Goal: Information Seeking & Learning: Learn about a topic

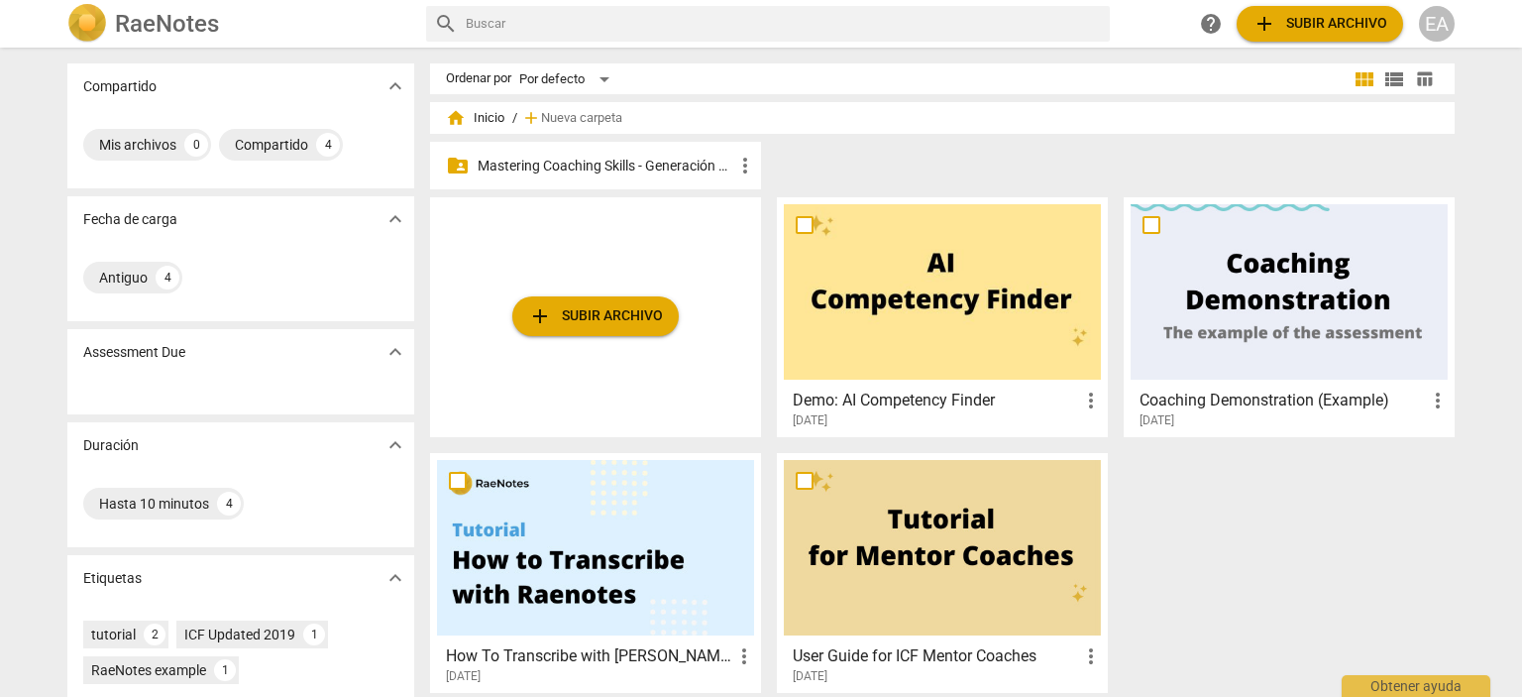
click at [642, 172] on p "Mastering Coaching Skills - Generación 32" at bounding box center [606, 166] width 256 height 21
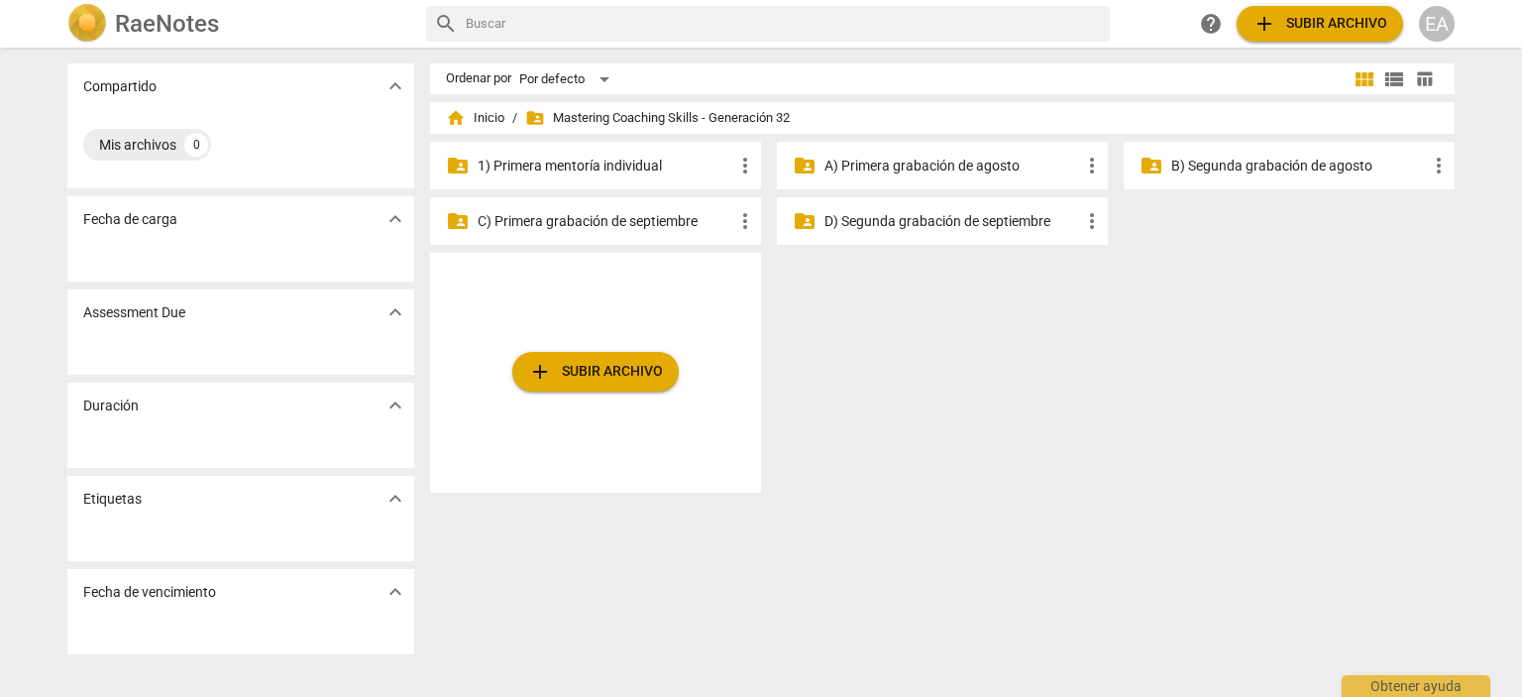
click at [598, 217] on p "C) Primera grabación de septiembre" at bounding box center [606, 221] width 256 height 21
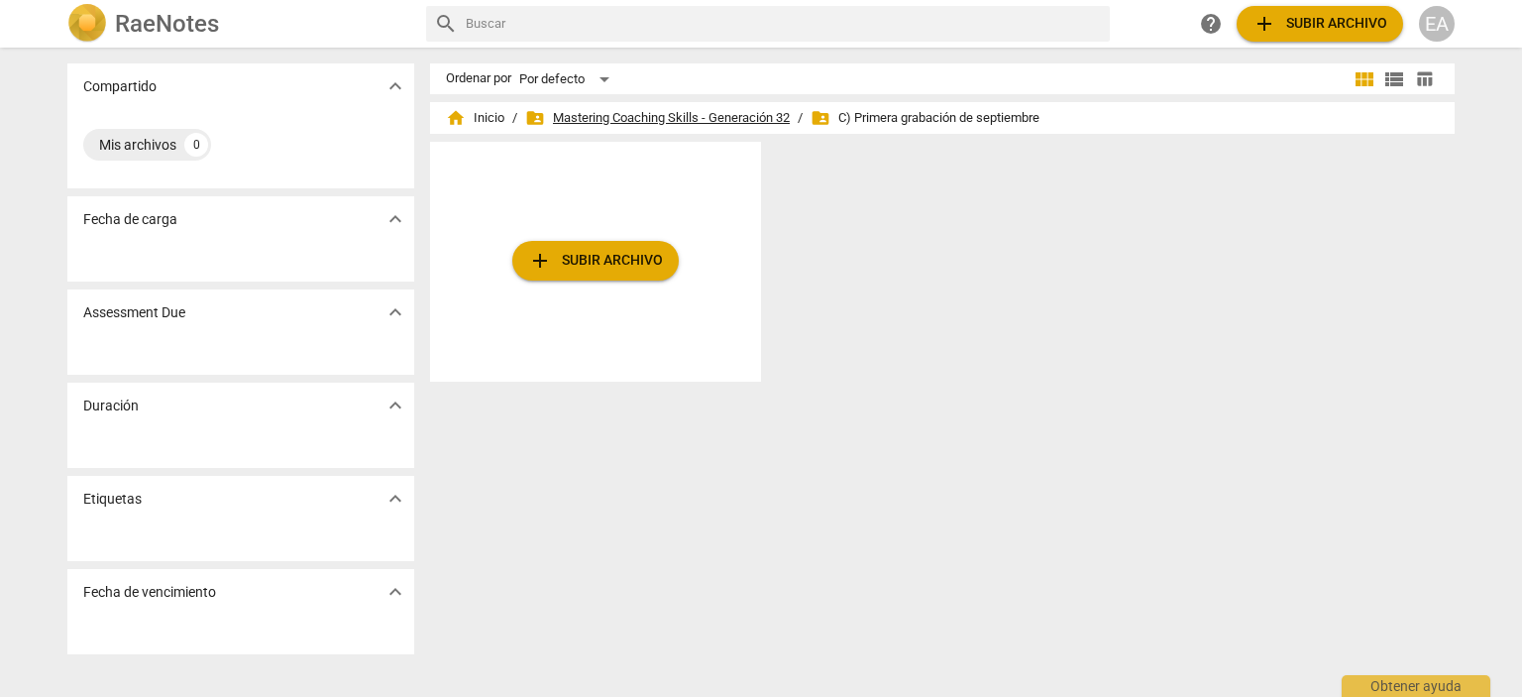
click at [739, 112] on span "folder_shared Mastering Coaching Skills - Generación 32" at bounding box center [657, 118] width 265 height 20
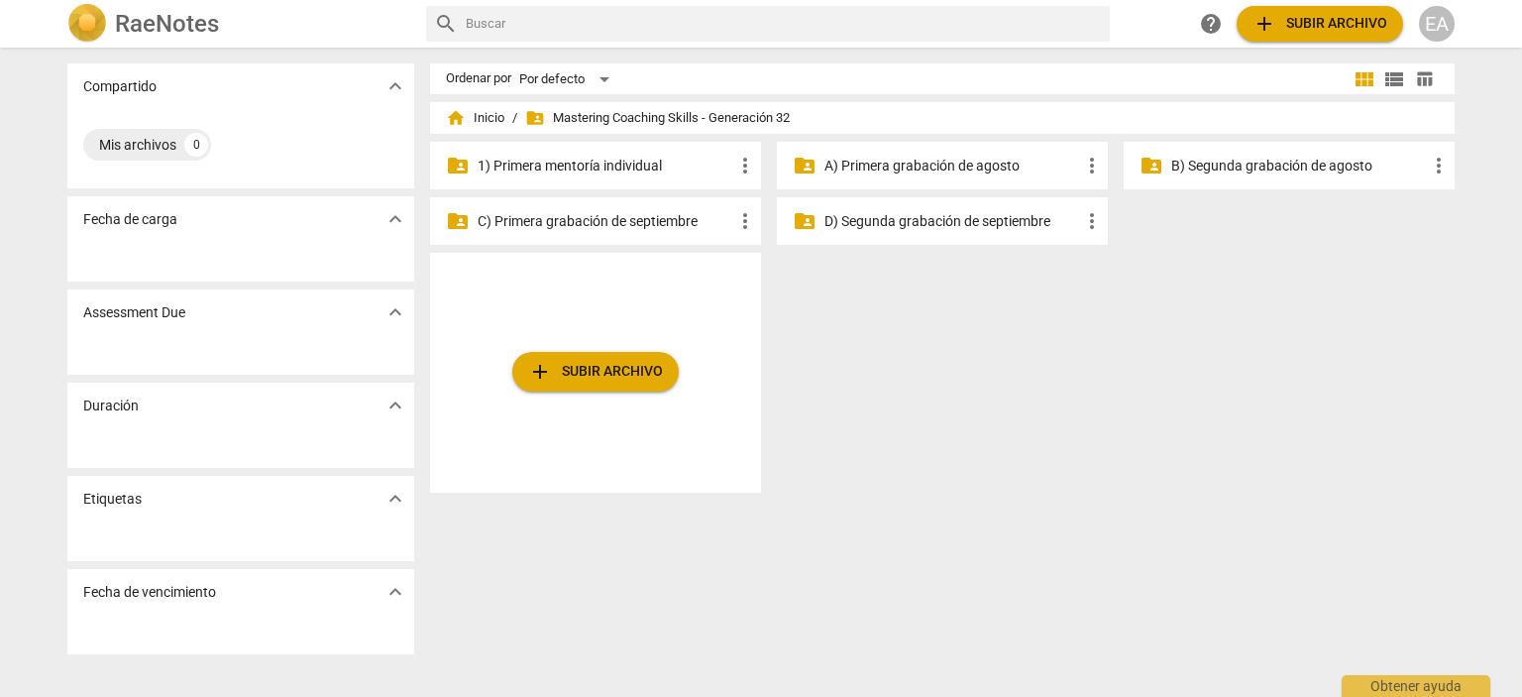
click at [1211, 163] on p "B) Segunda grabación de agosto" at bounding box center [1299, 166] width 256 height 21
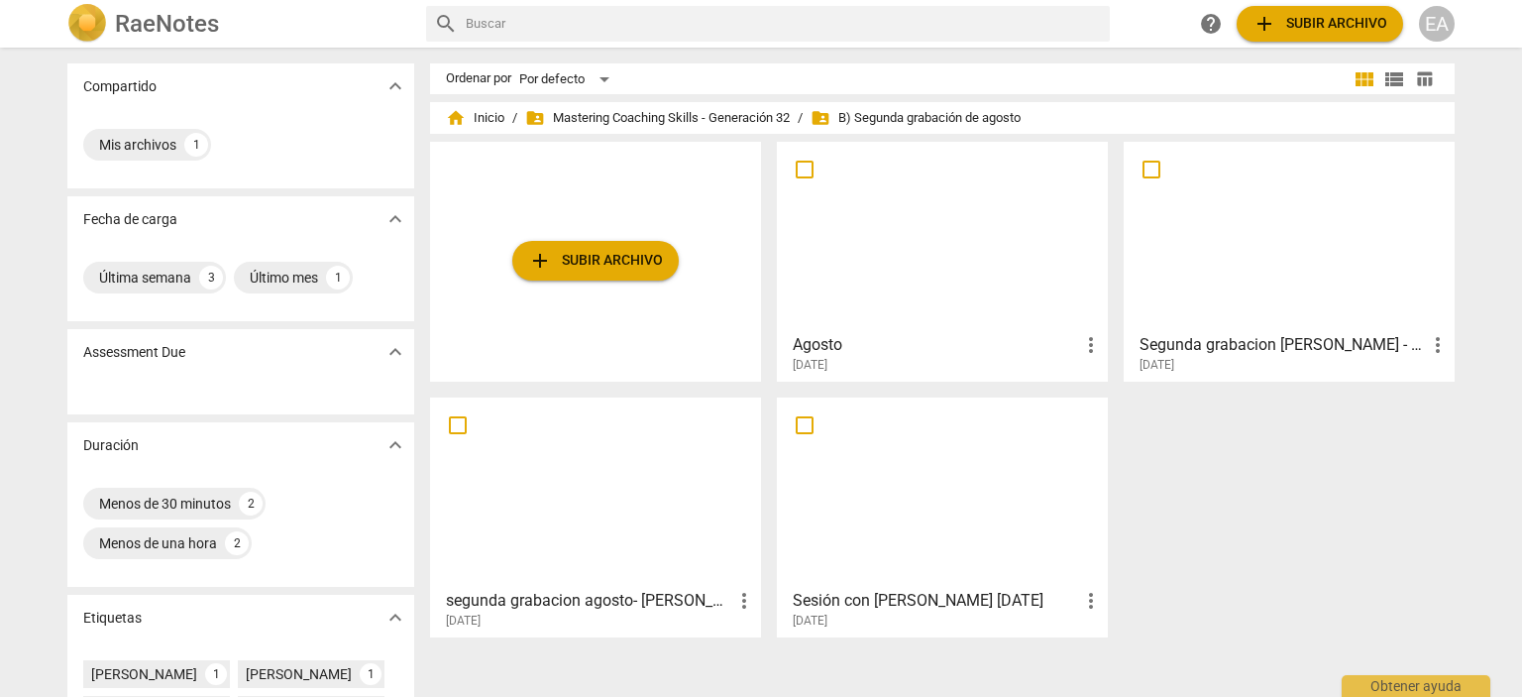
click at [977, 472] on div at bounding box center [942, 491] width 317 height 175
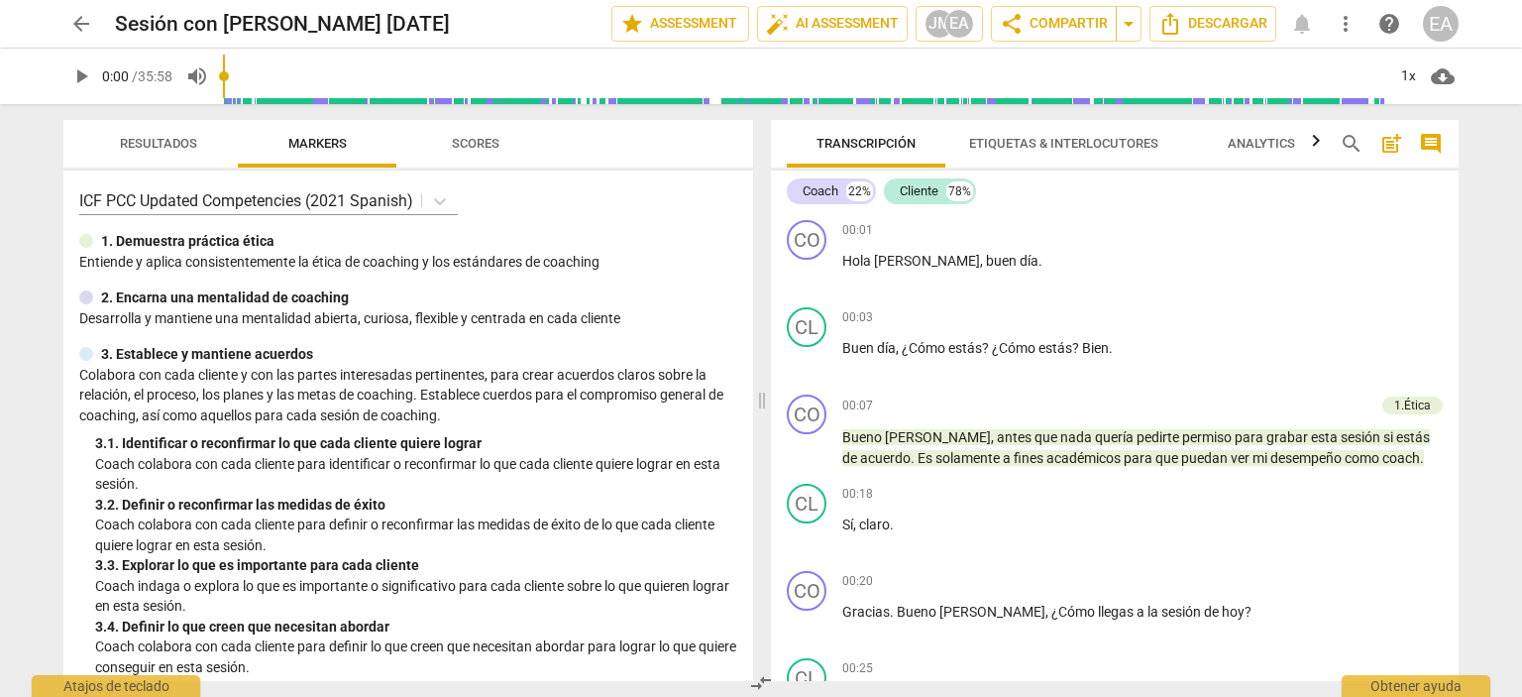
click at [80, 72] on span "play_arrow" at bounding box center [81, 76] width 24 height 24
click at [77, 77] on span "pause" at bounding box center [81, 76] width 24 height 24
type input "7"
click at [83, 26] on span "arrow_back" at bounding box center [81, 24] width 24 height 24
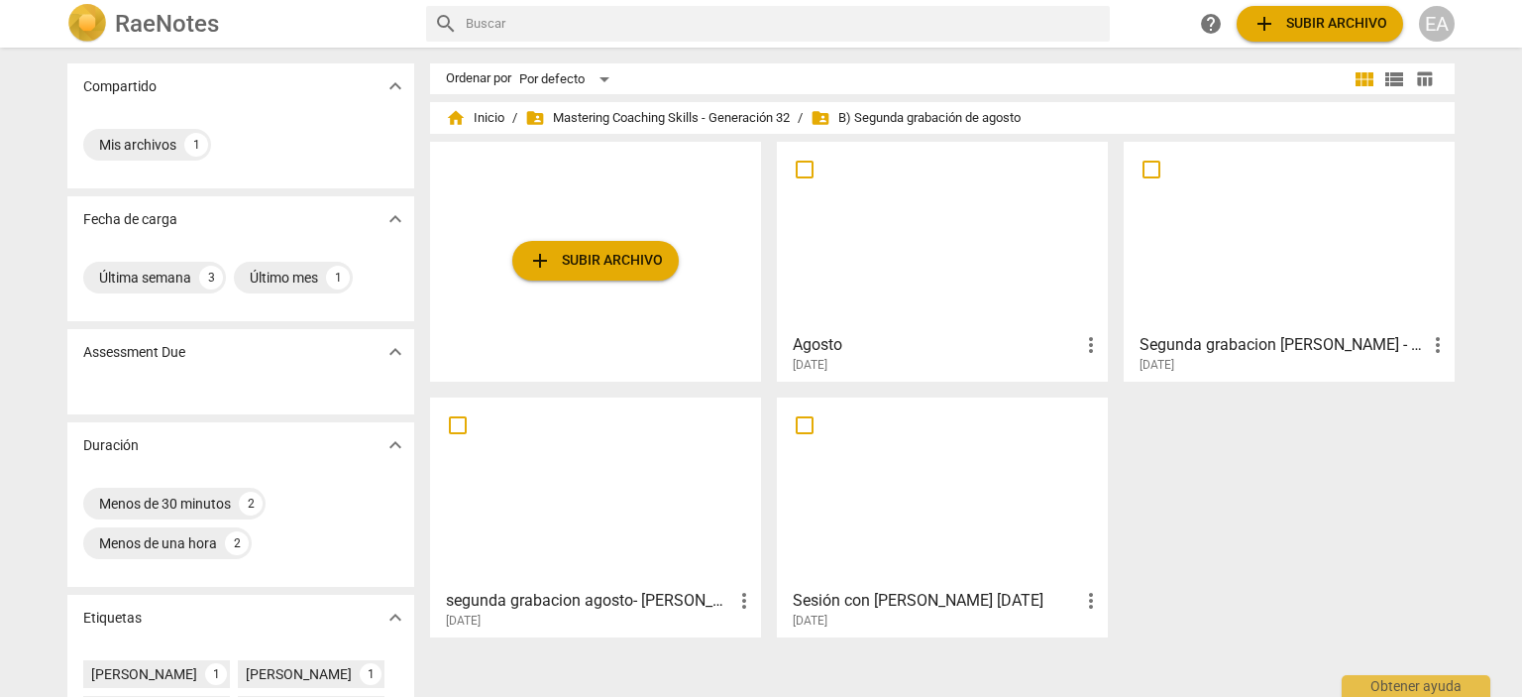
click at [853, 256] on div at bounding box center [942, 236] width 317 height 175
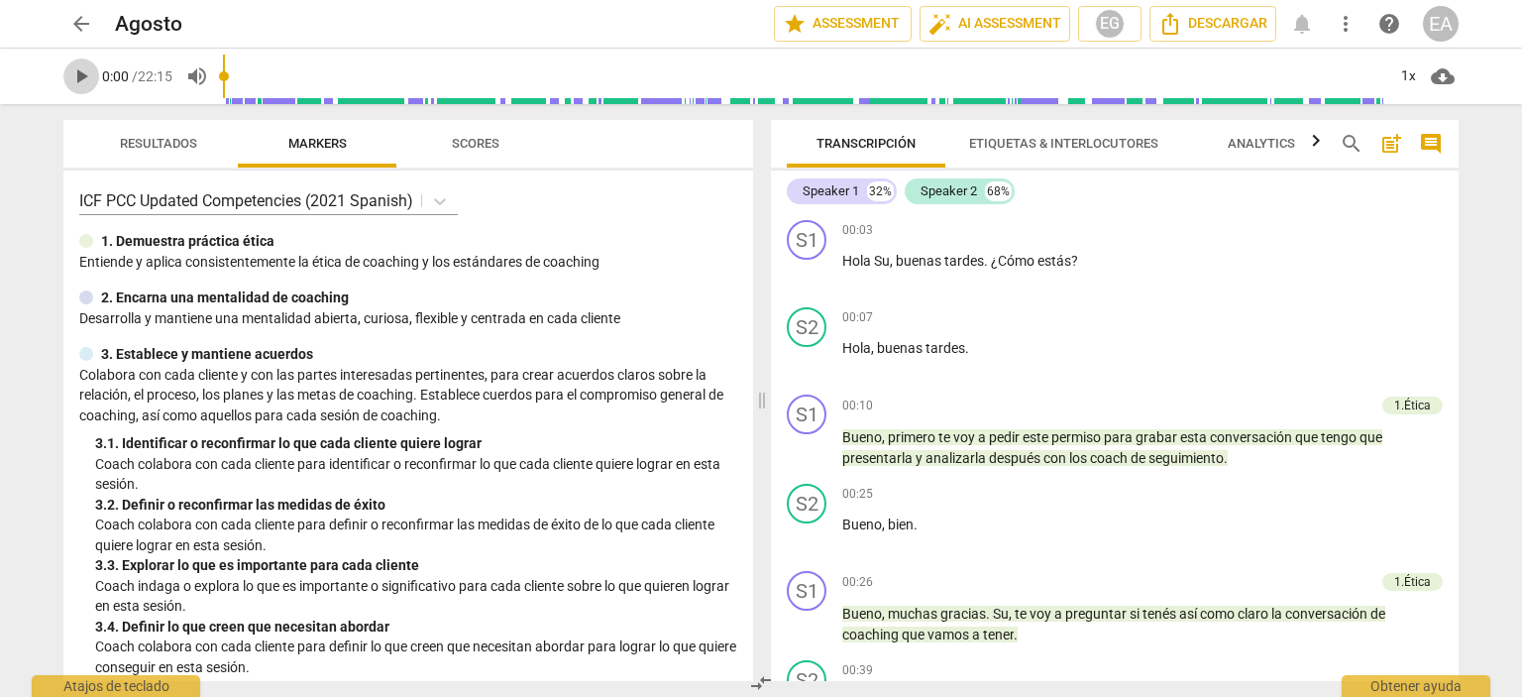
click at [78, 74] on span "play_arrow" at bounding box center [81, 76] width 24 height 24
click at [73, 78] on span "pause" at bounding box center [81, 76] width 24 height 24
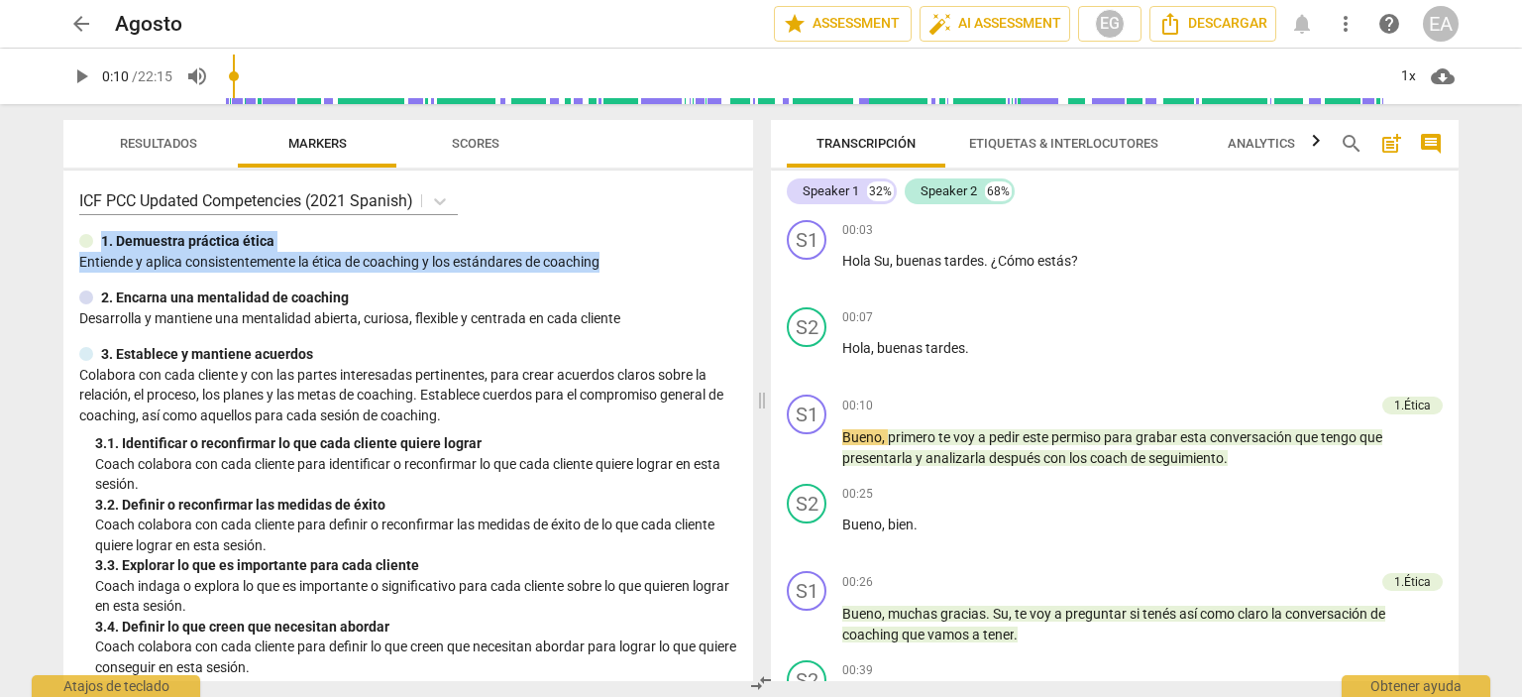
drag, startPoint x: 745, startPoint y: 214, endPoint x: 742, endPoint y: 271, distance: 56.6
click at [742, 271] on div "ICF PCC Updated Competencies (2021 Spanish) 1. Demuestra práctica ética Entie…" at bounding box center [408, 425] width 690 height 510
click at [754, 232] on div "Resultados Markers Scores ICF PCC Updated Competencies (2021 Spanish) 1. Demues…" at bounding box center [404, 400] width 713 height 593
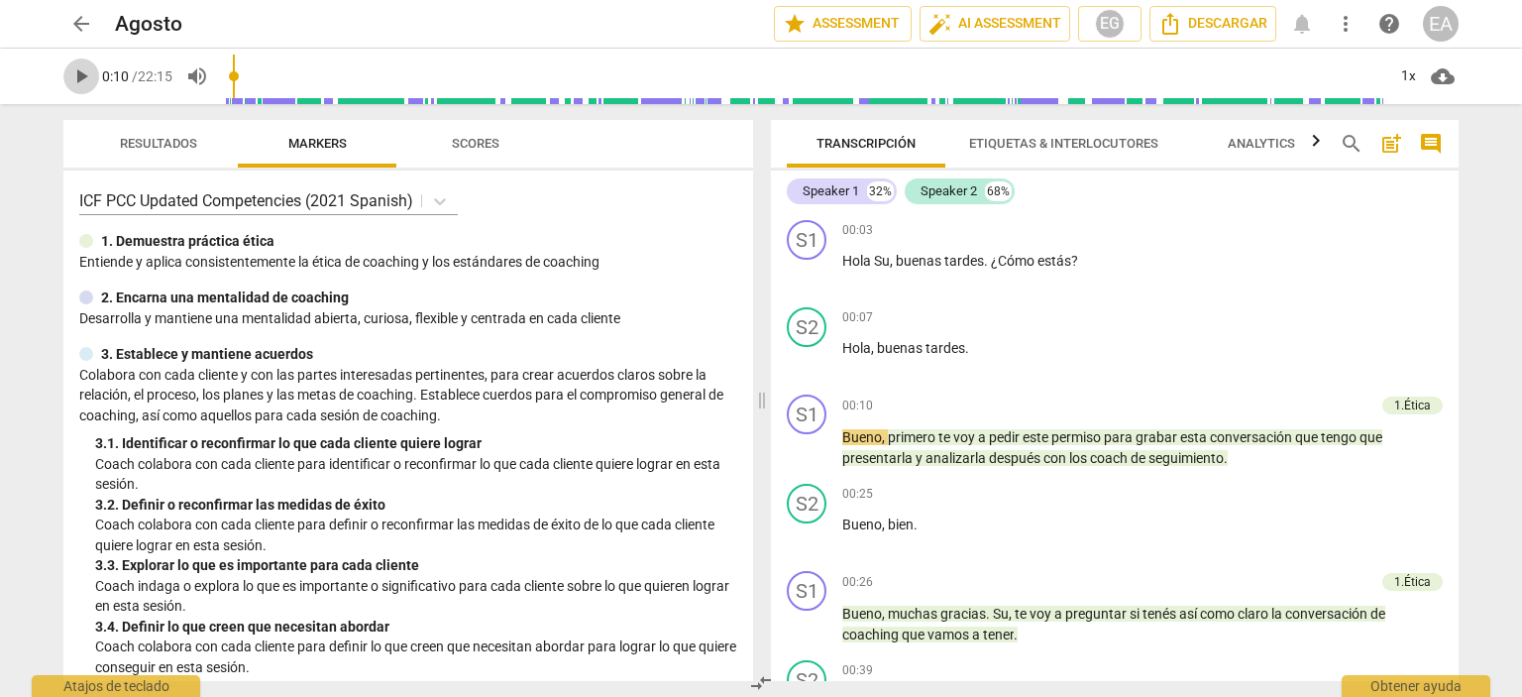
click at [79, 70] on span "play_arrow" at bounding box center [81, 76] width 24 height 24
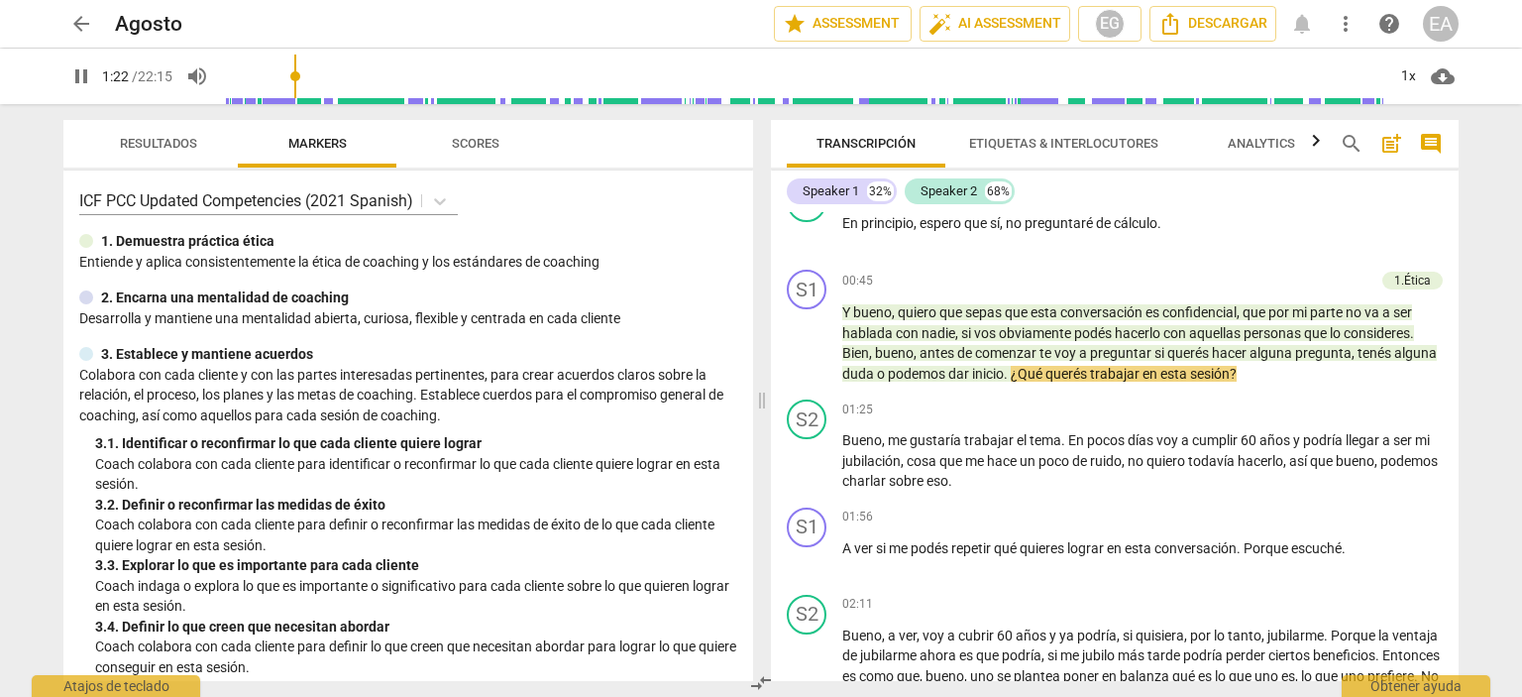
click at [76, 77] on span "pause" at bounding box center [81, 76] width 24 height 24
type input "83"
click at [1319, 276] on p "Add competency" at bounding box center [1327, 281] width 94 height 18
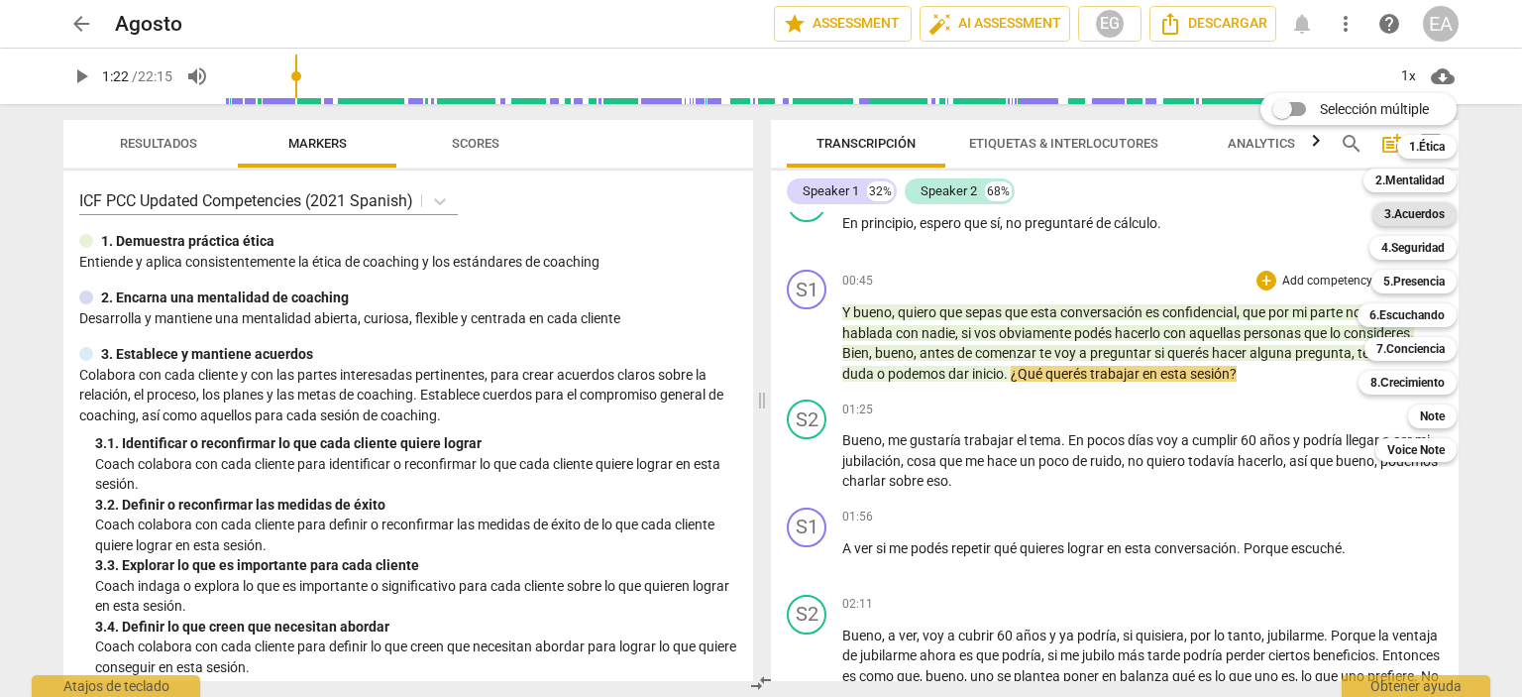
click at [1436, 212] on b "3.Acuerdos" at bounding box center [1414, 214] width 60 height 24
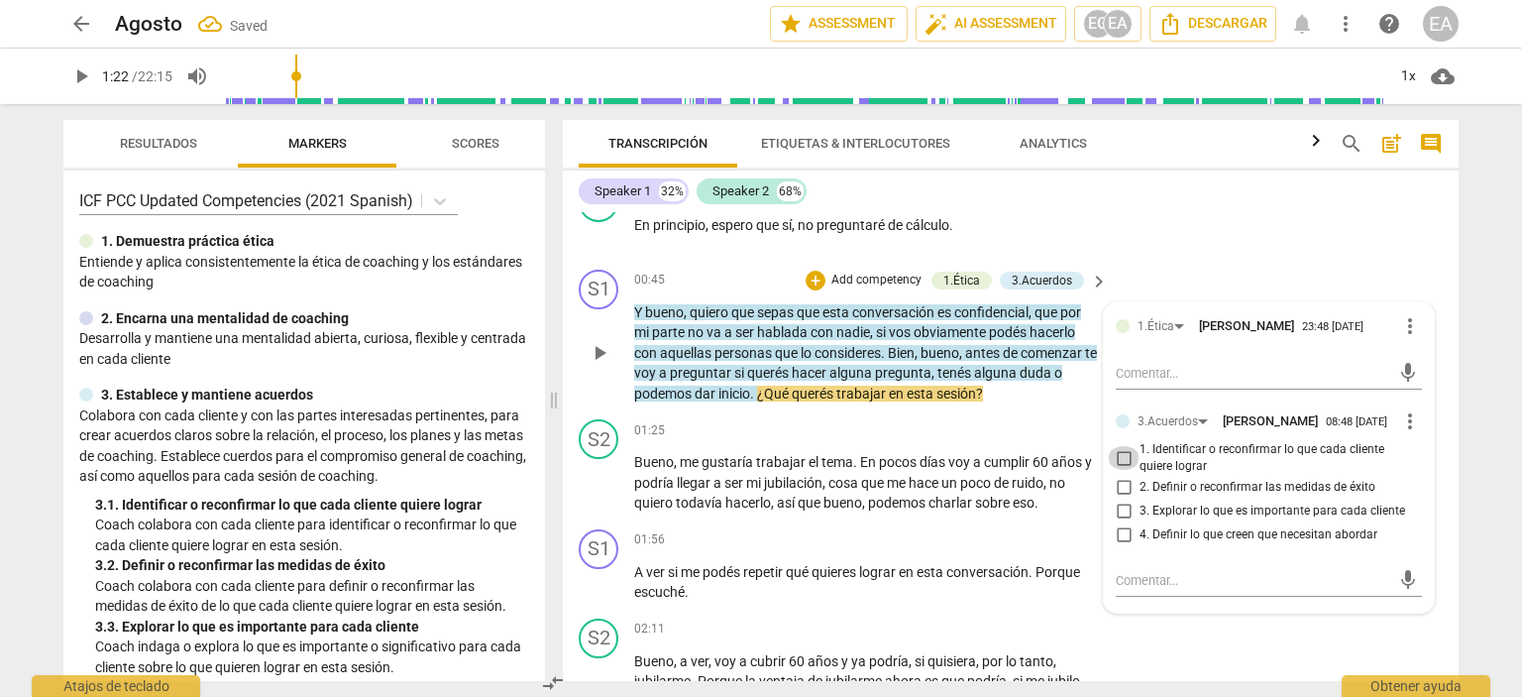
click at [1125, 458] on input "1. Identificar o reconfirmar lo que cada cliente quiere lograr" at bounding box center [1124, 458] width 32 height 24
checkbox input "true"
click at [1451, 493] on div "S2 play_arrow pause 01:25 + Add competency keyboard_arrow_right Bueno , me gust…" at bounding box center [1011, 466] width 896 height 110
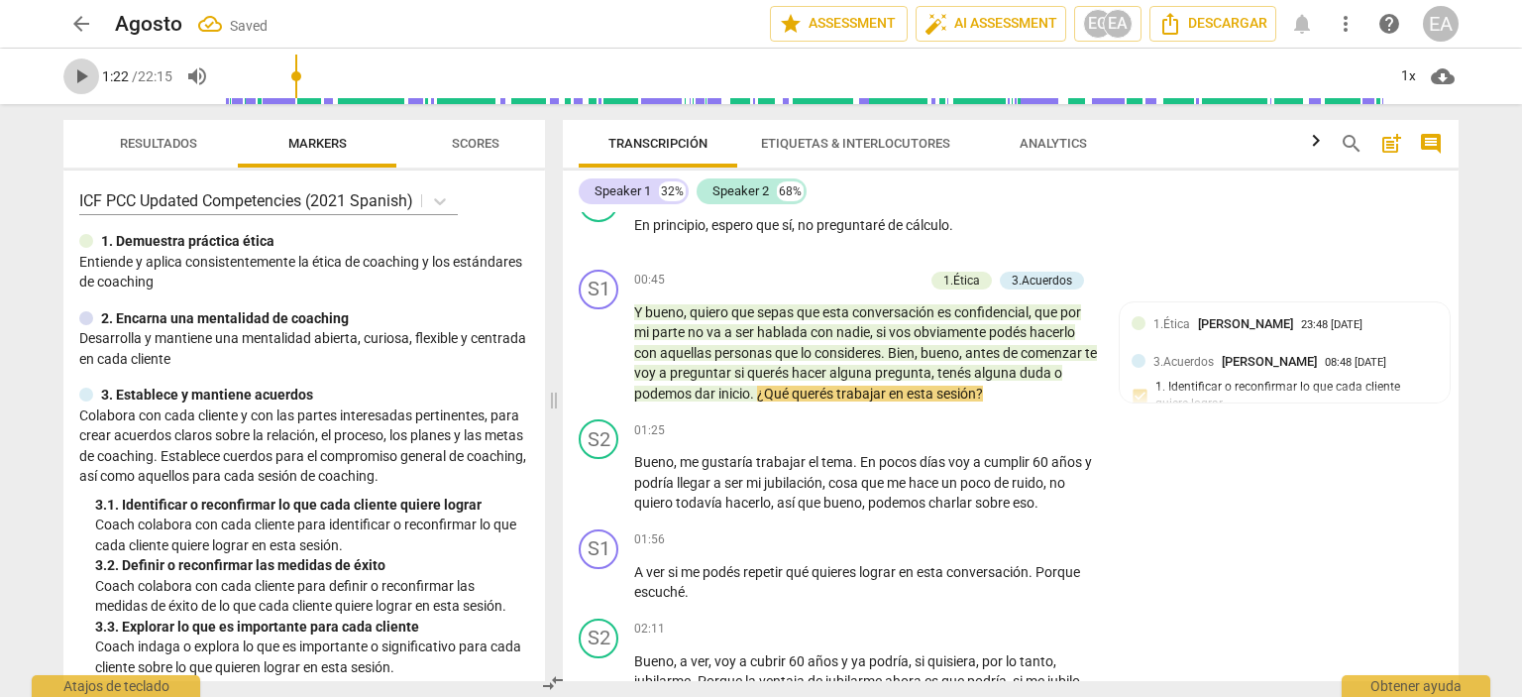
click at [83, 78] on span "play_arrow" at bounding box center [81, 76] width 24 height 24
click at [77, 78] on span "pause" at bounding box center [81, 76] width 24 height 24
type input "128"
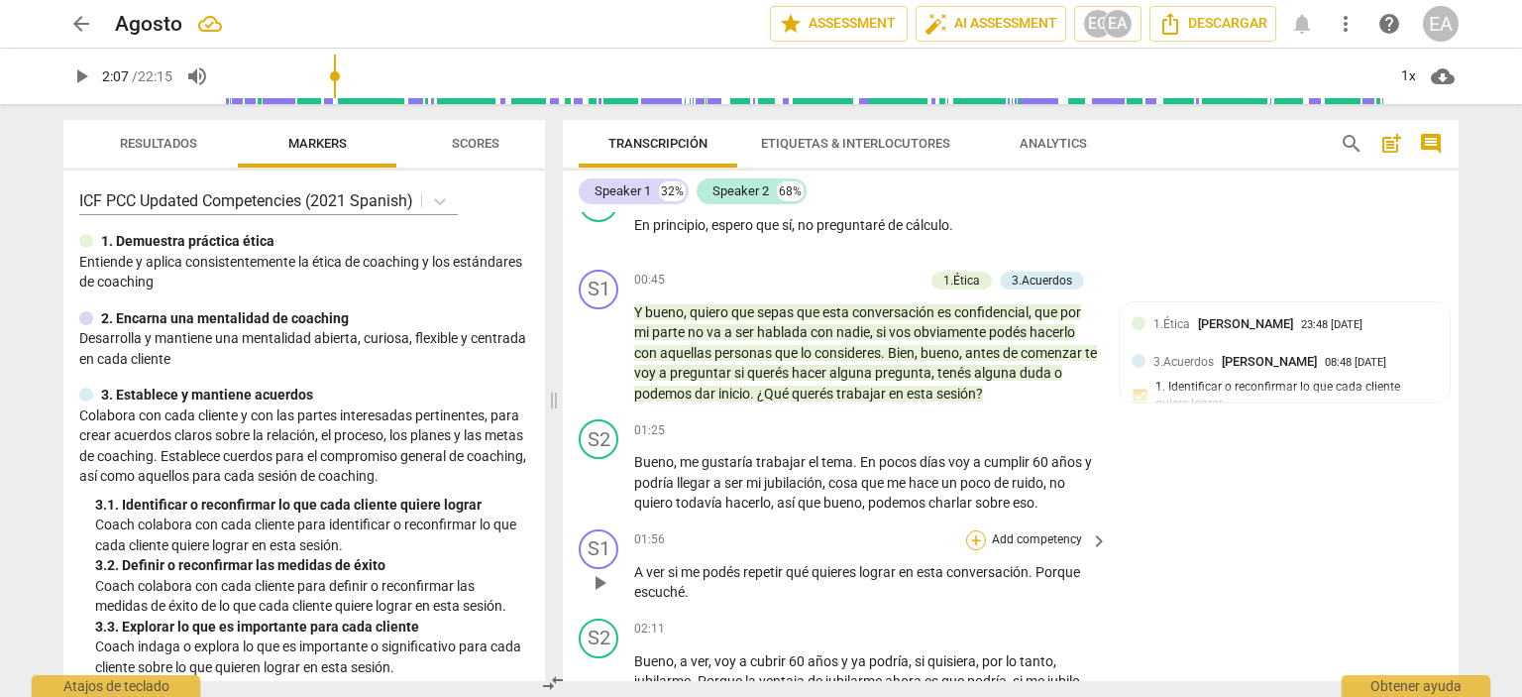
click at [982, 532] on div "+" at bounding box center [976, 540] width 20 height 20
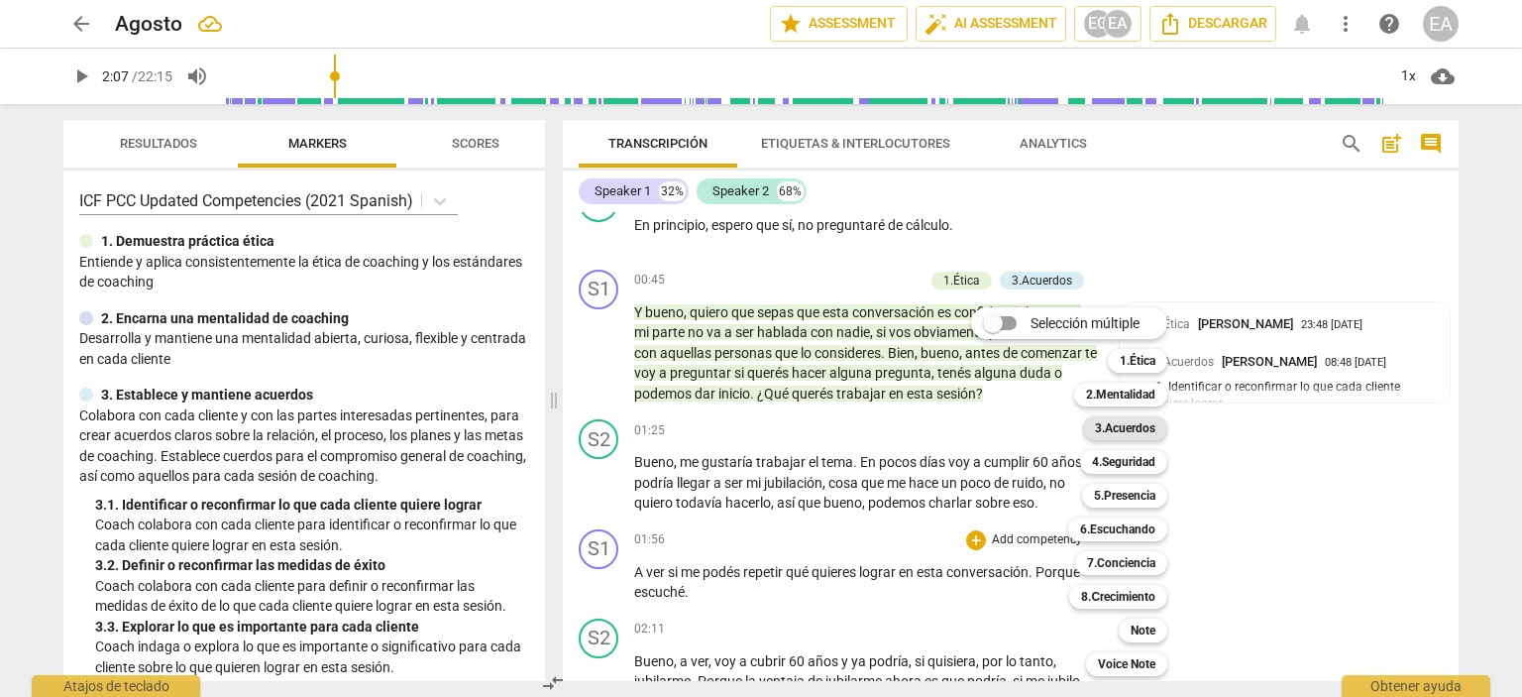
click at [1136, 430] on b "3.Acuerdos" at bounding box center [1125, 428] width 60 height 24
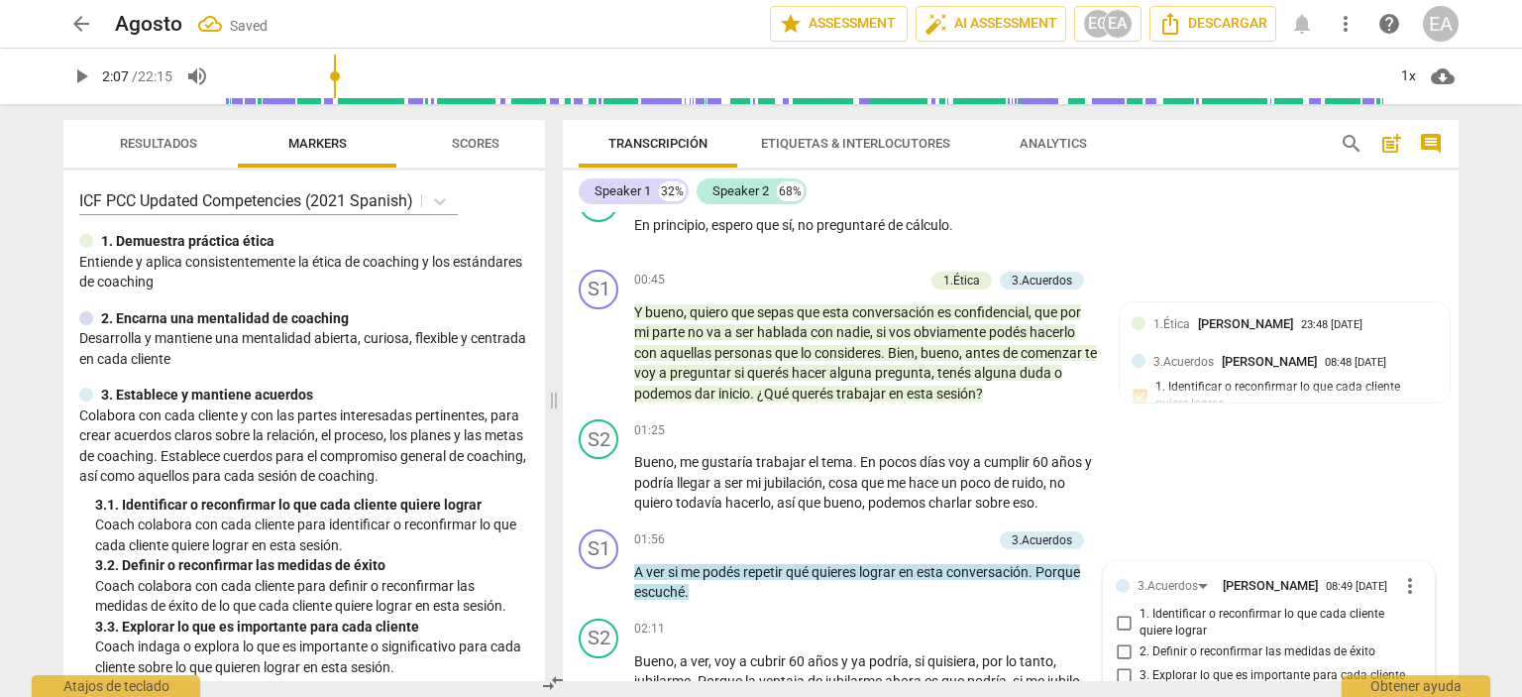
scroll to position [801, 0]
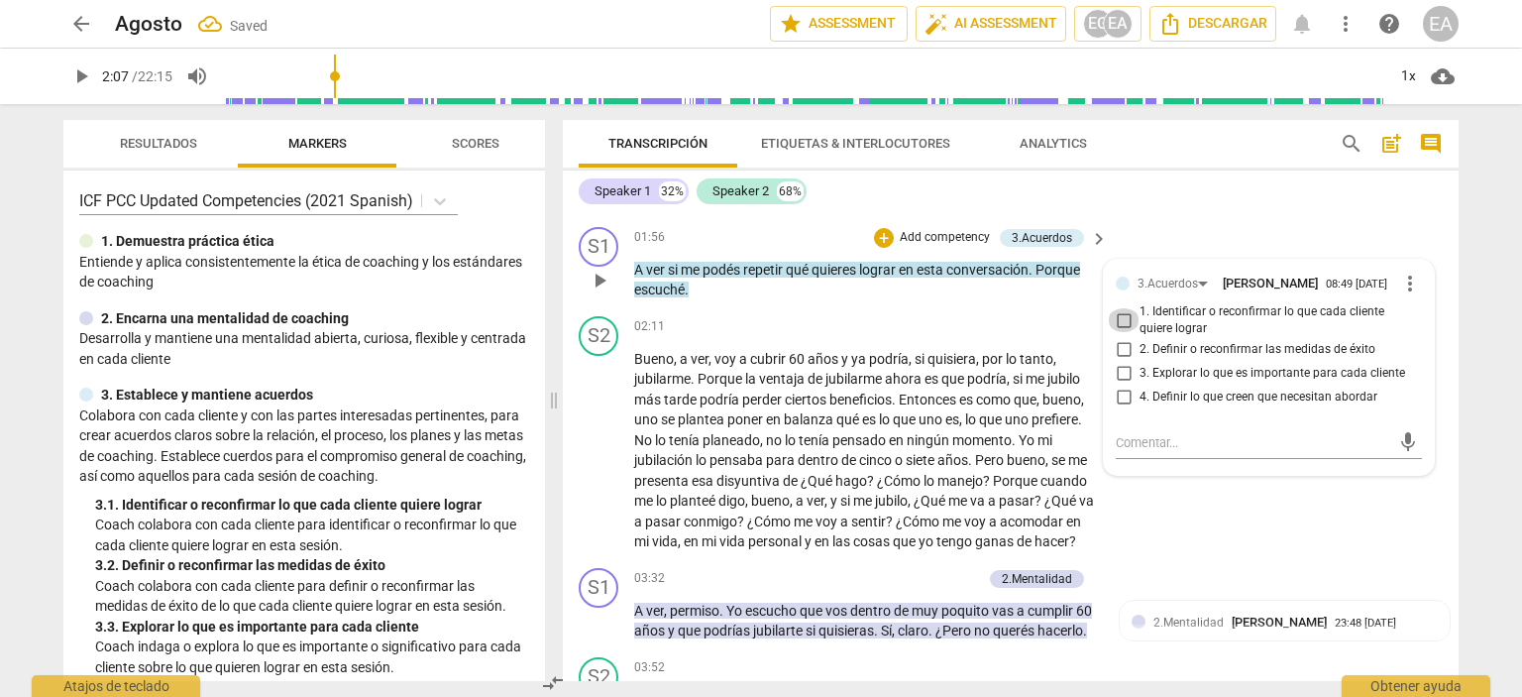
click at [1119, 320] on input "1. Identificar o reconfirmar lo que cada cliente quiere lograr" at bounding box center [1124, 320] width 32 height 24
checkbox input "true"
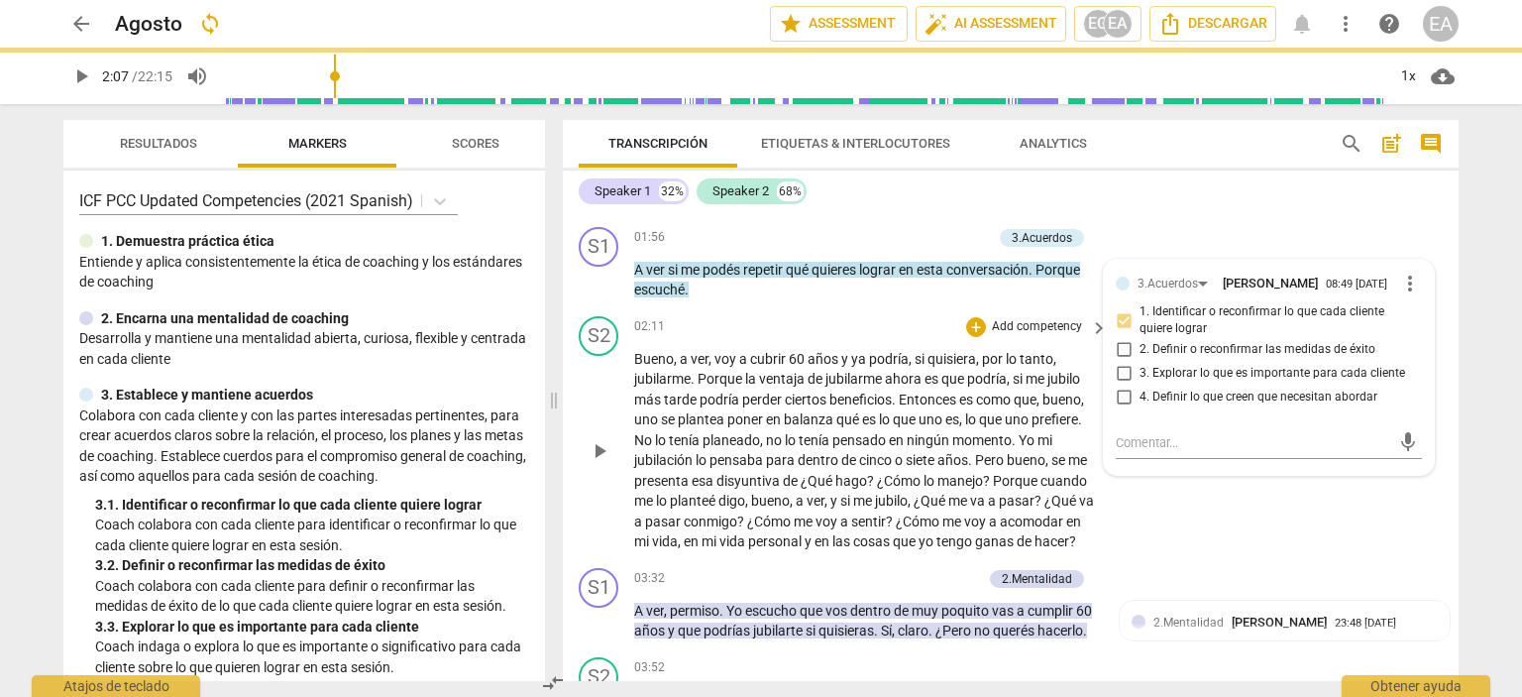
click at [1443, 445] on div "S2 play_arrow pause 02:11 + Add competency keyboard_arrow_right Bueno , a ver ,…" at bounding box center [1011, 434] width 896 height 252
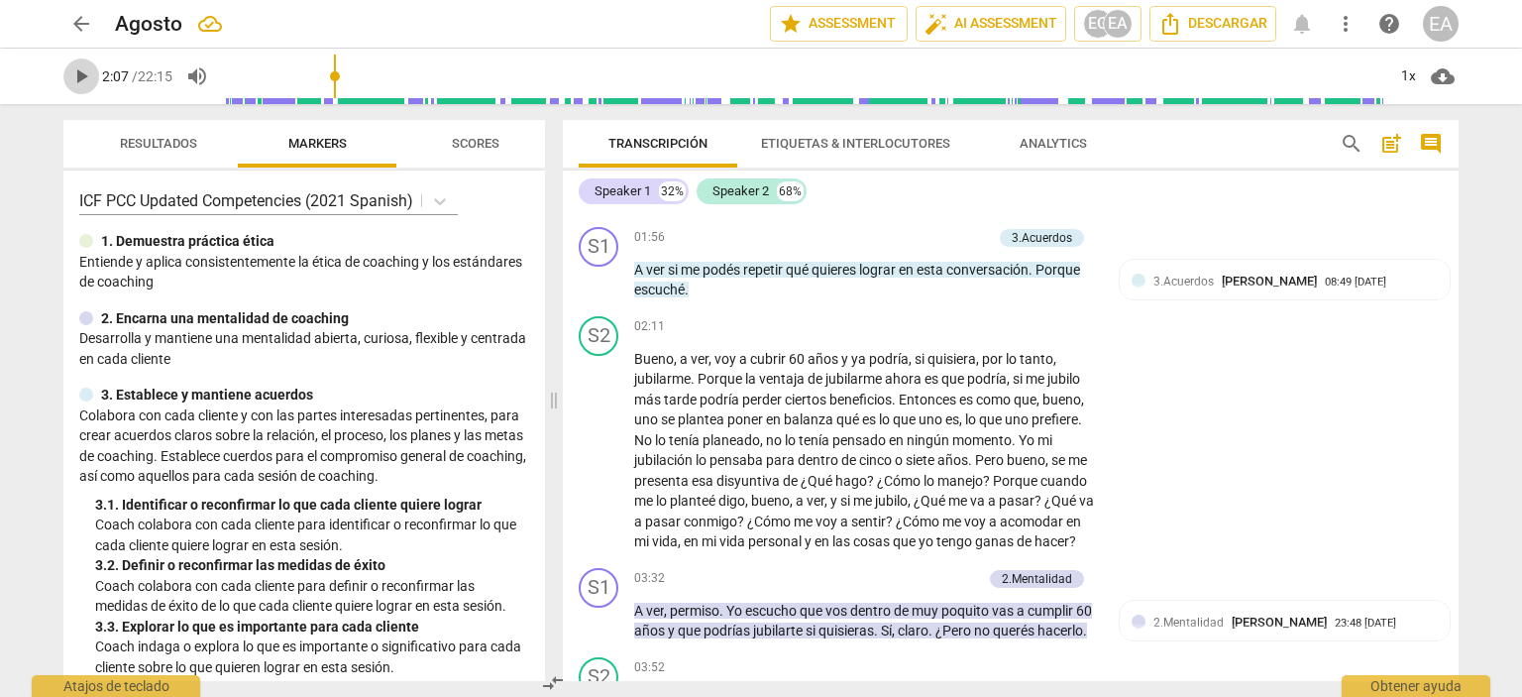
click at [78, 74] on span "play_arrow" at bounding box center [81, 76] width 24 height 24
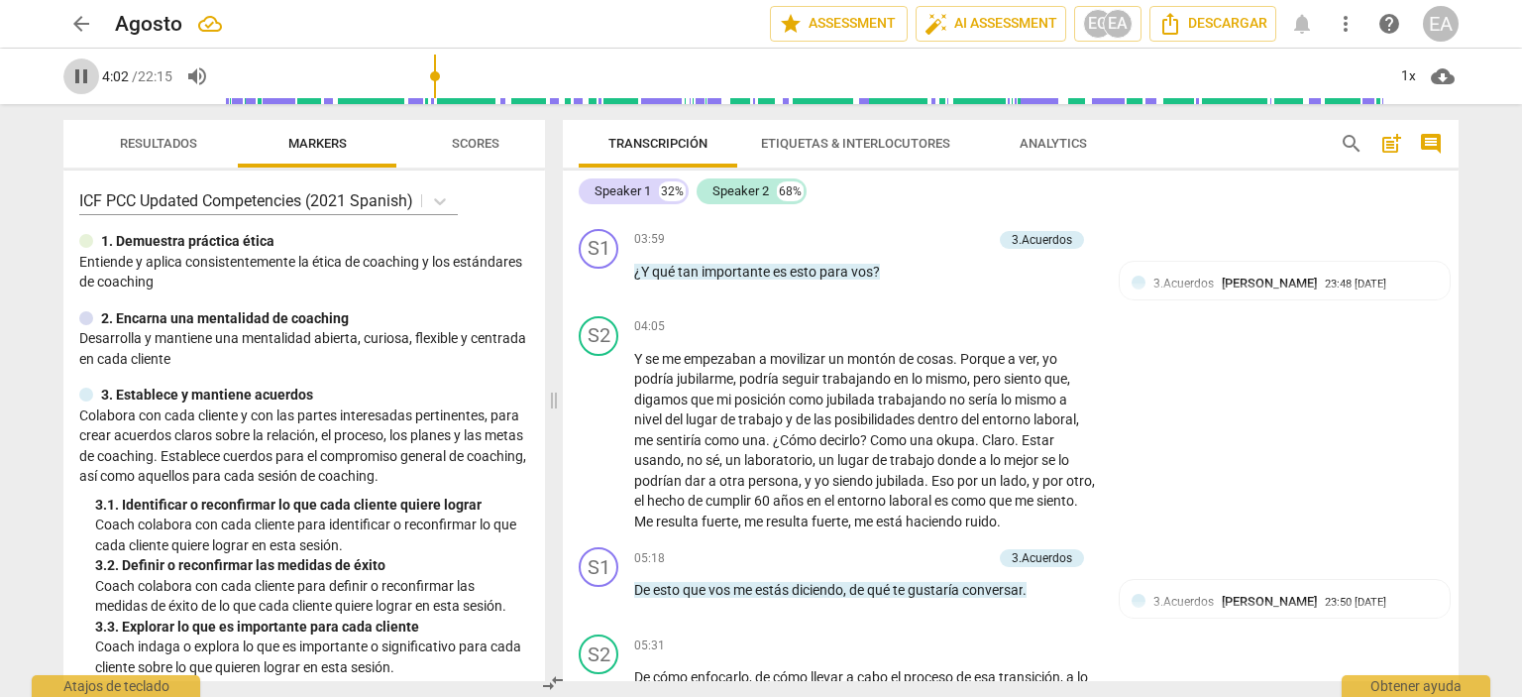
click at [77, 74] on span "pause" at bounding box center [81, 76] width 24 height 24
type input "243"
click at [969, 249] on p "Add competency" at bounding box center [945, 240] width 94 height 18
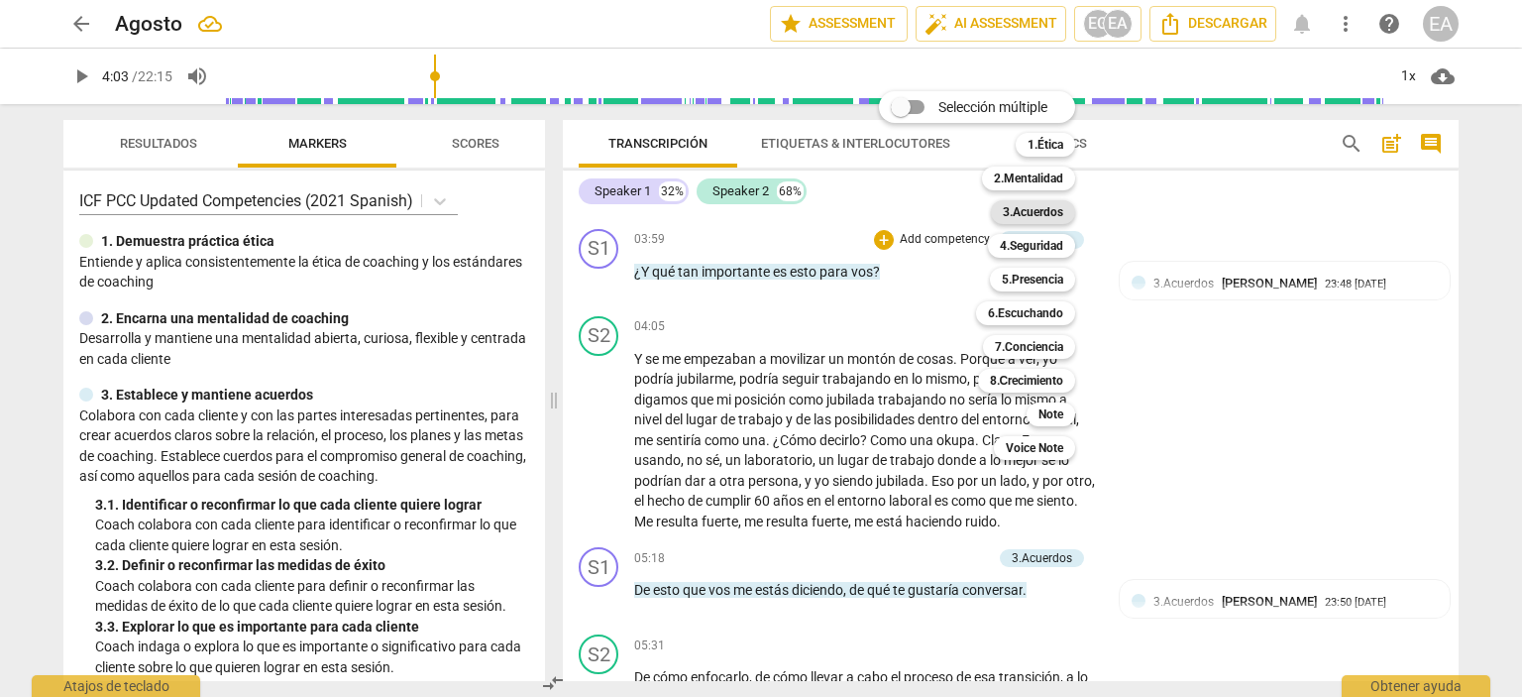
click at [1014, 202] on b "3.Acuerdos" at bounding box center [1033, 212] width 60 height 24
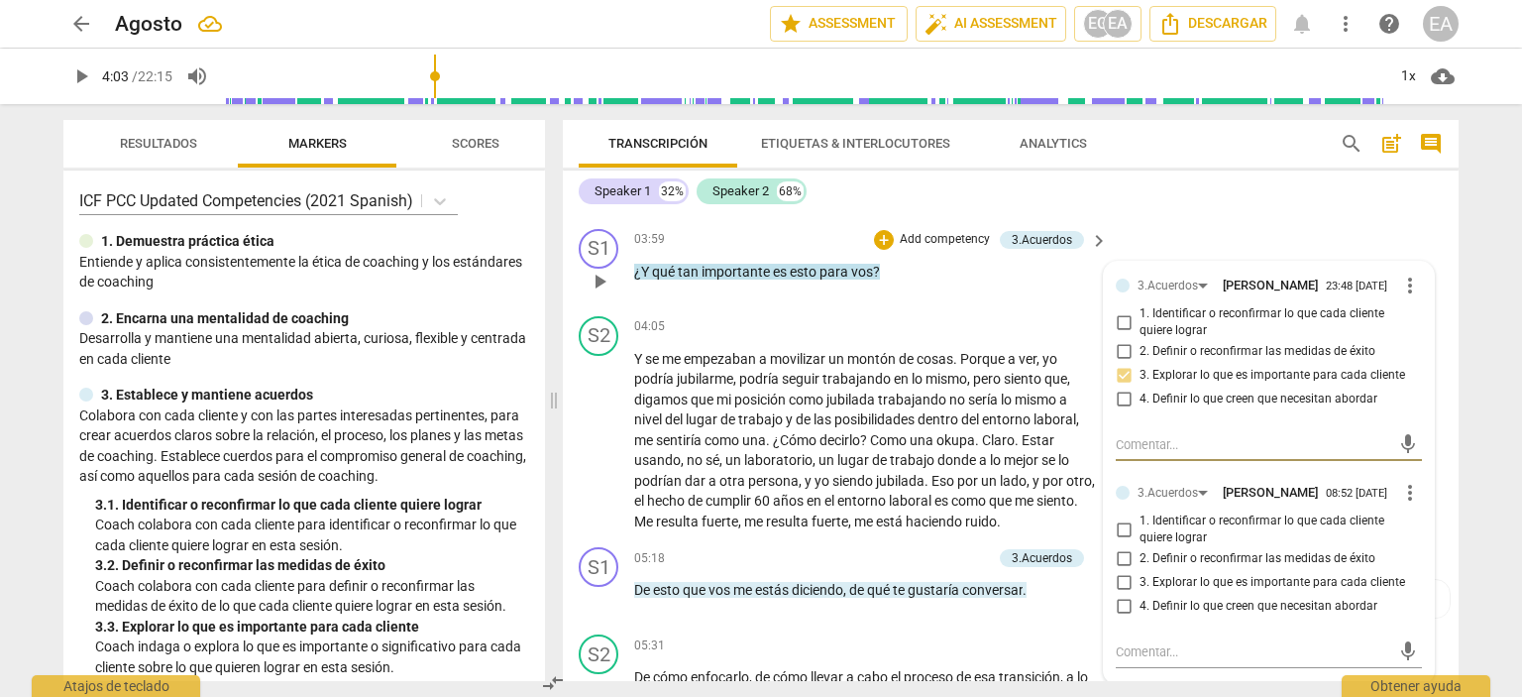
click at [1124, 595] on input "3. Explorar lo que es importante para cada cliente" at bounding box center [1124, 583] width 32 height 24
checkbox input "true"
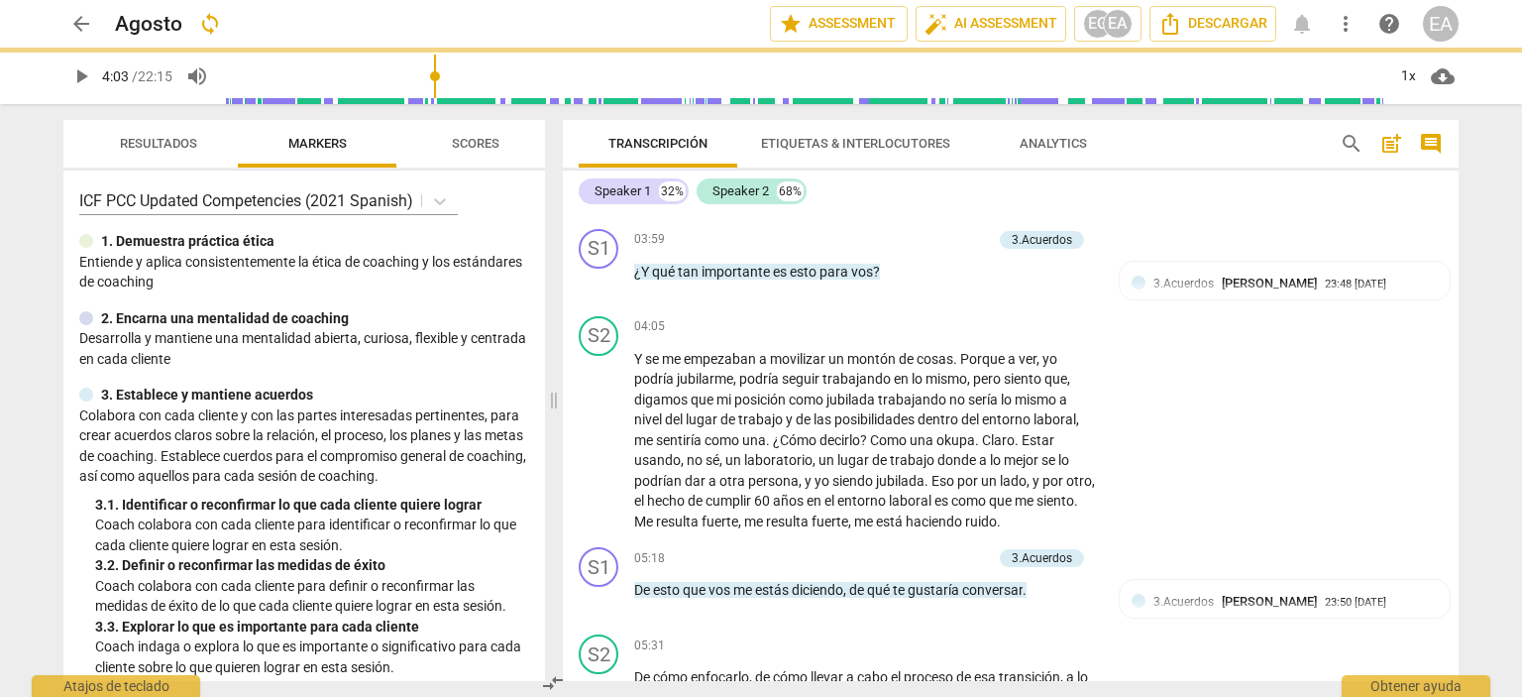
scroll to position [1726, 0]
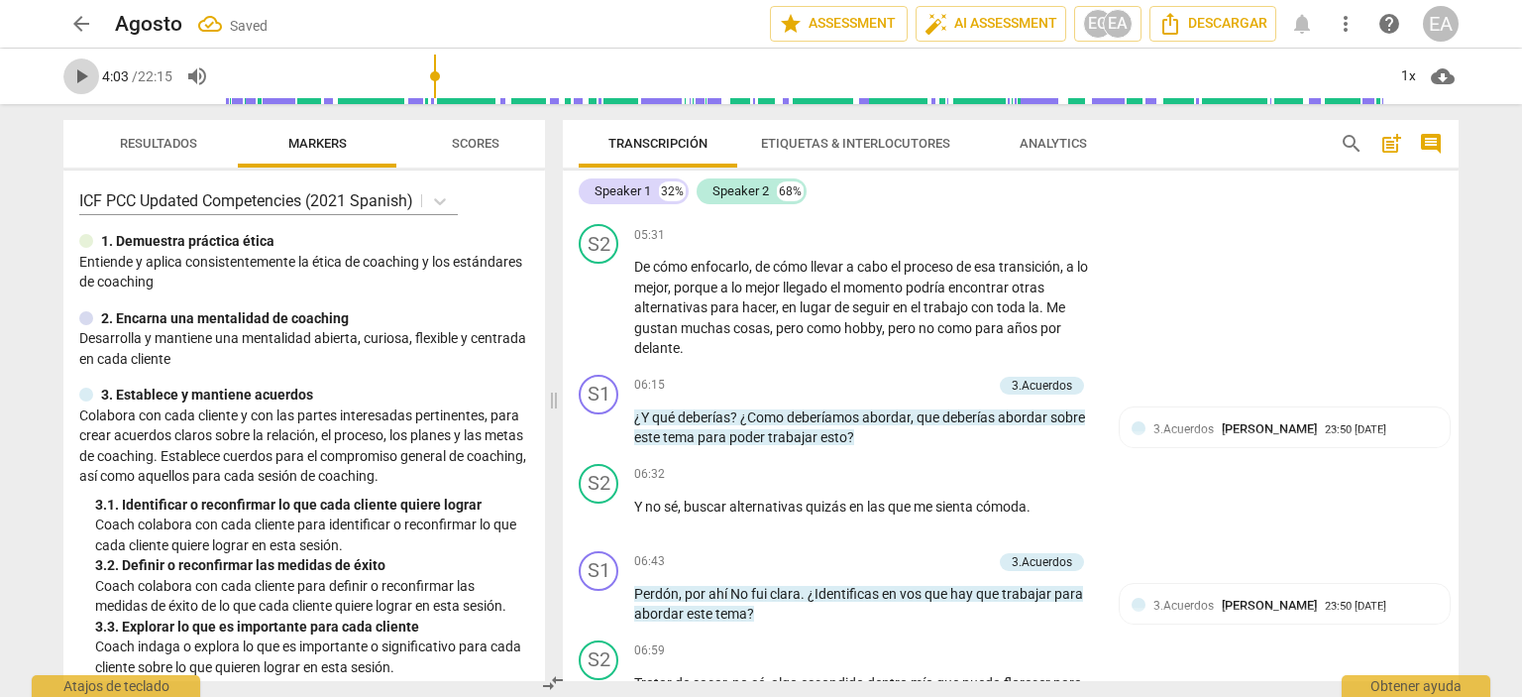
click at [78, 80] on span "play_arrow" at bounding box center [81, 76] width 24 height 24
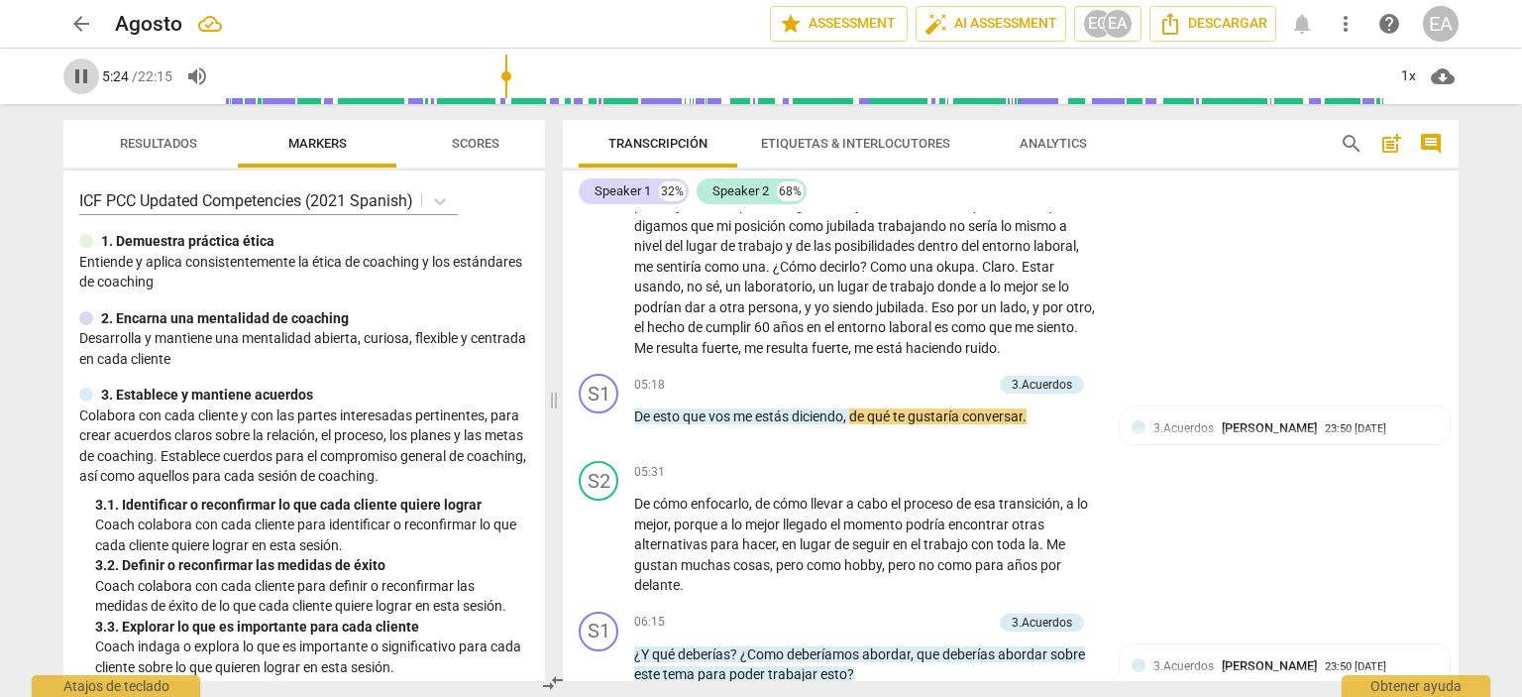
click at [76, 80] on span "pause" at bounding box center [81, 76] width 24 height 24
type input "324"
click at [938, 394] on p "Add competency" at bounding box center [945, 386] width 94 height 18
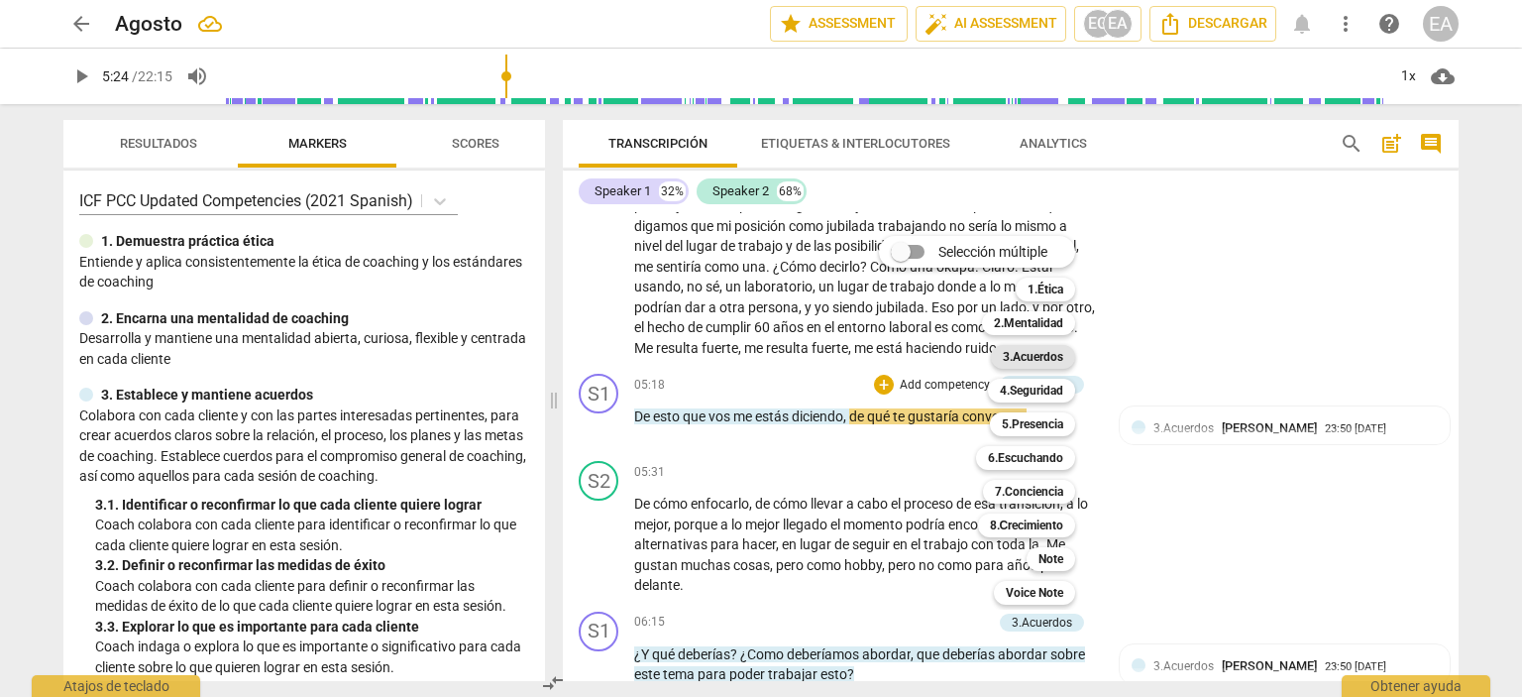
click at [1044, 356] on b "3.Acuerdos" at bounding box center [1033, 357] width 60 height 24
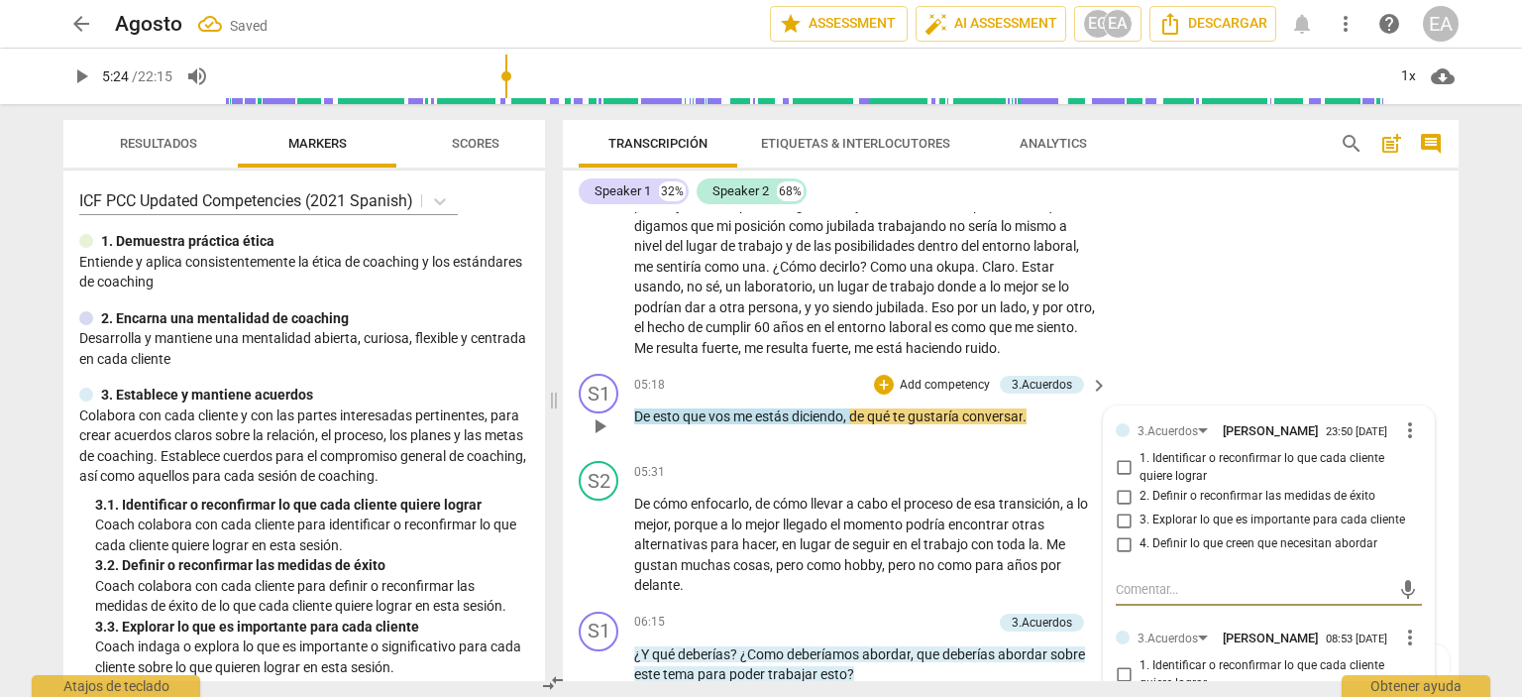
click at [1118, 480] on input "1. Identificar o reconfirmar lo que cada cliente quiere lograr" at bounding box center [1124, 468] width 32 height 24
checkbox input "true"
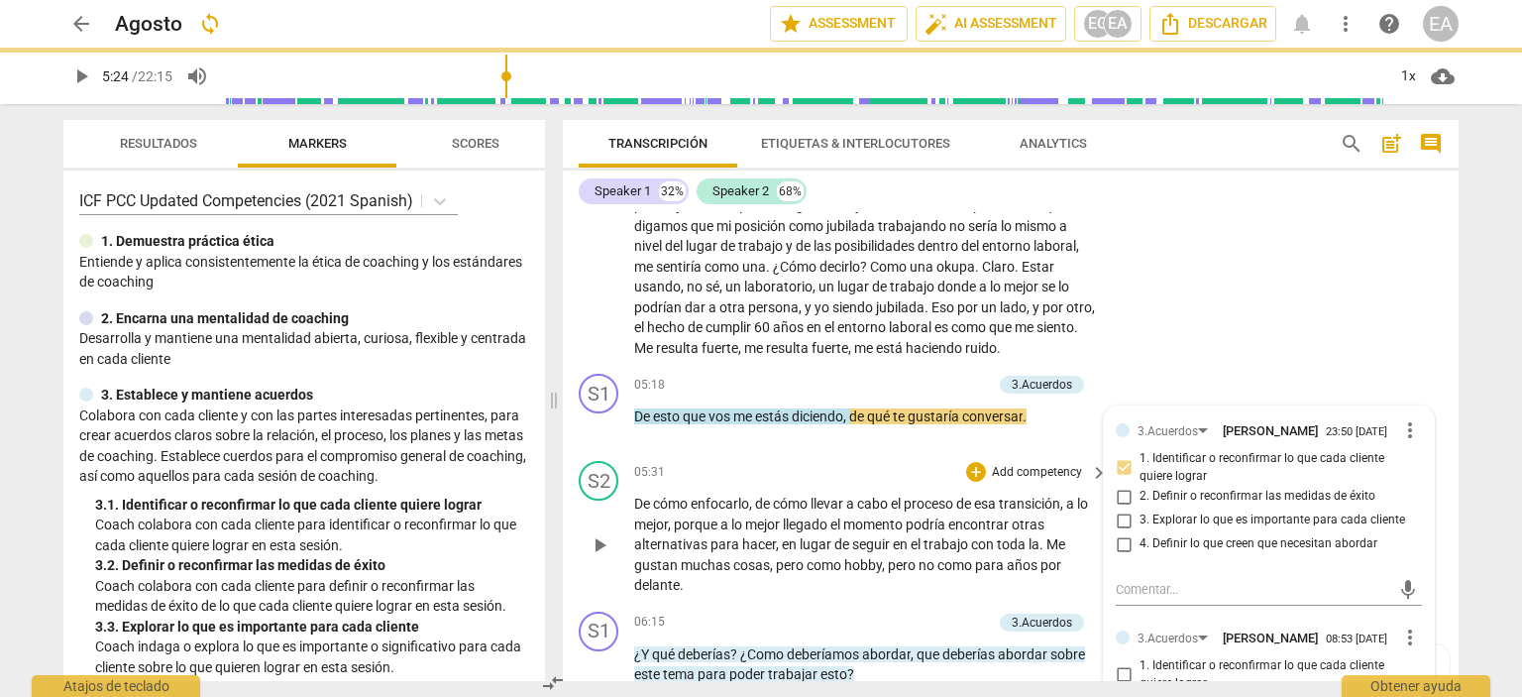
click at [1451, 571] on div "S2 play_arrow pause 05:31 + Add competency keyboard_arrow_right De cómo enfocar…" at bounding box center [1011, 528] width 896 height 151
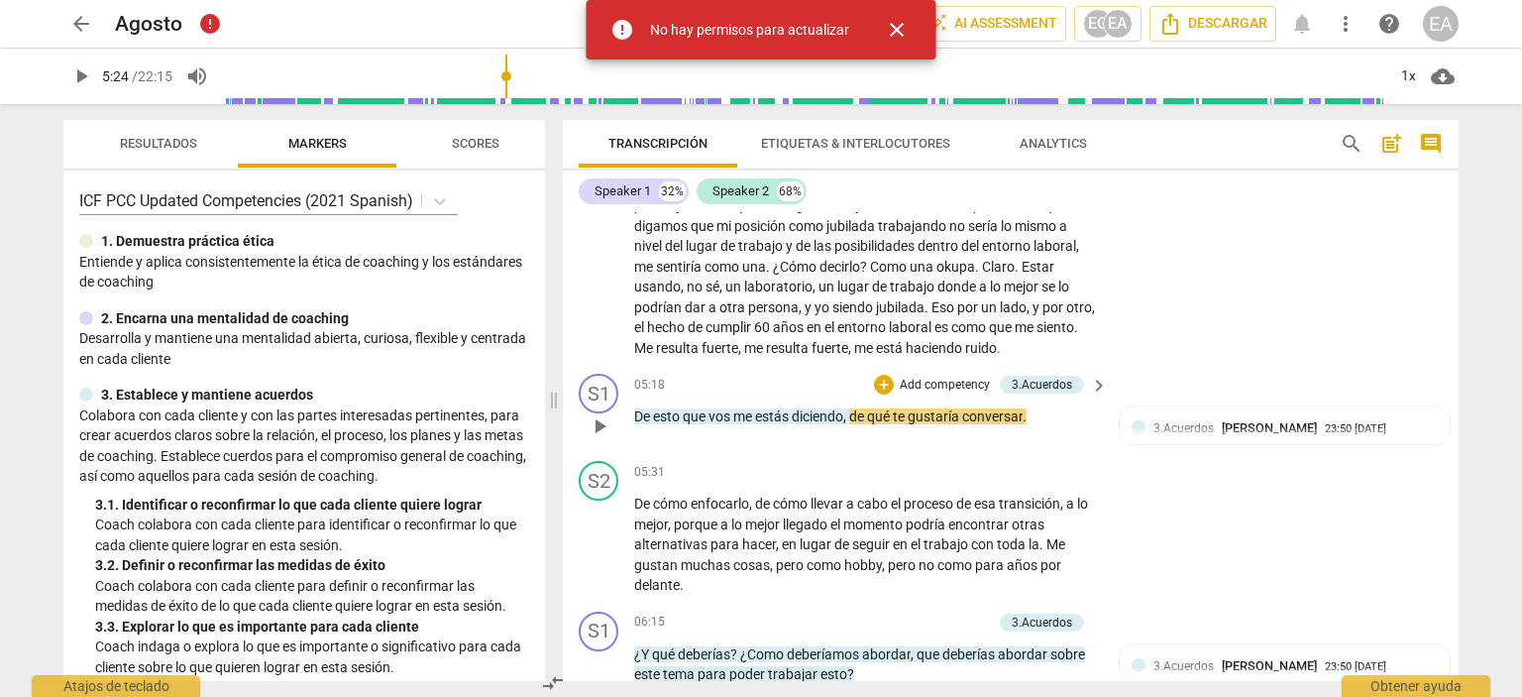
click at [969, 394] on p "Add competency" at bounding box center [945, 386] width 94 height 18
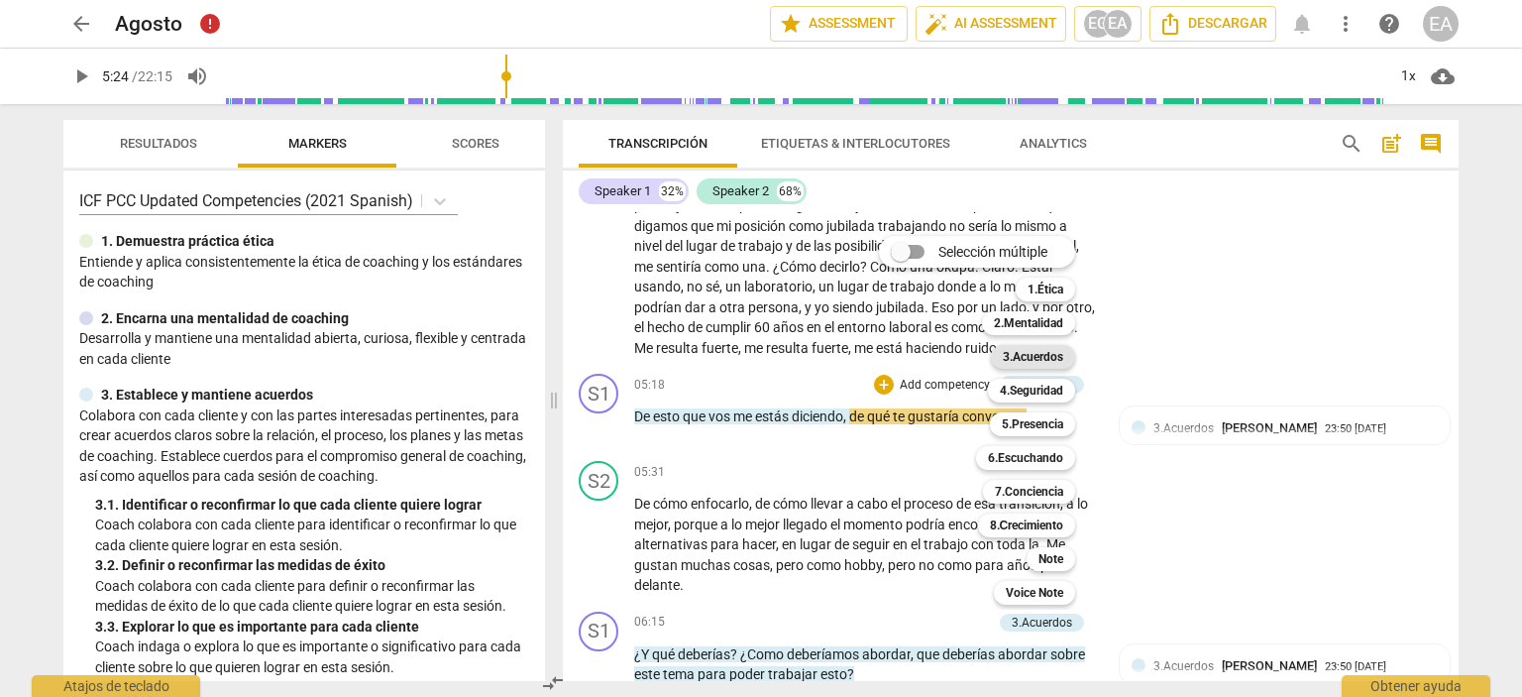
click at [1036, 356] on b "3.Acuerdos" at bounding box center [1033, 357] width 60 height 24
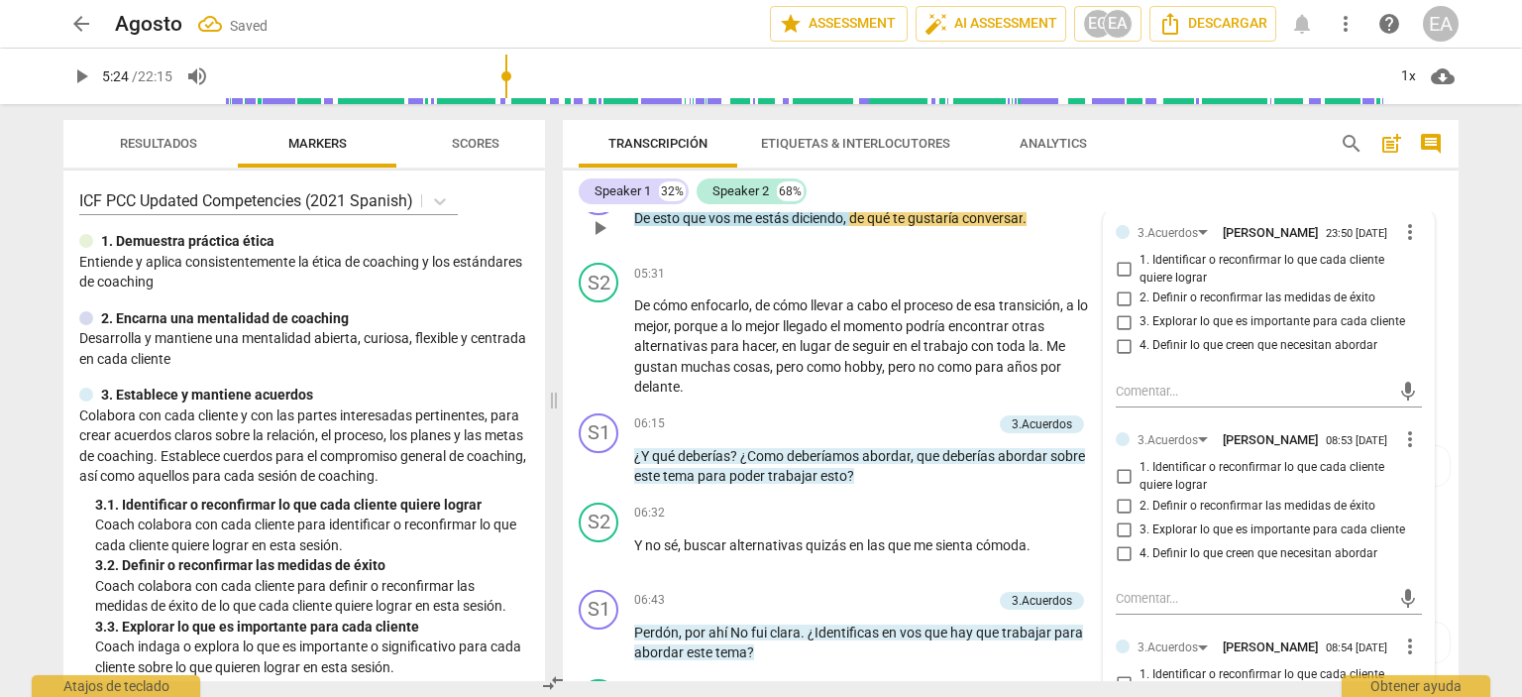
scroll to position [1727, 0]
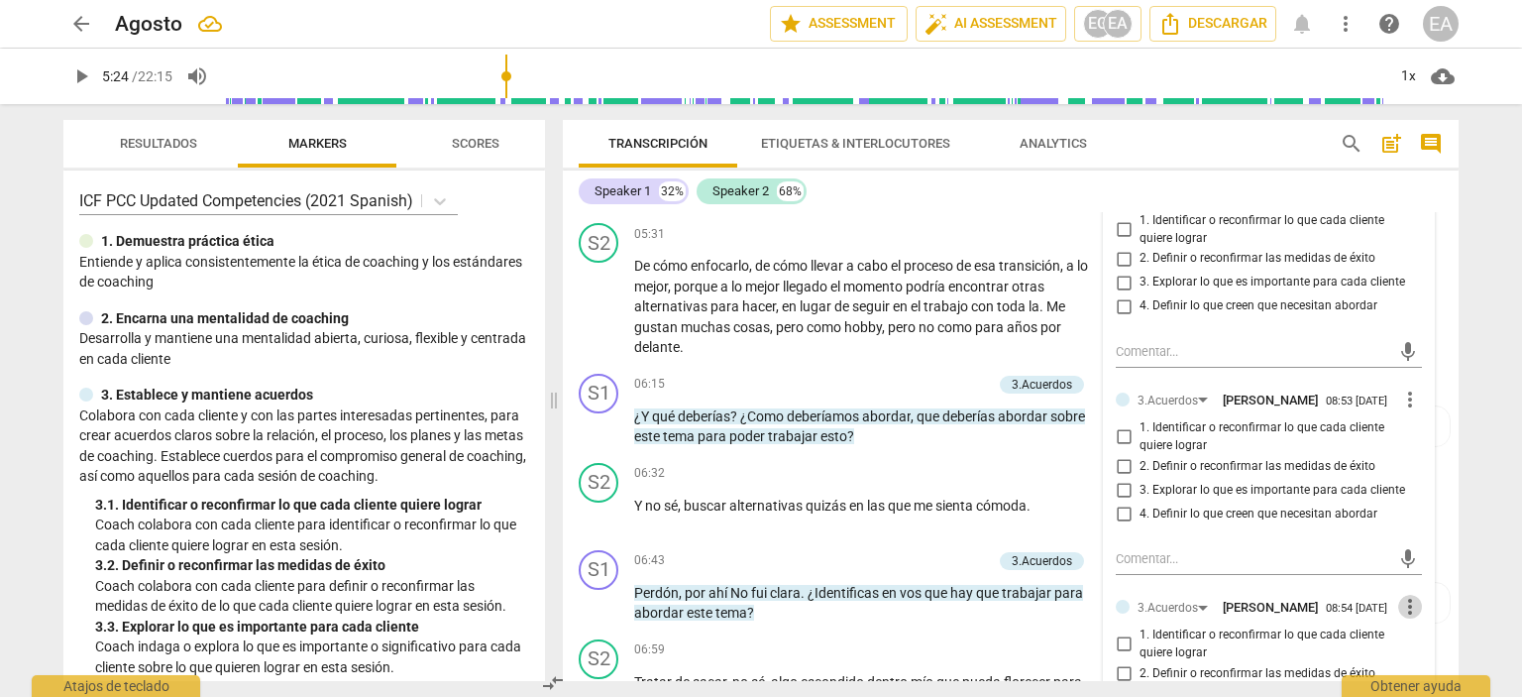
click at [1398, 618] on span "more_vert" at bounding box center [1410, 607] width 24 height 24
click at [1419, 653] on li "Borrar" at bounding box center [1426, 655] width 69 height 38
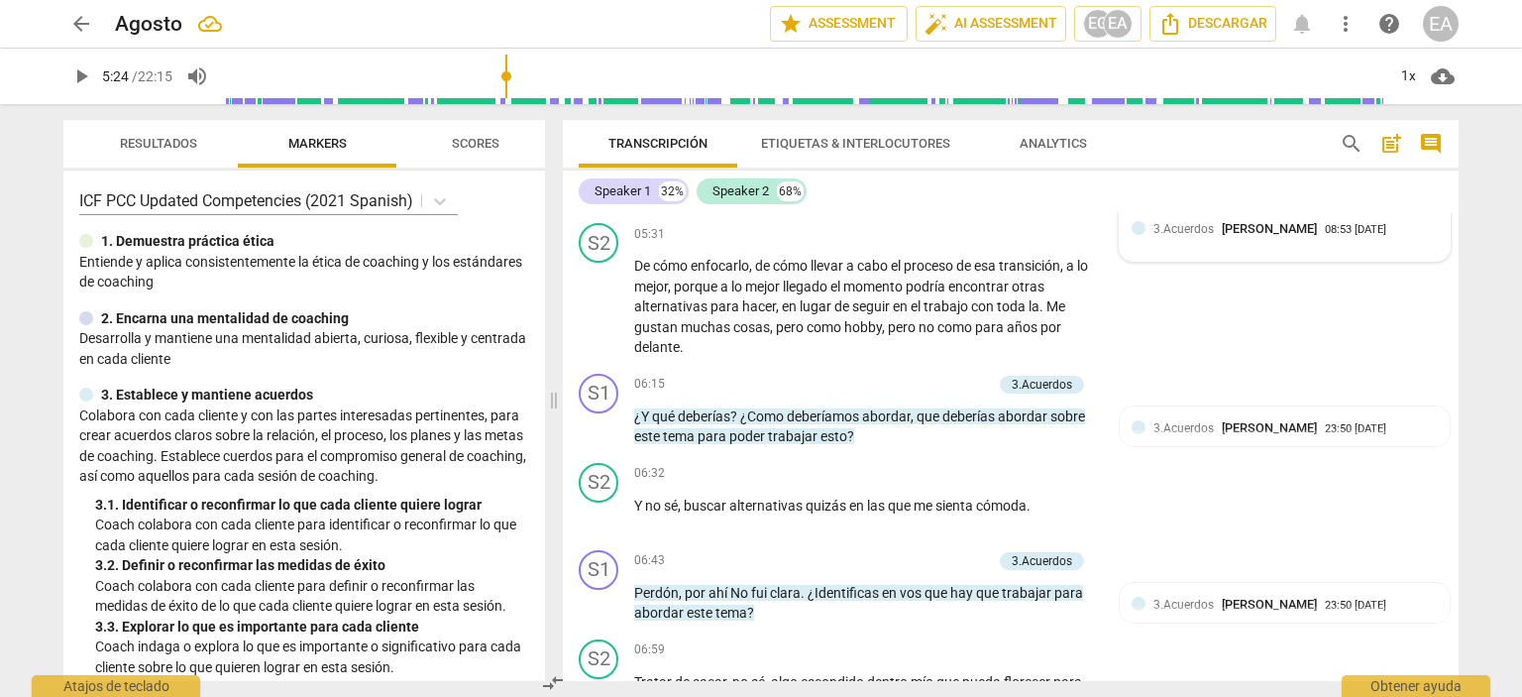
click at [1136, 211] on div "3.Acuerdos [PERSON_NAME] 23:50 [DATE]" at bounding box center [1285, 195] width 306 height 31
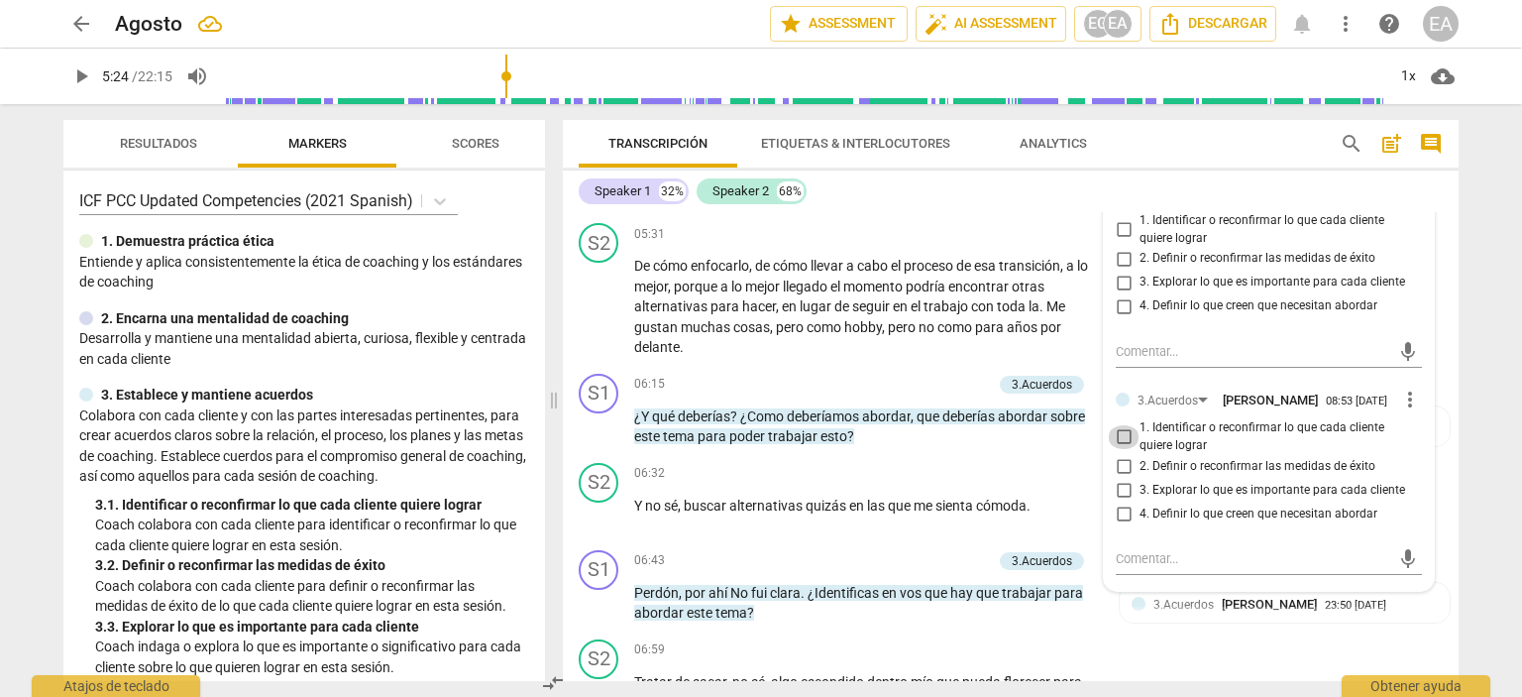
click at [1118, 449] on input "1. Identificar o reconfirmar lo que cada cliente quiere lograr" at bounding box center [1124, 437] width 32 height 24
checkbox input "true"
click at [1445, 455] on div "S1 play_arrow pause 06:15 + Add competency 3.Acuerdos keyboard_arrow_right ¿Y q…" at bounding box center [1011, 410] width 896 height 89
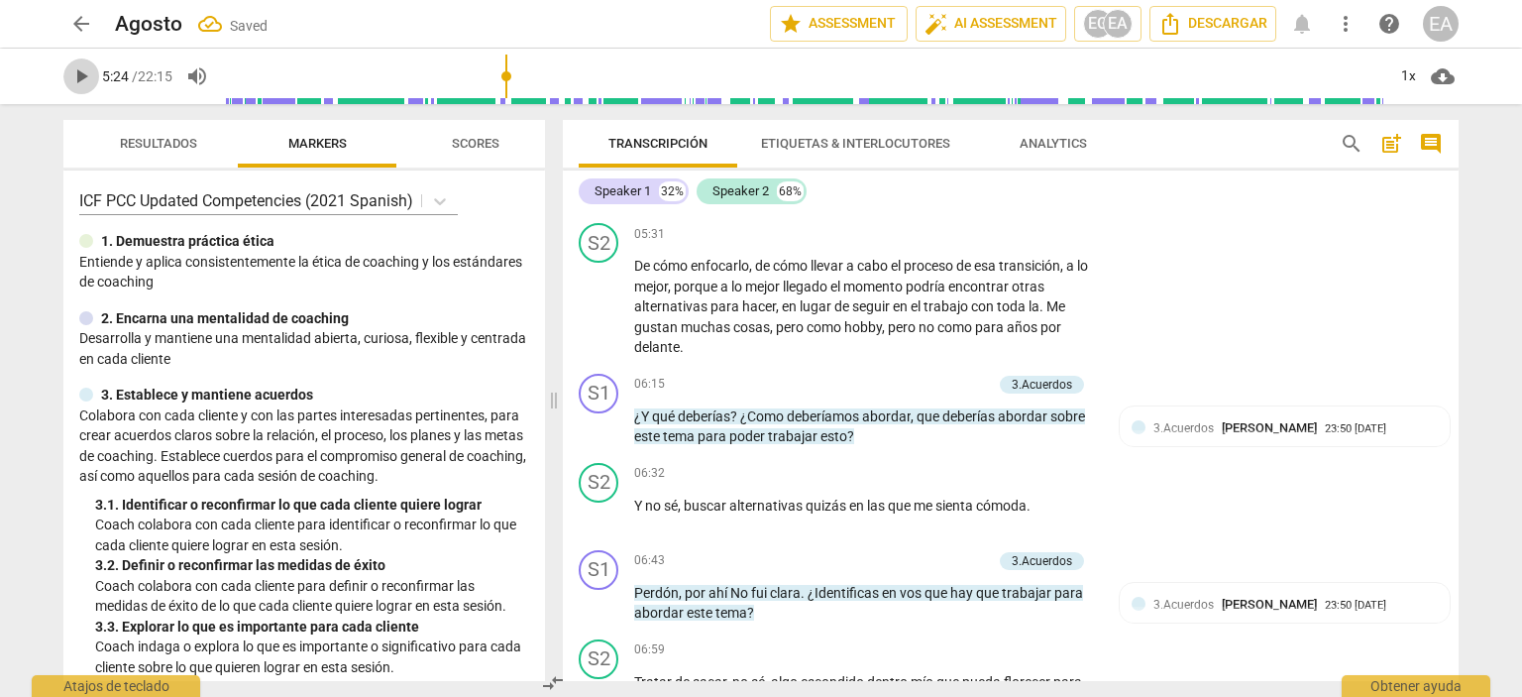
click at [78, 78] on span "play_arrow" at bounding box center [81, 76] width 24 height 24
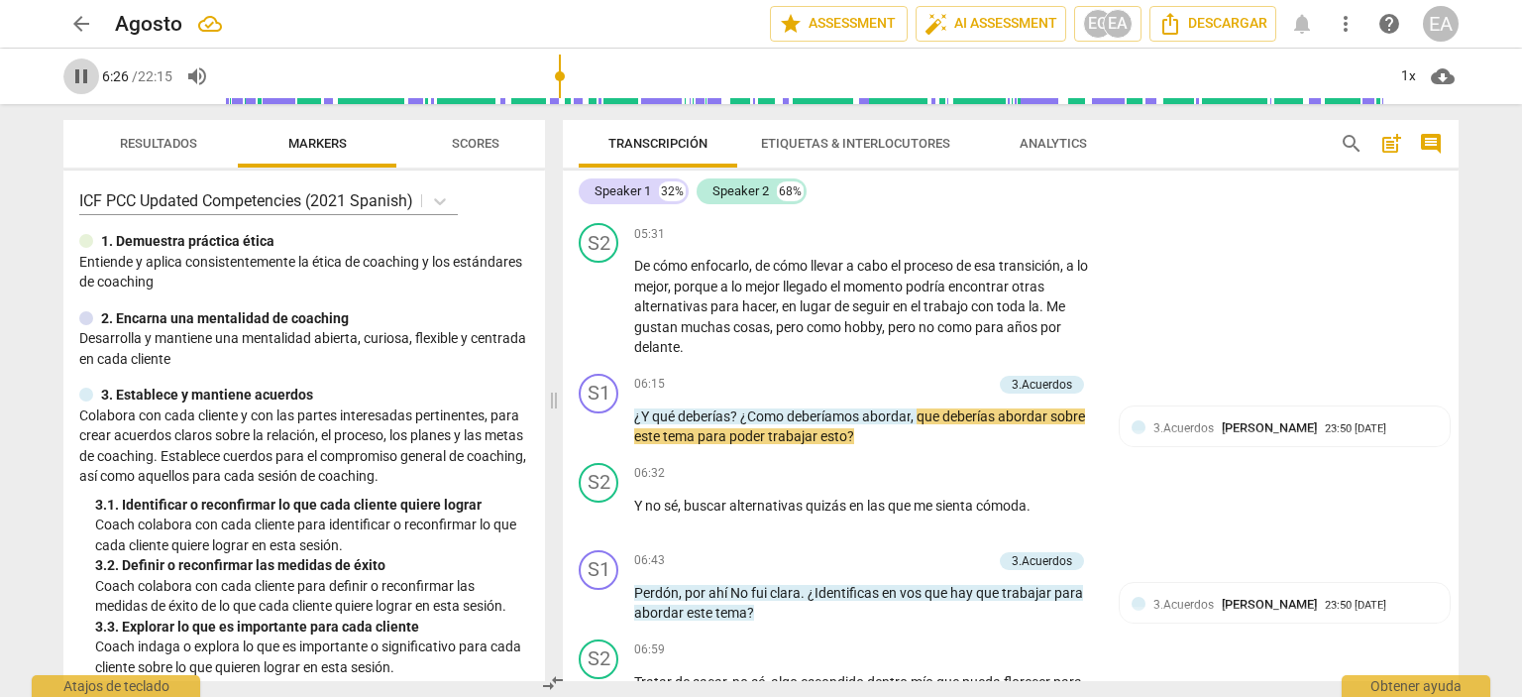
click at [79, 76] on span "pause" at bounding box center [81, 76] width 24 height 24
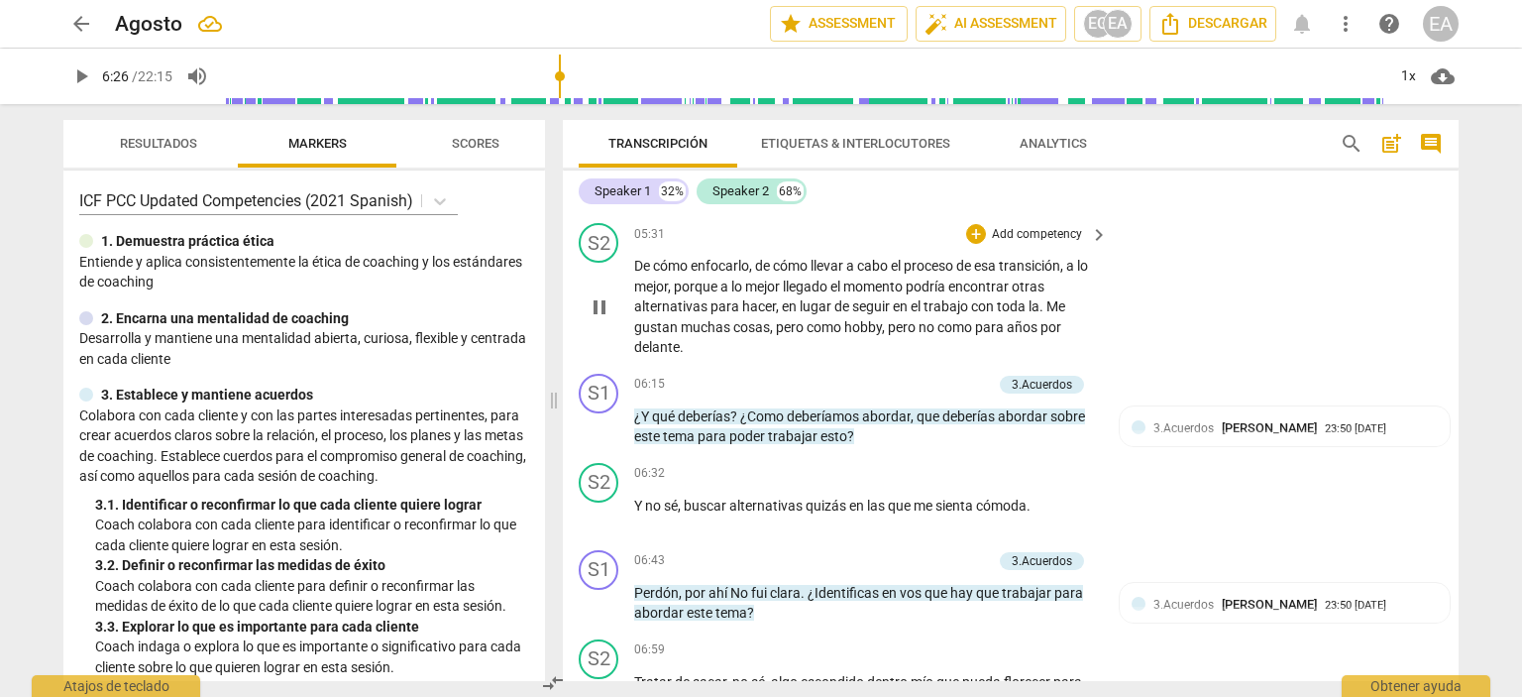
type input "387"
click at [969, 393] on p "Add competency" at bounding box center [945, 385] width 94 height 18
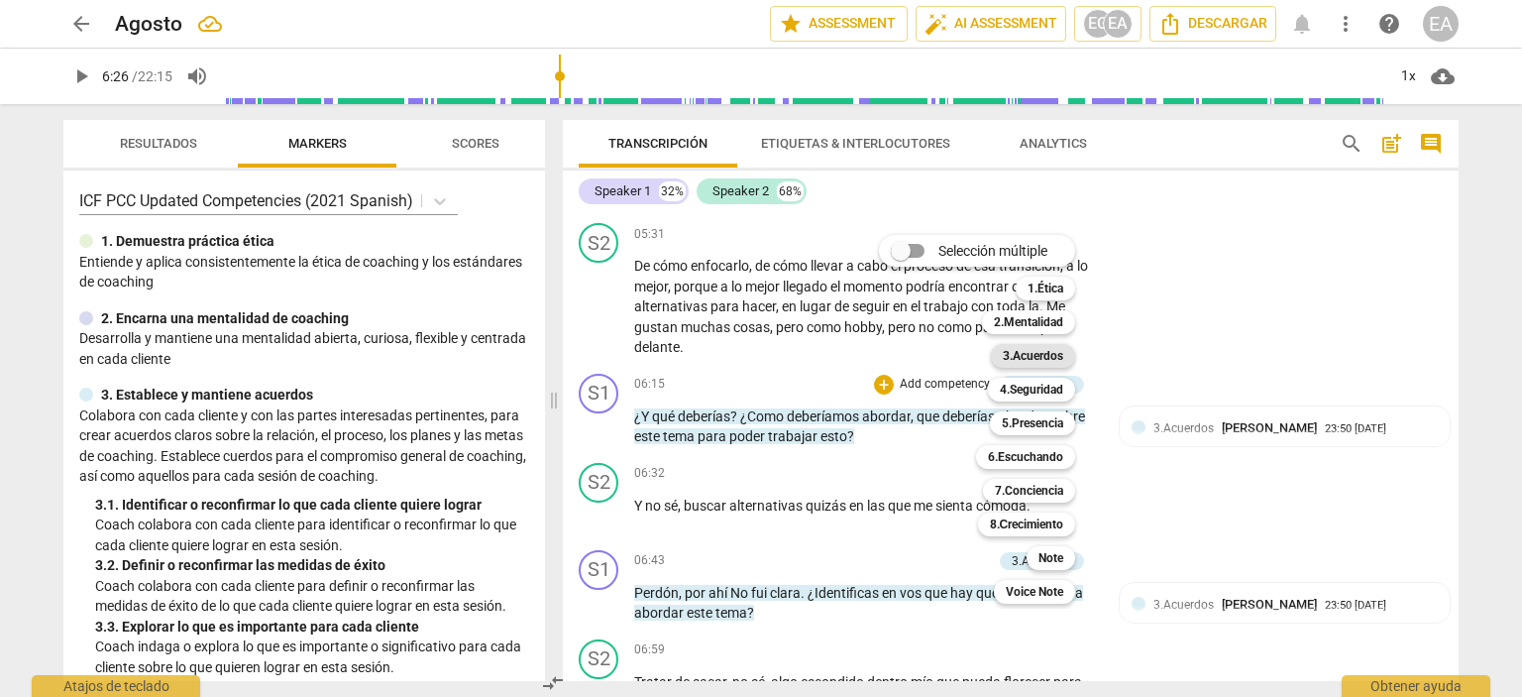
click at [1036, 351] on b "3.Acuerdos" at bounding box center [1033, 356] width 60 height 24
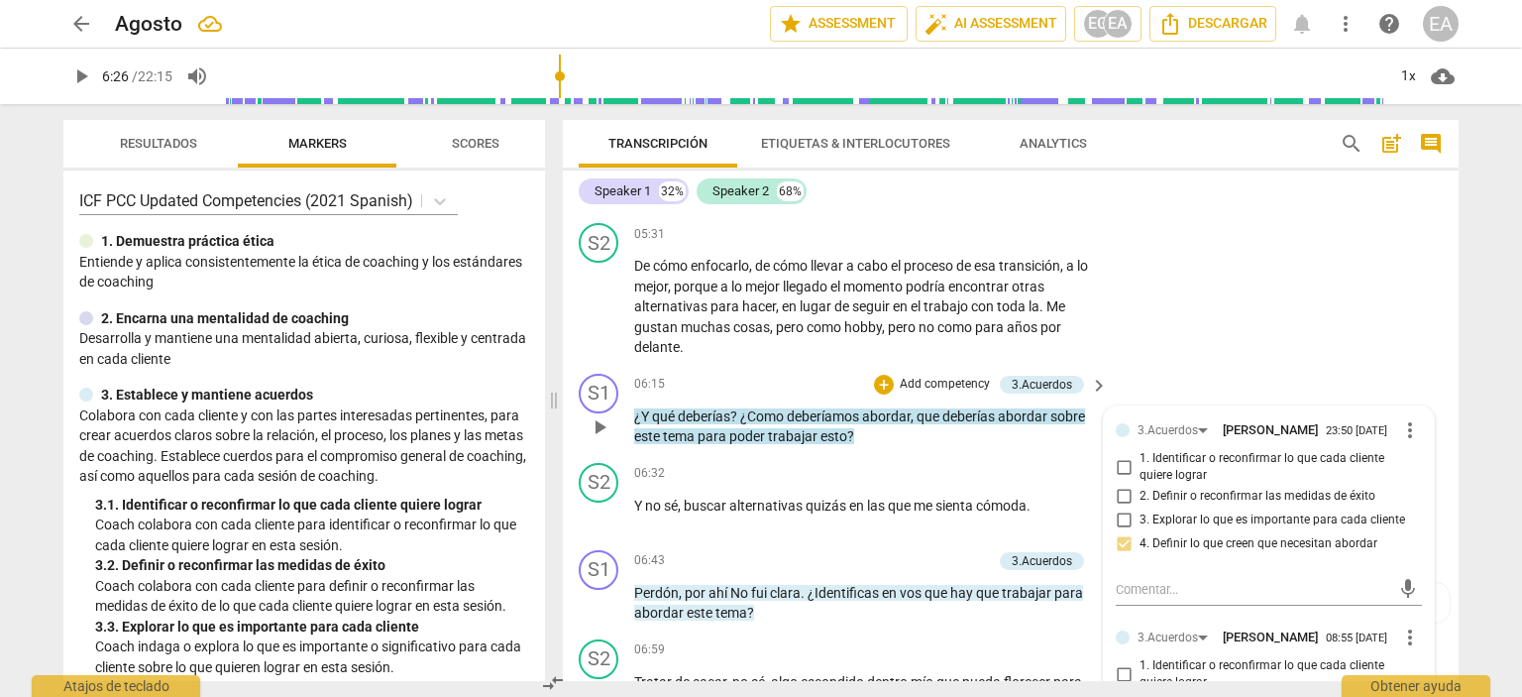
click at [1423, 570] on div "3.Acuerdos [PERSON_NAME] 23:50 [DATE] more_vert 1. Identificar o reconfirmar lo…" at bounding box center [1269, 617] width 330 height 422
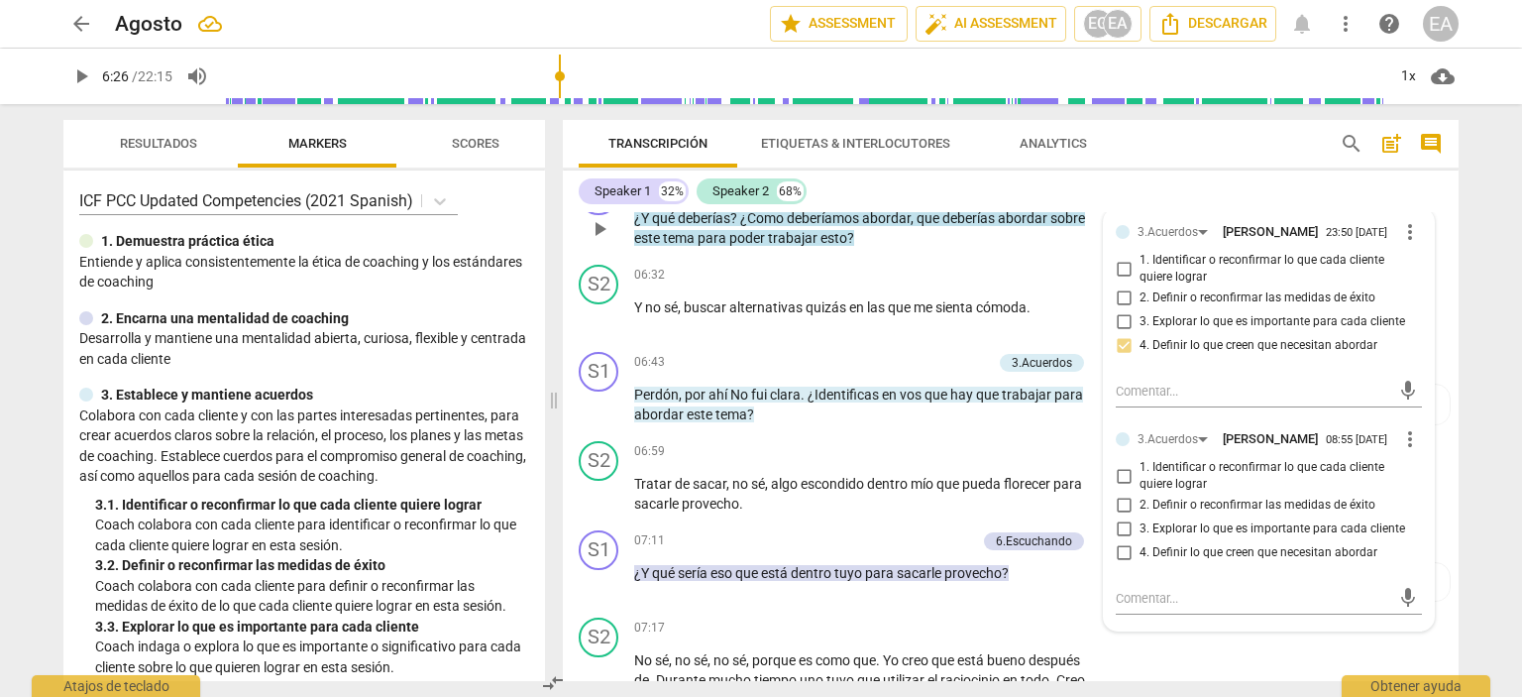
scroll to position [1965, 0]
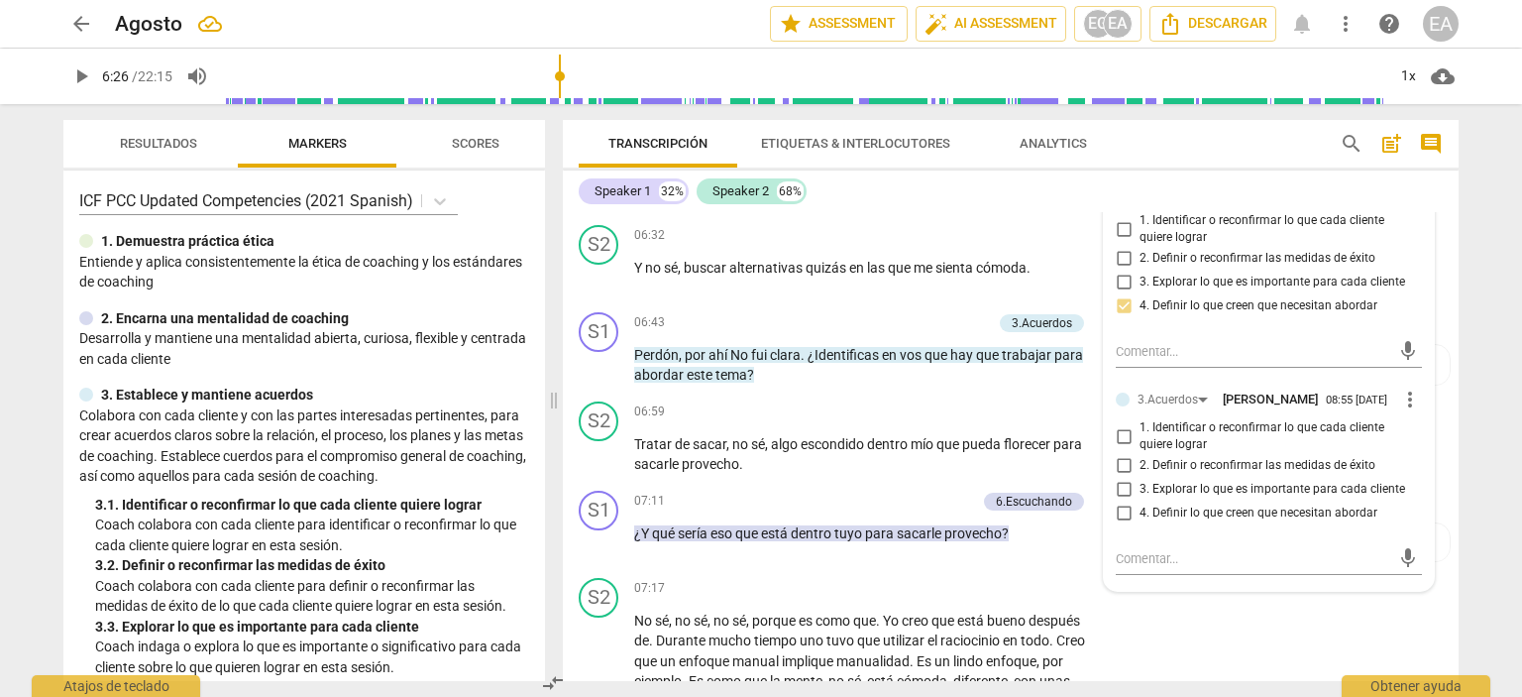
click at [1117, 525] on input "4. Definir lo que creen que necesitan abordar" at bounding box center [1124, 513] width 32 height 24
checkbox input "true"
click at [1439, 477] on div "S2 play_arrow pause 06:59 + Add competency keyboard_arrow_right Tratar de sacar…" at bounding box center [1011, 437] width 896 height 89
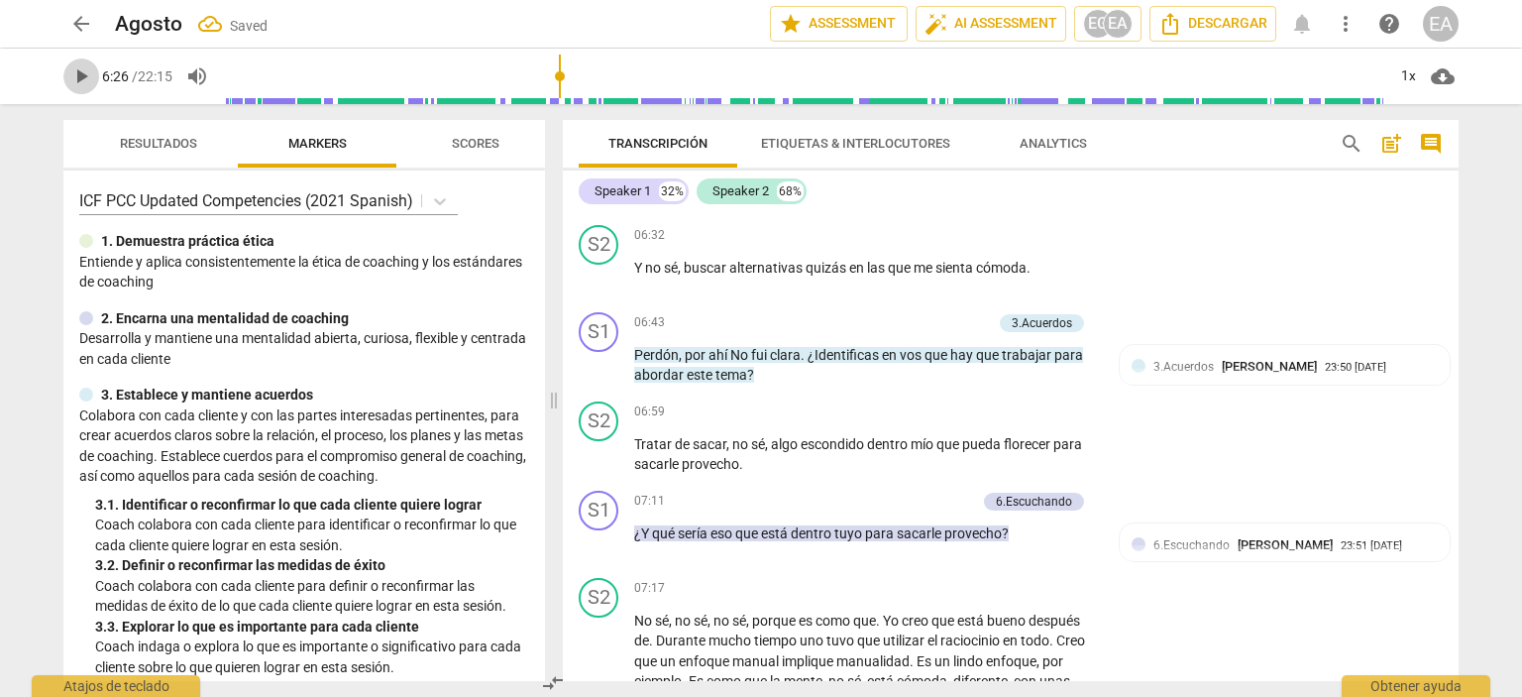
click at [77, 72] on span "play_arrow" at bounding box center [81, 76] width 24 height 24
click at [79, 78] on span "pause" at bounding box center [81, 76] width 24 height 24
type input "421"
click at [965, 332] on p "Add competency" at bounding box center [945, 323] width 94 height 18
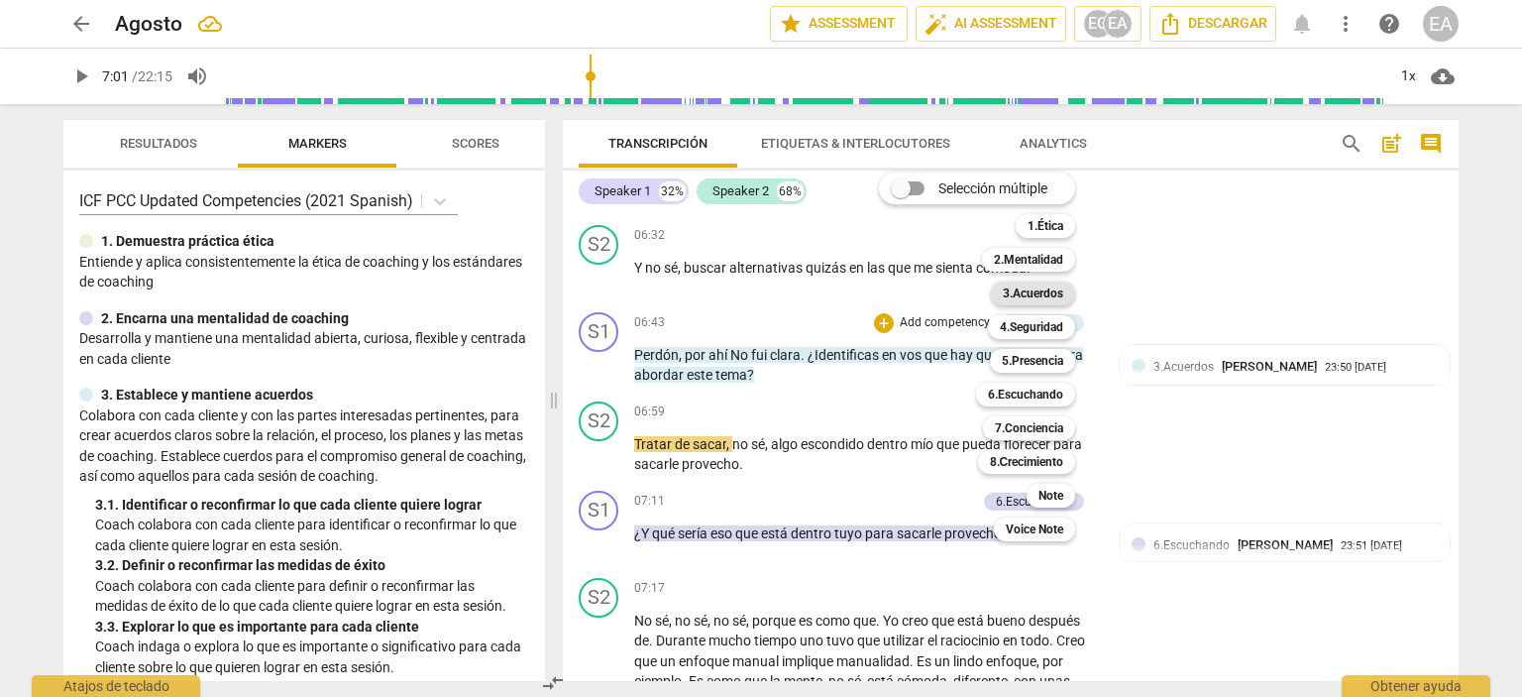
click at [1039, 293] on b "3.Acuerdos" at bounding box center [1033, 293] width 60 height 24
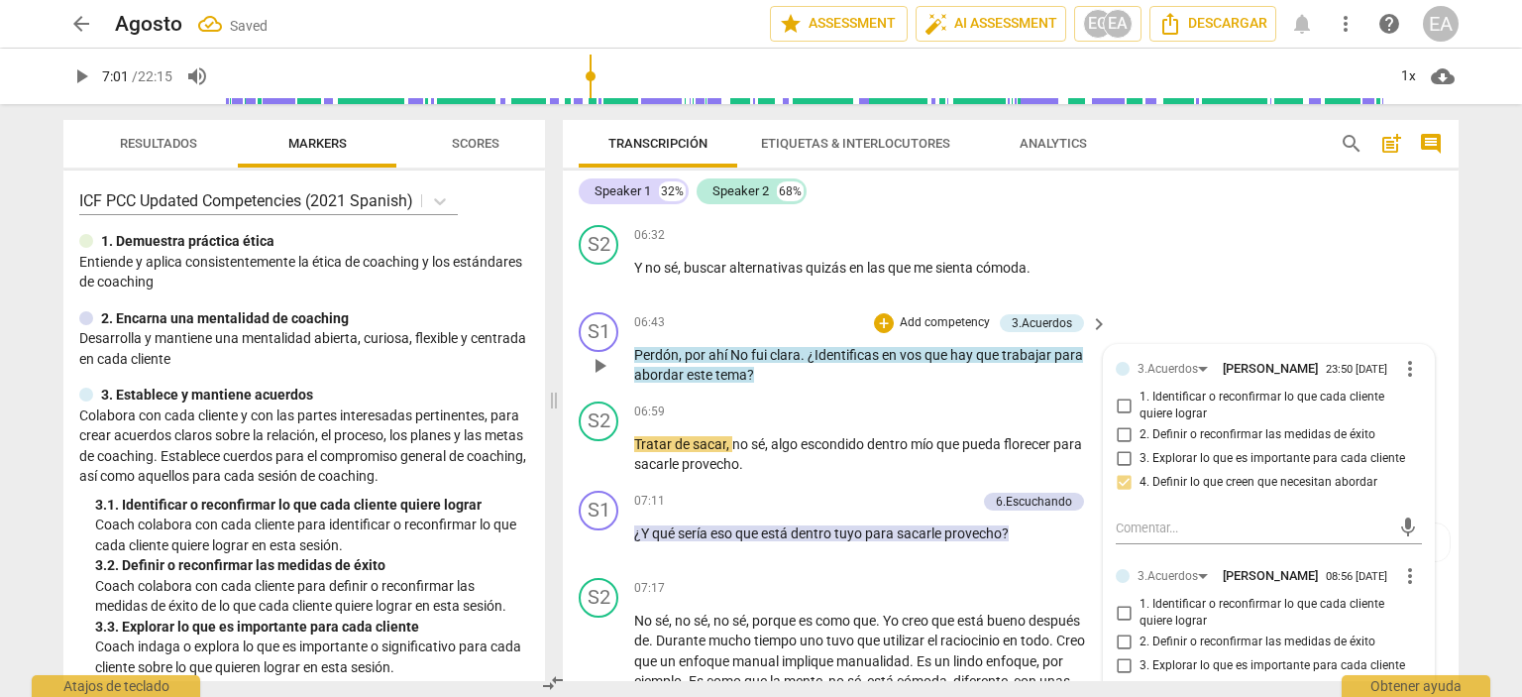
click at [1420, 546] on div "3.Acuerdos [PERSON_NAME] 23:50 [DATE] more_vert 1. Identificar o reconfirmar lo…" at bounding box center [1269, 556] width 330 height 422
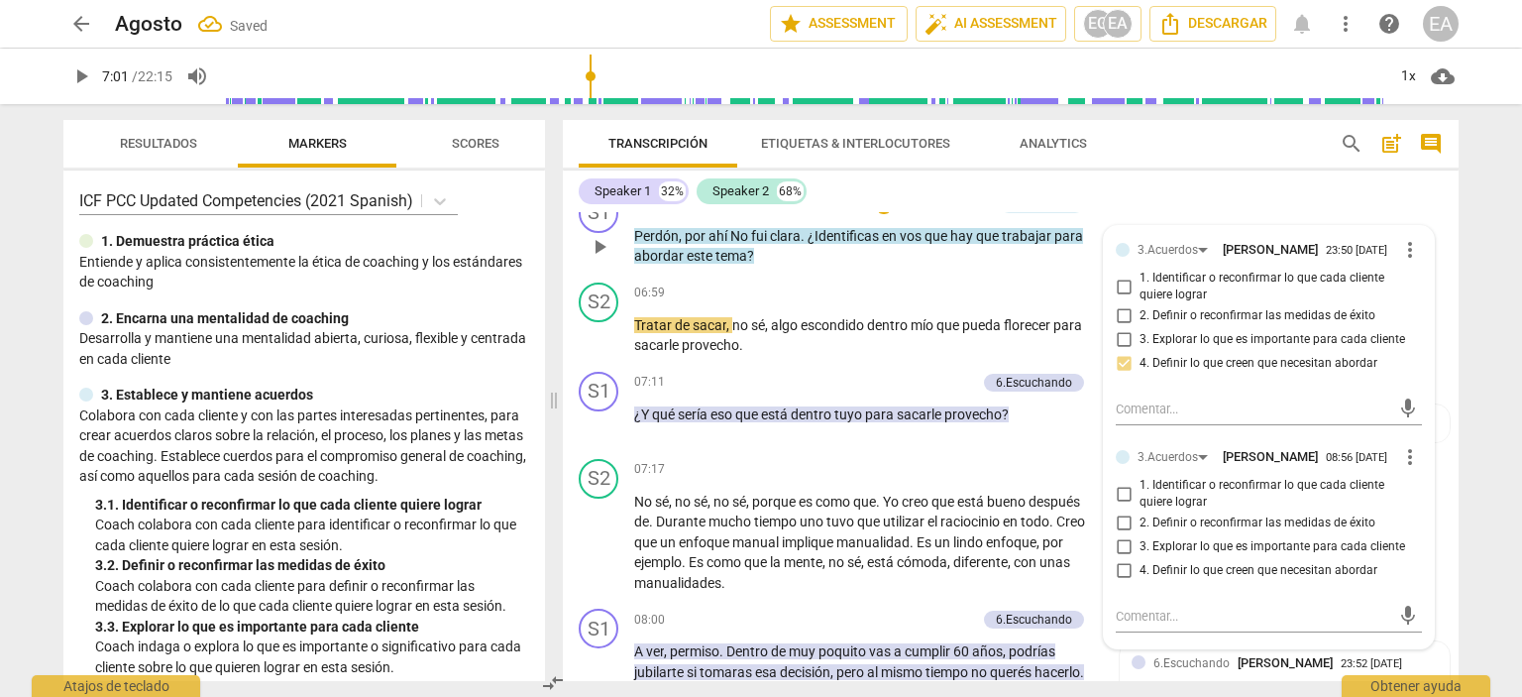
scroll to position [2123, 0]
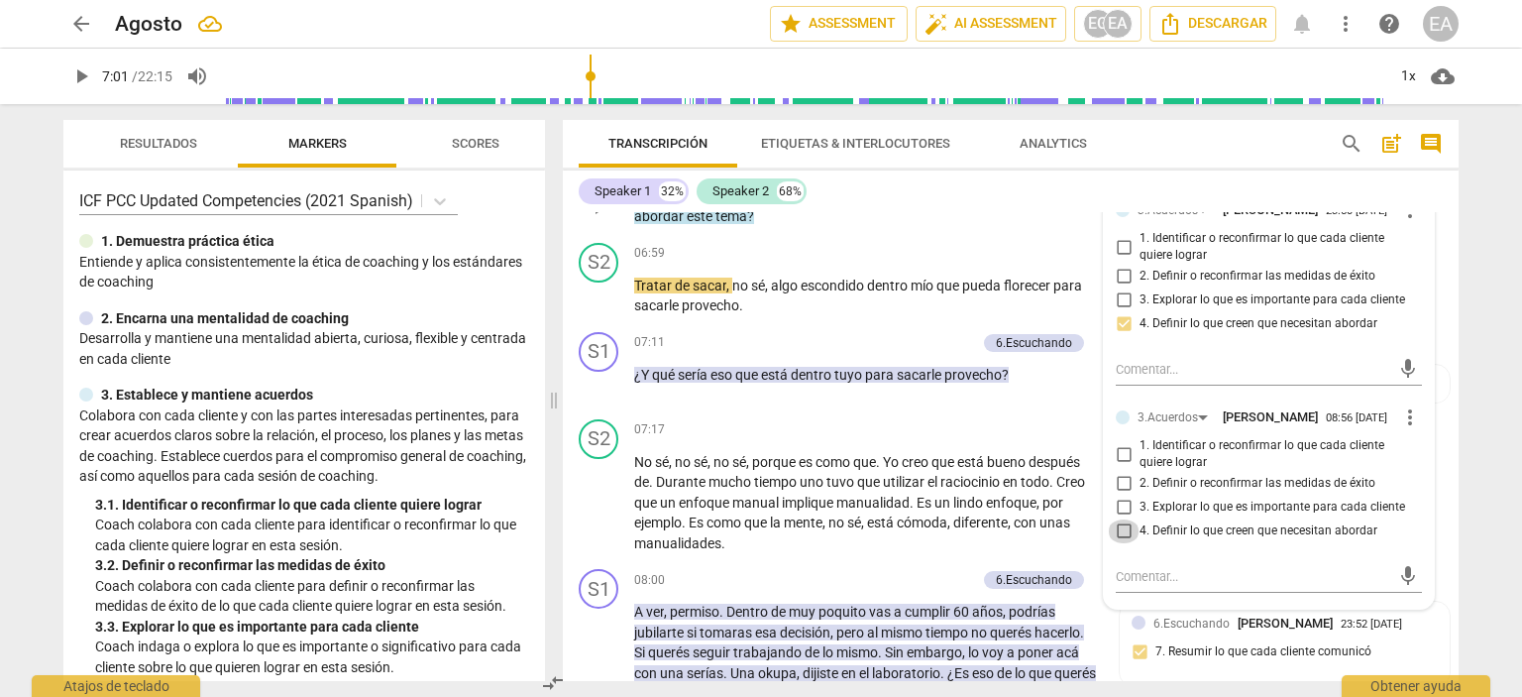
click at [1122, 543] on input "4. Definir lo que creen que necesitan abordar" at bounding box center [1124, 531] width 32 height 24
checkbox input "true"
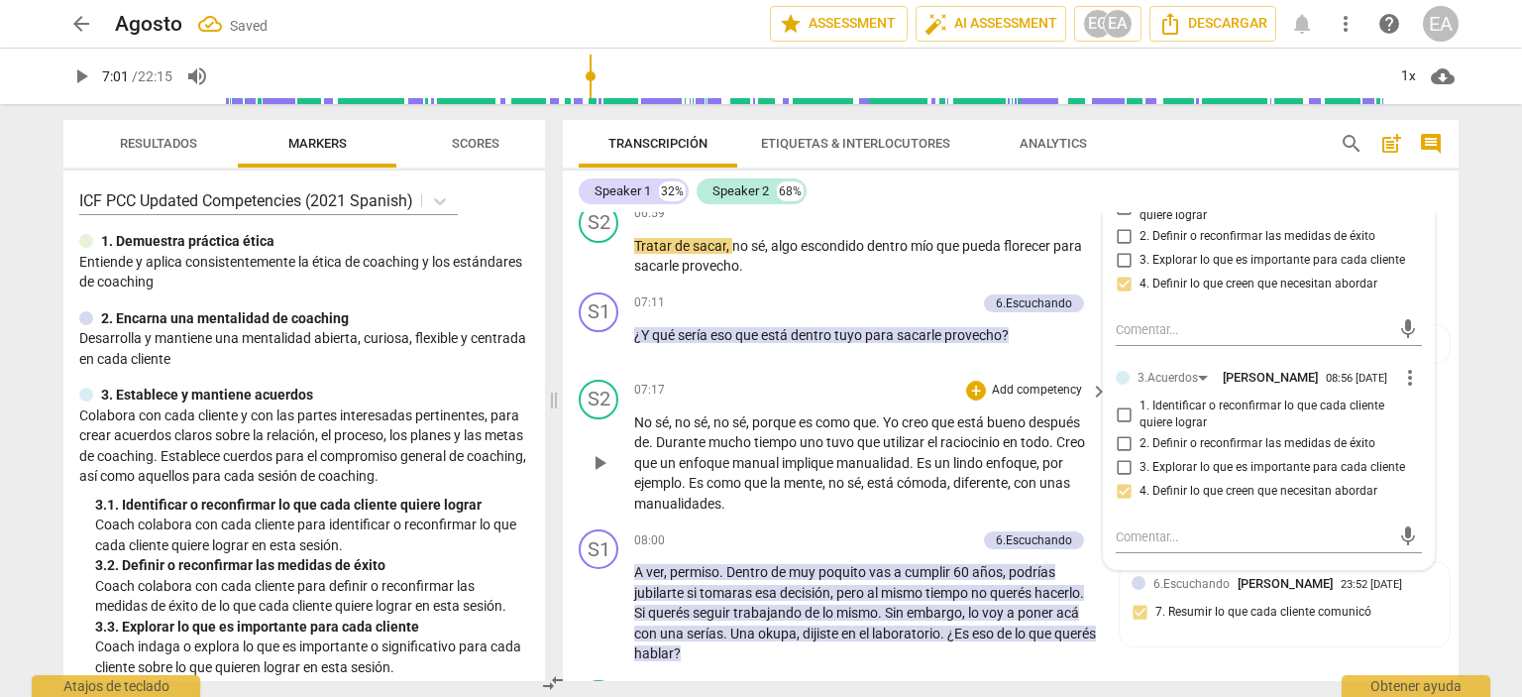
scroll to position [2203, 0]
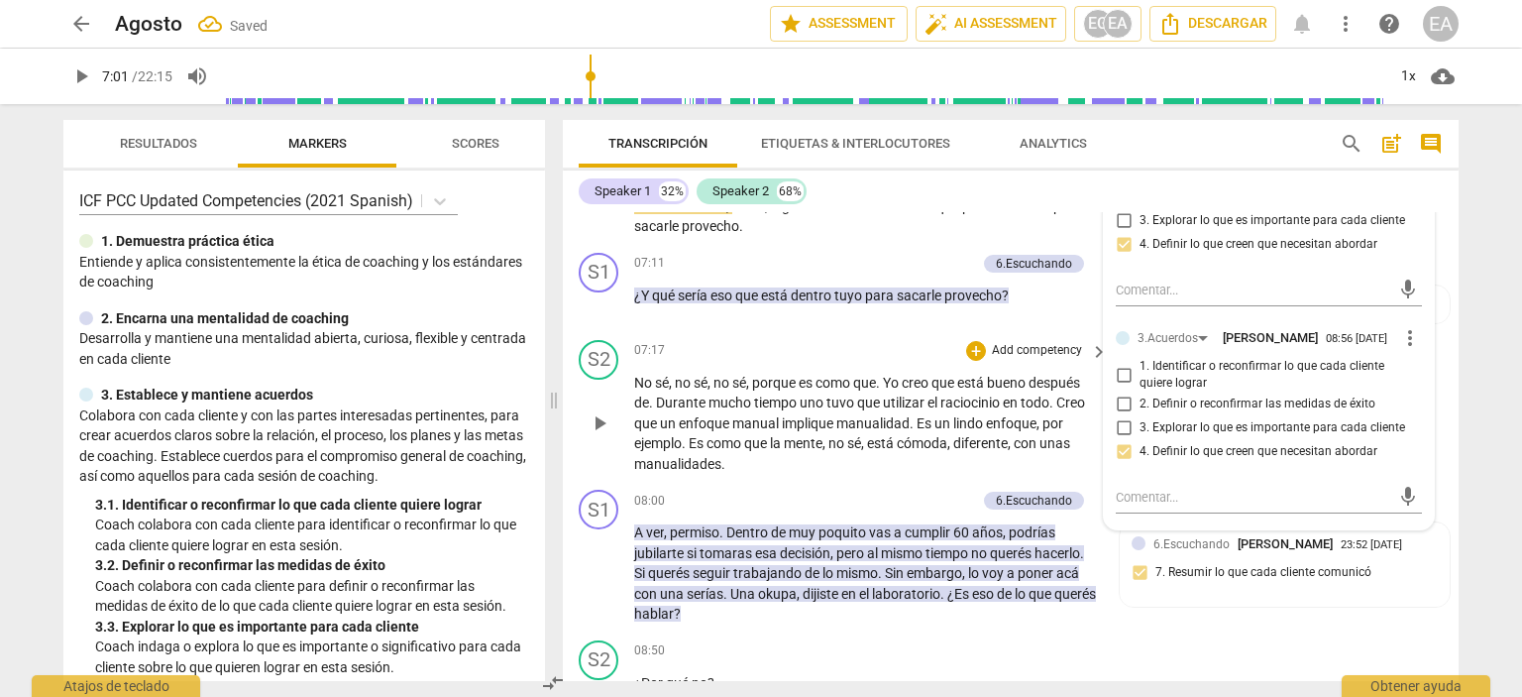
click at [1445, 459] on div "S2 play_arrow pause 07:17 + Add competency keyboard_arrow_right No sé , no sé ,…" at bounding box center [1011, 407] width 896 height 151
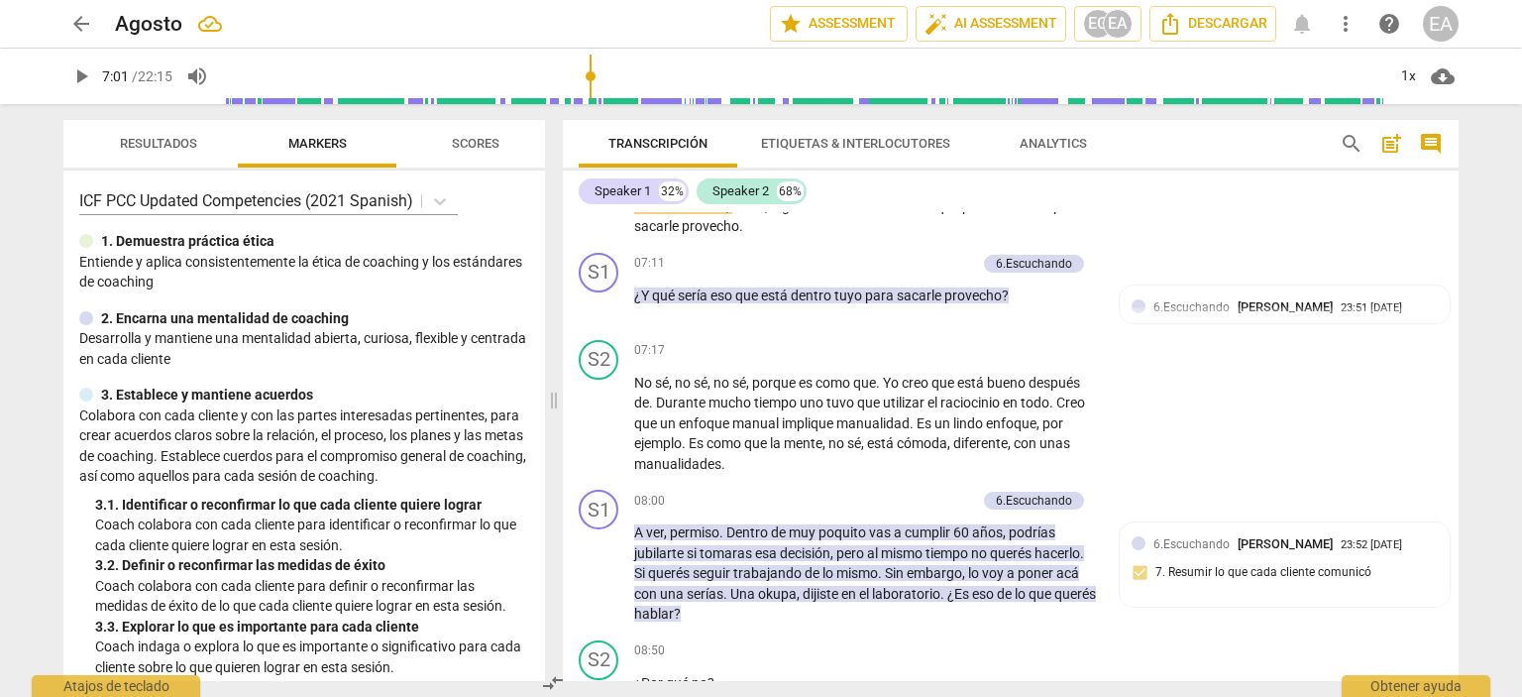
scroll to position [2144, 0]
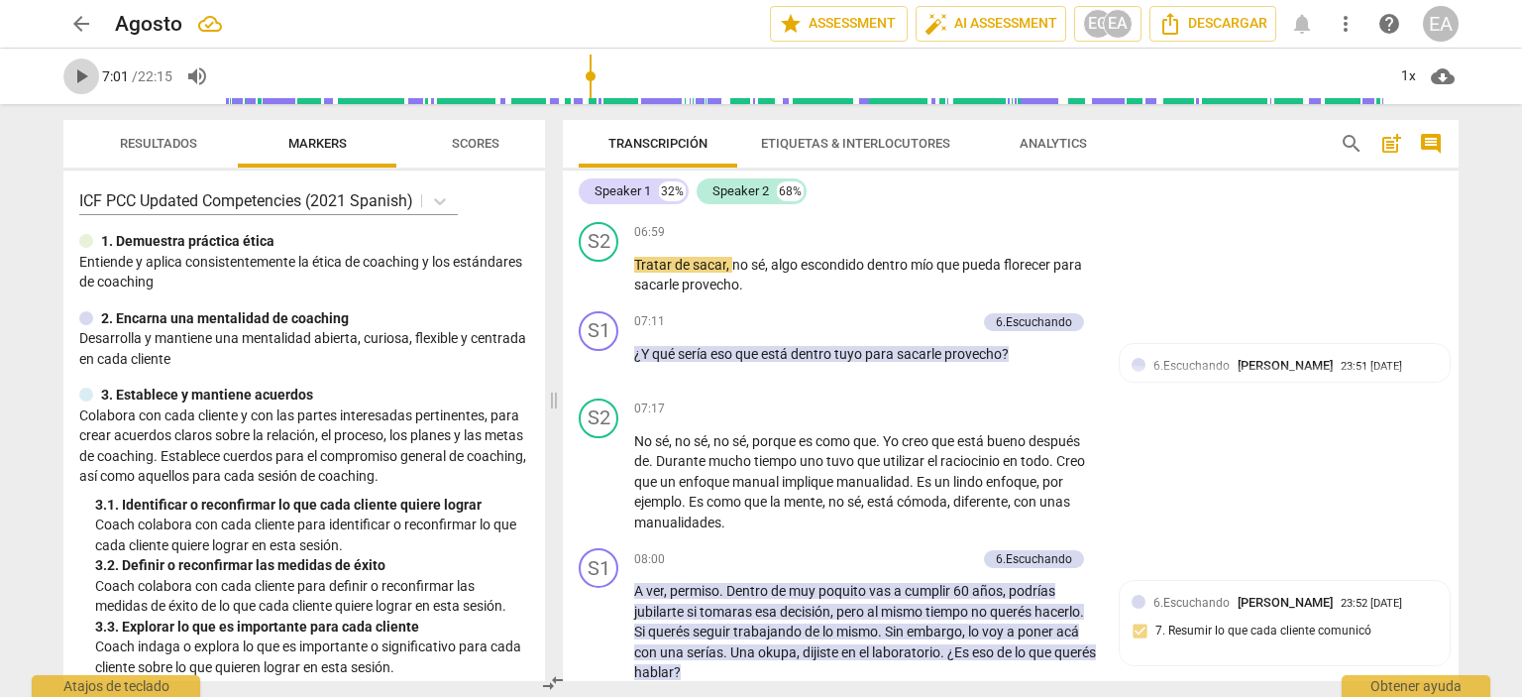
click at [71, 81] on span "play_arrow" at bounding box center [81, 76] width 24 height 24
click at [83, 74] on span "pause" at bounding box center [81, 76] width 24 height 24
type input "435"
click at [963, 331] on p "Add competency" at bounding box center [929, 322] width 94 height 18
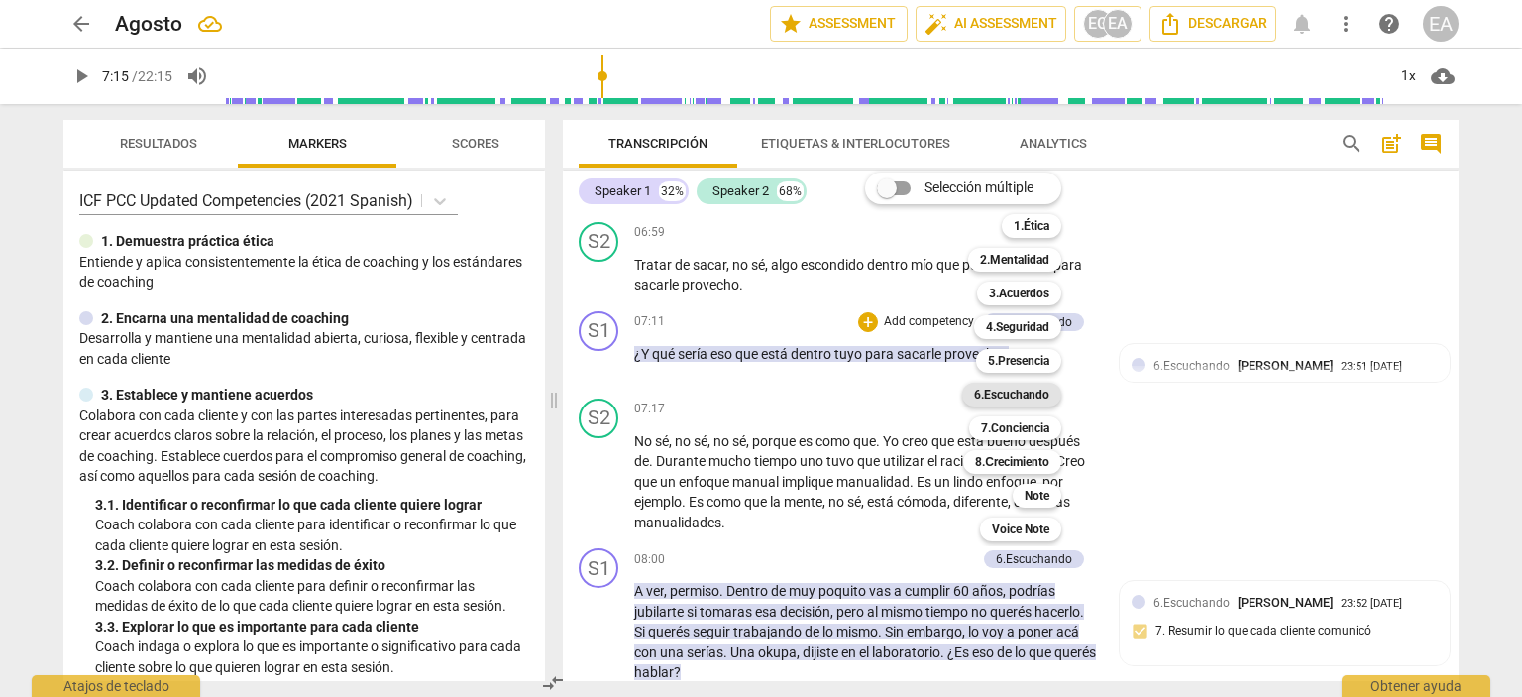
click at [1017, 388] on b "6.Escuchando" at bounding box center [1011, 394] width 75 height 24
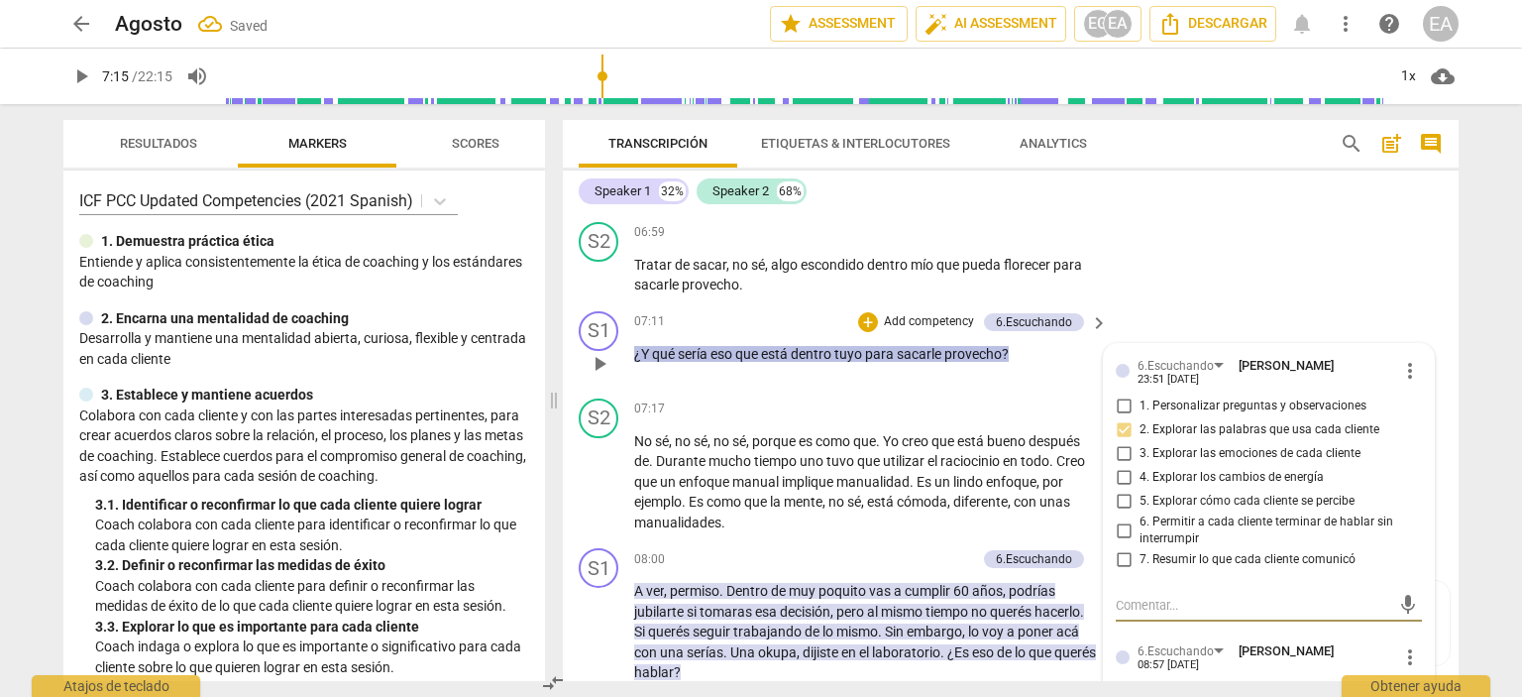
click at [1409, 489] on div "4. Explorar los cambios de energía" at bounding box center [1269, 478] width 306 height 24
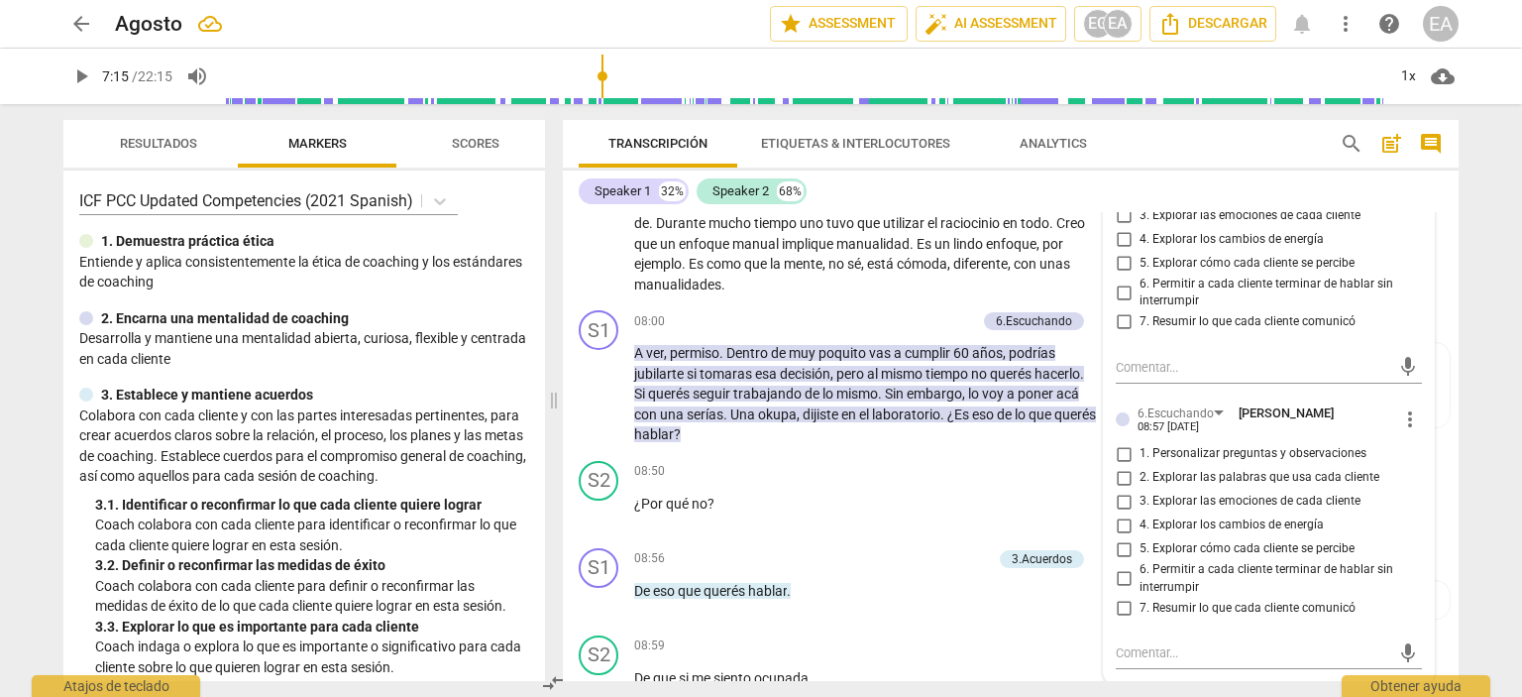
scroll to position [2422, 0]
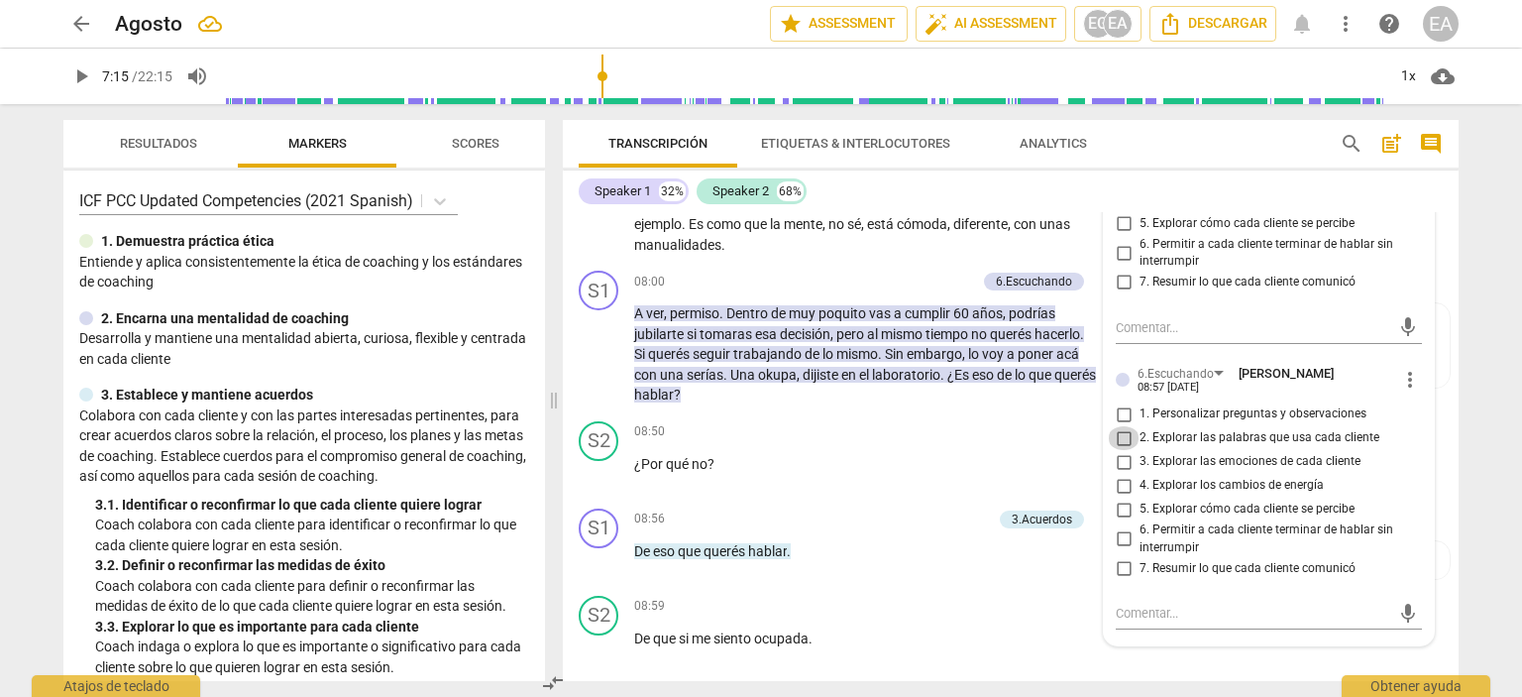
click at [1122, 450] on input "2. Explorar las palabras que usa cada cliente" at bounding box center [1124, 438] width 32 height 24
checkbox input "true"
click at [1442, 413] on div "S1 play_arrow pause 08:00 + Add competency 6.Escuchando keyboard_arrow_right A …" at bounding box center [1011, 338] width 896 height 151
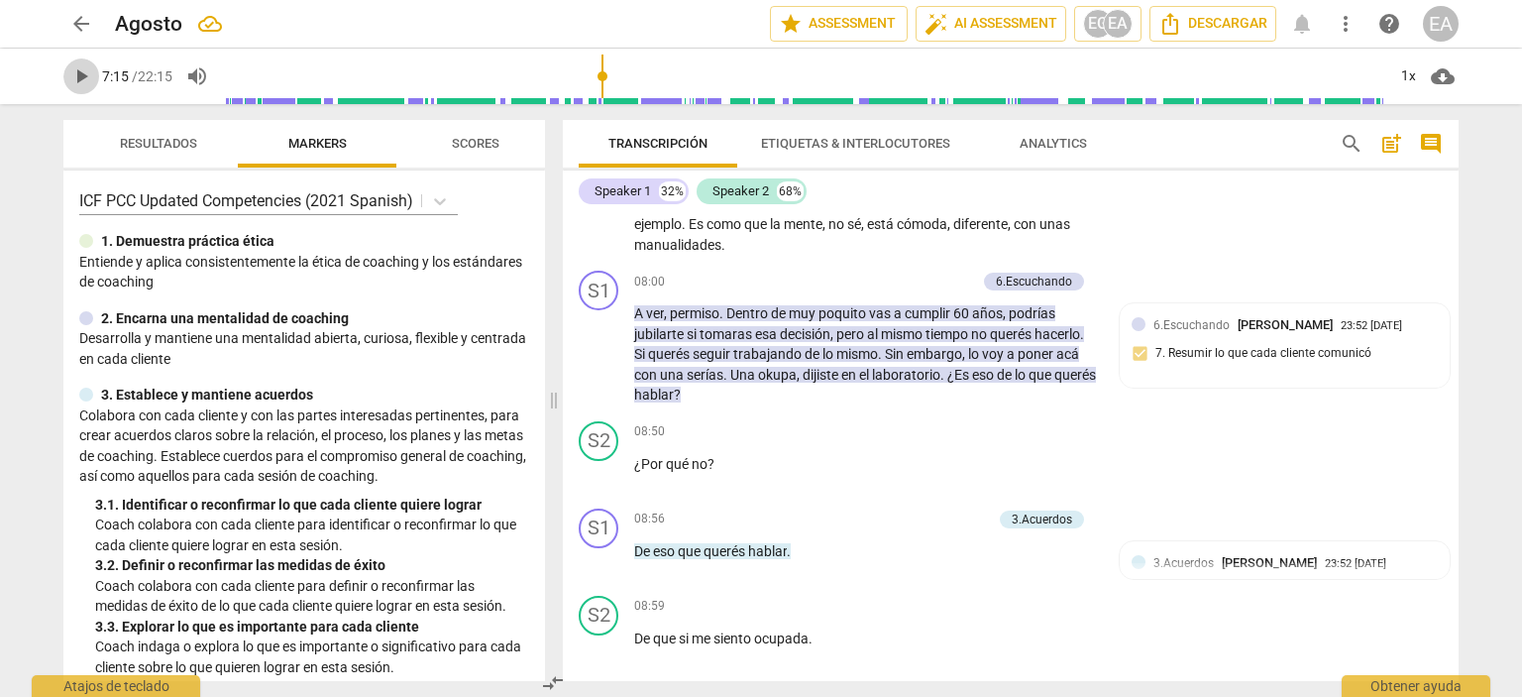
click at [83, 75] on span "play_arrow" at bounding box center [81, 76] width 24 height 24
click at [73, 76] on span "pause" at bounding box center [81, 76] width 24 height 24
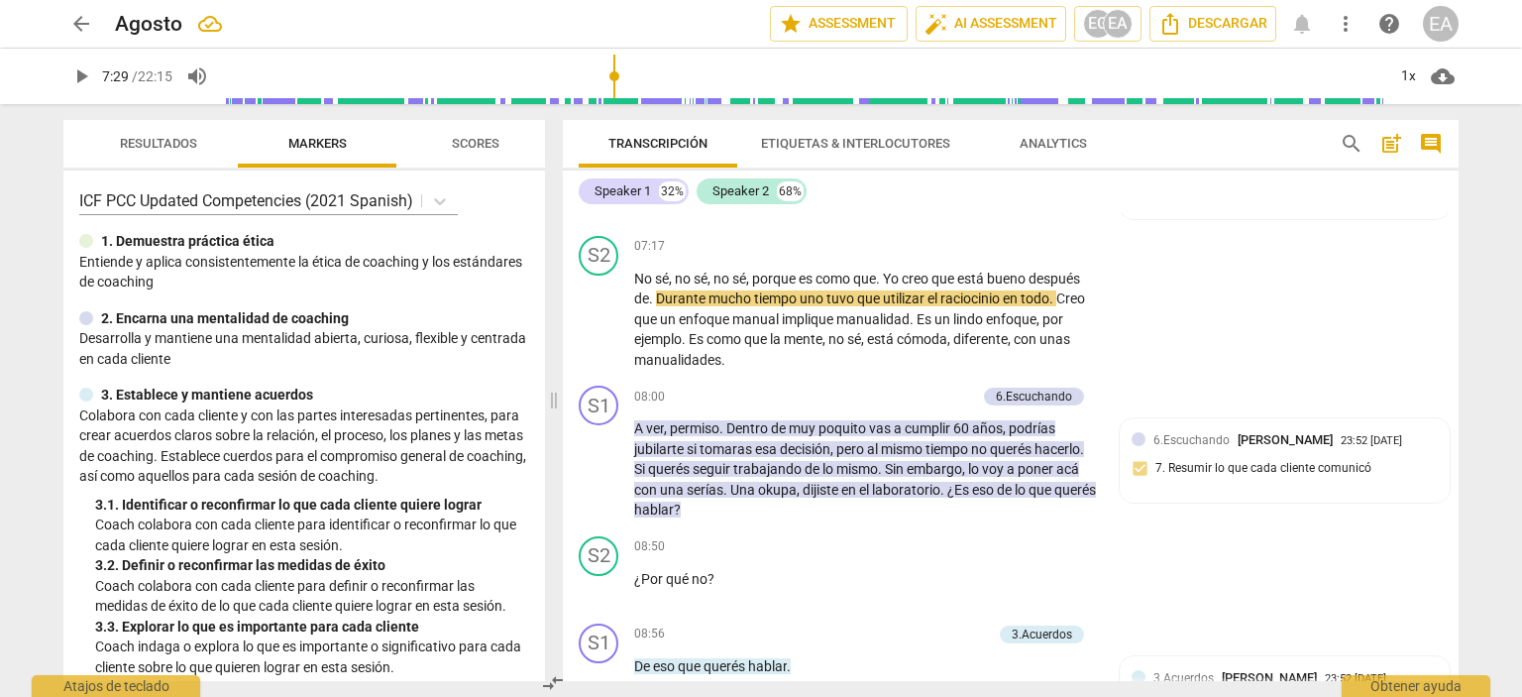
scroll to position [2284, 0]
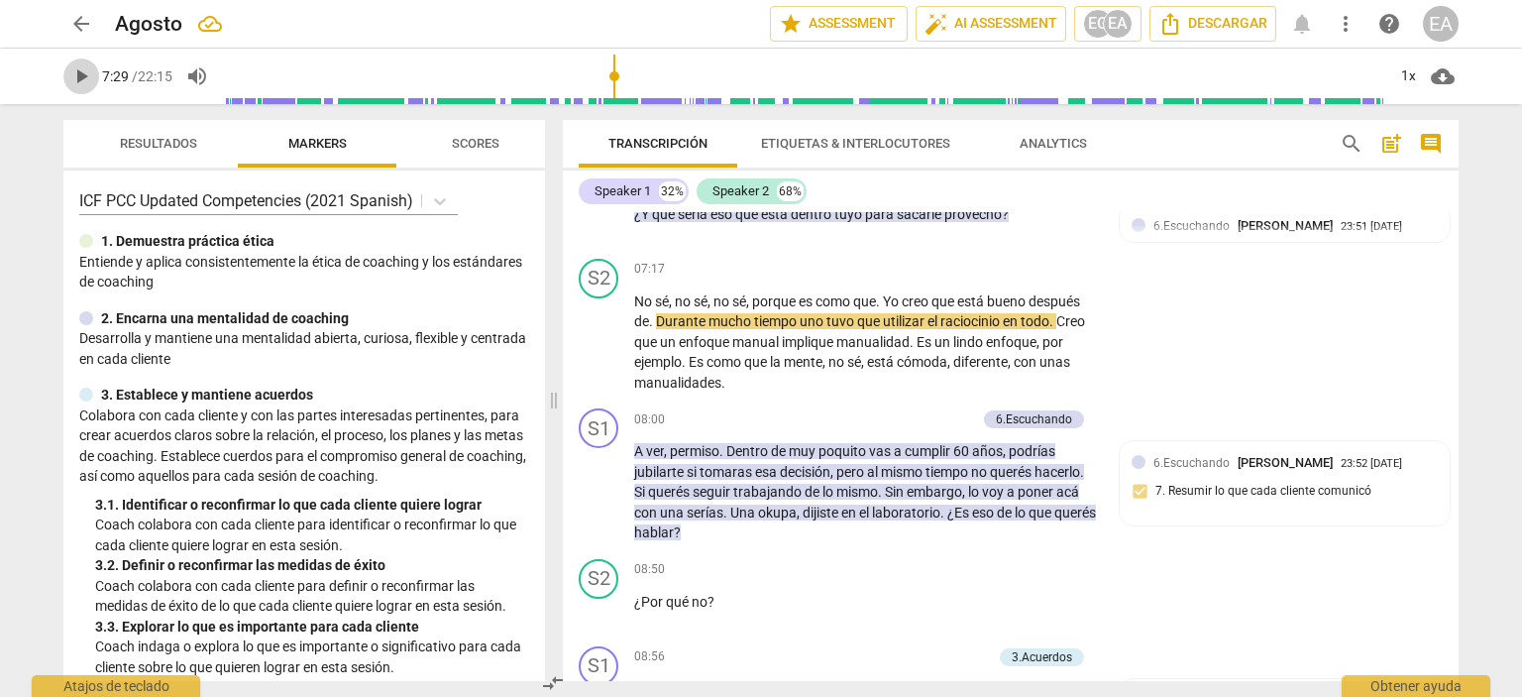
click at [78, 69] on span "play_arrow" at bounding box center [81, 76] width 24 height 24
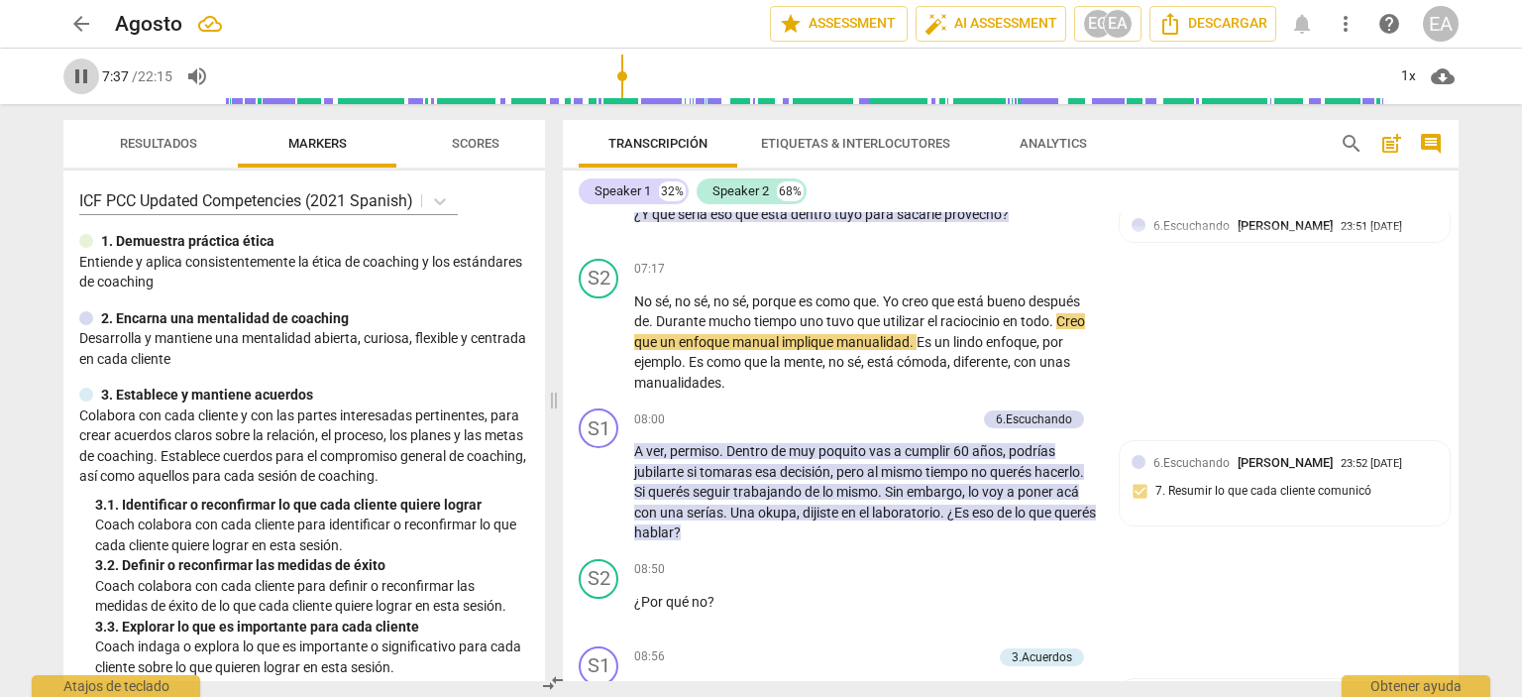
click at [80, 70] on span "pause" at bounding box center [81, 76] width 24 height 24
click at [79, 86] on span "play_arrow" at bounding box center [81, 76] width 24 height 24
type input "460"
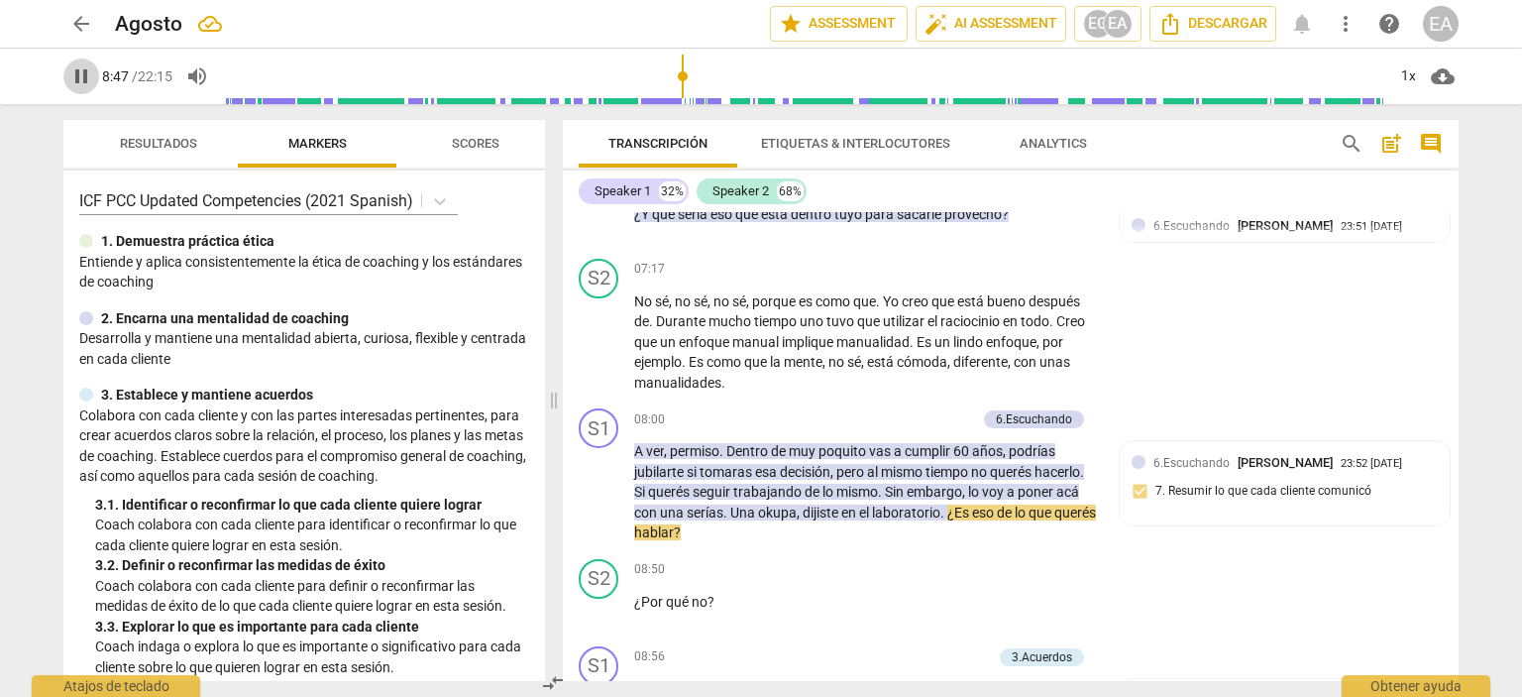
click at [79, 73] on span "pause" at bounding box center [81, 76] width 24 height 24
type input "528"
click at [932, 429] on p "Add competency" at bounding box center [929, 420] width 94 height 18
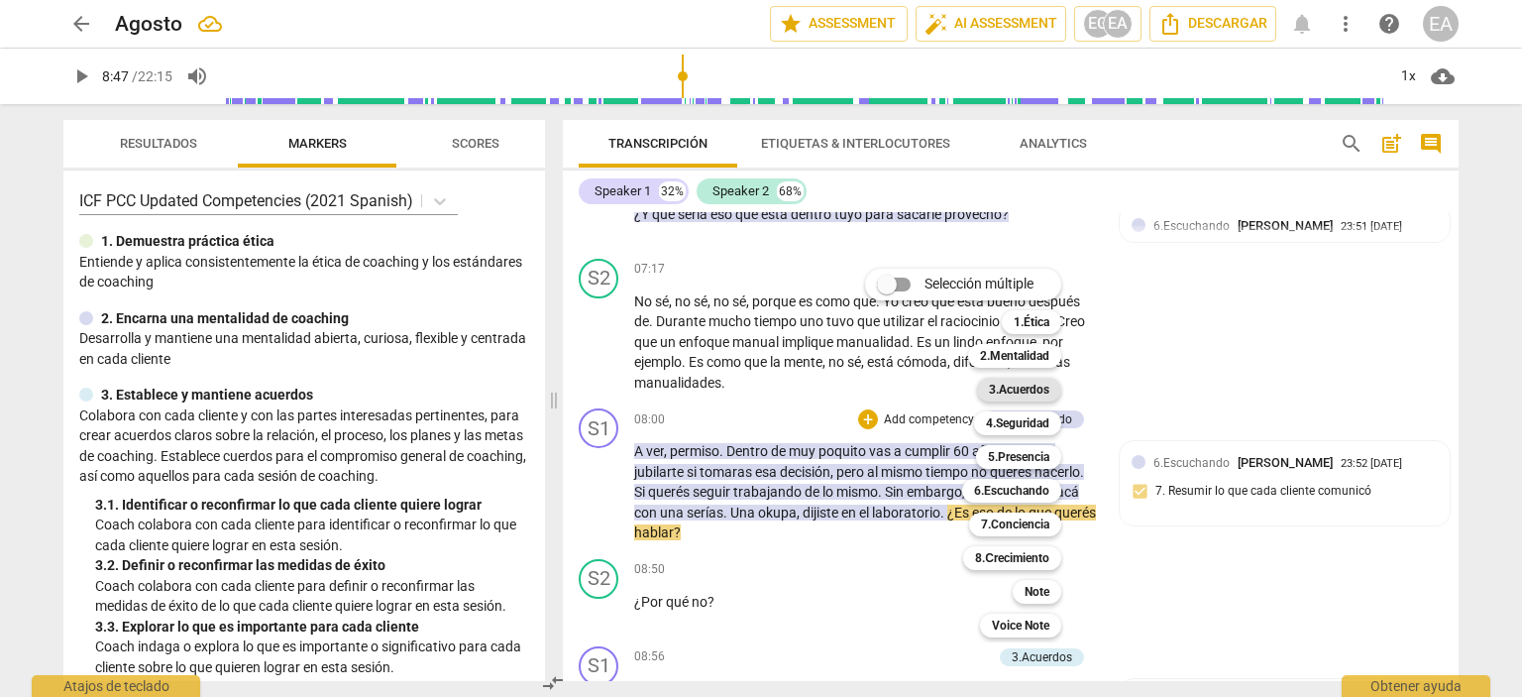
click at [1035, 387] on b "3.Acuerdos" at bounding box center [1019, 390] width 60 height 24
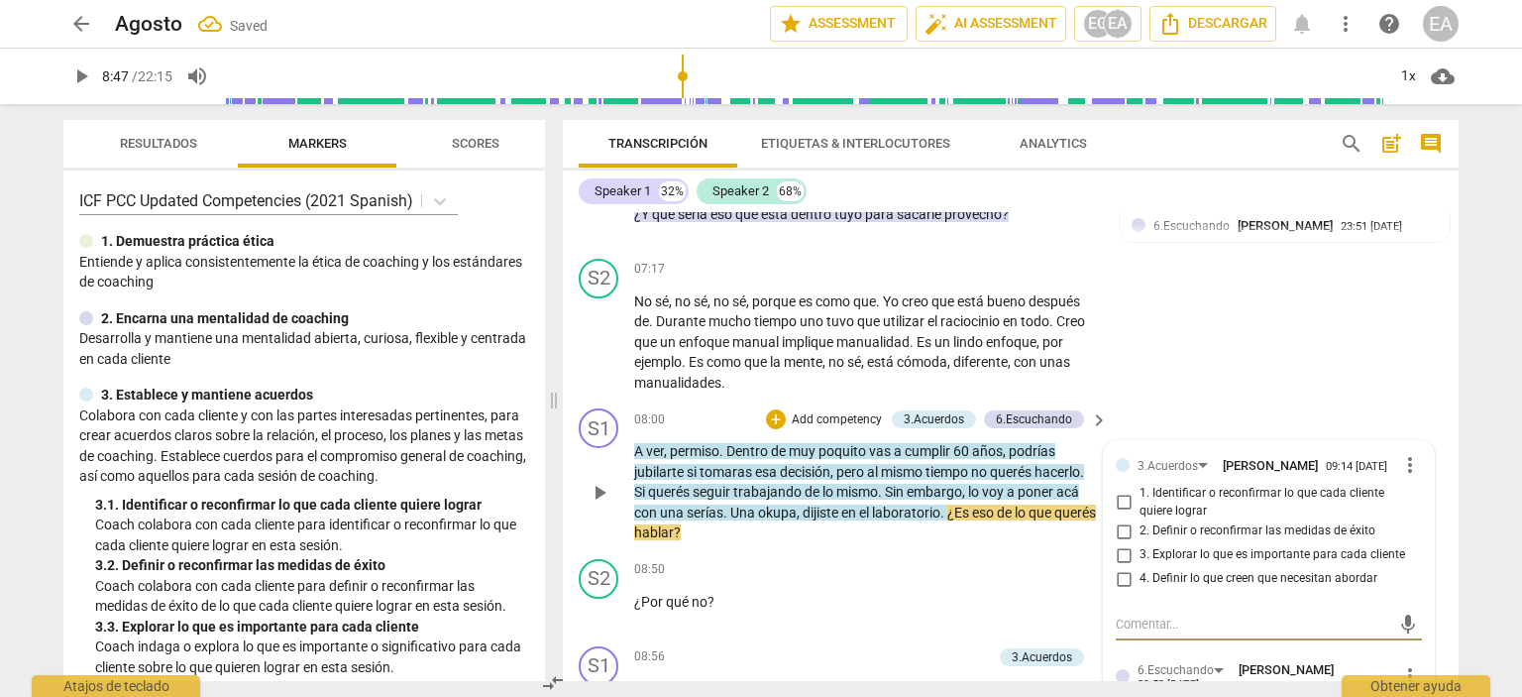
click at [1120, 514] on input "1. Identificar o reconfirmar lo que cada cliente quiere lograr" at bounding box center [1124, 502] width 32 height 24
checkbox input "true"
click at [1446, 530] on div "S1 play_arrow pause 08:00 + Add competency 3.Acuerdos 6.Escuchando keyboard_arr…" at bounding box center [1011, 475] width 896 height 151
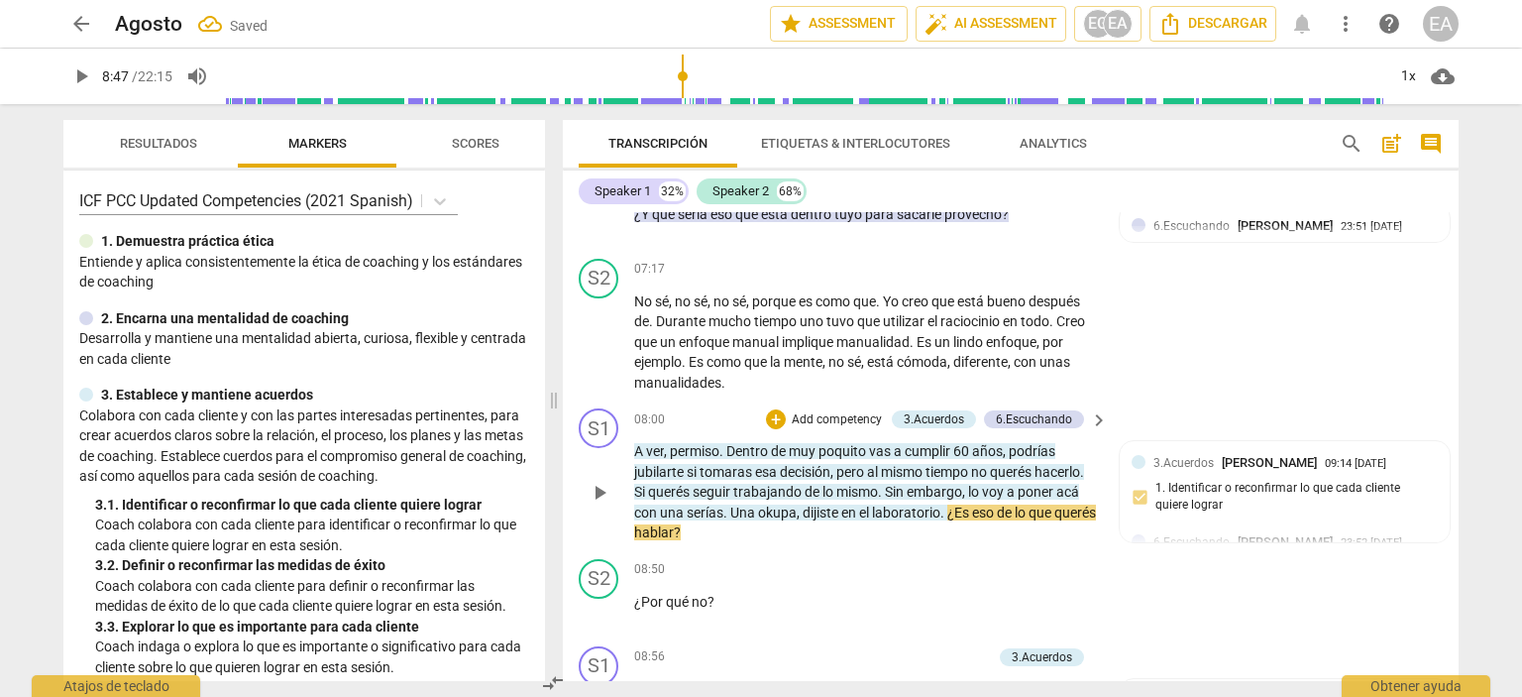
click at [824, 429] on p "Add competency" at bounding box center [837, 420] width 94 height 18
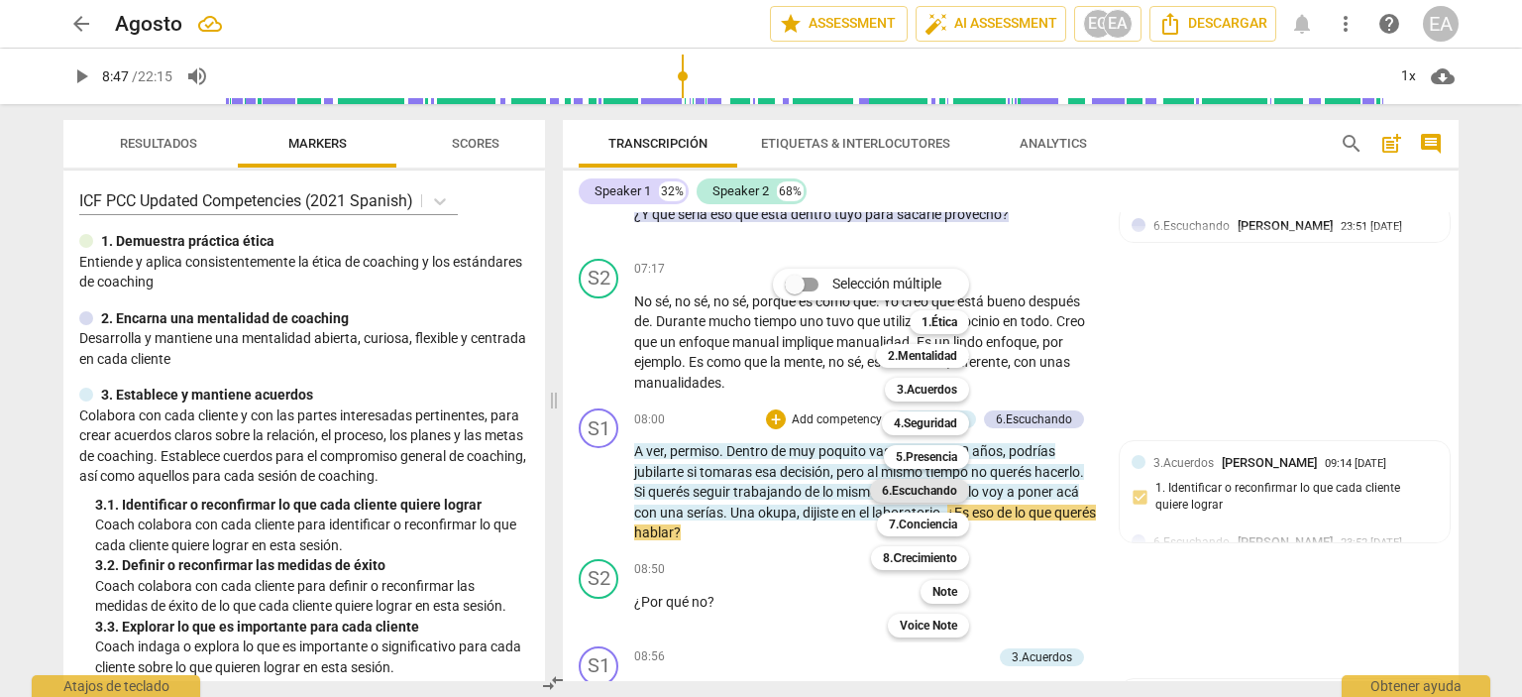
click at [921, 488] on b "6.Escuchando" at bounding box center [919, 491] width 75 height 24
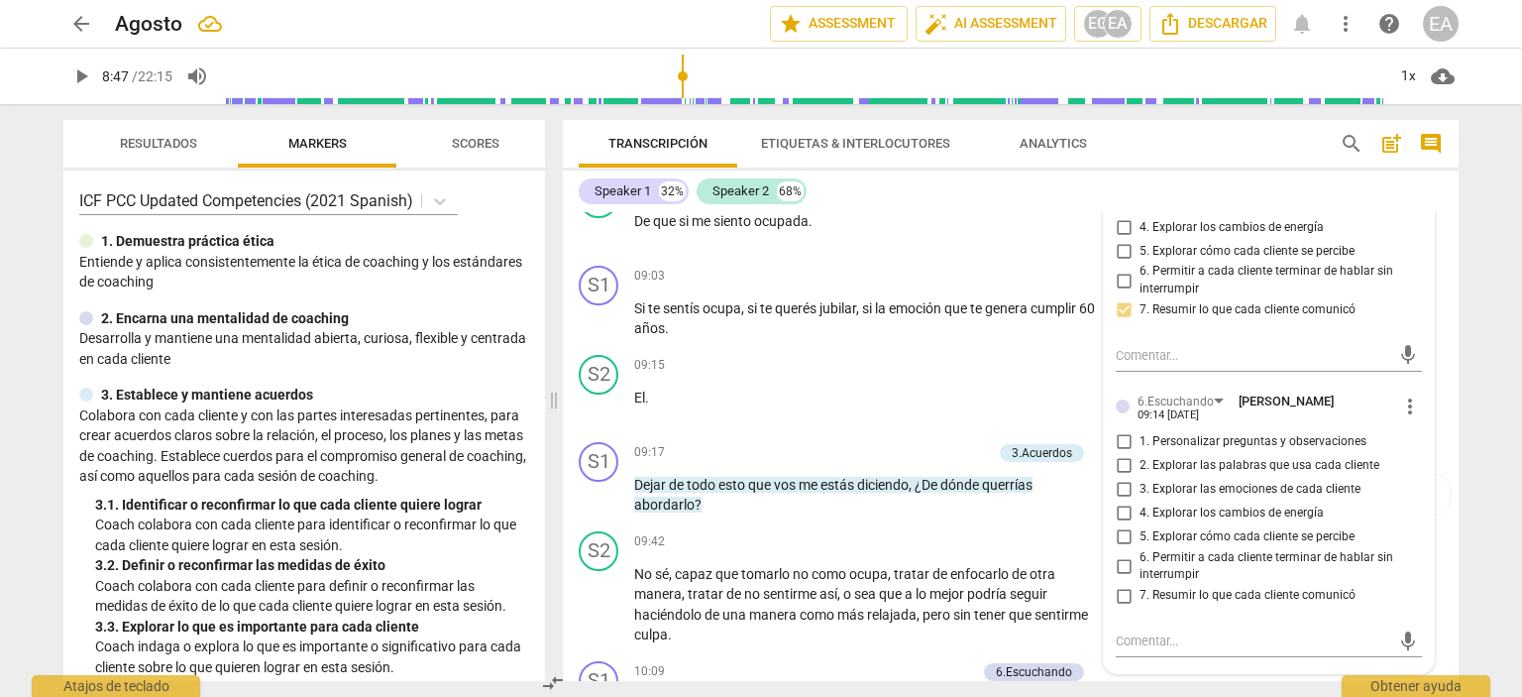
scroll to position [2879, 0]
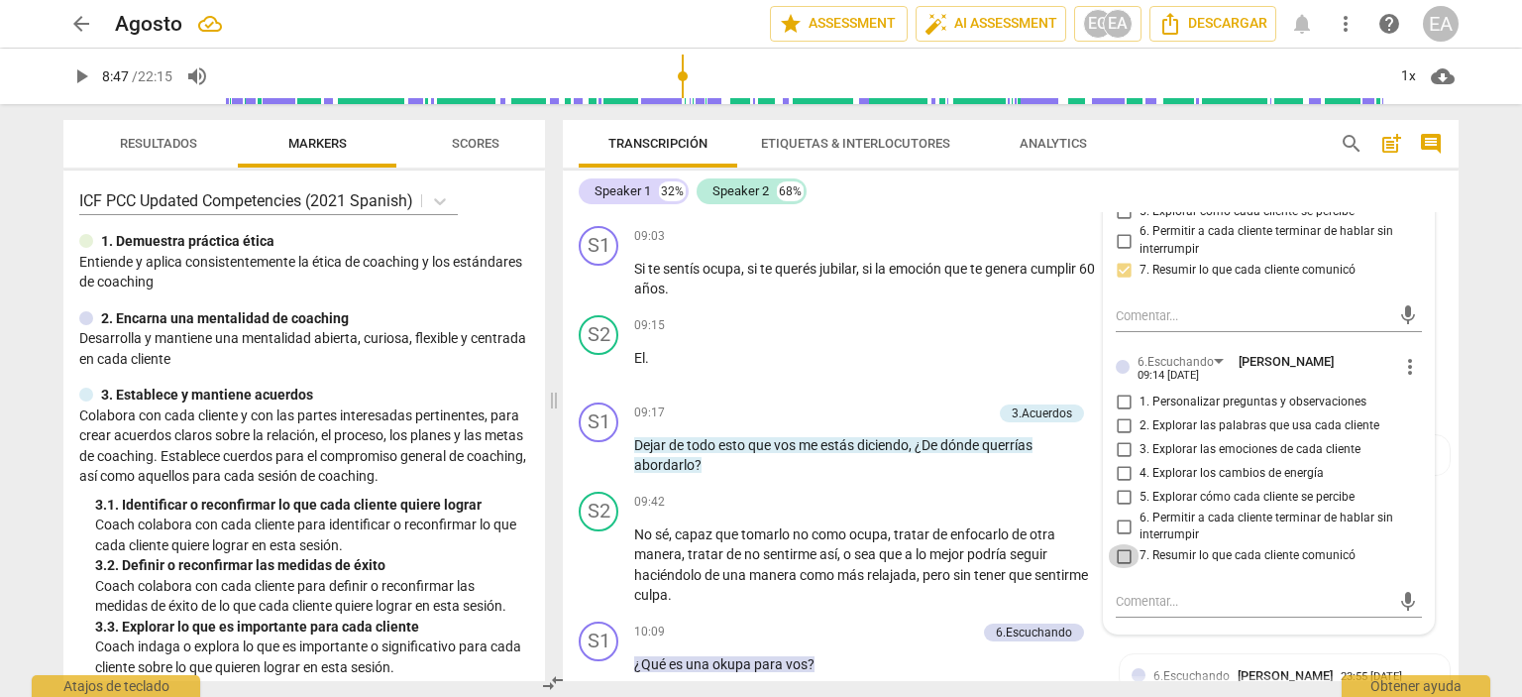
click at [1122, 568] on input "7. Resumir lo que cada cliente comunicó" at bounding box center [1124, 556] width 32 height 24
checkbox input "true"
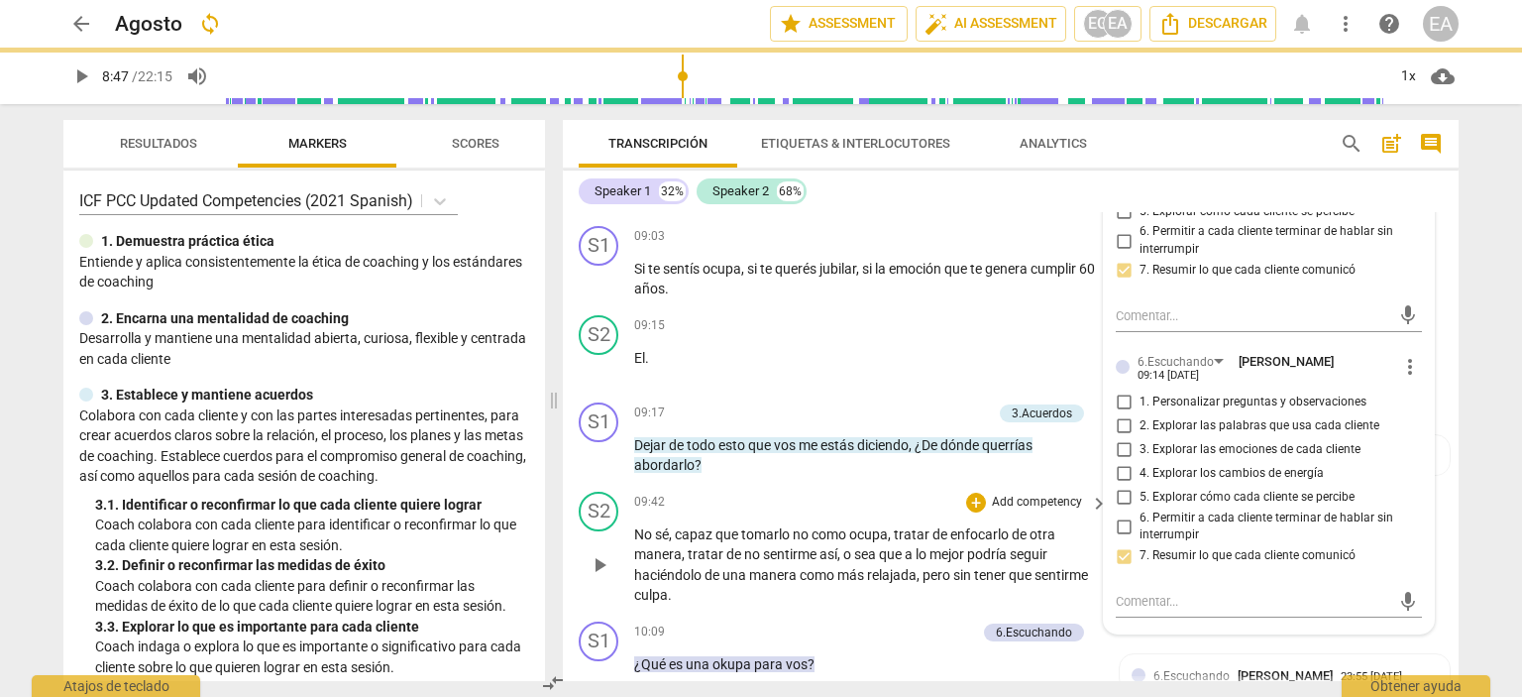
click at [1440, 553] on div "S2 play_arrow pause 09:42 + Add competency keyboard_arrow_right No sé , capaz q…" at bounding box center [1011, 549] width 896 height 130
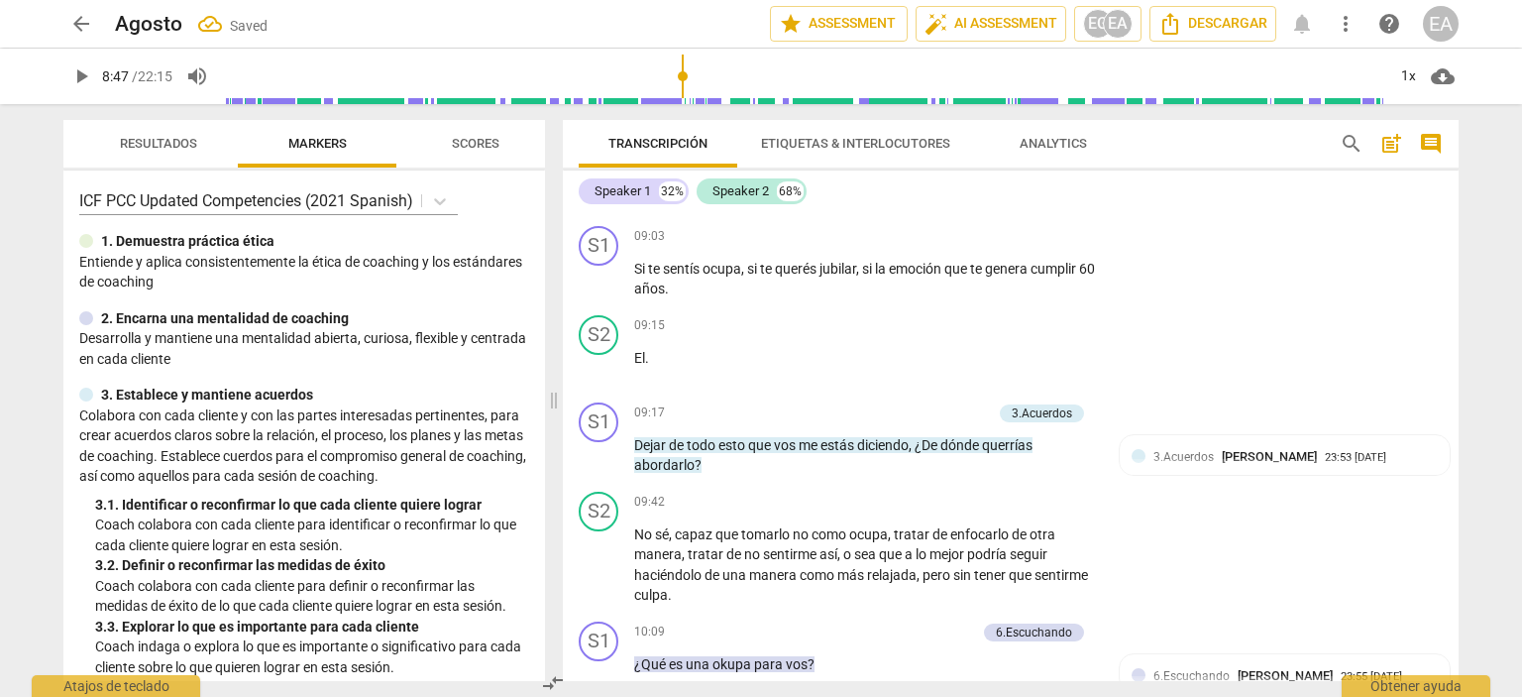
click at [82, 66] on span "play_arrow" at bounding box center [81, 76] width 24 height 24
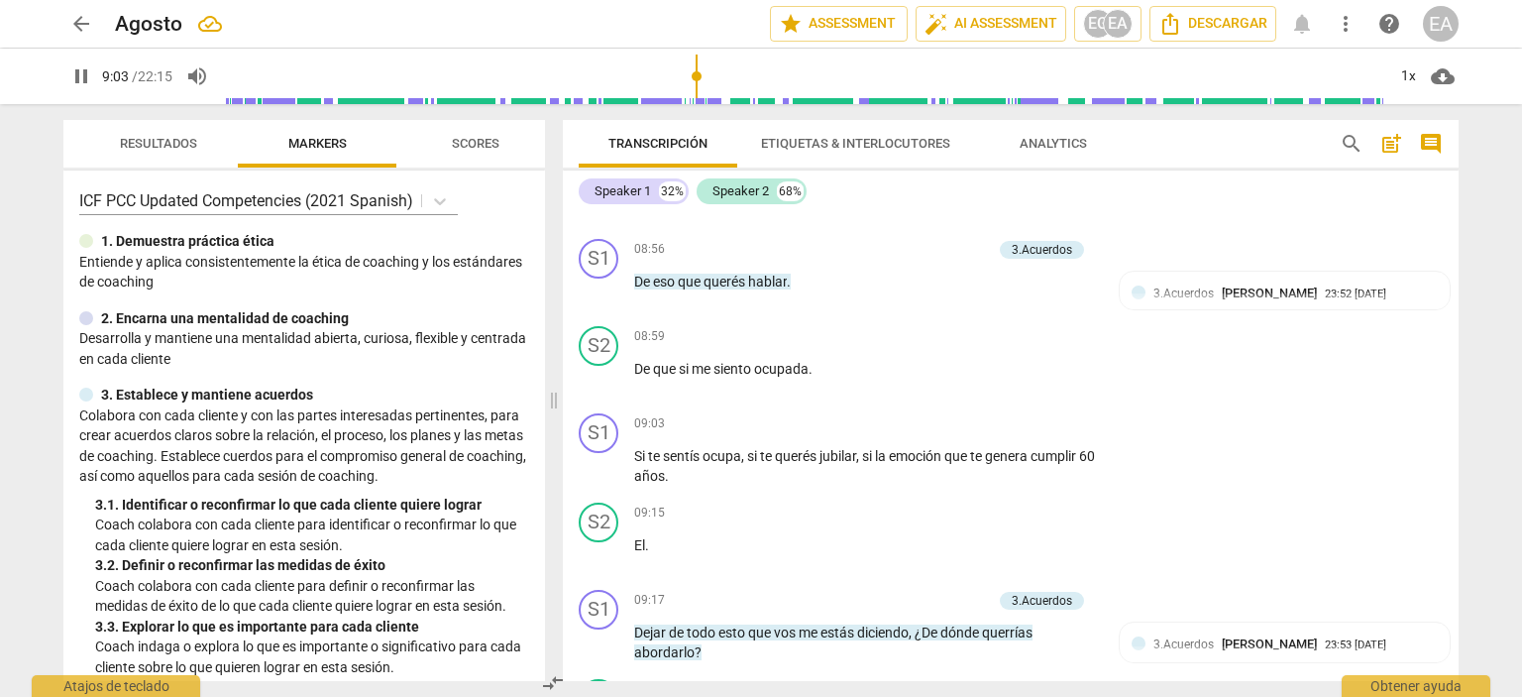
scroll to position [2622, 0]
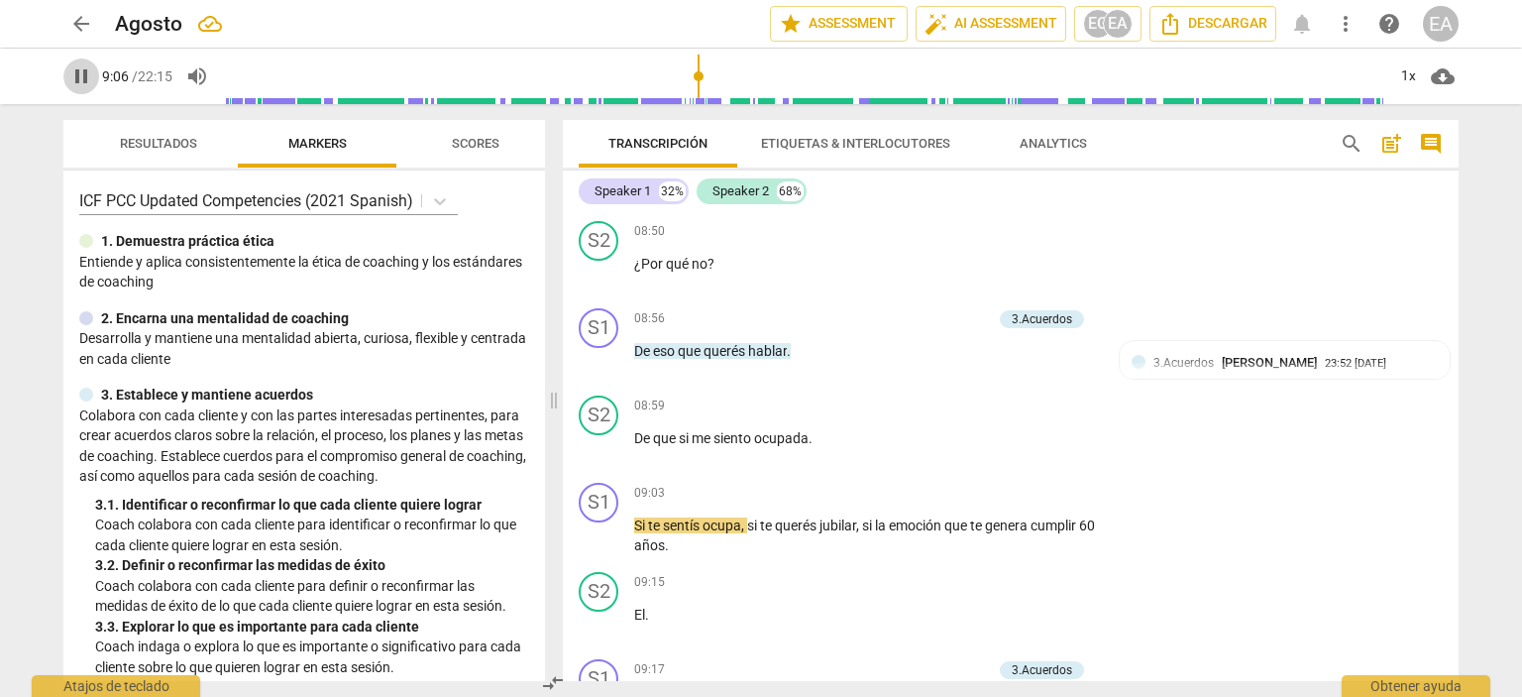
click at [74, 77] on span "pause" at bounding box center [81, 76] width 24 height 24
type input "546"
click at [954, 328] on p "Add competency" at bounding box center [945, 319] width 94 height 18
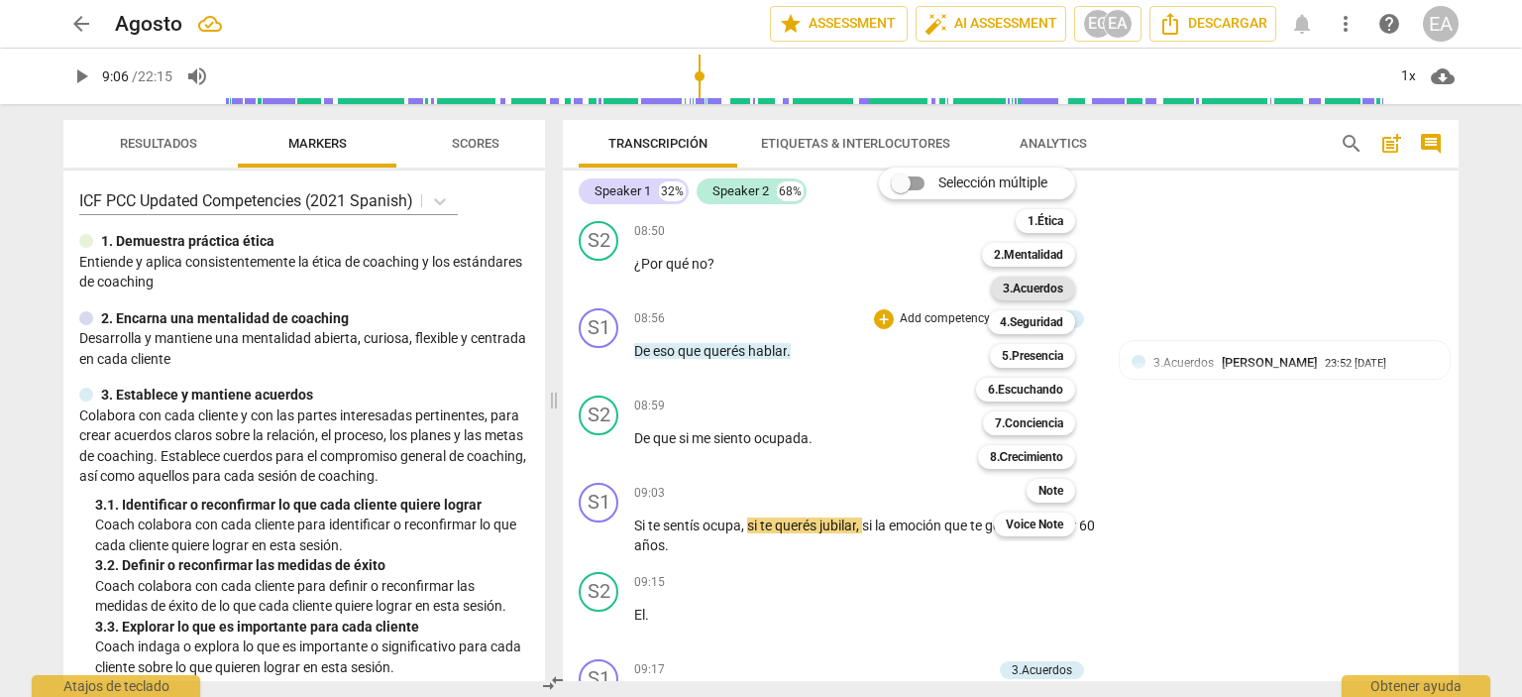
click at [1022, 289] on b "3.Acuerdos" at bounding box center [1033, 288] width 60 height 24
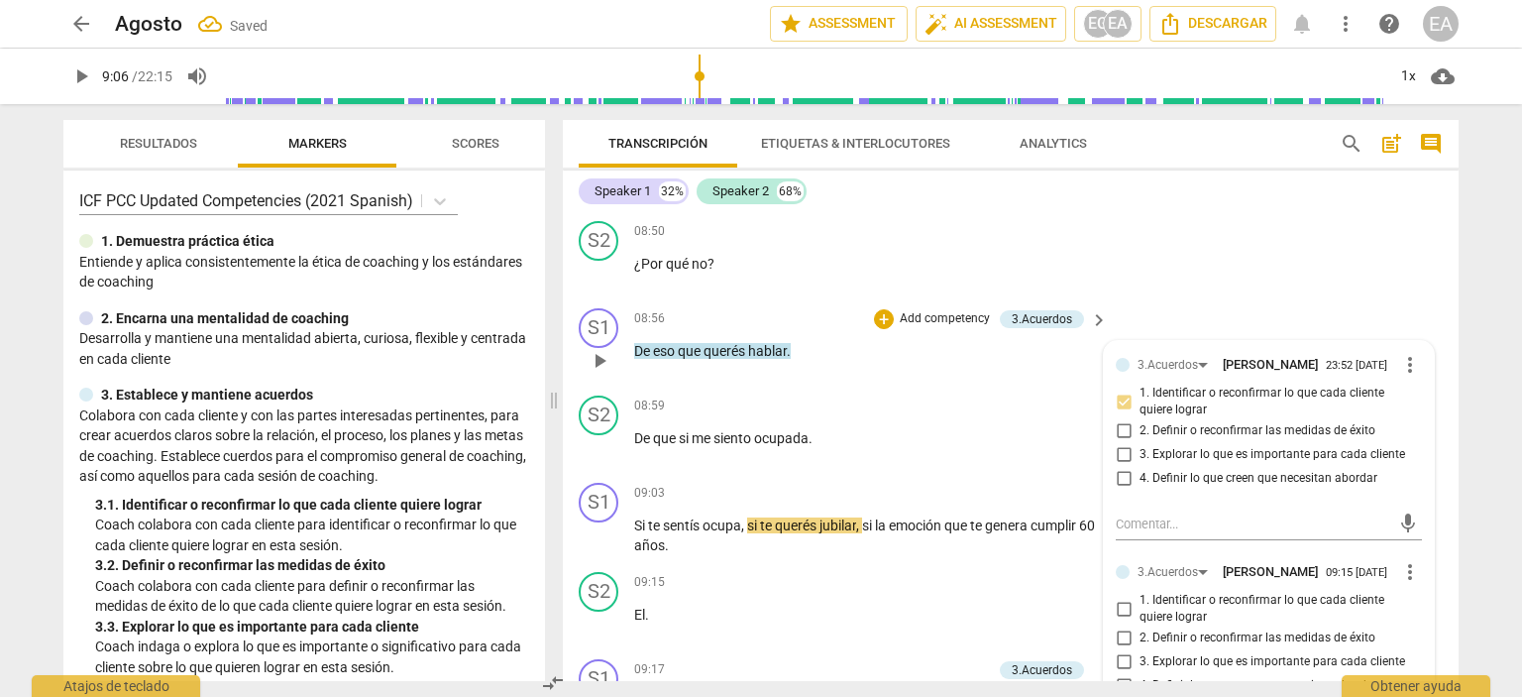
click at [1421, 591] on div "3.Acuerdos [PERSON_NAME] 23:52 [DATE] more_vert 1. Identificar o reconfirmar lo…" at bounding box center [1269, 552] width 330 height 422
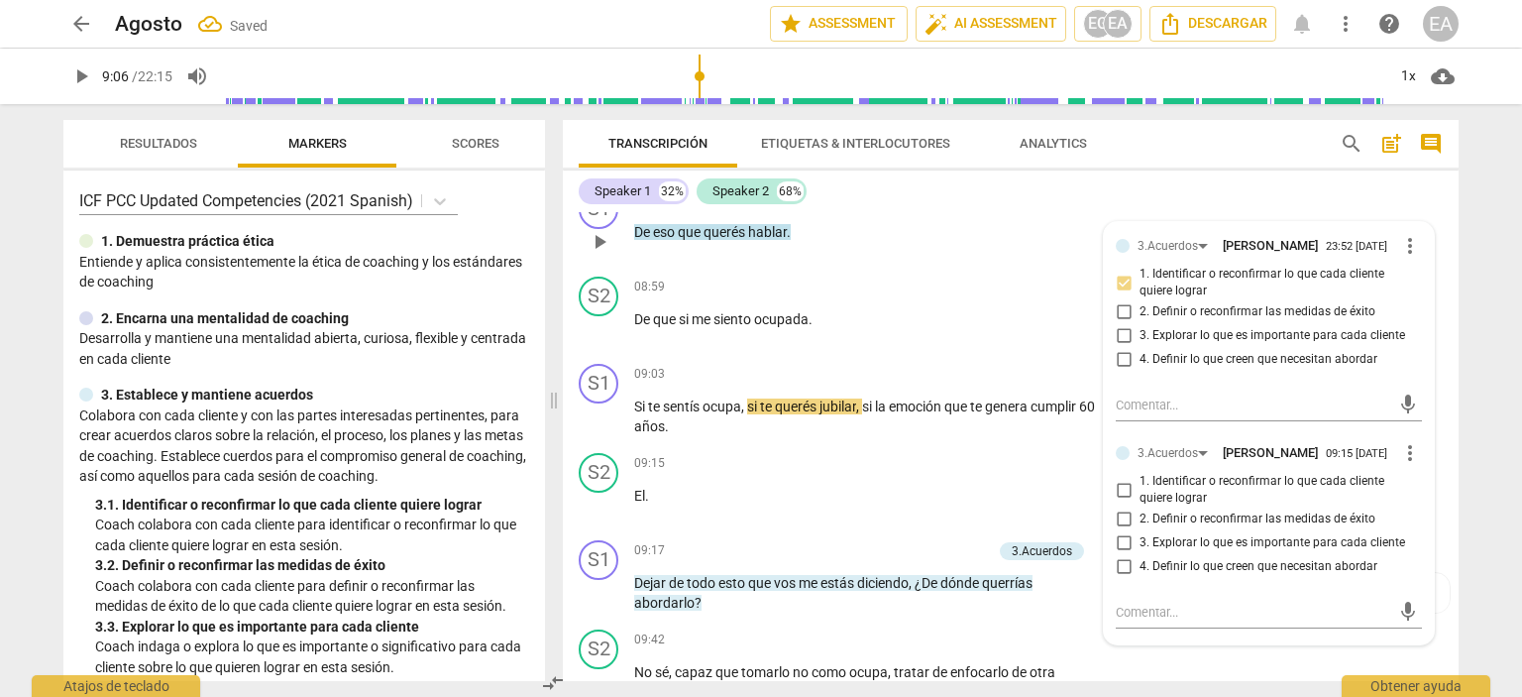
scroll to position [2780, 0]
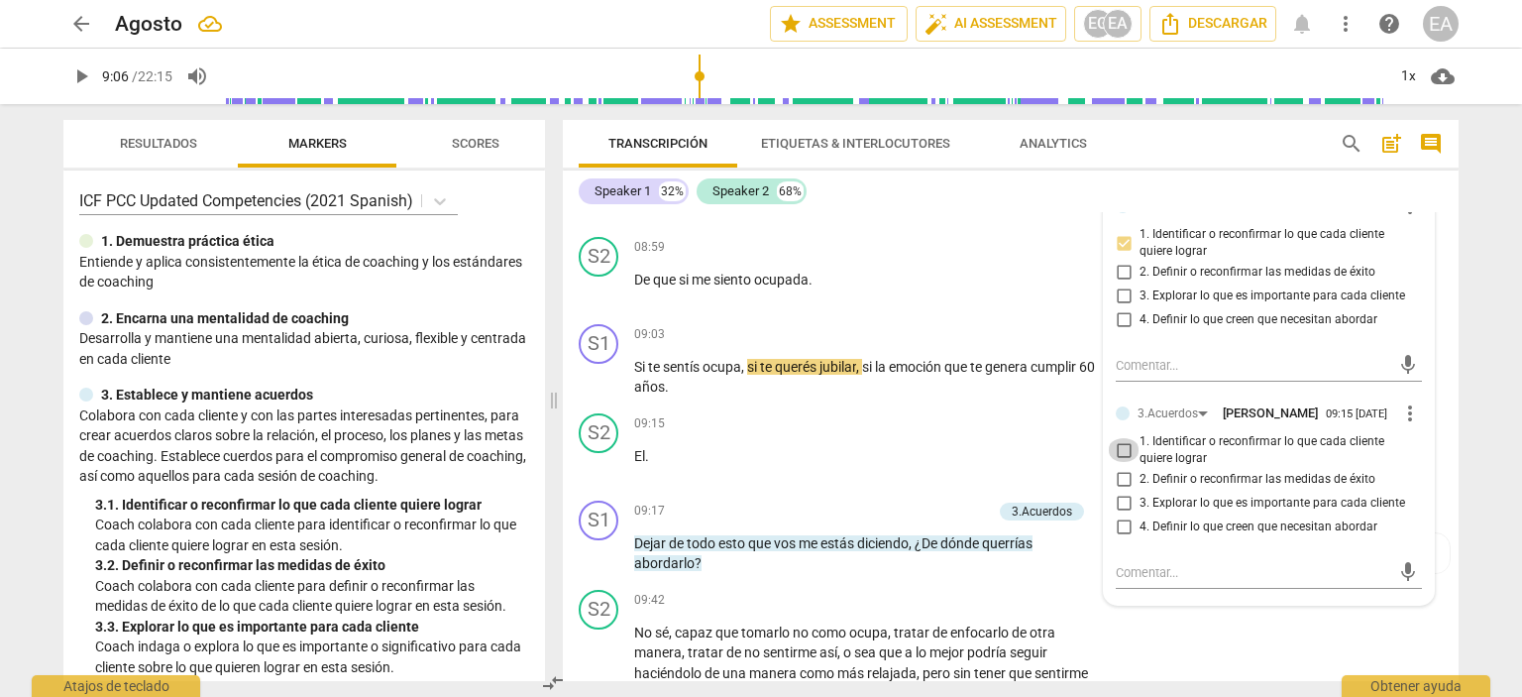
click at [1121, 462] on input "1. Identificar o reconfirmar lo que cada cliente quiere lograr" at bounding box center [1124, 450] width 32 height 24
checkbox input "true"
click at [1435, 403] on div "S1 play_arrow pause 09:03 + Add competency keyboard_arrow_right Si te sentís oc…" at bounding box center [1011, 360] width 896 height 89
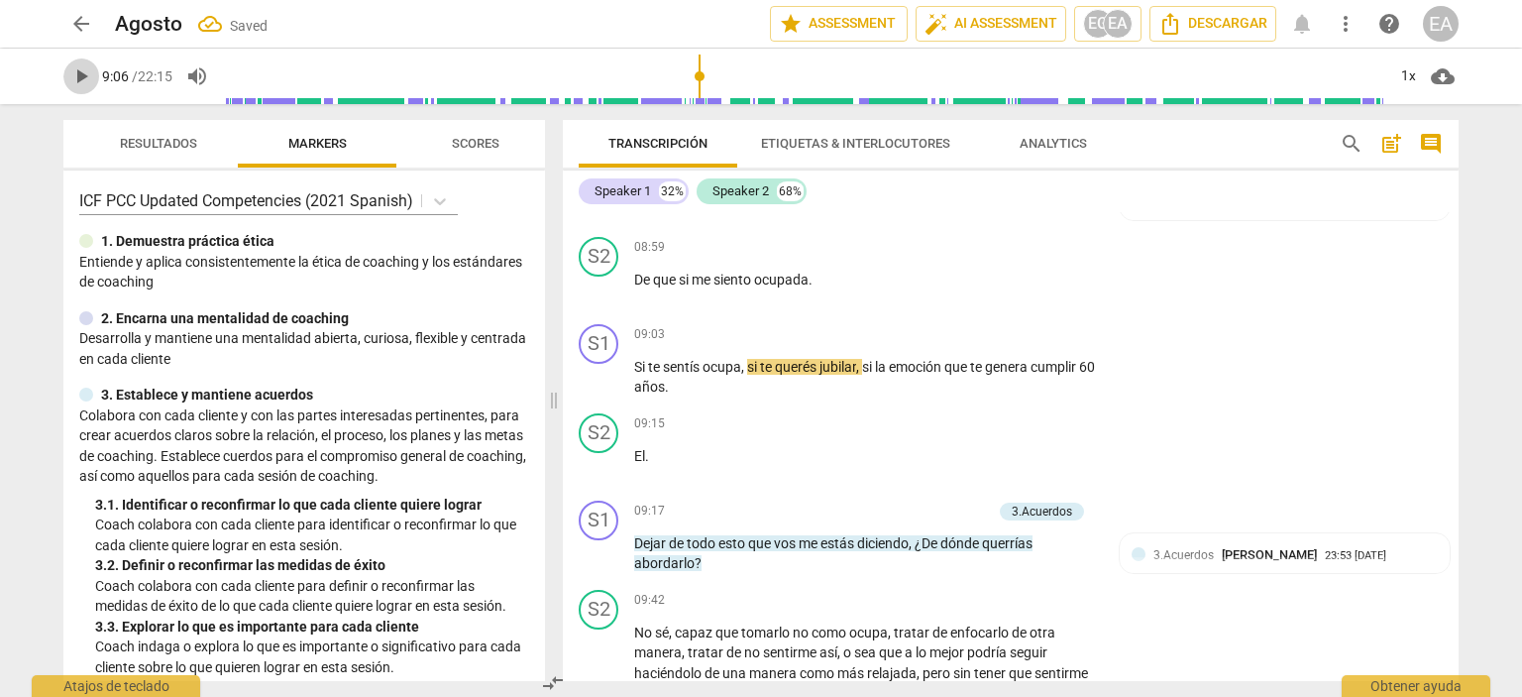
click at [75, 74] on span "play_arrow" at bounding box center [81, 76] width 24 height 24
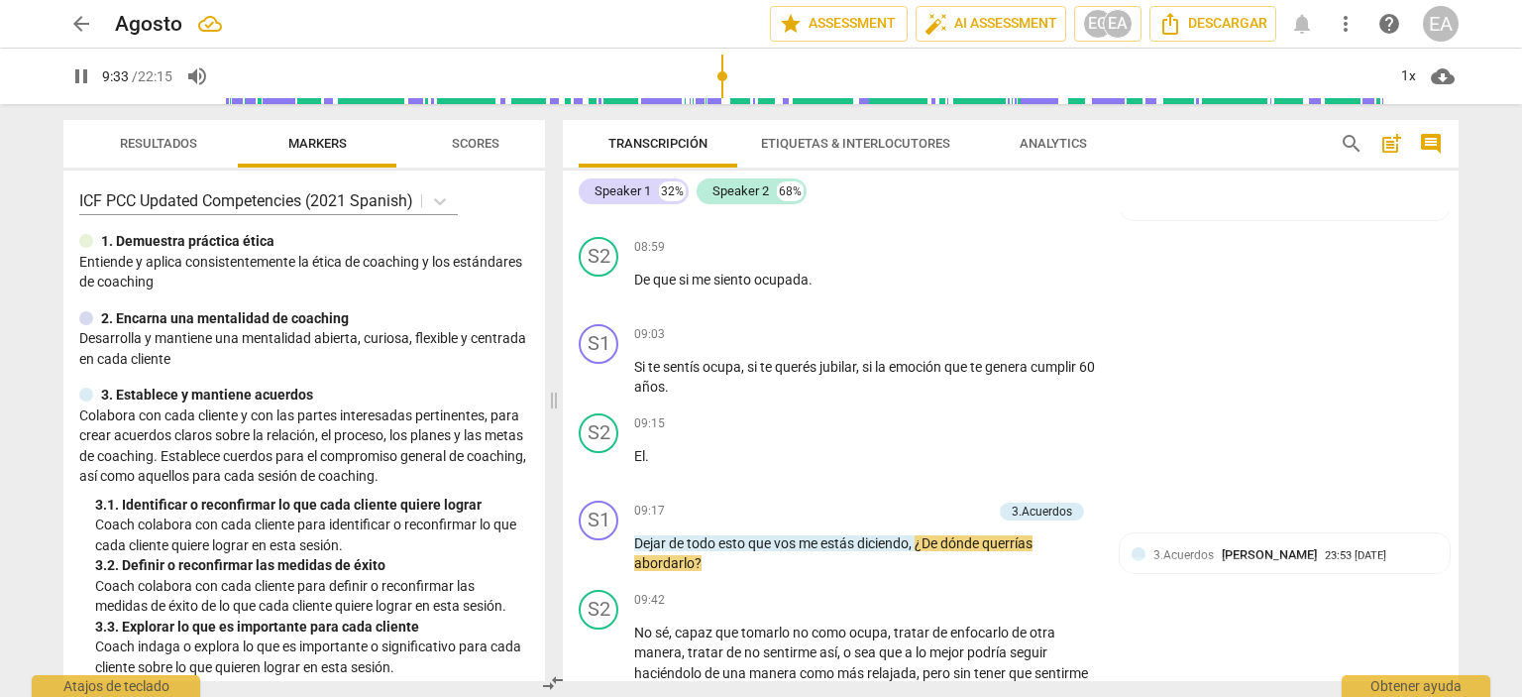
click at [81, 74] on span "pause" at bounding box center [81, 76] width 24 height 24
type input "573"
click at [946, 520] on p "Add competency" at bounding box center [945, 511] width 94 height 18
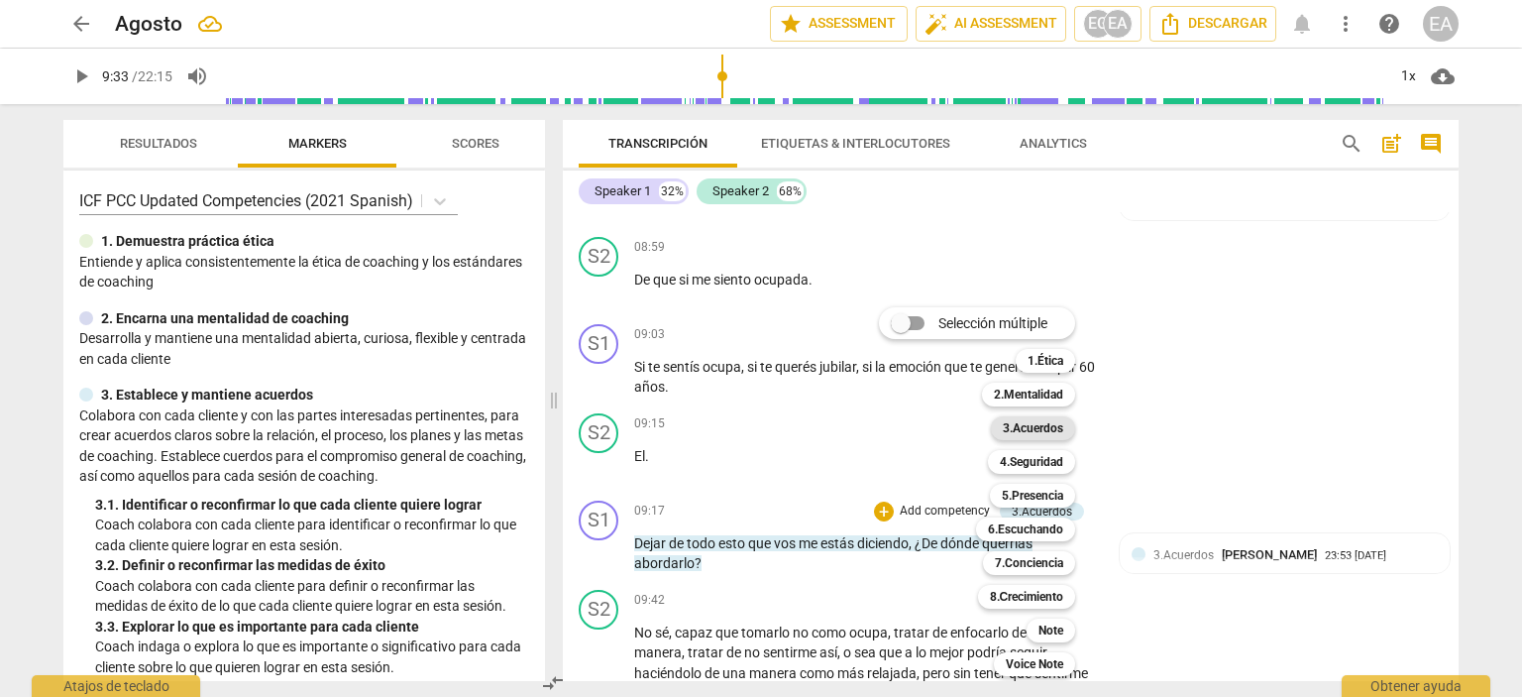
click at [1032, 435] on b "3.Acuerdos" at bounding box center [1033, 428] width 60 height 24
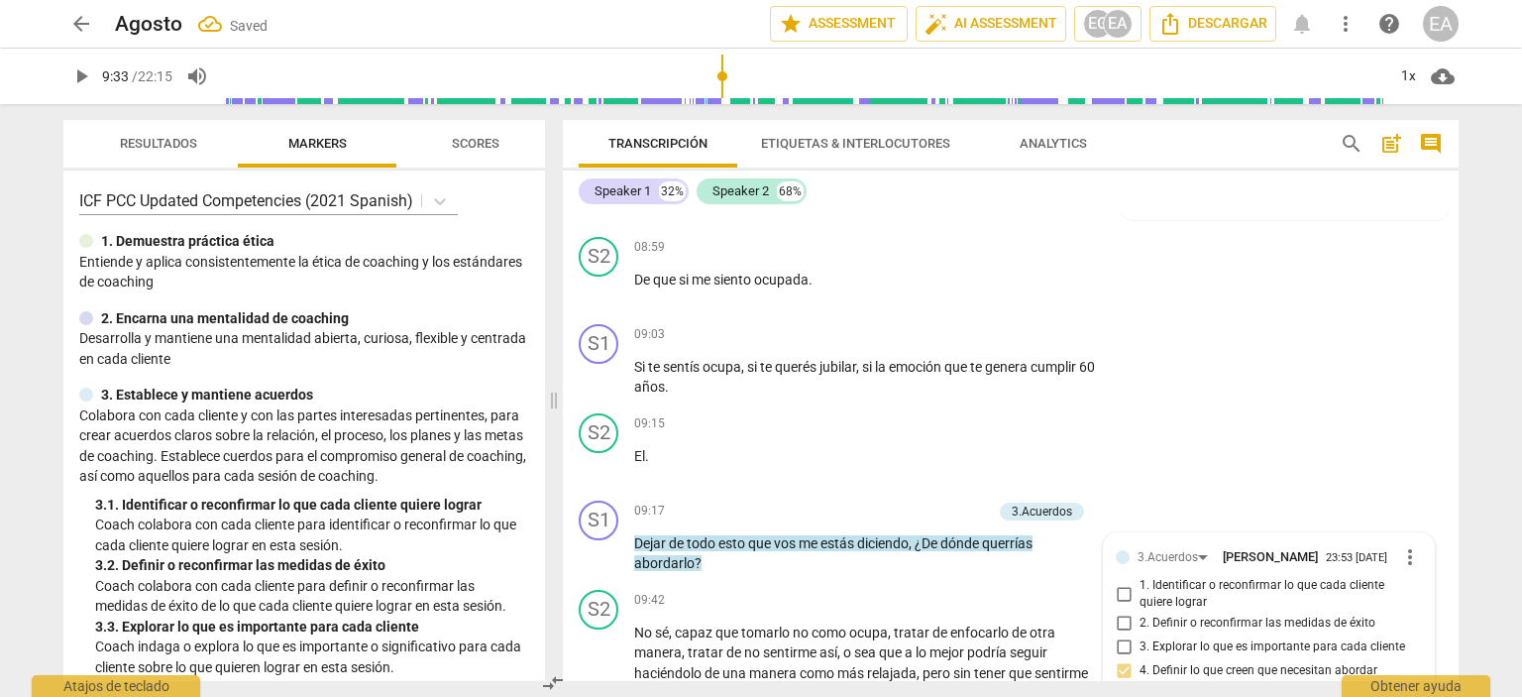
scroll to position [3080, 0]
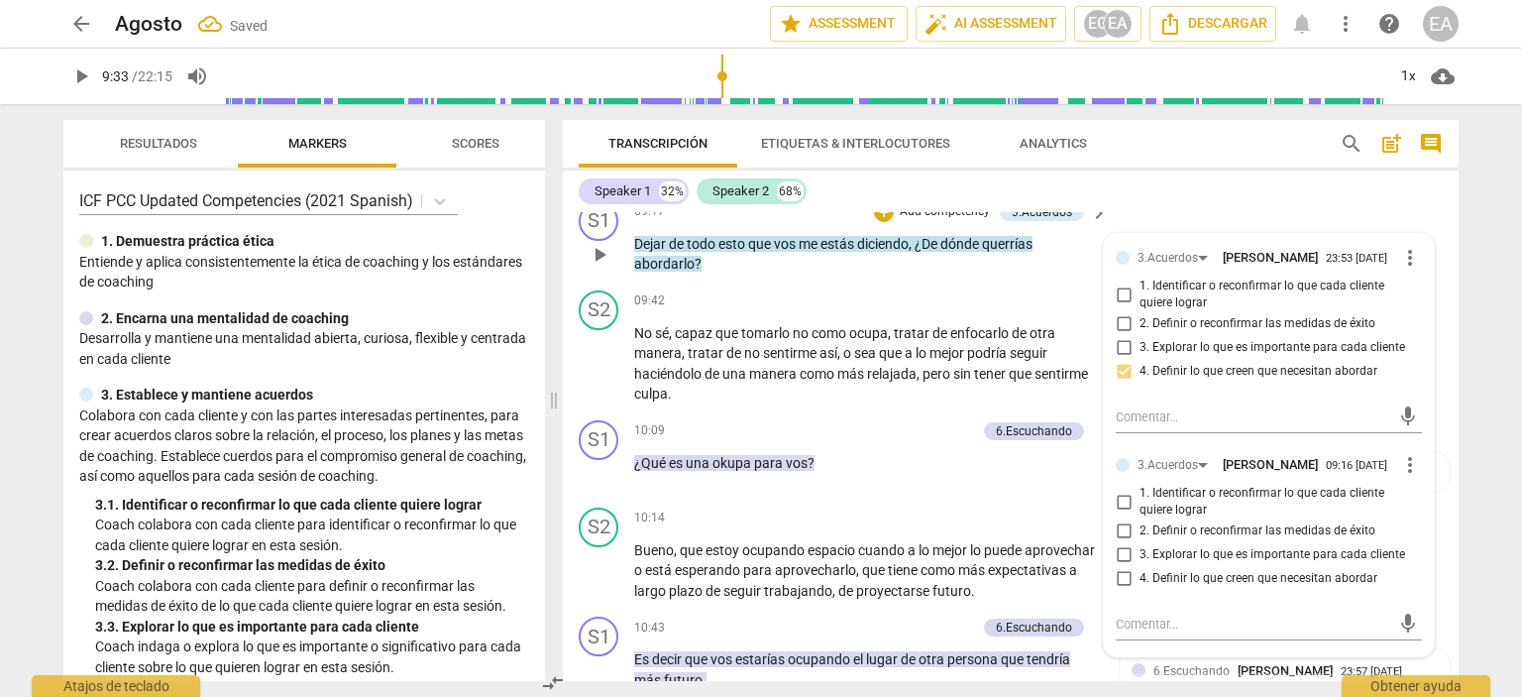
click at [1419, 470] on div "3.Acuerdos [PERSON_NAME] 23:53 [DATE] more_vert 1. Identificar o reconfirmar lo…" at bounding box center [1269, 445] width 330 height 422
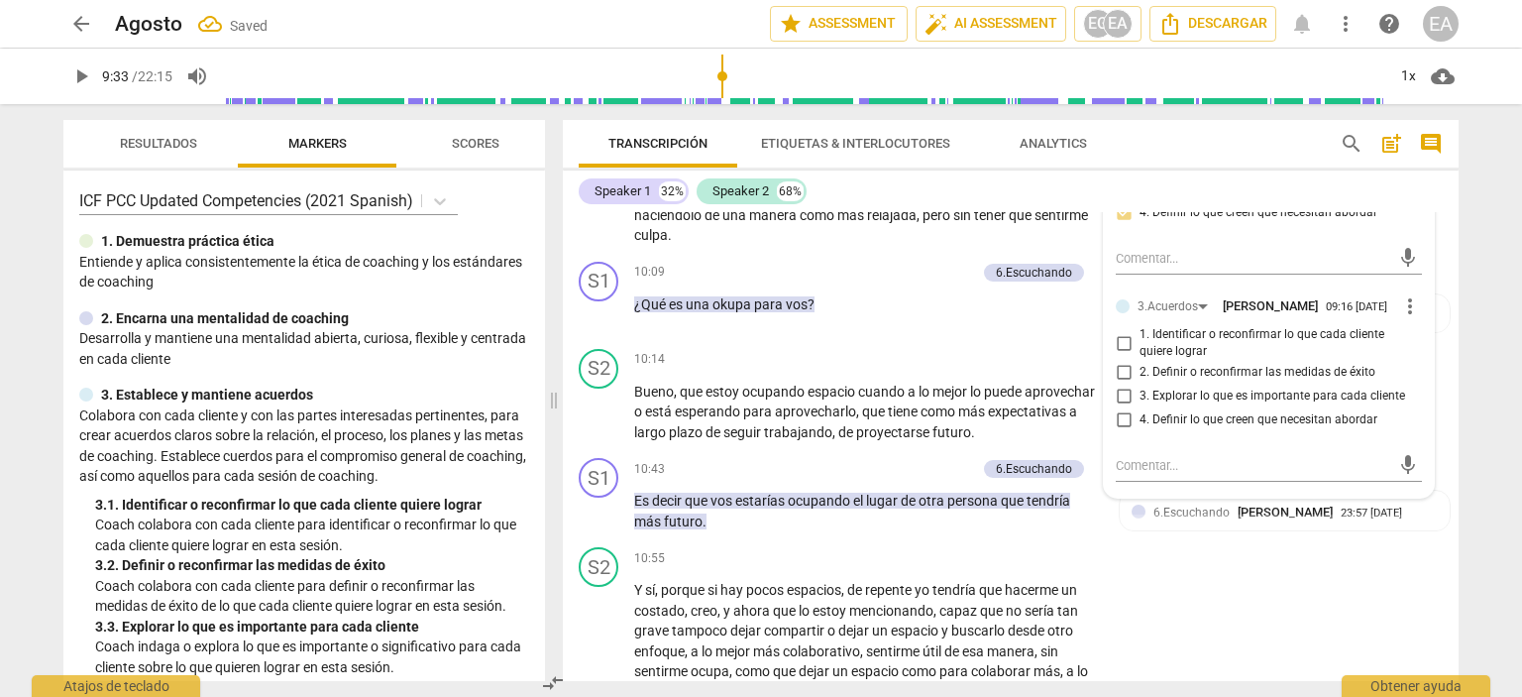
scroll to position [3278, 0]
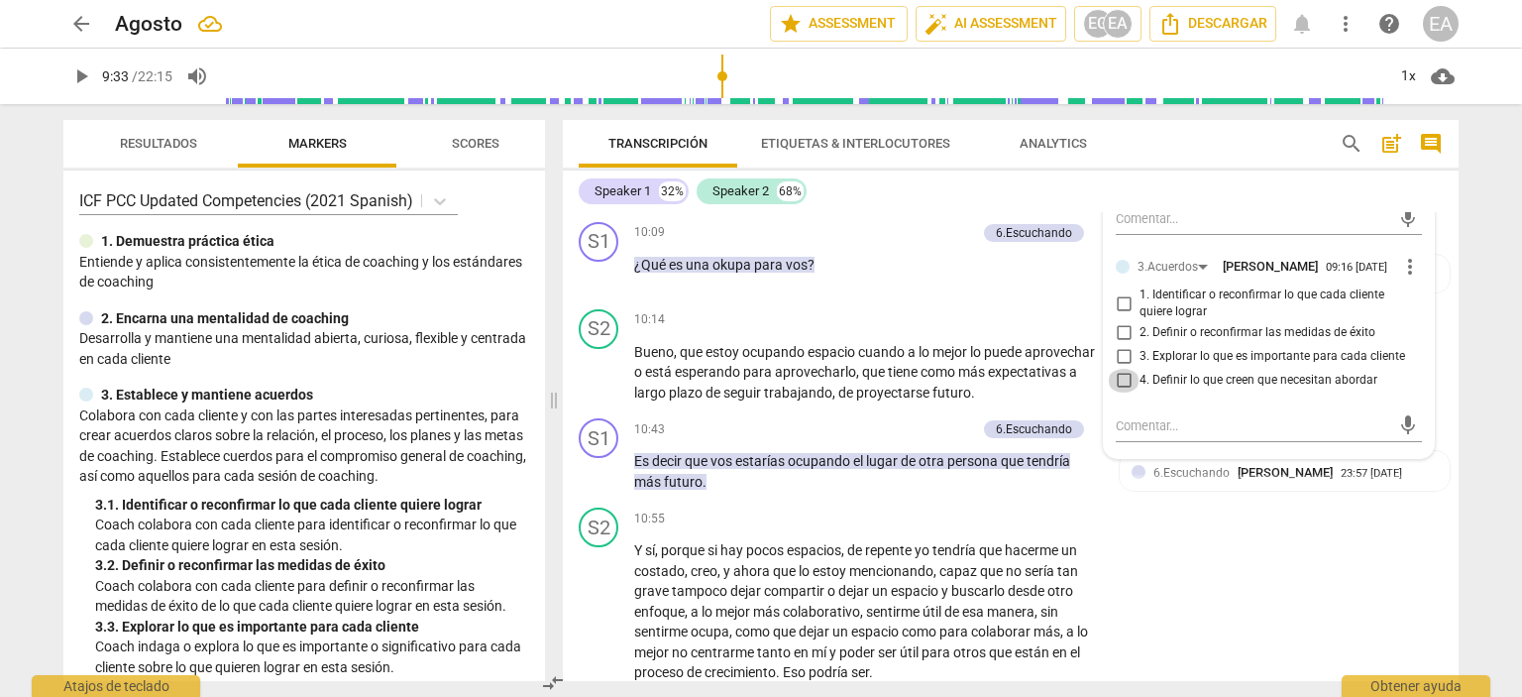
click at [1120, 392] on input "4. Definir lo que creen que necesitan abordar" at bounding box center [1124, 381] width 32 height 24
checkbox input "true"
click at [1441, 358] on div "S2 play_arrow pause 10:14 + Add competency keyboard_arrow_right Bueno , que est…" at bounding box center [1011, 356] width 896 height 110
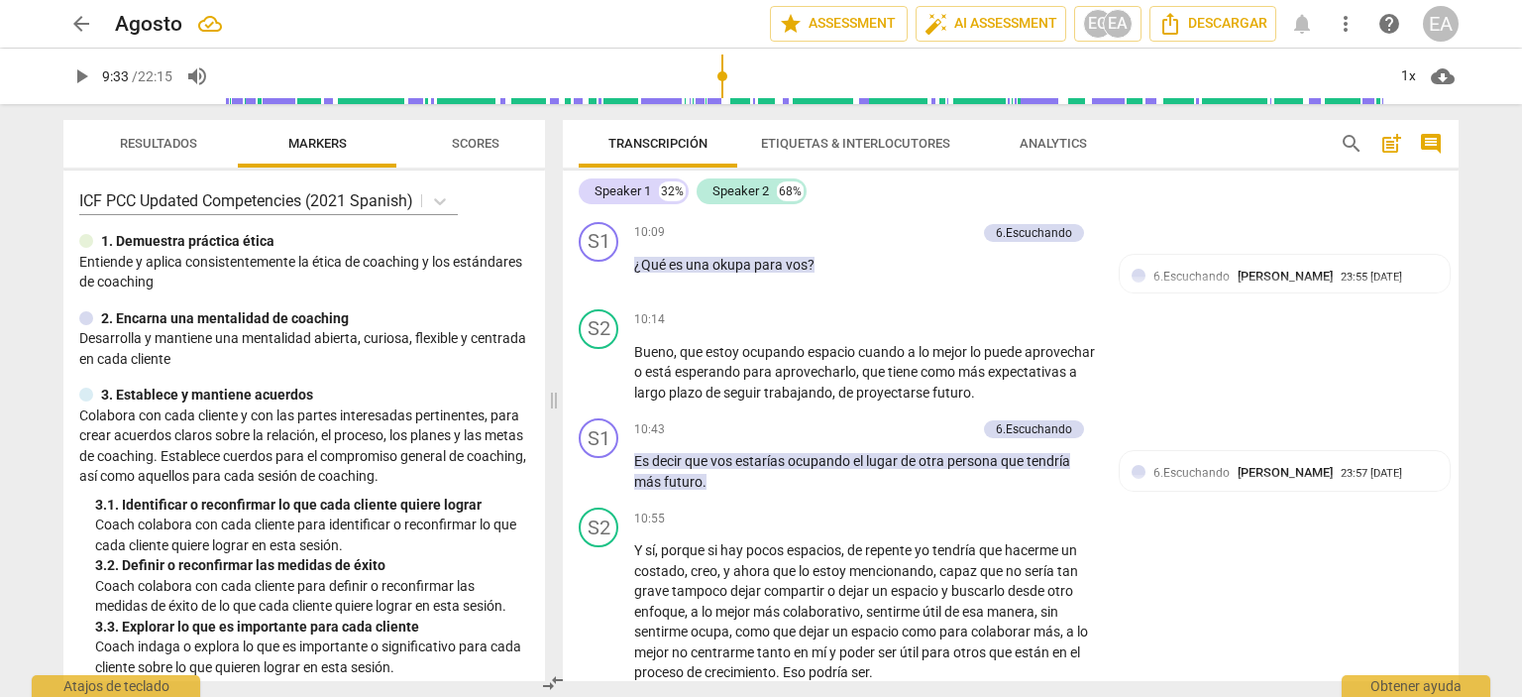
click at [75, 76] on span "play_arrow" at bounding box center [81, 76] width 24 height 24
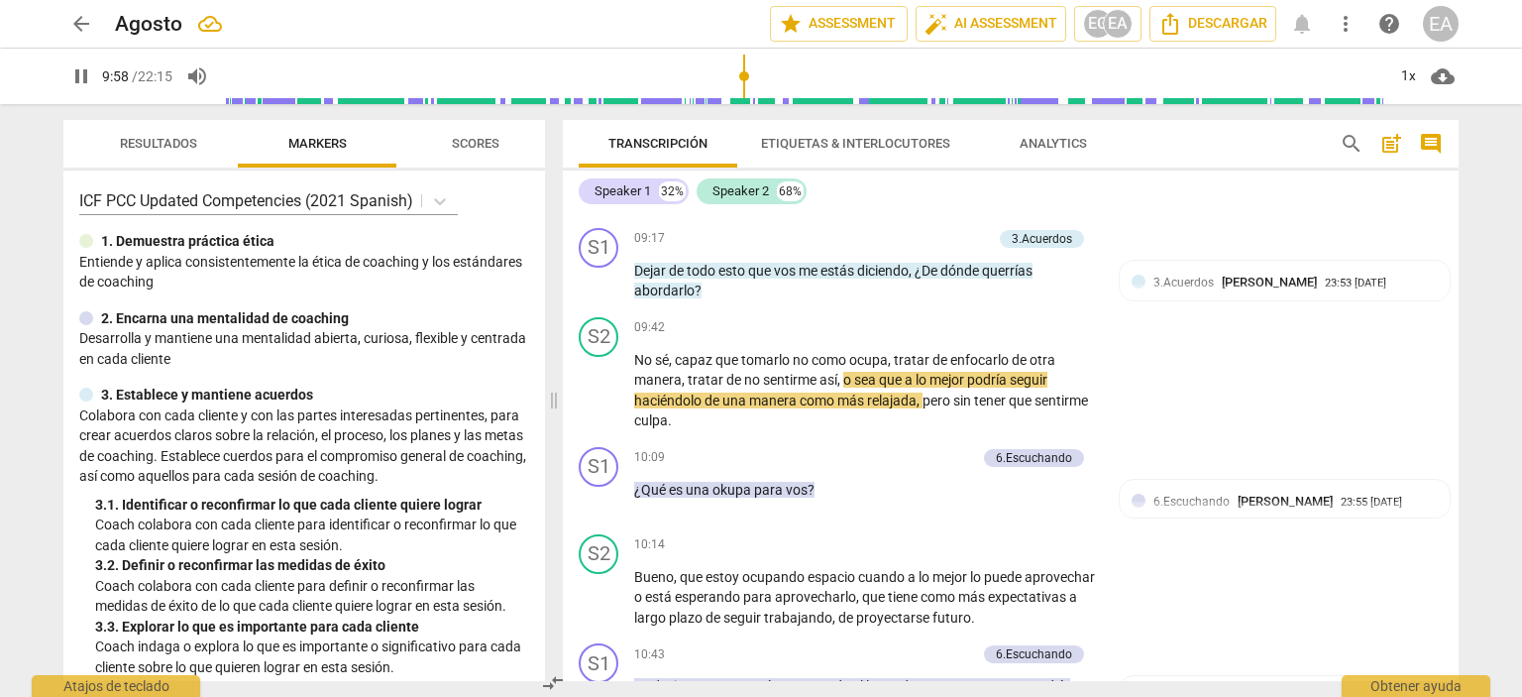
scroll to position [3088, 0]
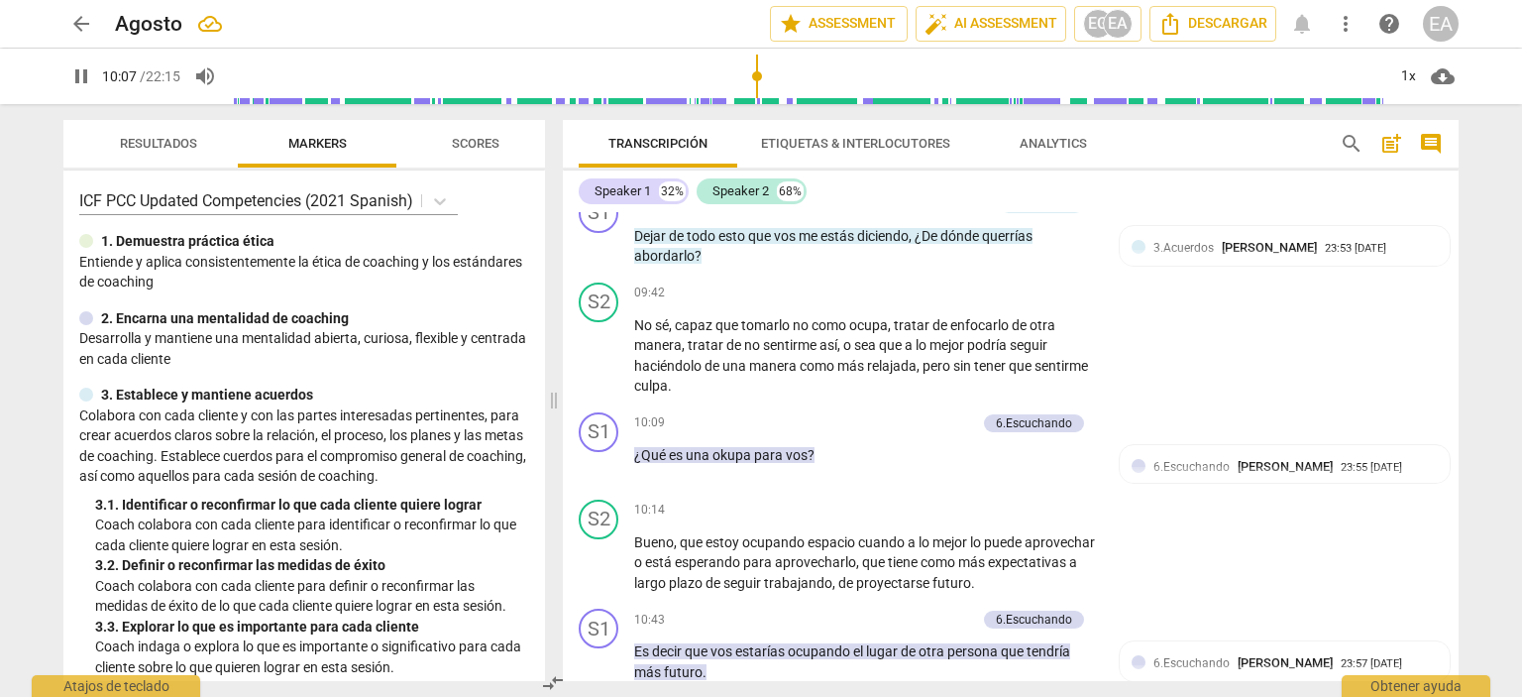
drag, startPoint x: 1459, startPoint y: 438, endPoint x: 1459, endPoint y: 424, distance: 13.9
click at [1459, 424] on div "Transcripción Etiquetas & Interlocutores Analytics search post_add comment Spea…" at bounding box center [1015, 400] width 920 height 593
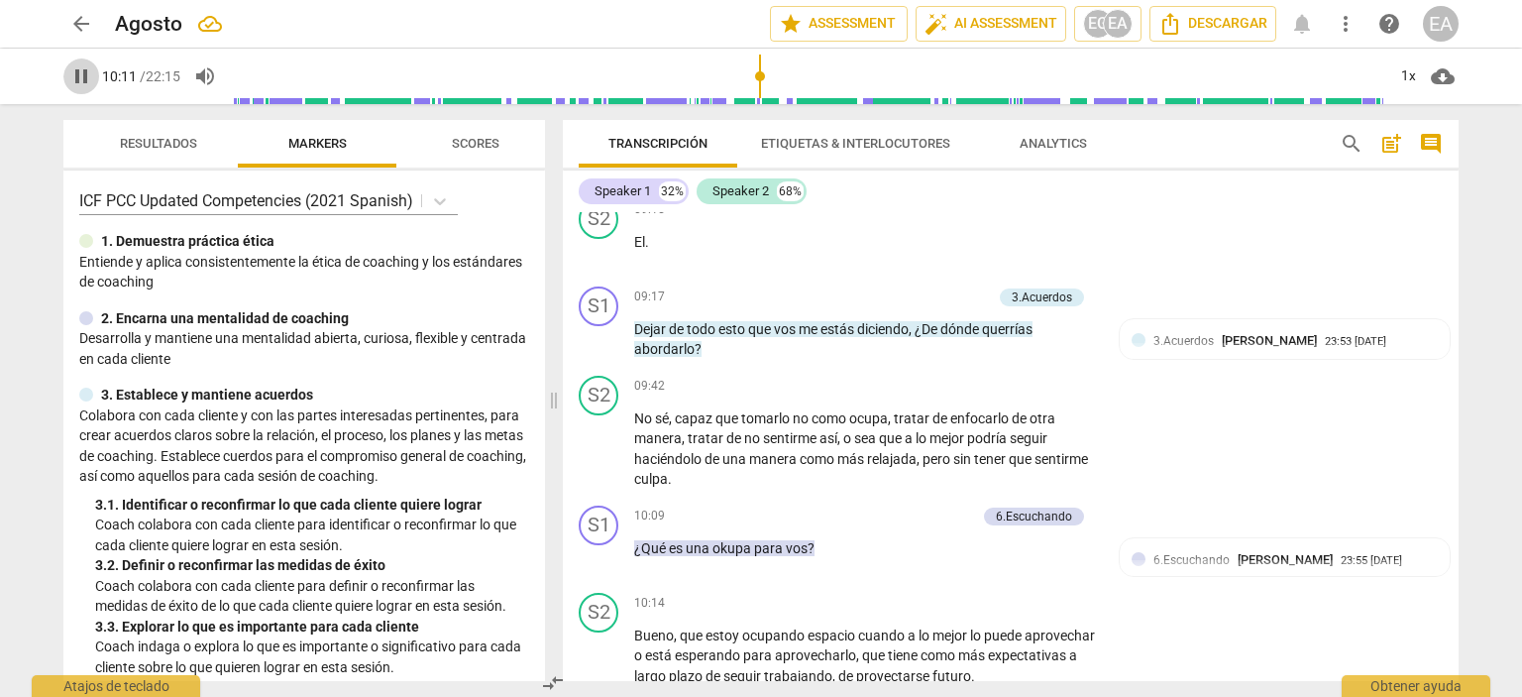
click at [82, 72] on span "pause" at bounding box center [81, 76] width 24 height 24
type input "612"
click at [952, 306] on p "Add competency" at bounding box center [945, 297] width 94 height 18
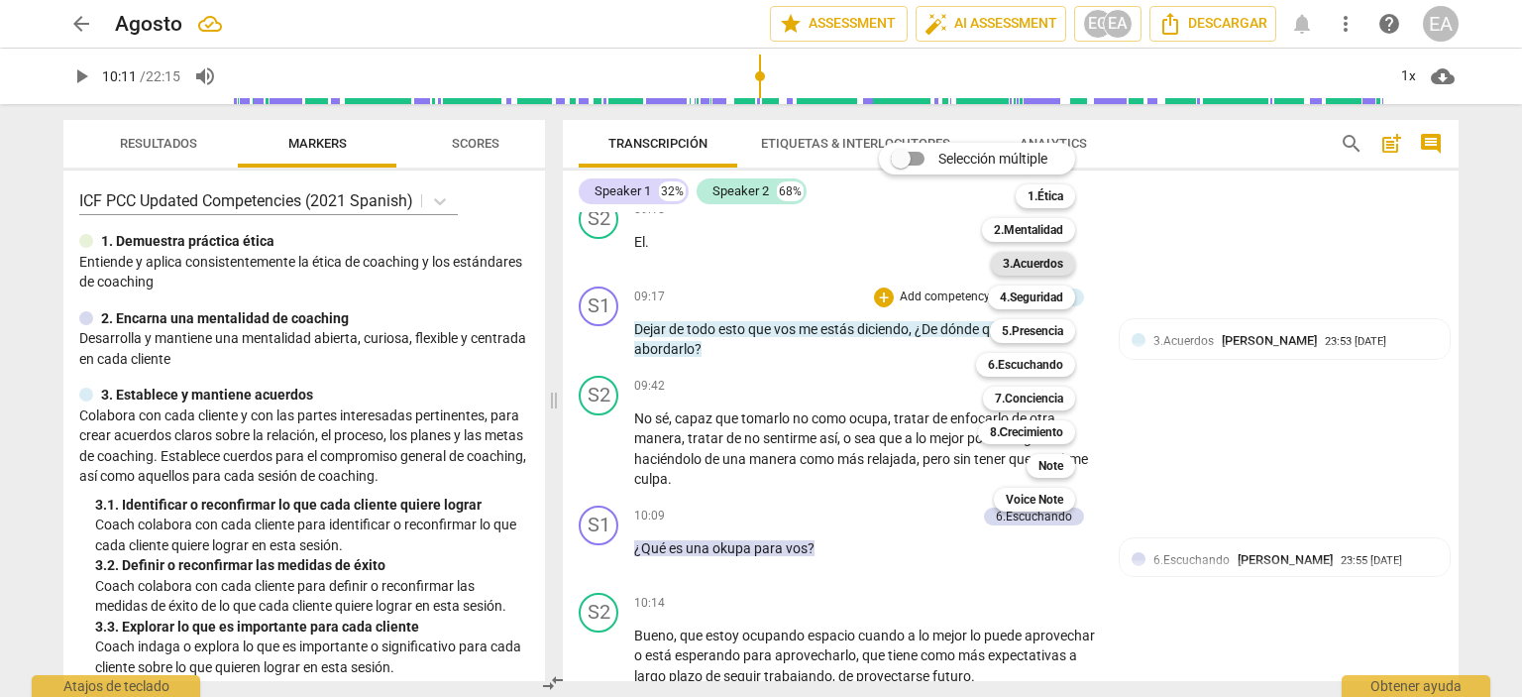
click at [1051, 270] on b "3.Acuerdos" at bounding box center [1033, 264] width 60 height 24
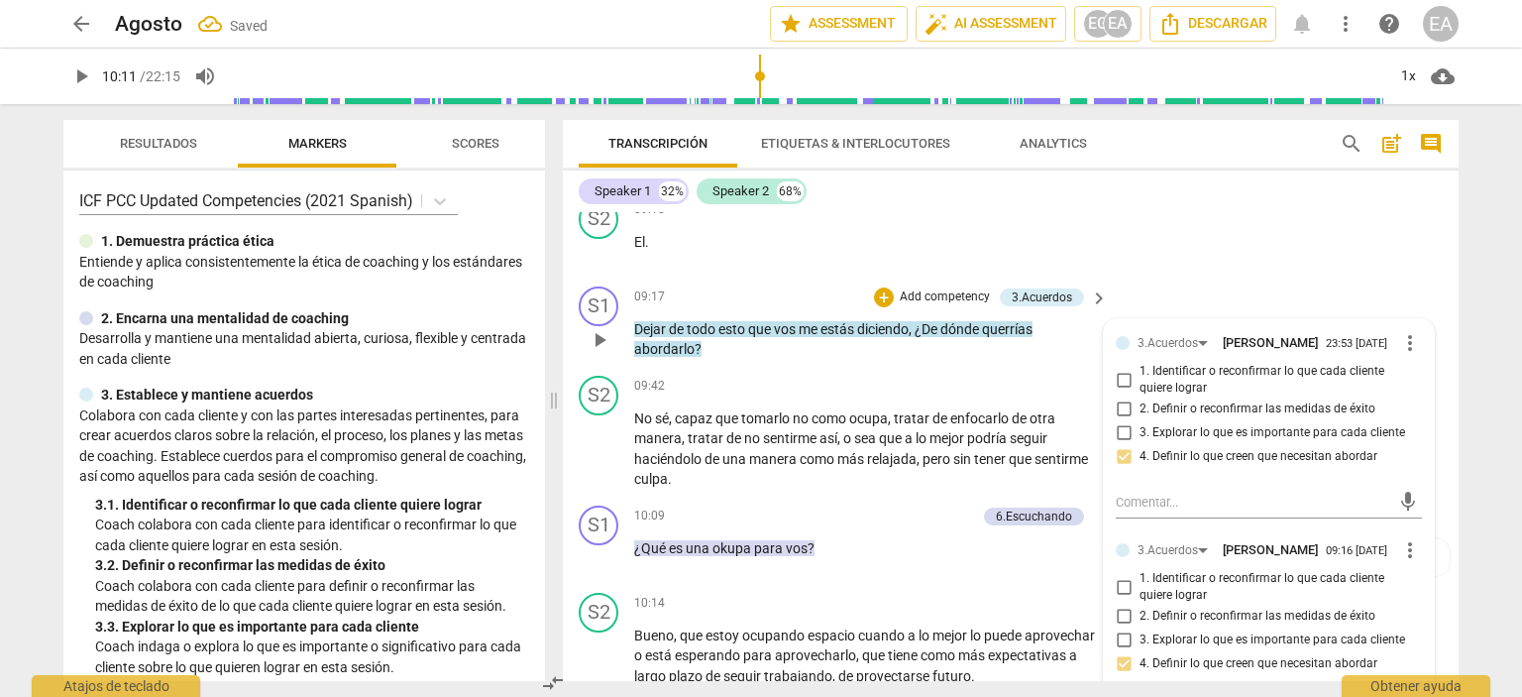
click at [1423, 517] on div "3.Acuerdos [PERSON_NAME] 23:53 [DATE] more_vert 1. Identificar o reconfirmar lo…" at bounding box center [1269, 633] width 330 height 629
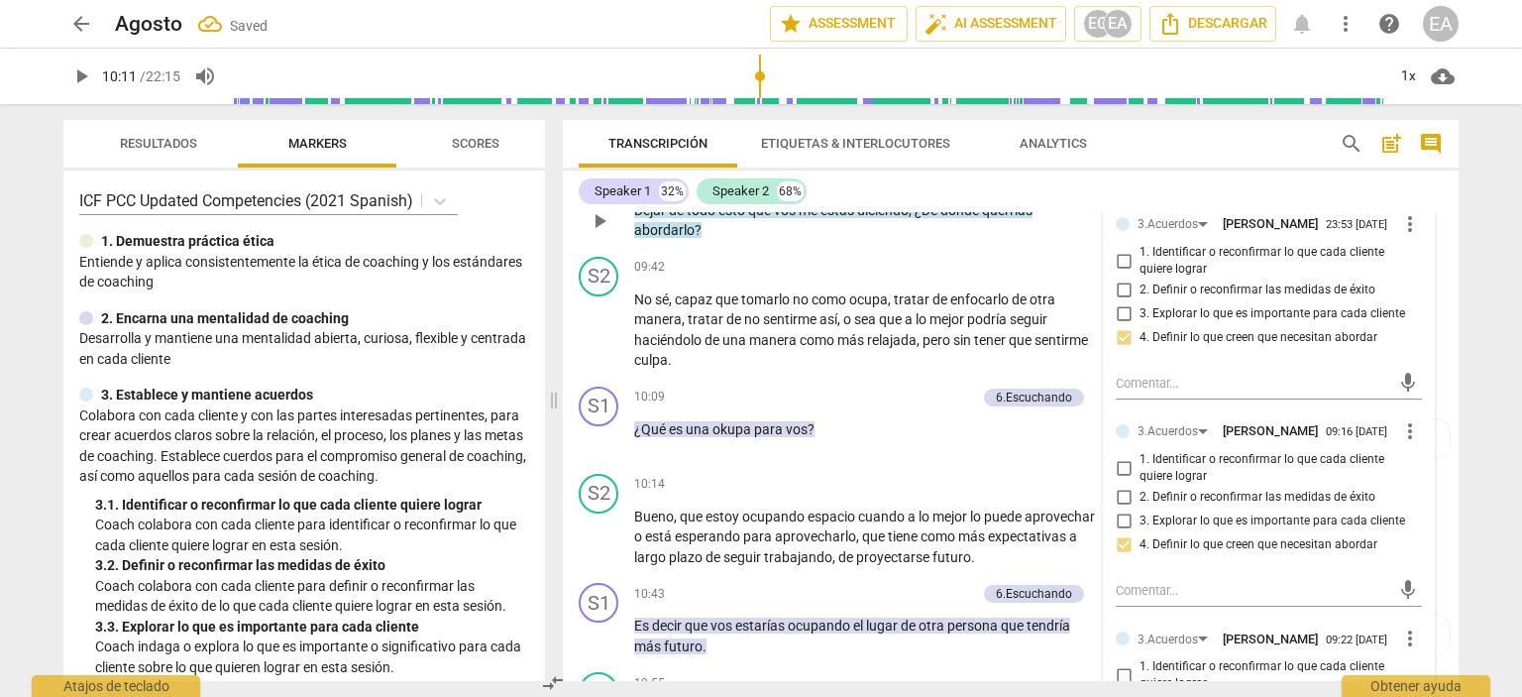
scroll to position [3153, 0]
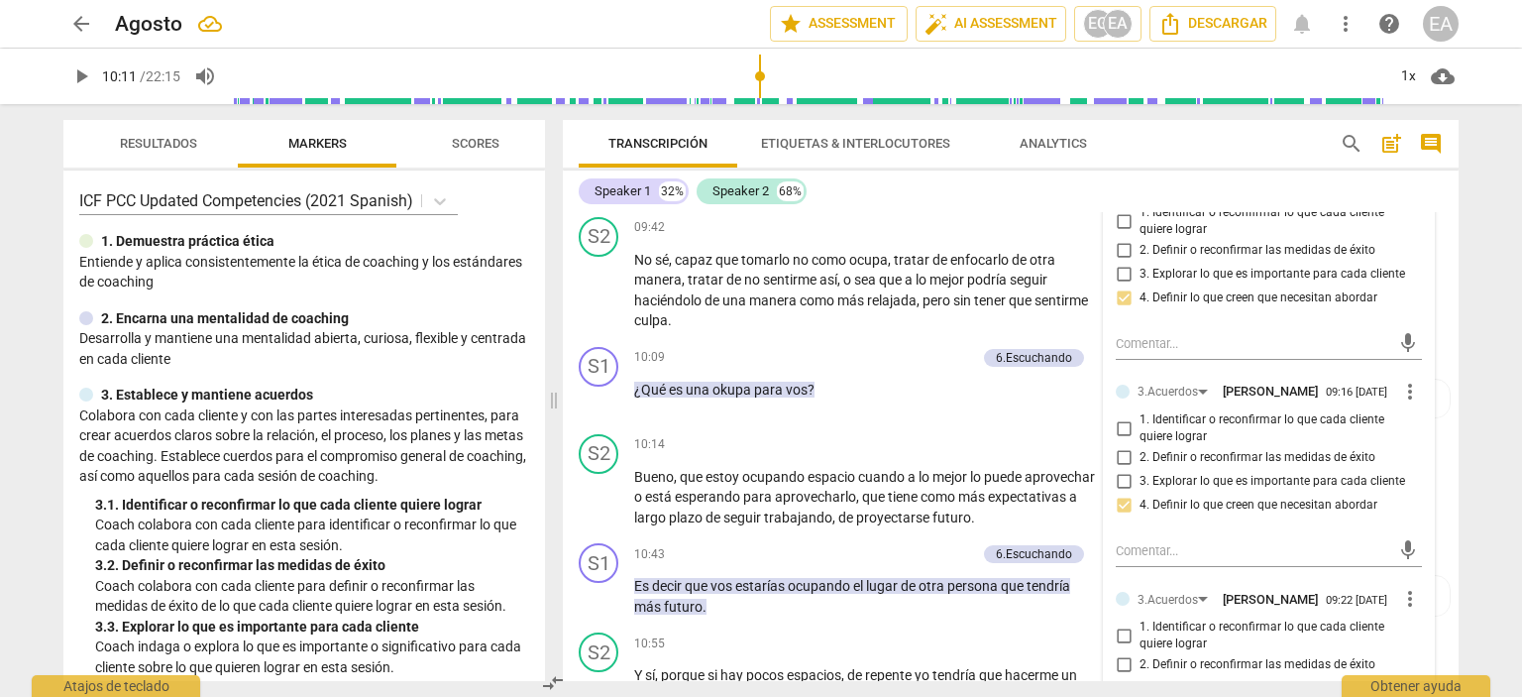
click at [1414, 517] on div "4. Definir lo que creen que necesitan abordar" at bounding box center [1269, 505] width 306 height 24
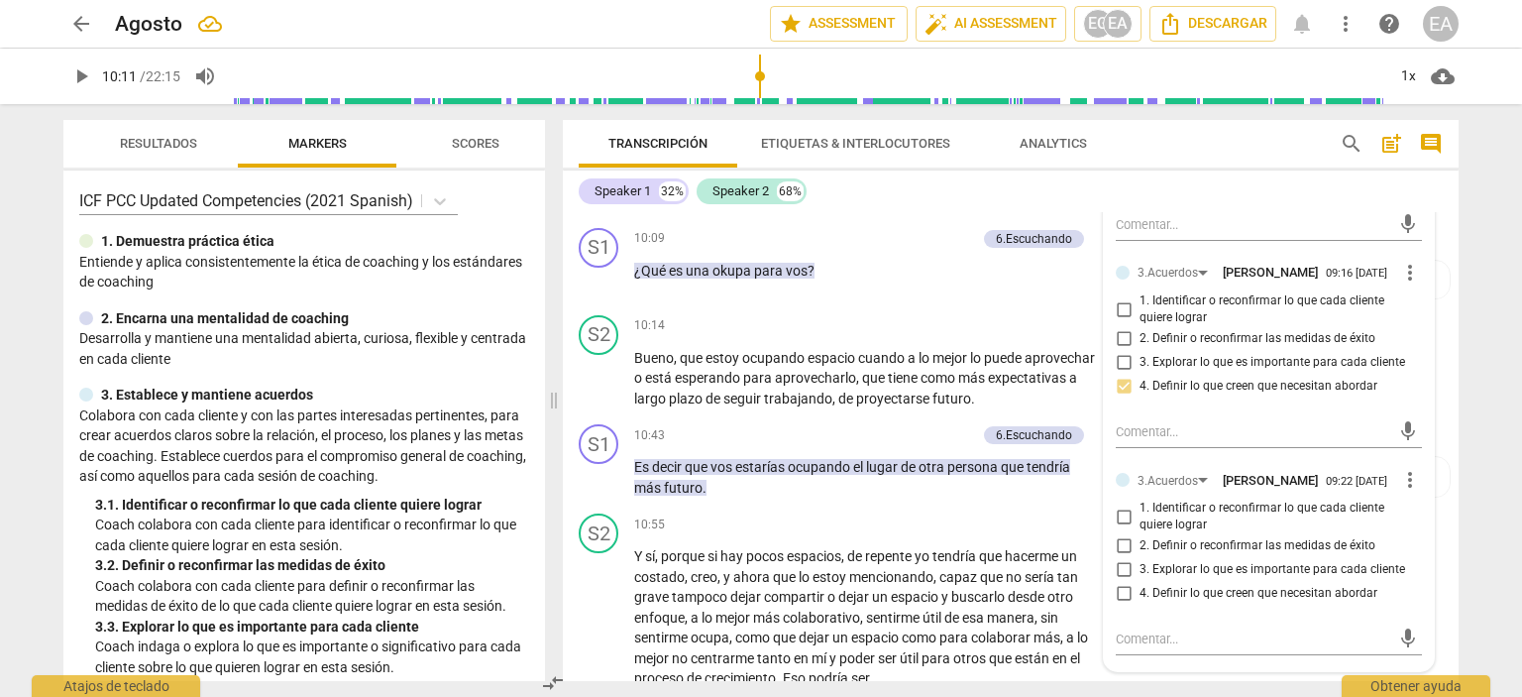
scroll to position [3312, 0]
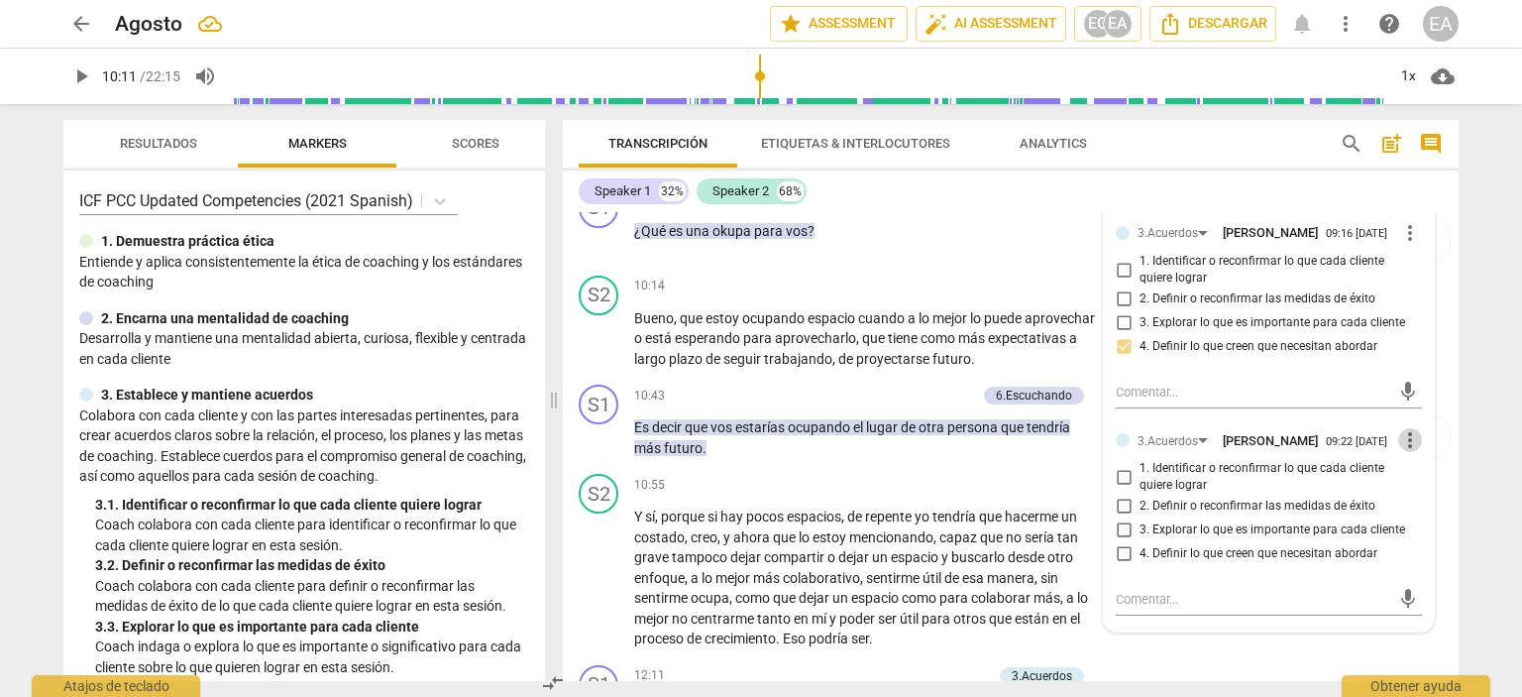
click at [1398, 452] on span "more_vert" at bounding box center [1410, 440] width 24 height 24
click at [1402, 516] on li "Borrar" at bounding box center [1426, 518] width 69 height 38
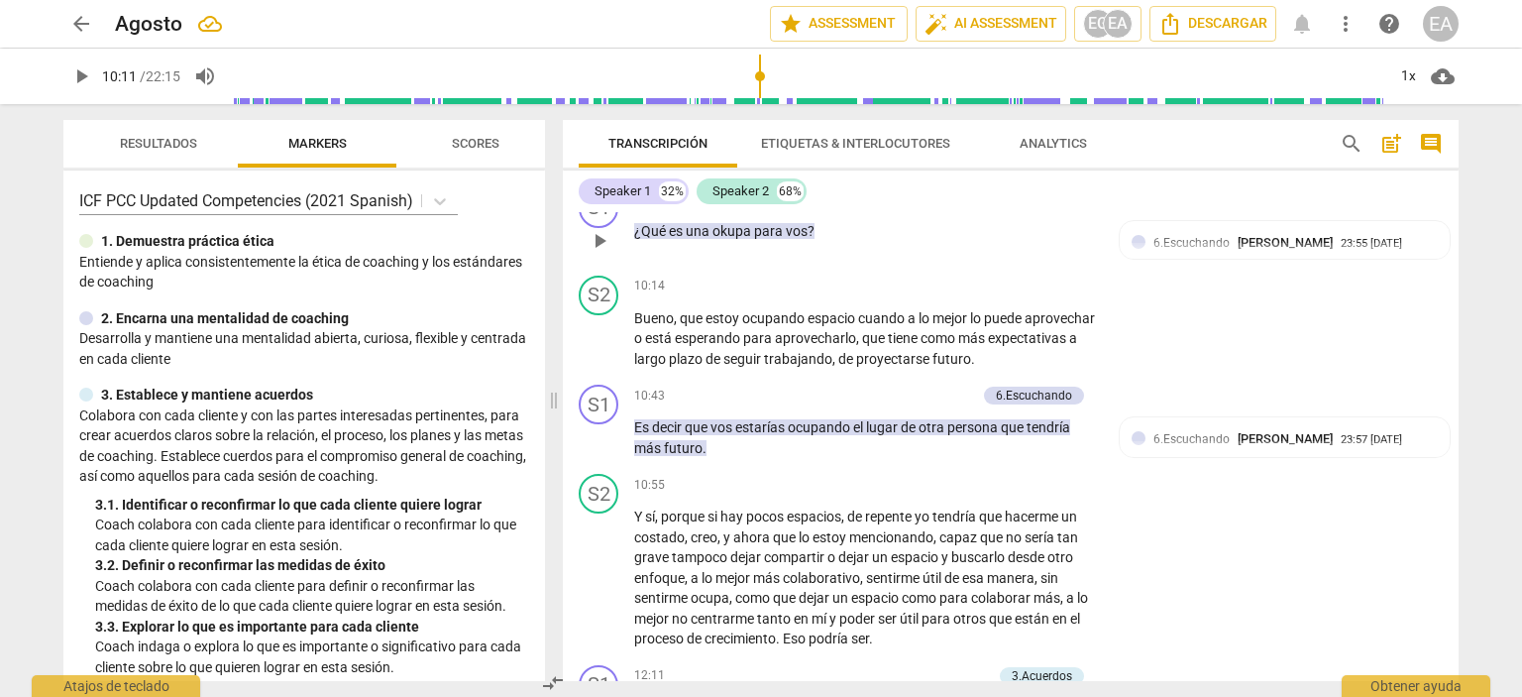
click at [943, 208] on p "Add competency" at bounding box center [929, 199] width 94 height 18
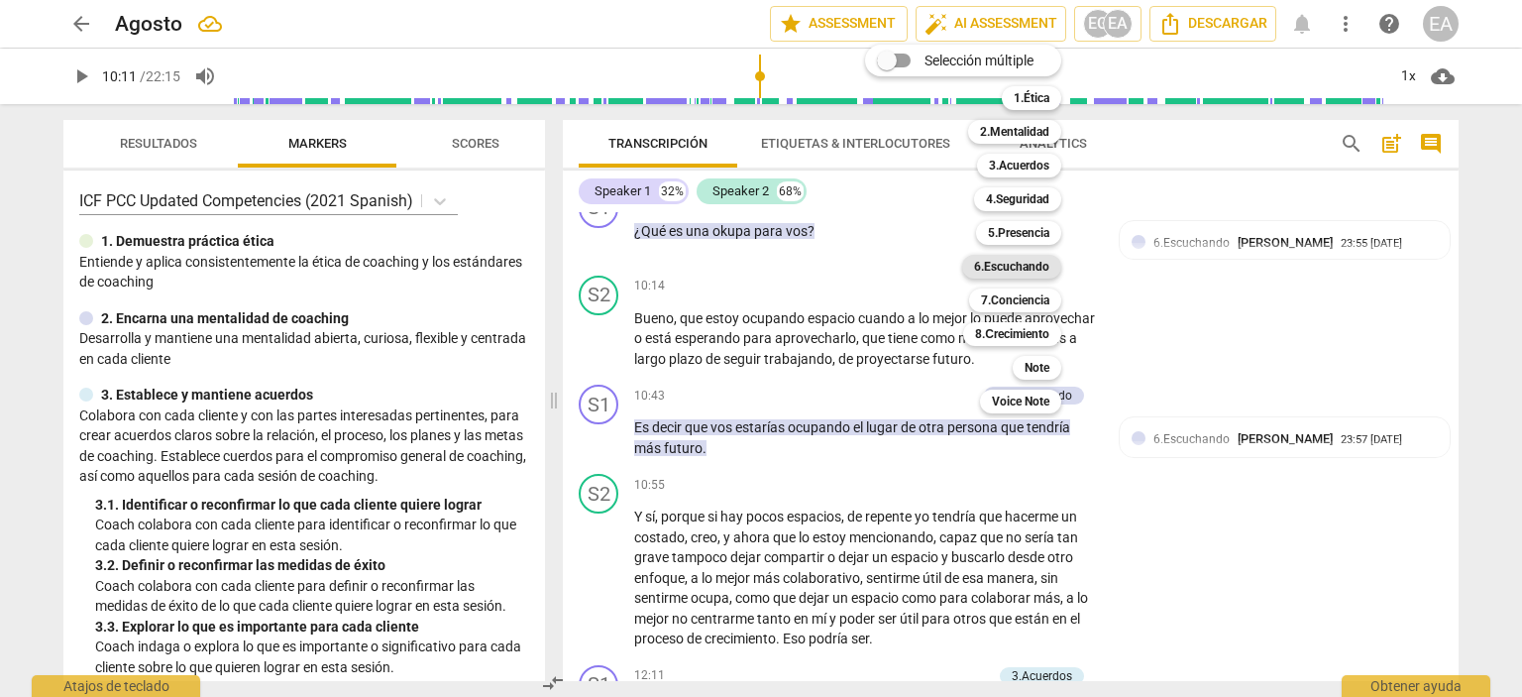
click at [1012, 268] on b "6.Escuchando" at bounding box center [1011, 267] width 75 height 24
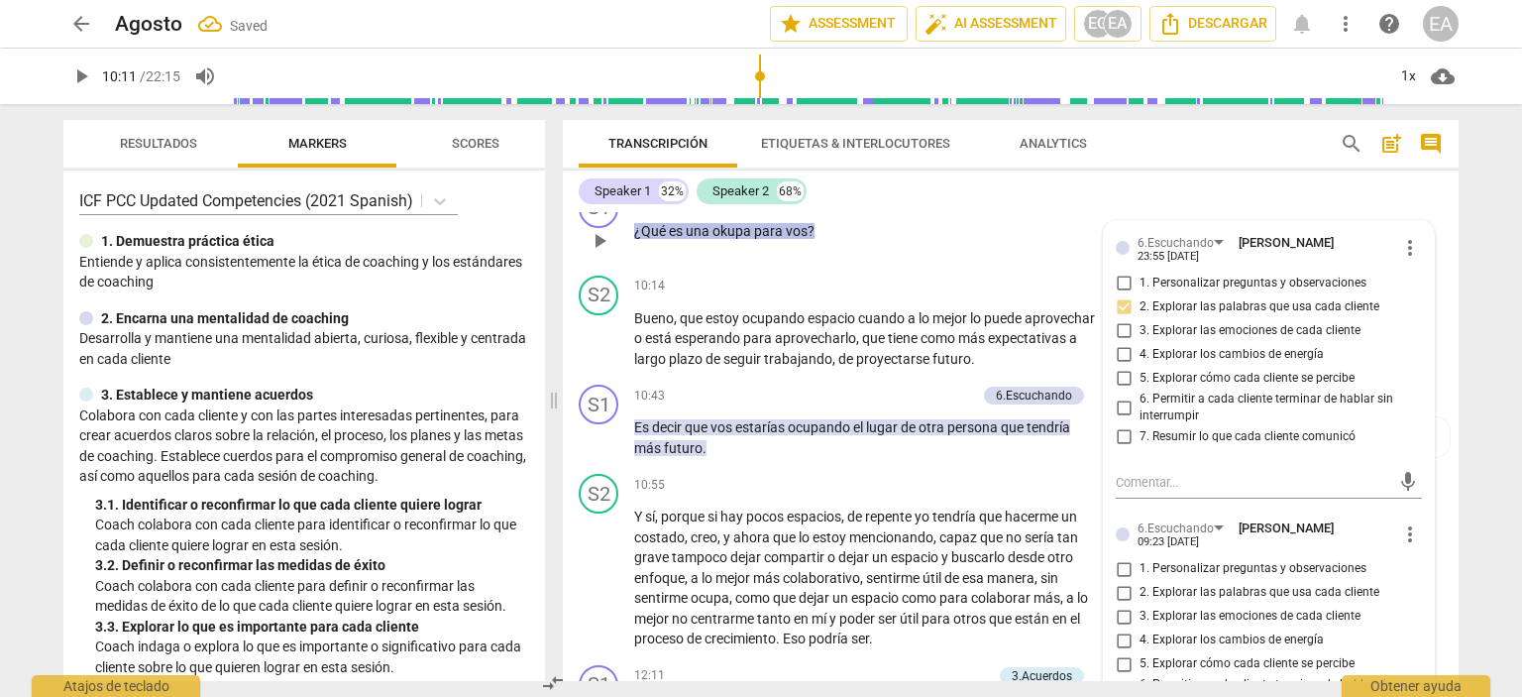
click at [1423, 590] on div "6.Escuchando [PERSON_NAME] 23:55 [DATE] more_vert 1. Personalizar preguntas y o…" at bounding box center [1269, 511] width 330 height 580
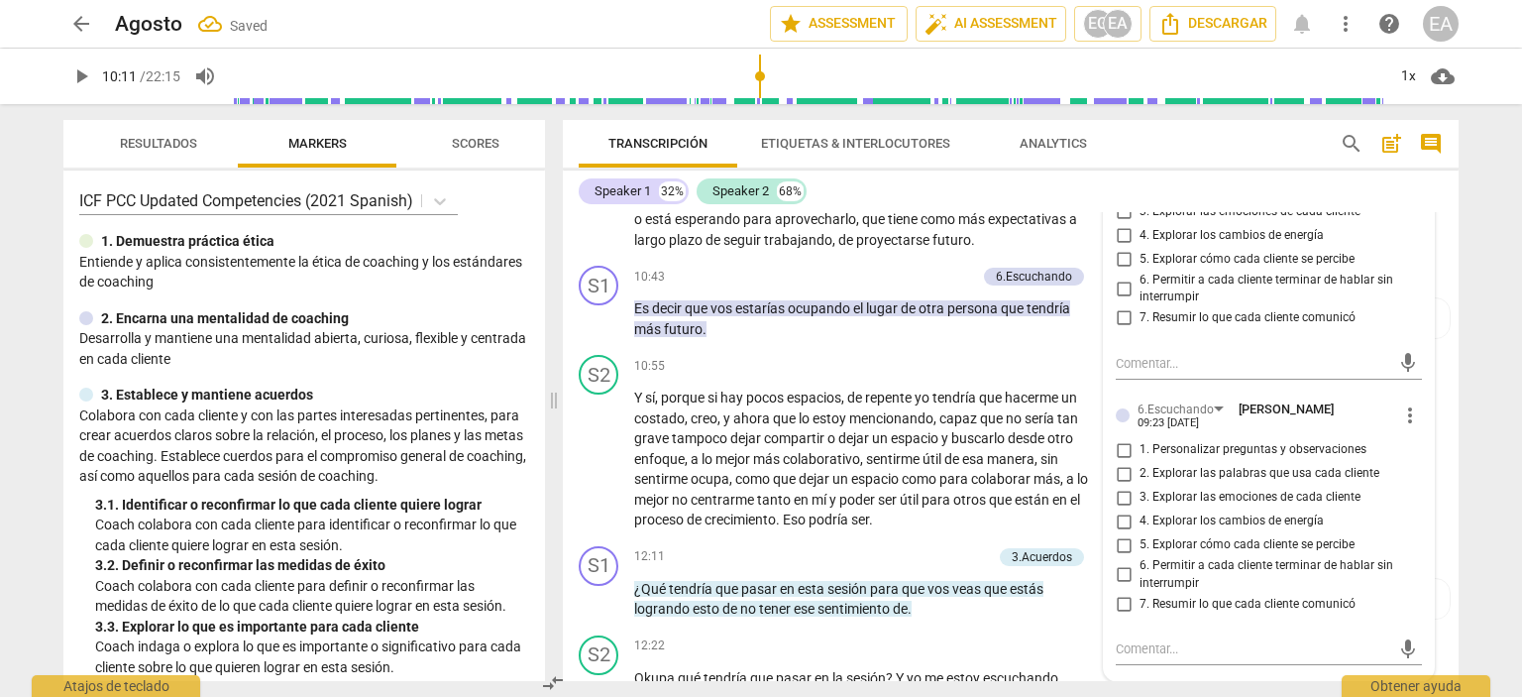
scroll to position [3470, 0]
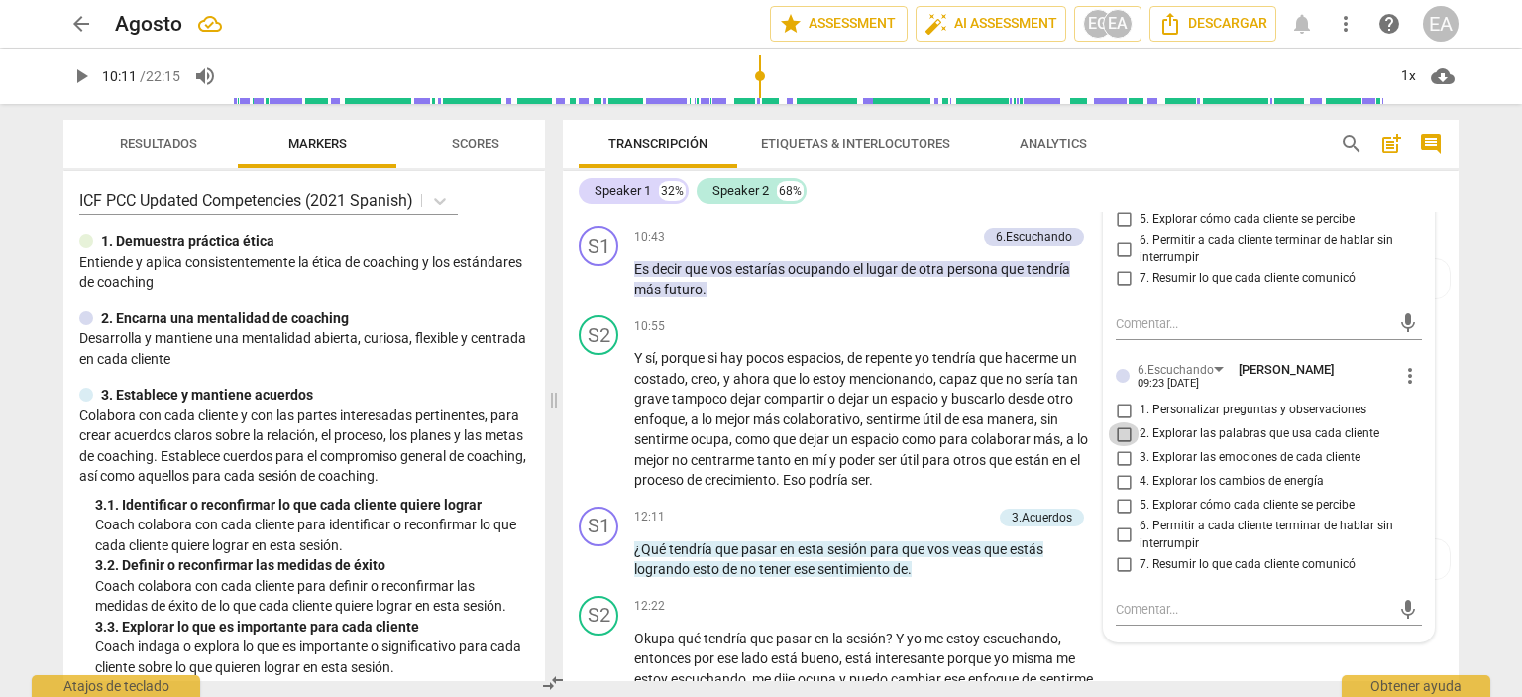
click at [1120, 446] on input "2. Explorar las palabras que usa cada cliente" at bounding box center [1124, 434] width 32 height 24
checkbox input "true"
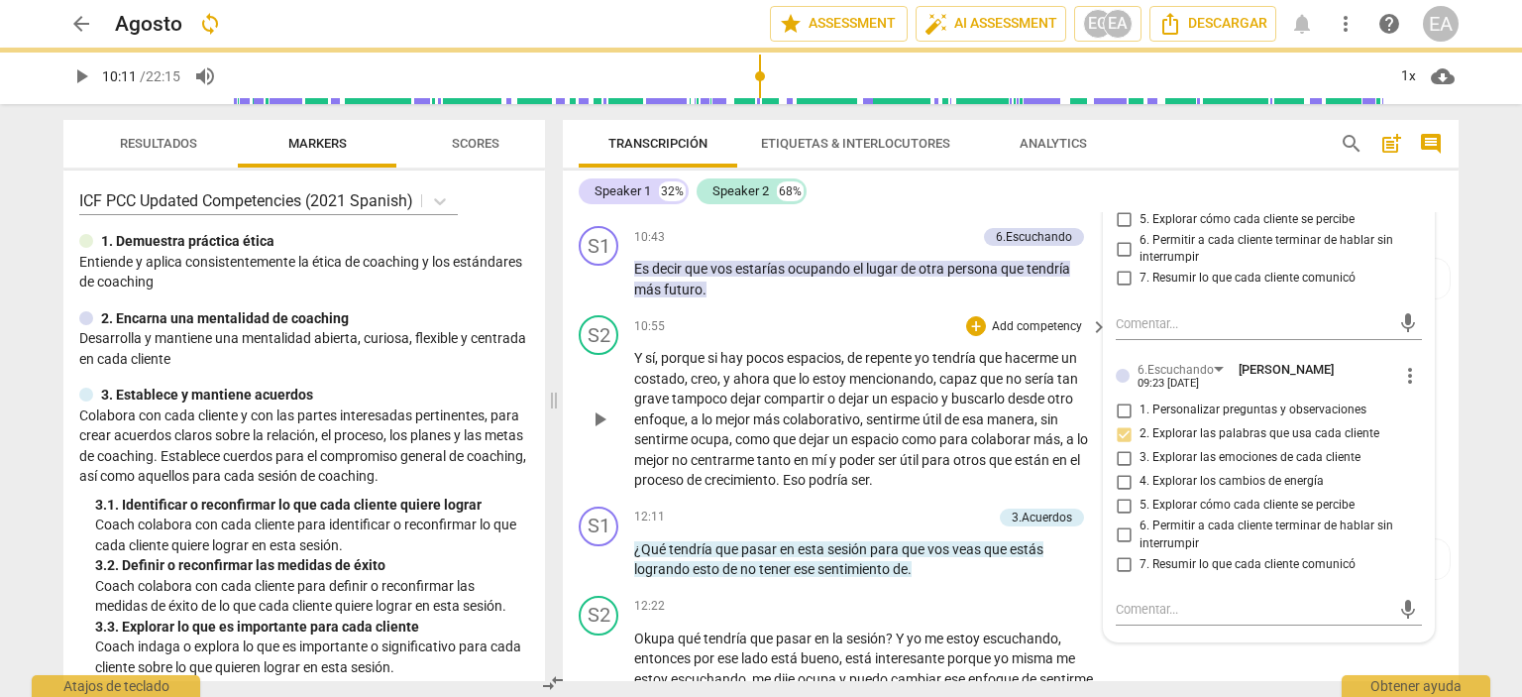
click at [1439, 422] on div "S2 play_arrow pause 10:55 + Add competency keyboard_arrow_right Y sí , porque s…" at bounding box center [1011, 402] width 896 height 191
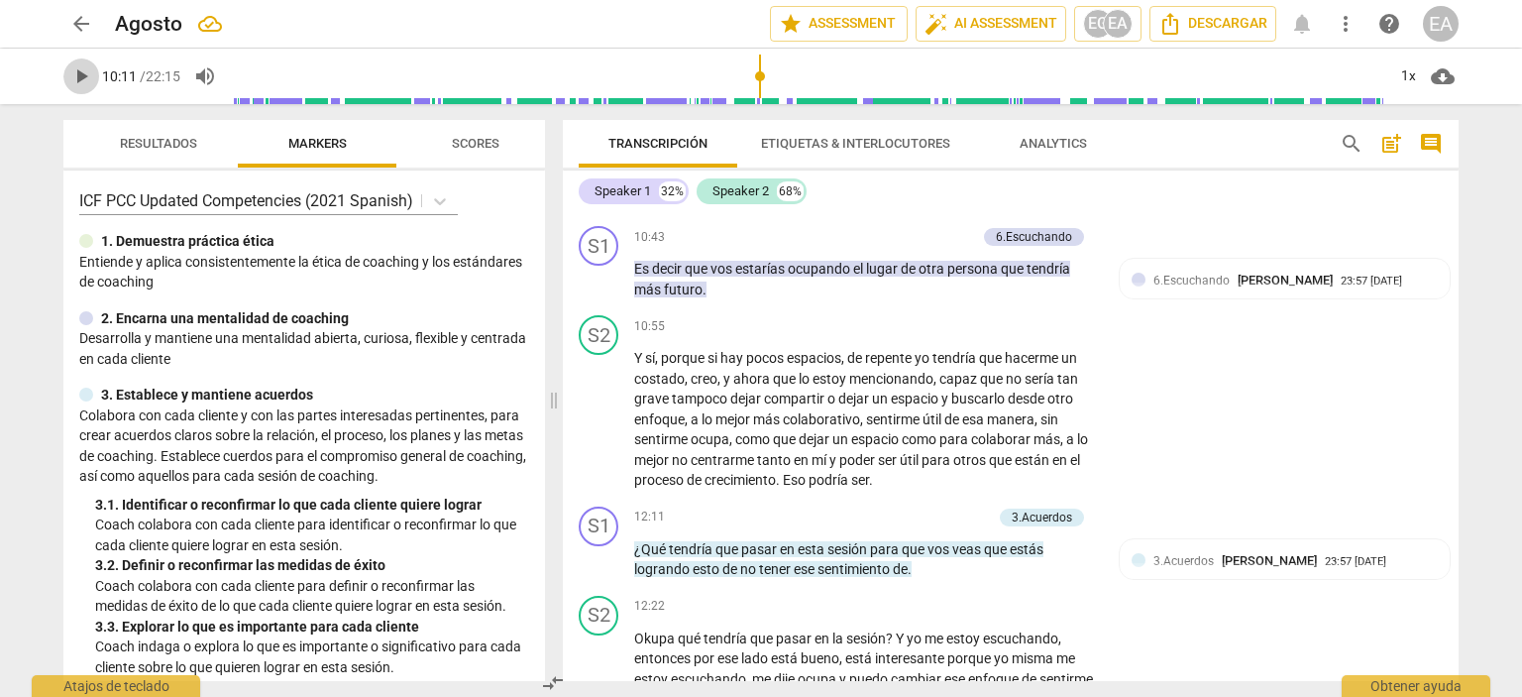
click at [83, 77] on span "play_arrow" at bounding box center [81, 76] width 24 height 24
click at [1458, 466] on div "Transcripción Etiquetas & Interlocutores Analytics search post_add comment Spea…" at bounding box center [1015, 400] width 920 height 593
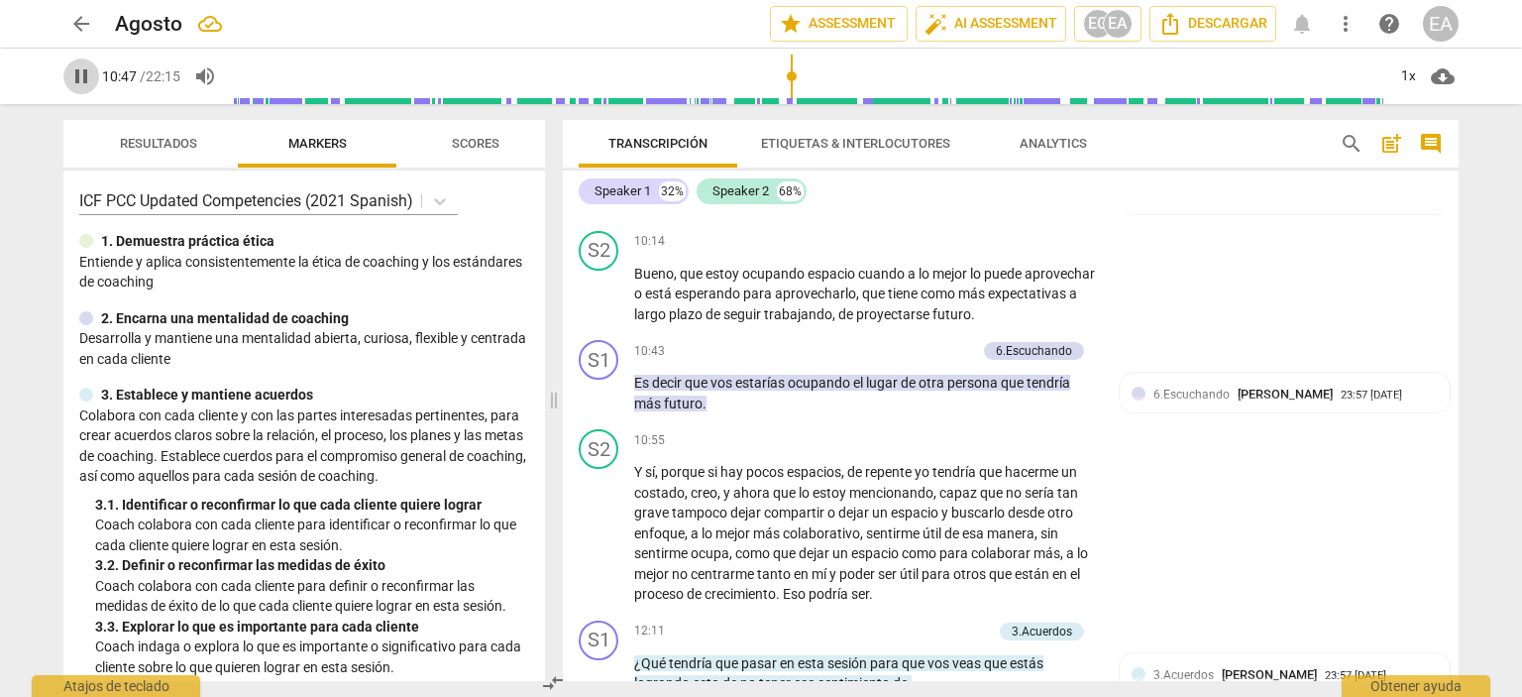
click at [75, 76] on span "pause" at bounding box center [81, 76] width 24 height 24
type input "648"
click at [935, 361] on p "Add competency" at bounding box center [929, 352] width 94 height 18
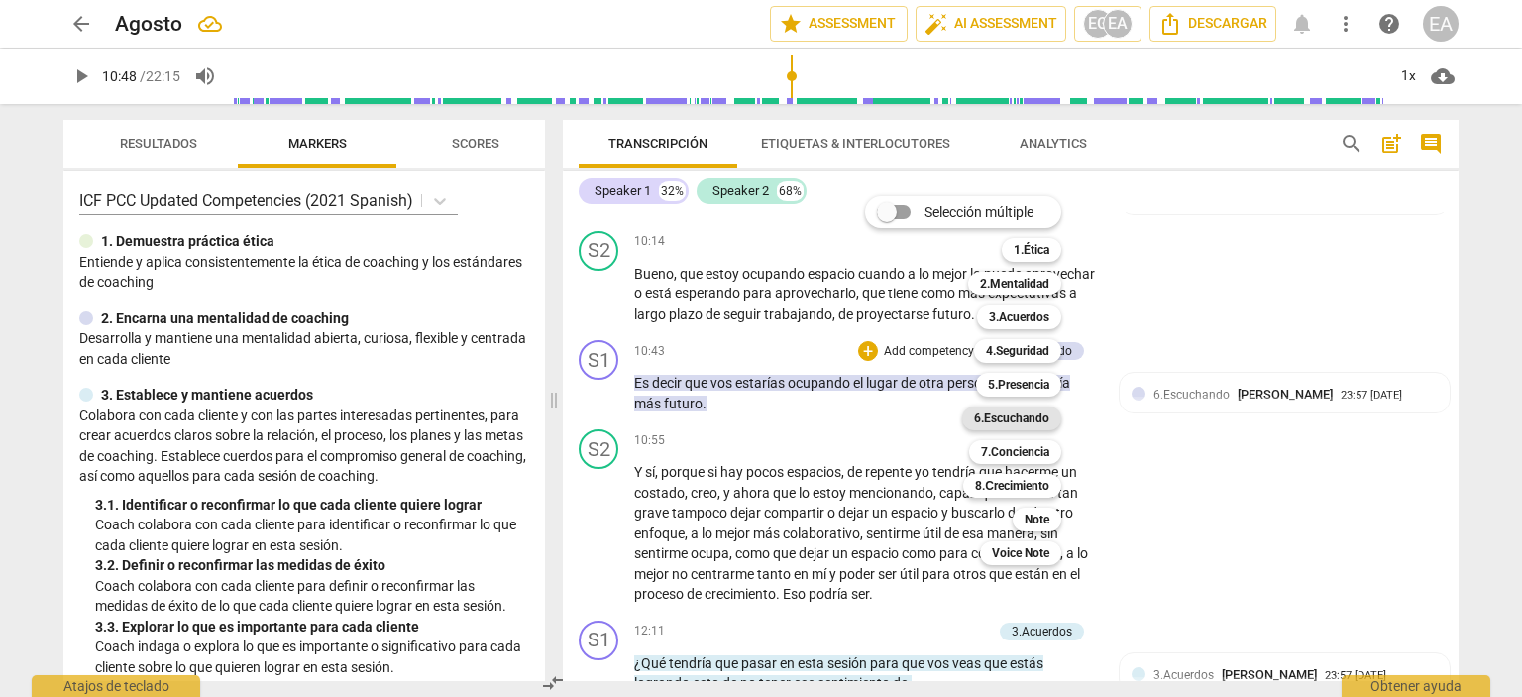
click at [1034, 408] on b "6.Escuchando" at bounding box center [1011, 418] width 75 height 24
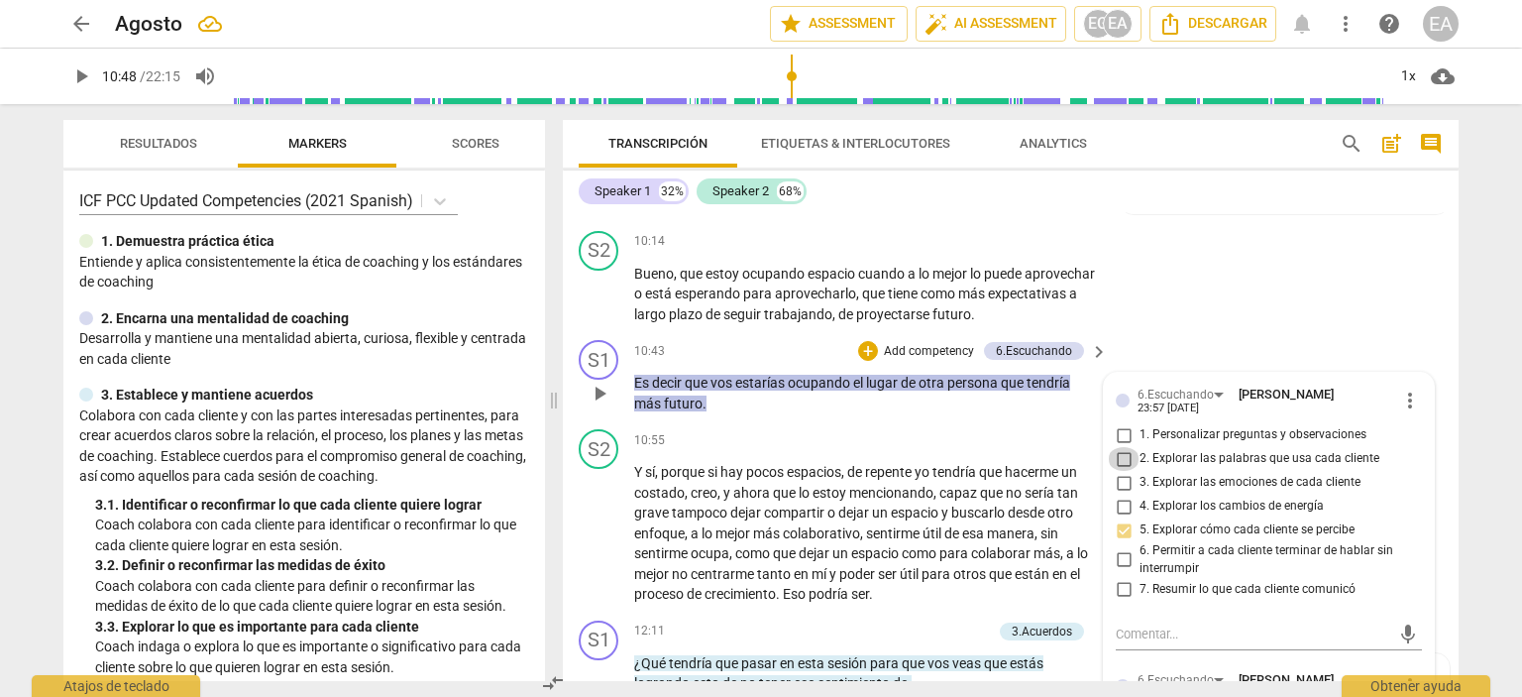
click at [1121, 471] on input "2. Explorar las palabras que usa cada cliente" at bounding box center [1124, 459] width 32 height 24
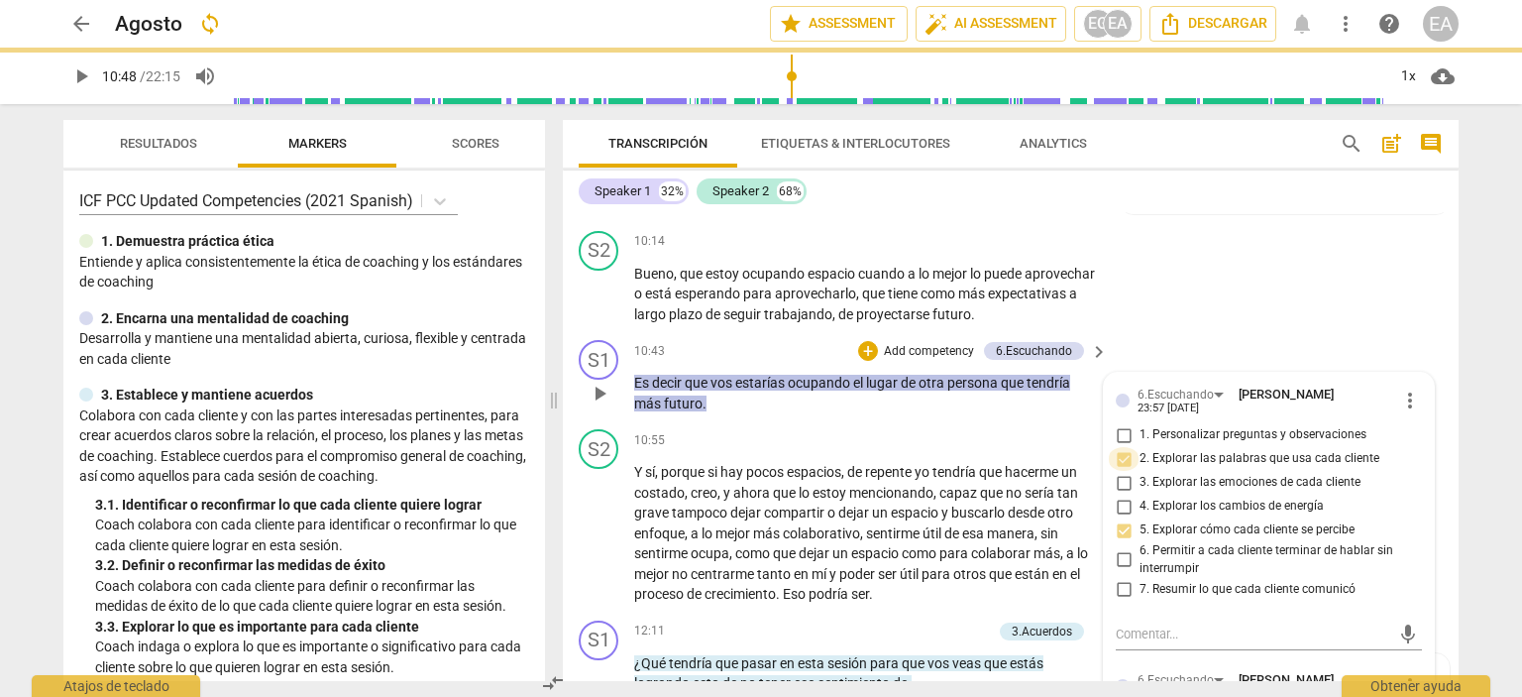
click at [1117, 471] on input "2. Explorar las palabras que usa cada cliente" at bounding box center [1124, 459] width 32 height 24
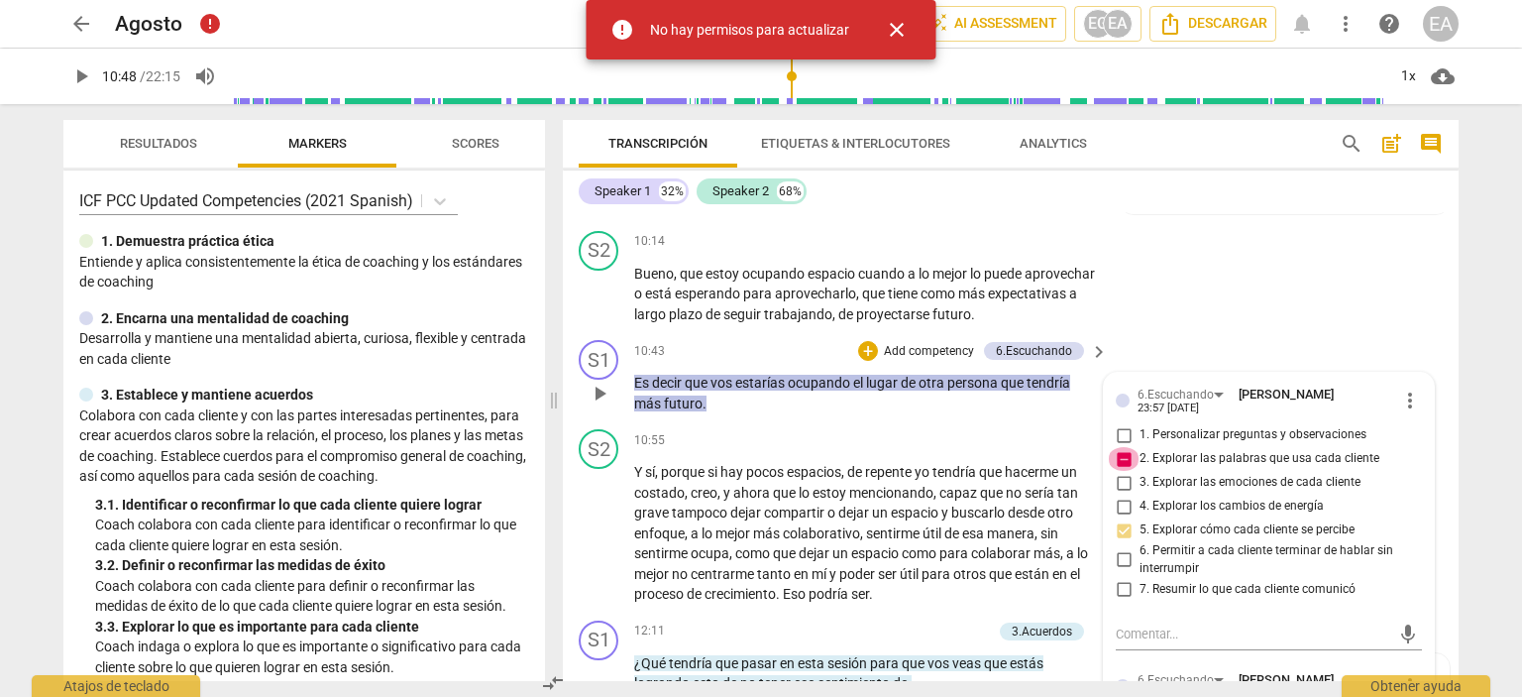
click at [1118, 471] on input "2. Explorar las palabras que usa cada cliente" at bounding box center [1124, 459] width 32 height 24
checkbox input "false"
click at [1407, 542] on div "5. Explorar cómo cada cliente se percibe" at bounding box center [1269, 530] width 306 height 24
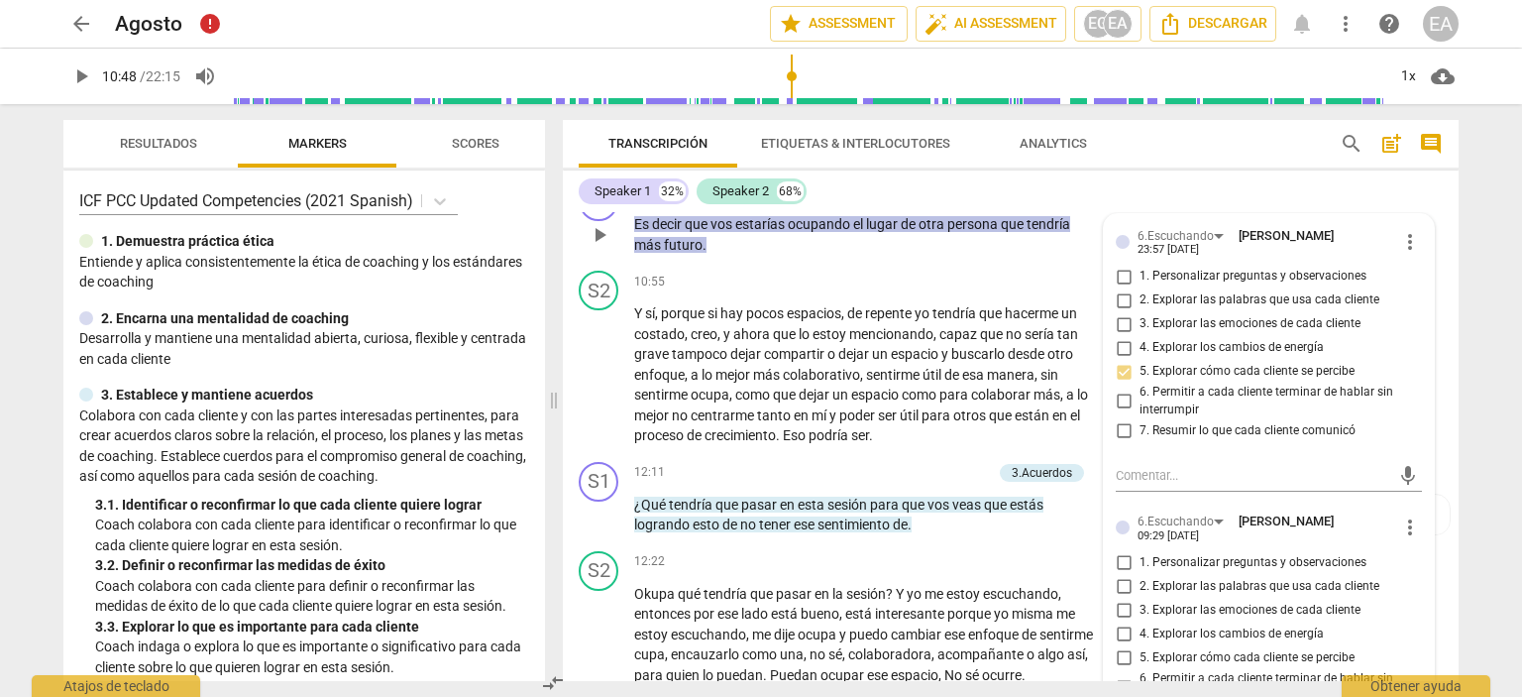
scroll to position [3634, 0]
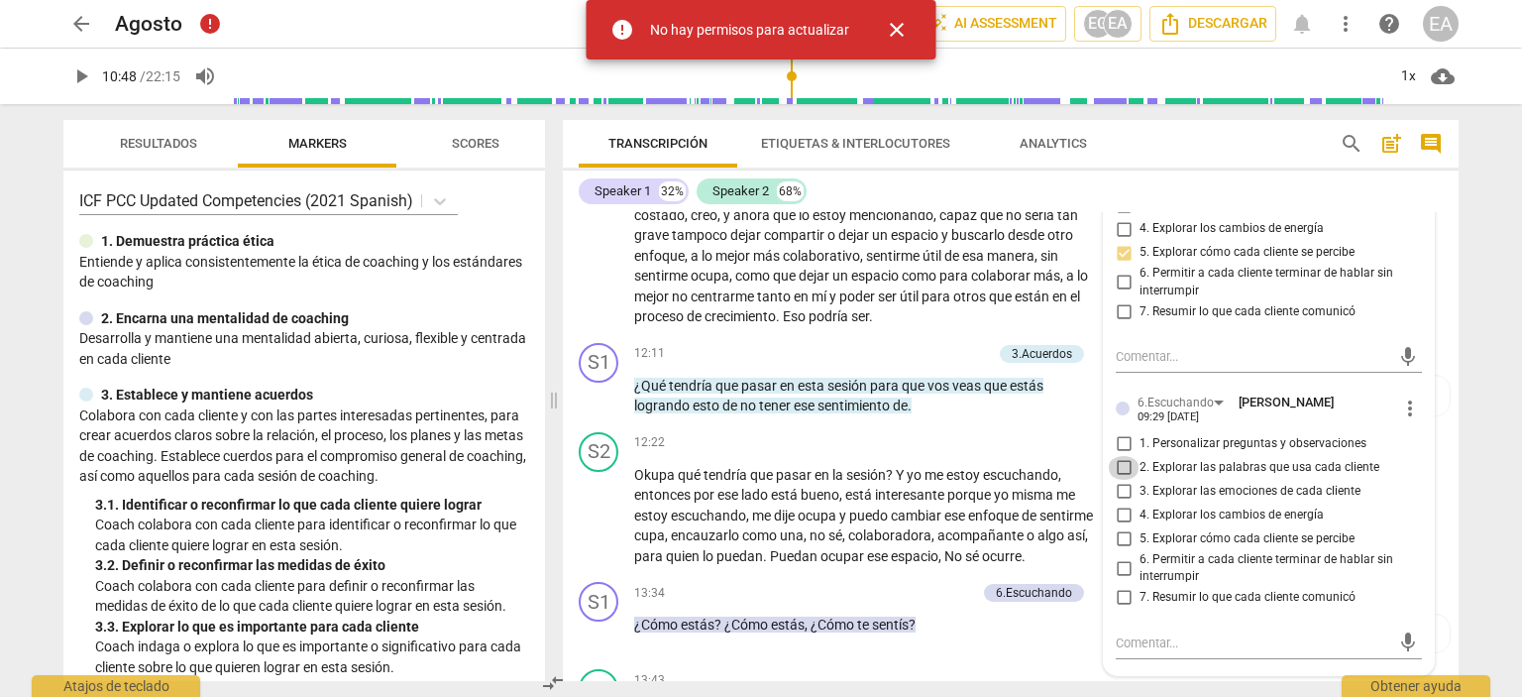
click at [1117, 480] on input "2. Explorar las palabras que usa cada cliente" at bounding box center [1124, 468] width 32 height 24
checkbox input "true"
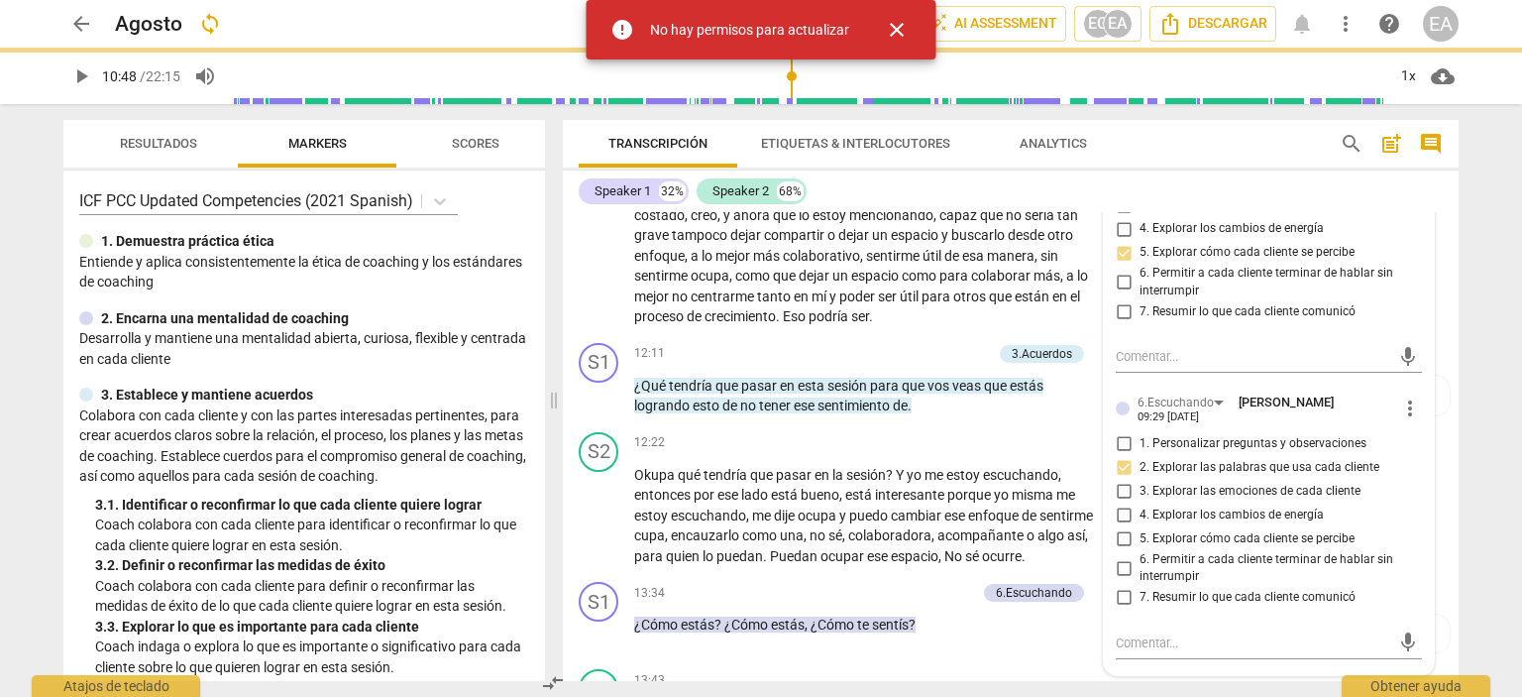
click at [1418, 485] on div "6.Escuchando [PERSON_NAME] 23:57 [DATE] more_vert 1. Personalizar preguntas y o…" at bounding box center [1269, 385] width 330 height 580
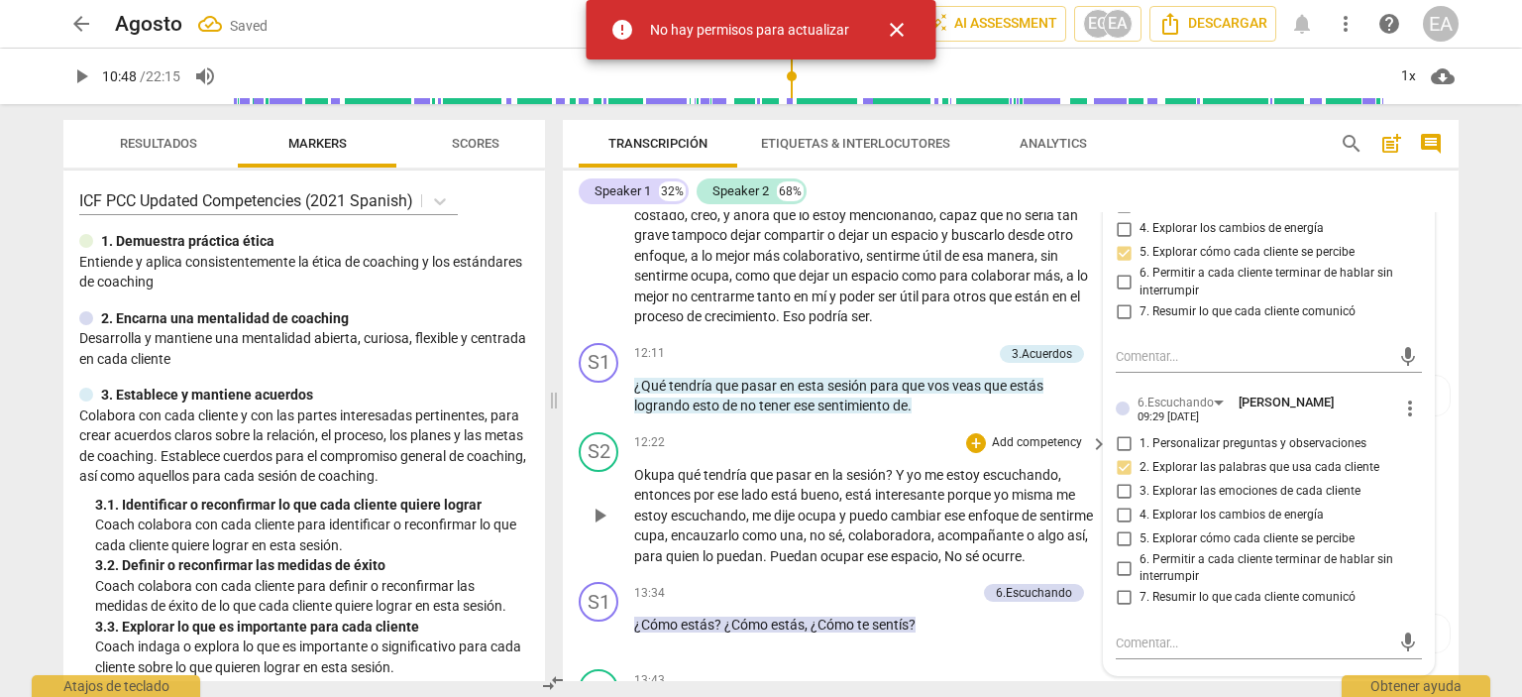
click at [1432, 495] on div "S2 play_arrow pause 12:22 + Add competency keyboard_arrow_right Okupa qué tendr…" at bounding box center [1011, 499] width 896 height 151
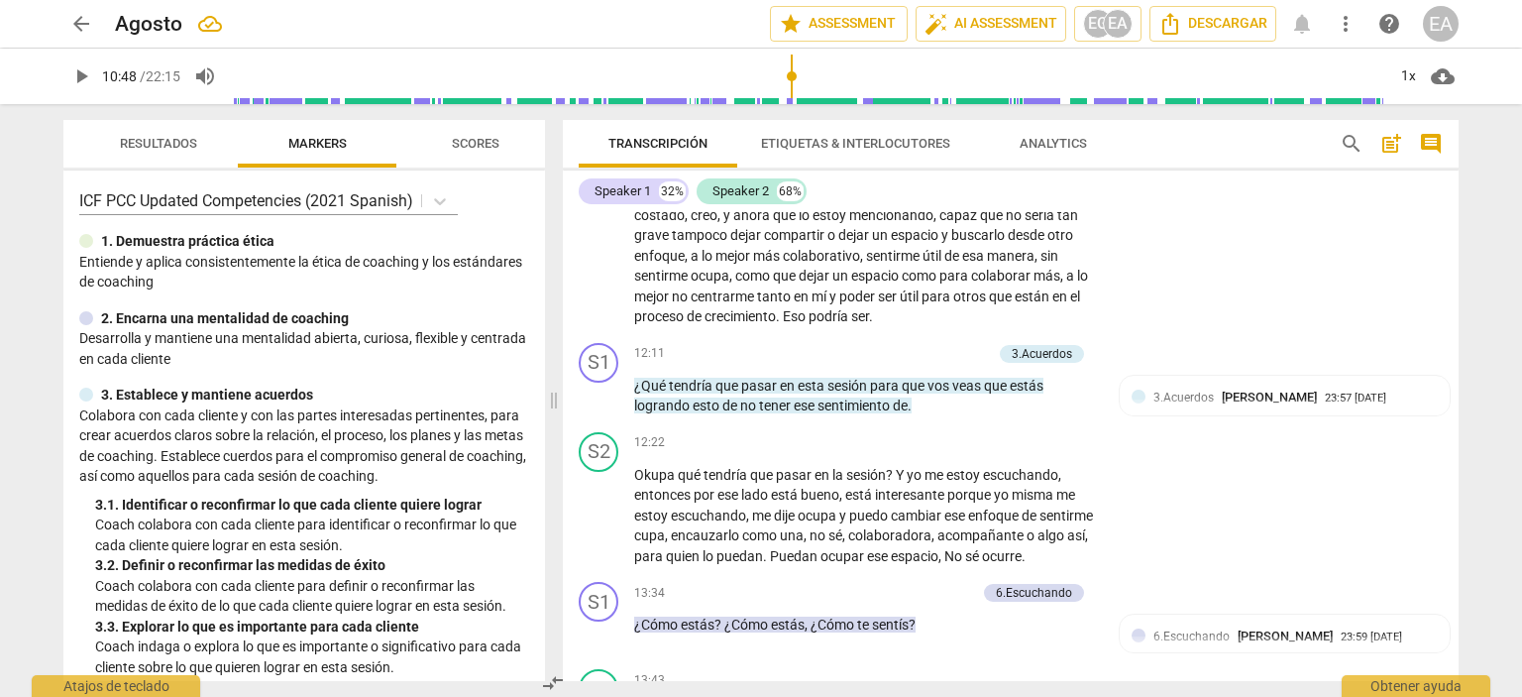
click at [75, 72] on span "play_arrow" at bounding box center [81, 76] width 24 height 24
click at [88, 77] on span "pause" at bounding box center [81, 76] width 24 height 24
click at [79, 76] on span "play_arrow" at bounding box center [81, 76] width 24 height 24
click at [79, 76] on span "pause" at bounding box center [81, 76] width 24 height 24
click at [79, 76] on span "play_arrow" at bounding box center [81, 76] width 24 height 24
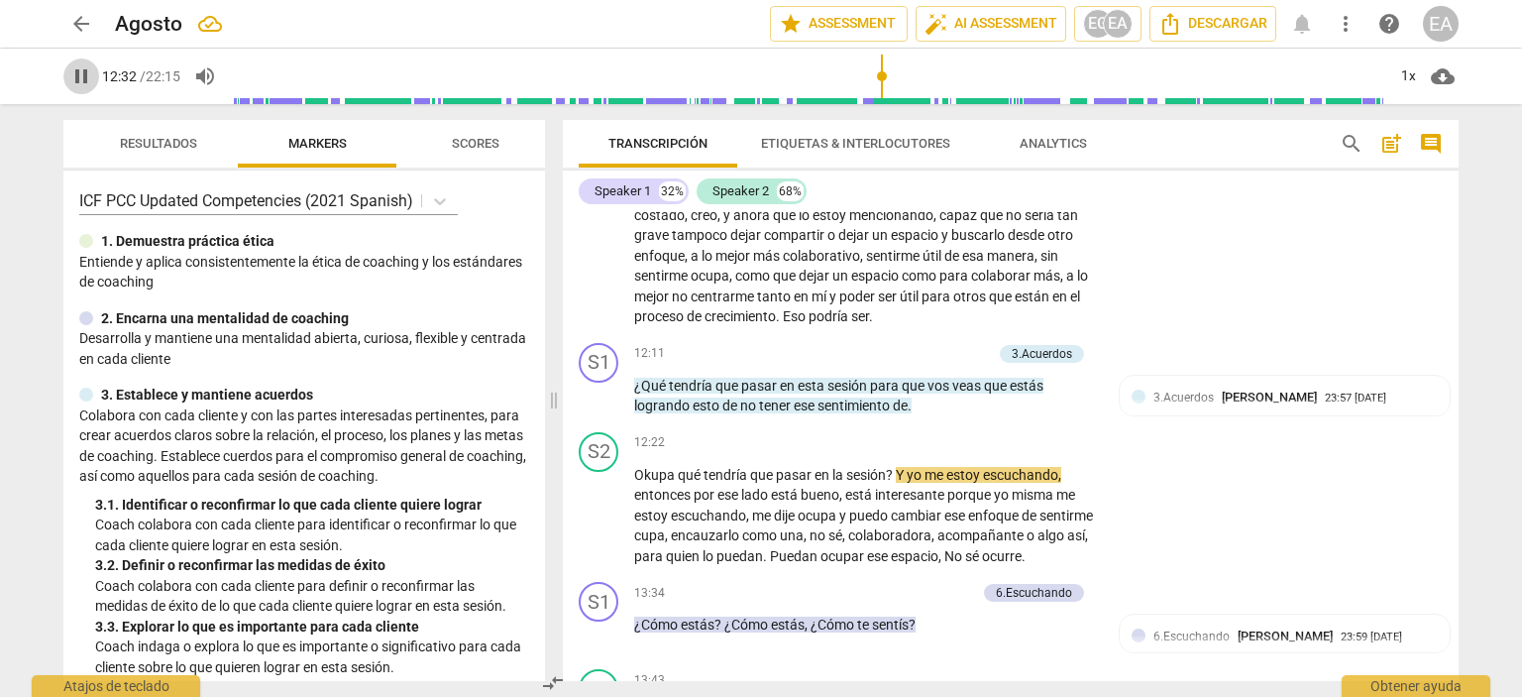
click at [79, 75] on span "pause" at bounding box center [81, 76] width 24 height 24
type input "752"
click at [947, 363] on p "Add competency" at bounding box center [945, 354] width 94 height 18
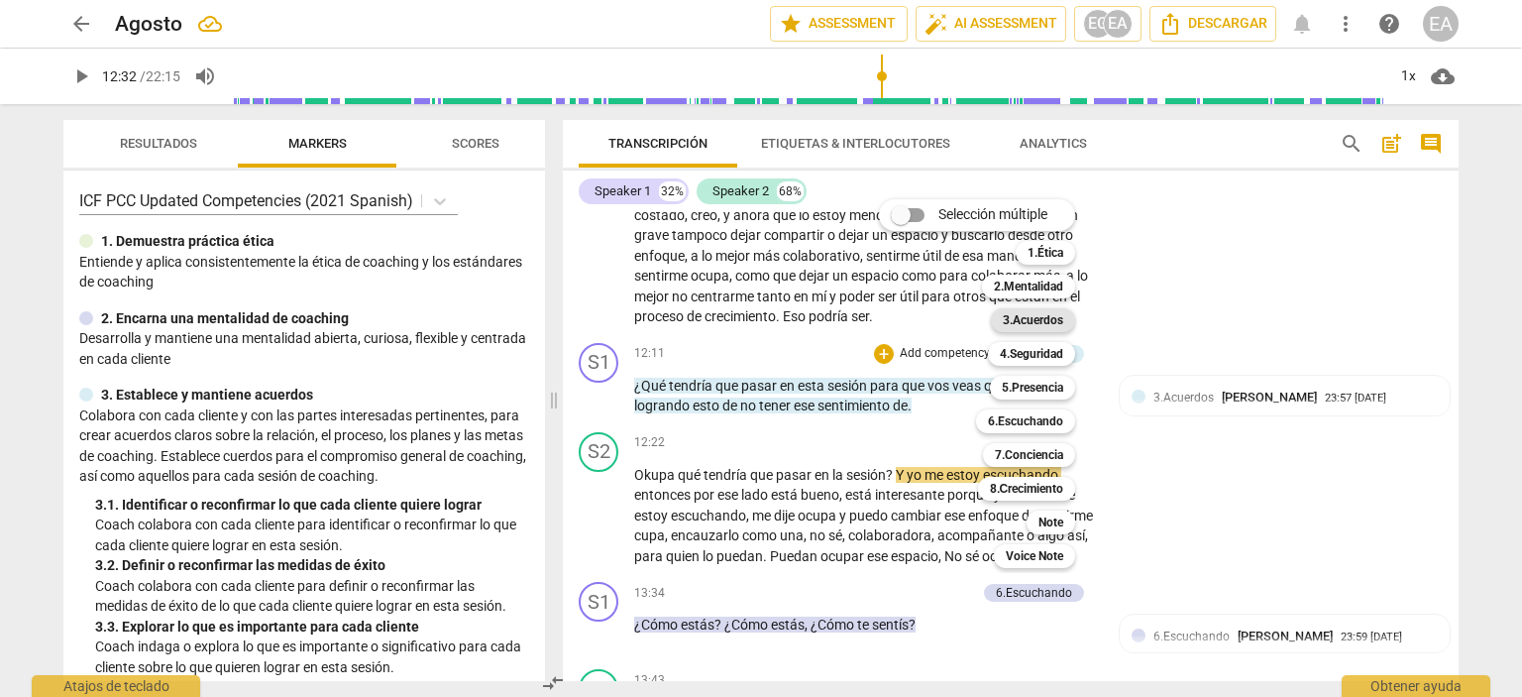
click at [1061, 322] on b "3.Acuerdos" at bounding box center [1033, 320] width 60 height 24
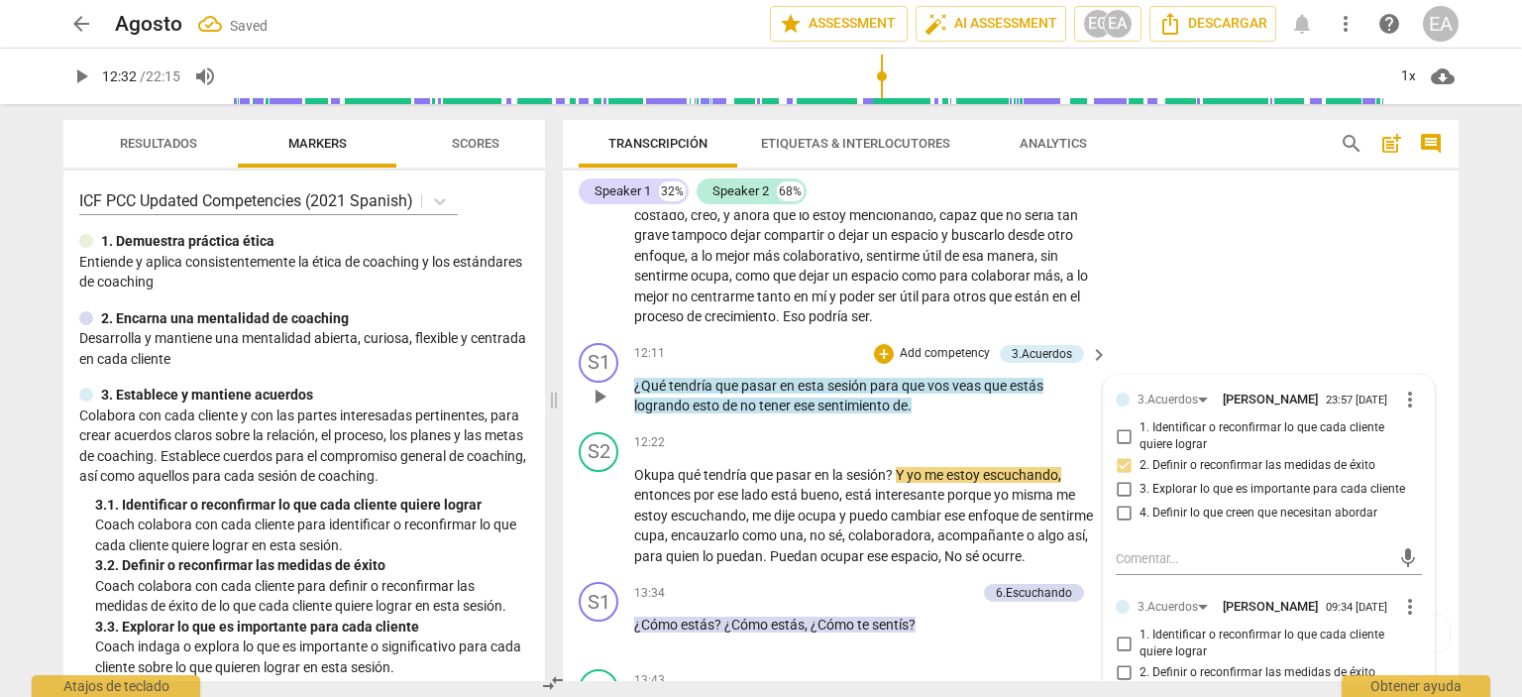
click at [1419, 520] on div "3.Acuerdos [PERSON_NAME] 23:57 [DATE] more_vert 1. Identificar o reconfirmar lo…" at bounding box center [1269, 587] width 330 height 422
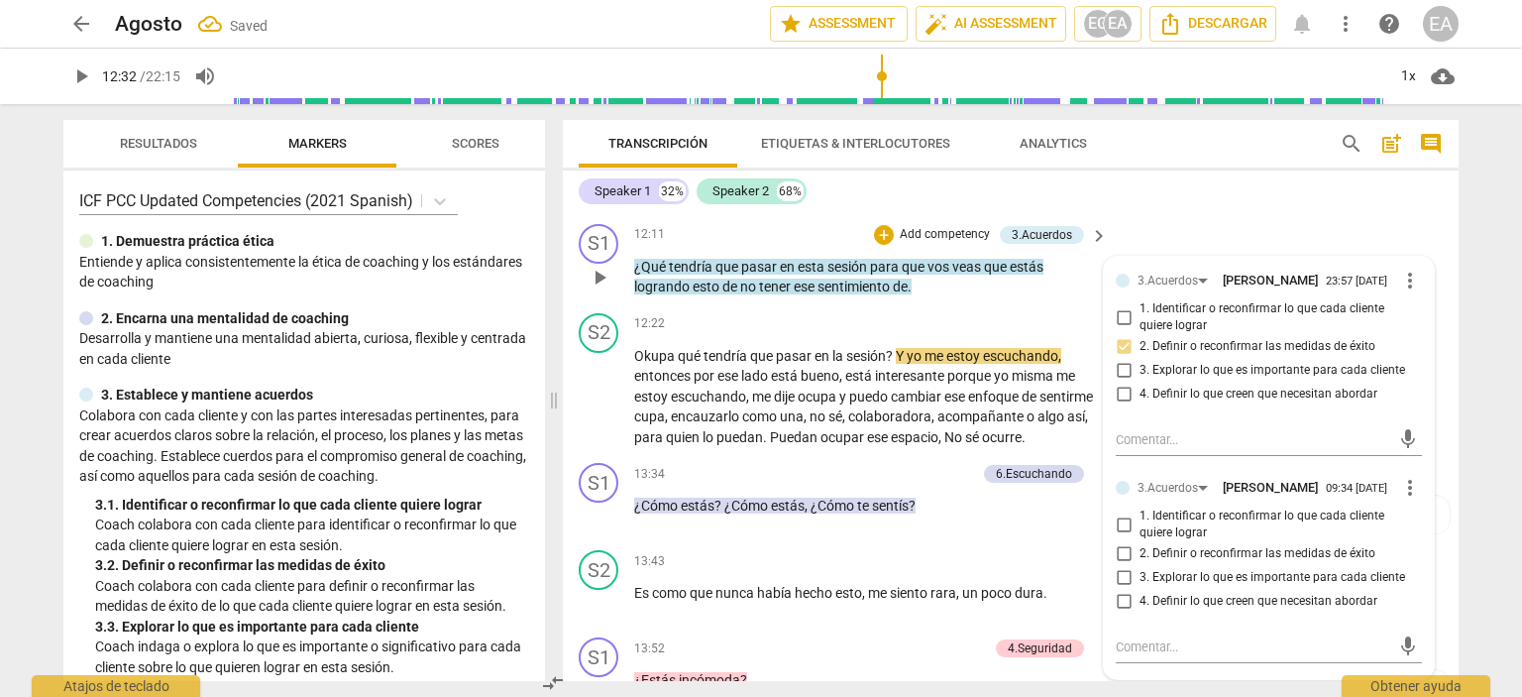
scroll to position [3792, 0]
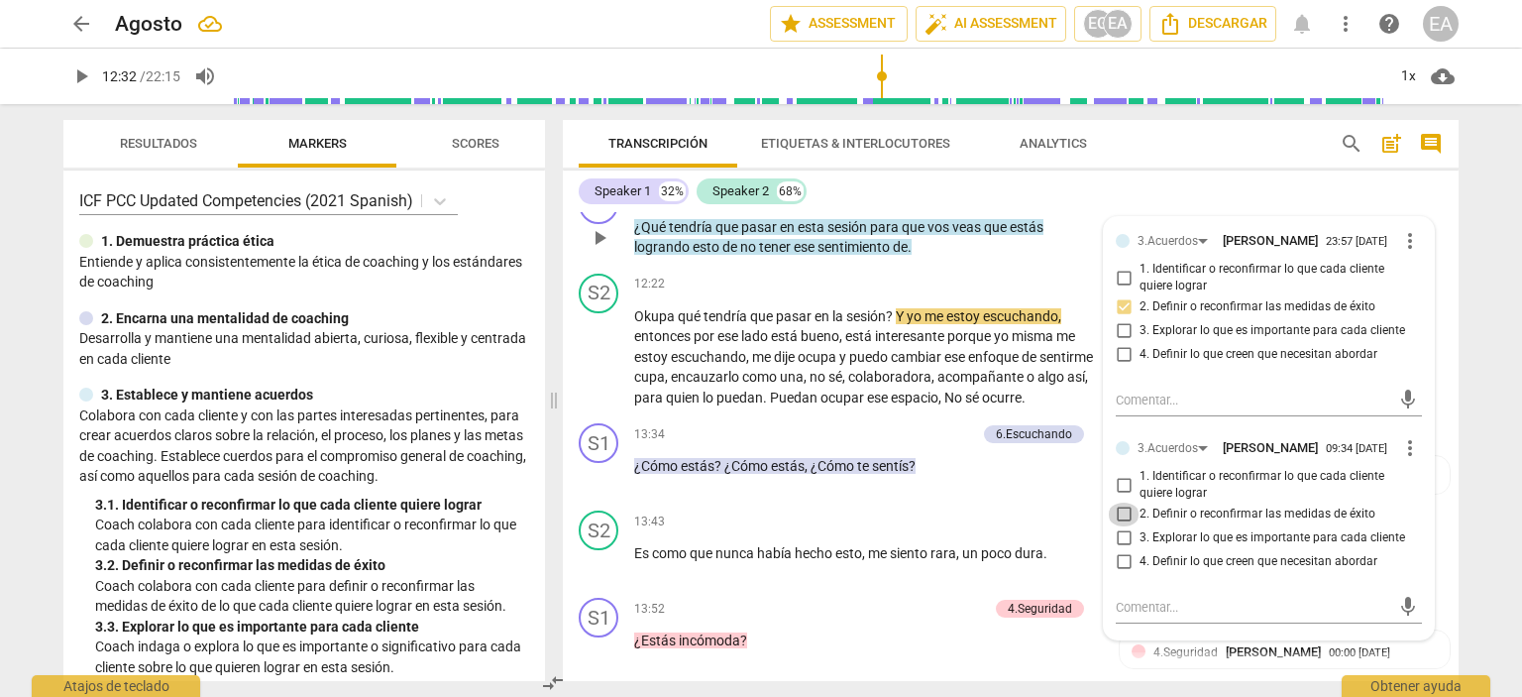
click at [1122, 526] on input "2. Definir o reconfirmar las medidas de éxito" at bounding box center [1124, 514] width 32 height 24
checkbox input "true"
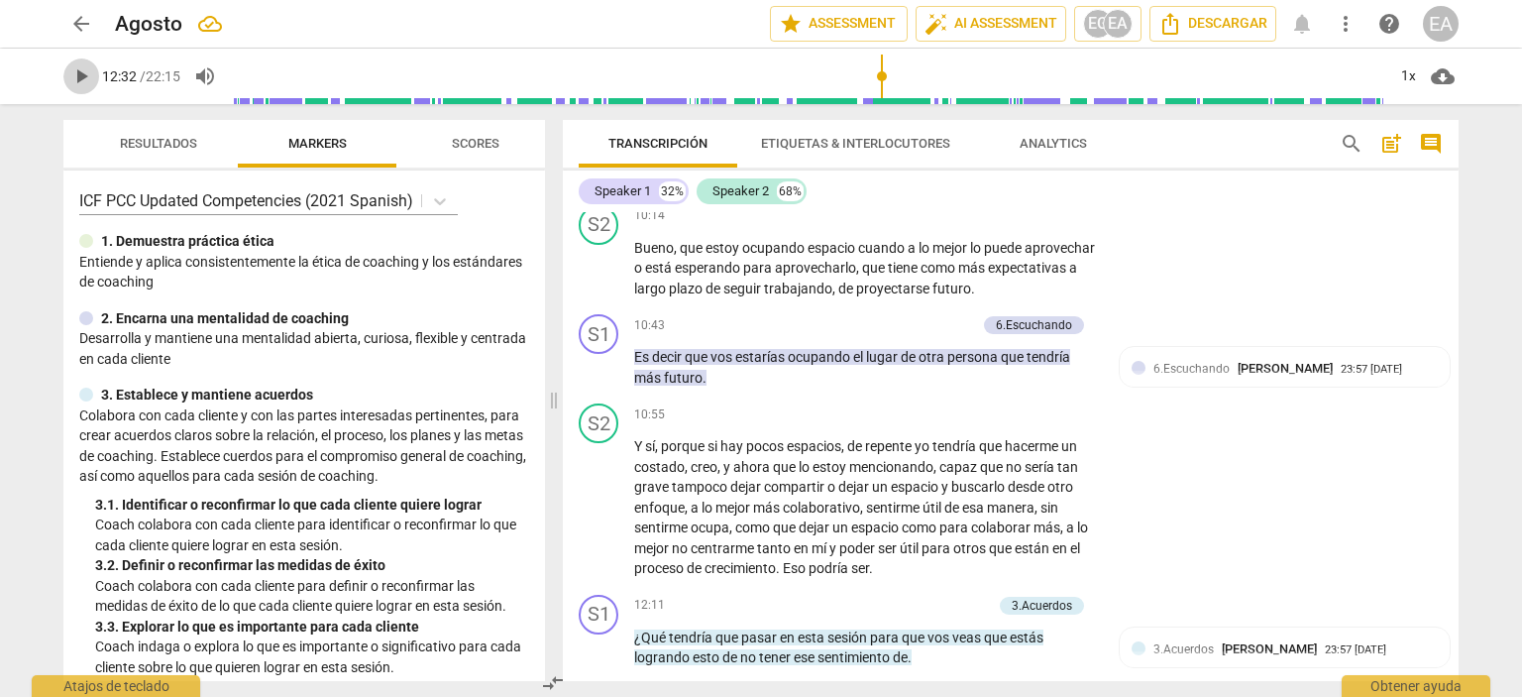
click at [80, 77] on span "play_arrow" at bounding box center [81, 76] width 24 height 24
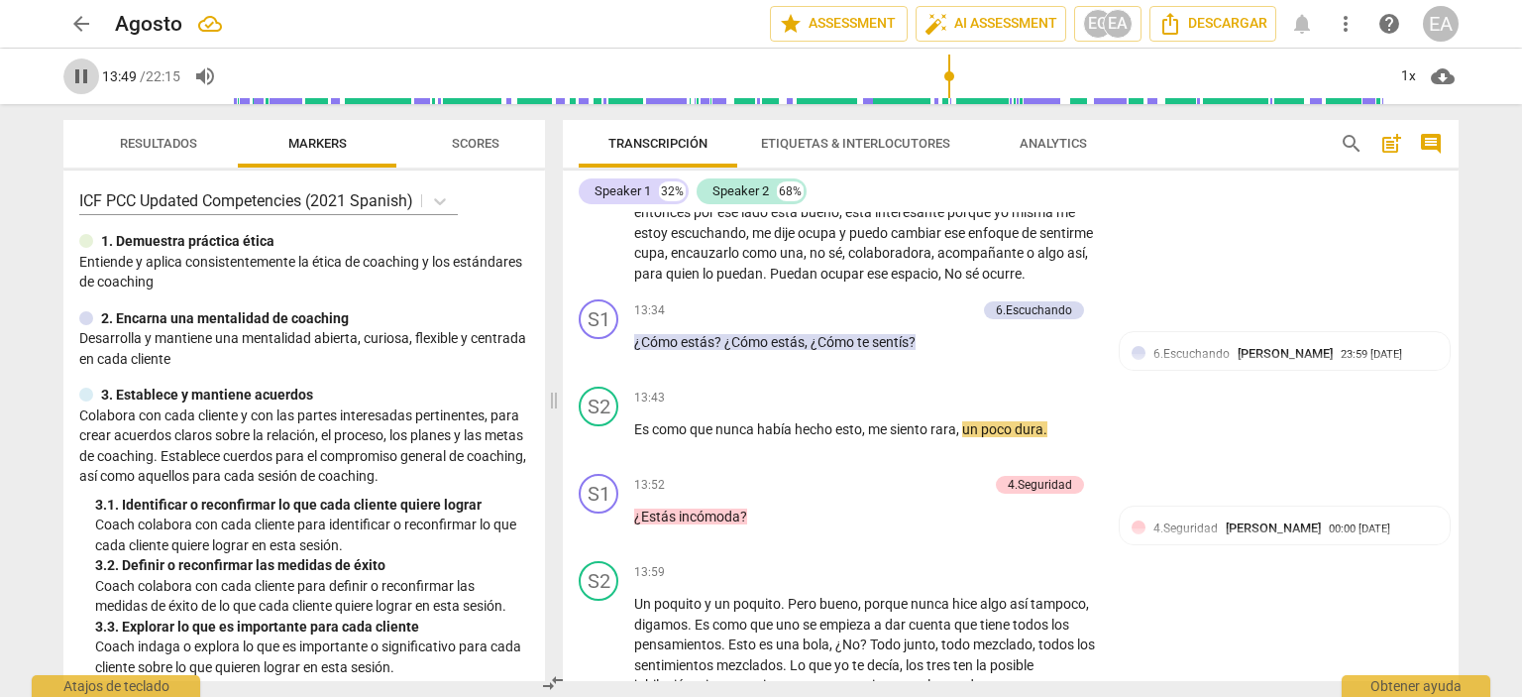
click at [76, 80] on span "pause" at bounding box center [81, 76] width 24 height 24
type input "830"
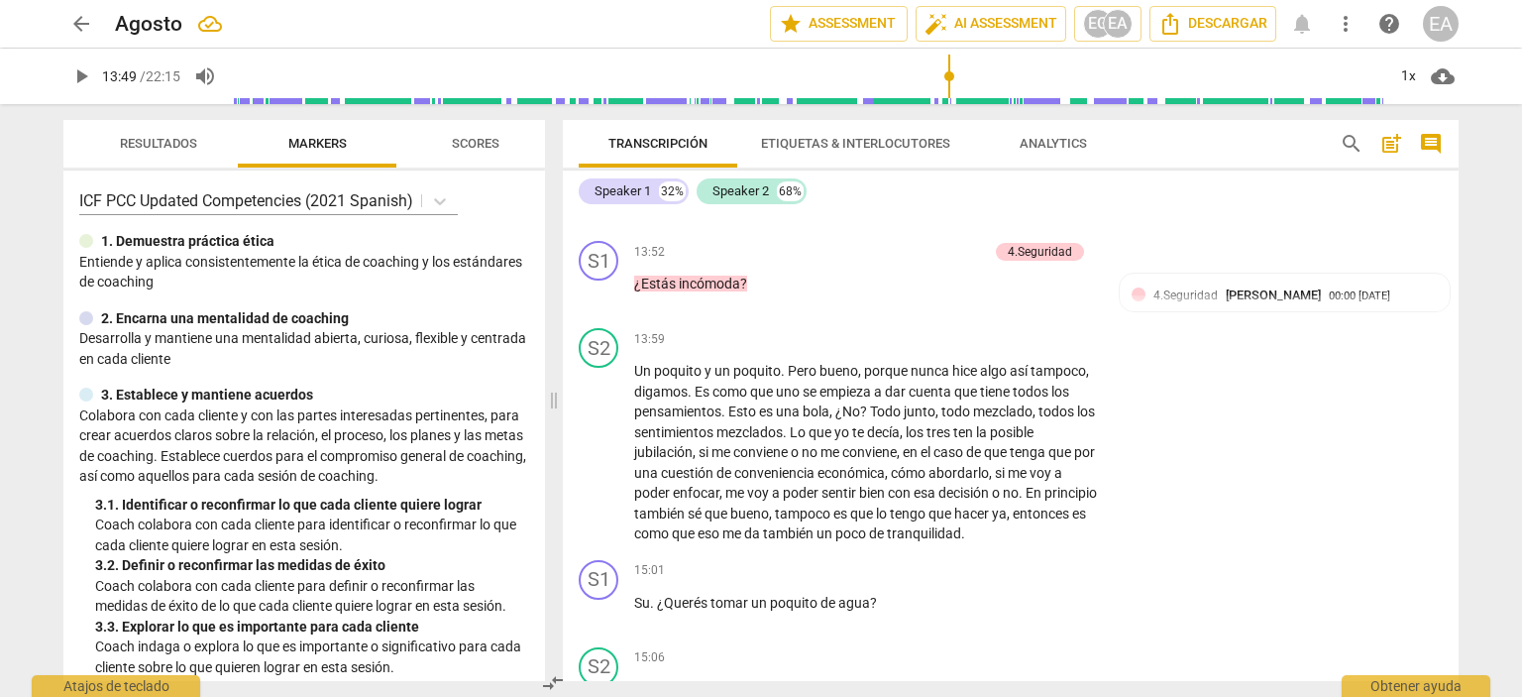
scroll to position [4125, 0]
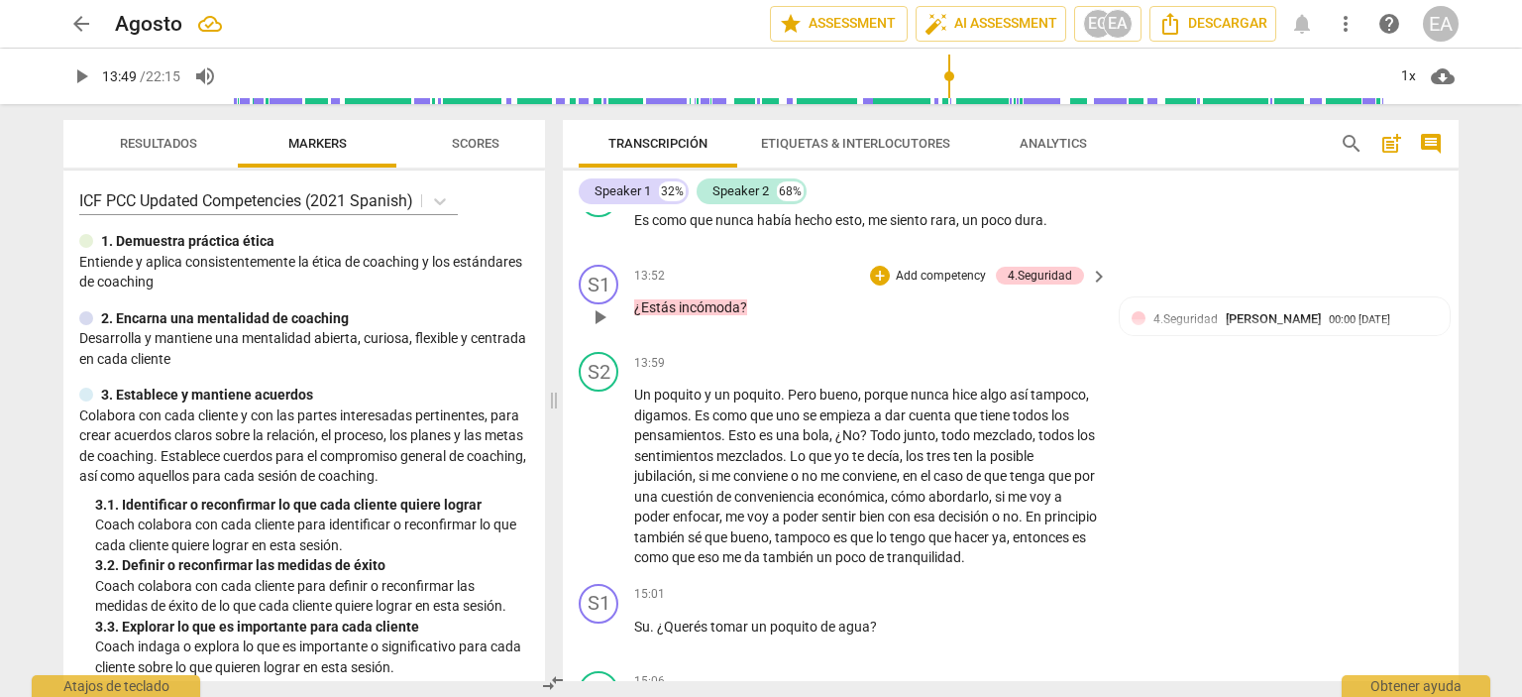
click at [945, 285] on p "Add competency" at bounding box center [941, 277] width 94 height 18
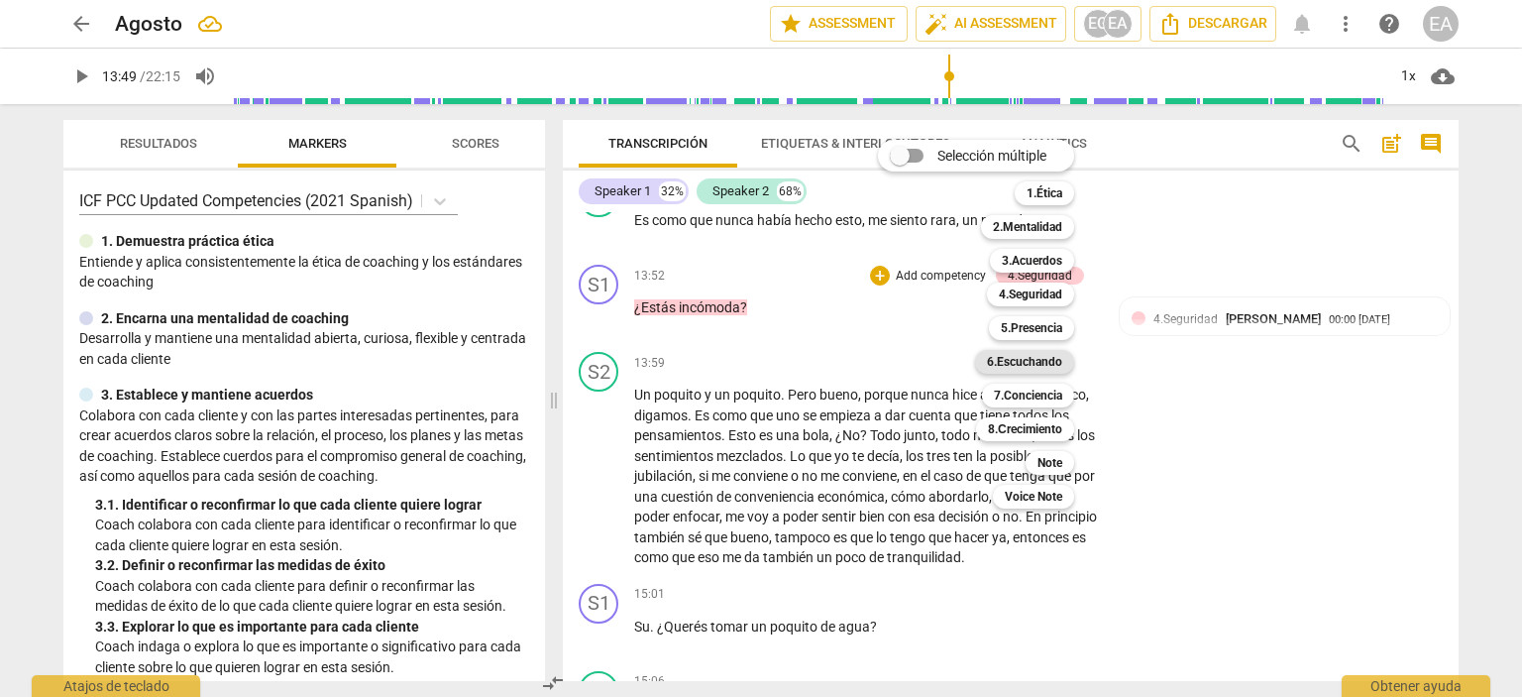
click at [1034, 360] on b "6.Escuchando" at bounding box center [1024, 362] width 75 height 24
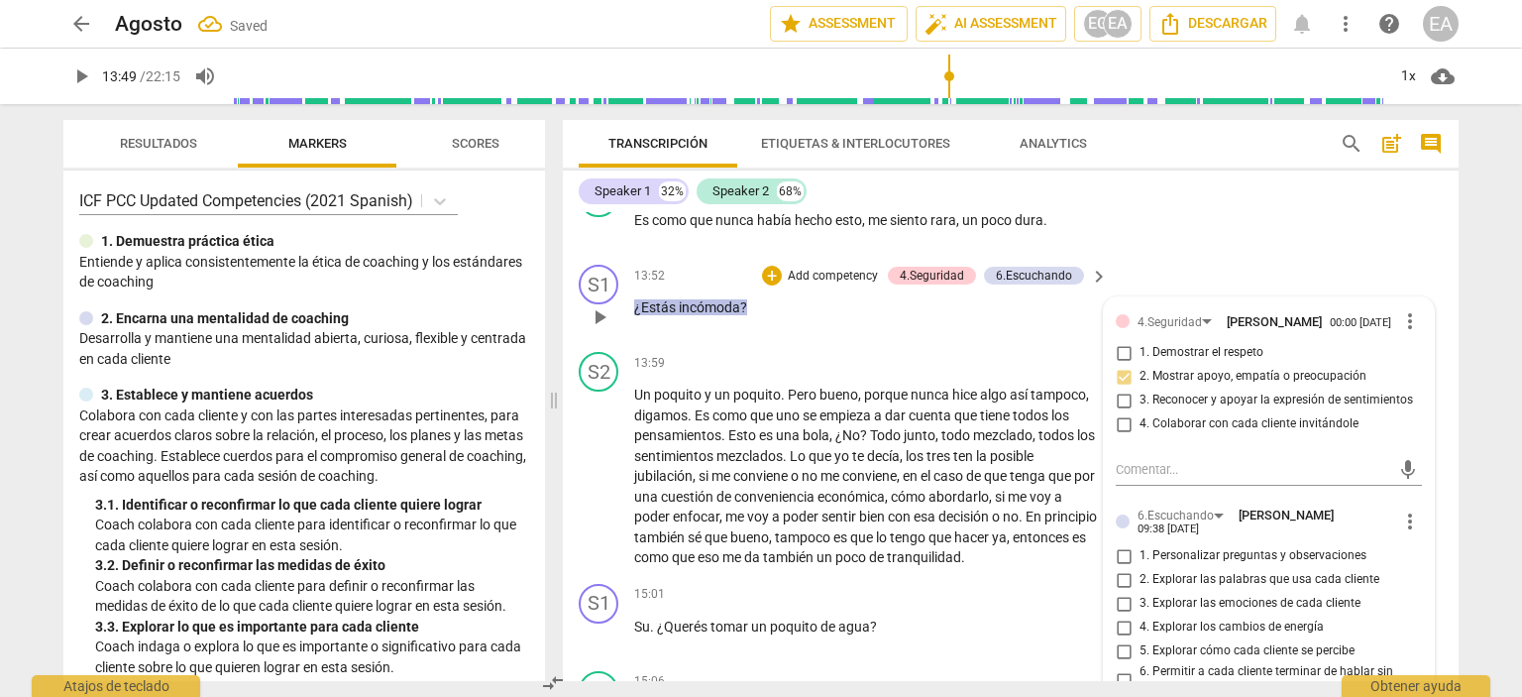
click at [1416, 506] on div "4.Seguridad [PERSON_NAME] 00:00 [DATE] more_vert 1. Demostrar el respeto 2. Mos…" at bounding box center [1269, 541] width 330 height 489
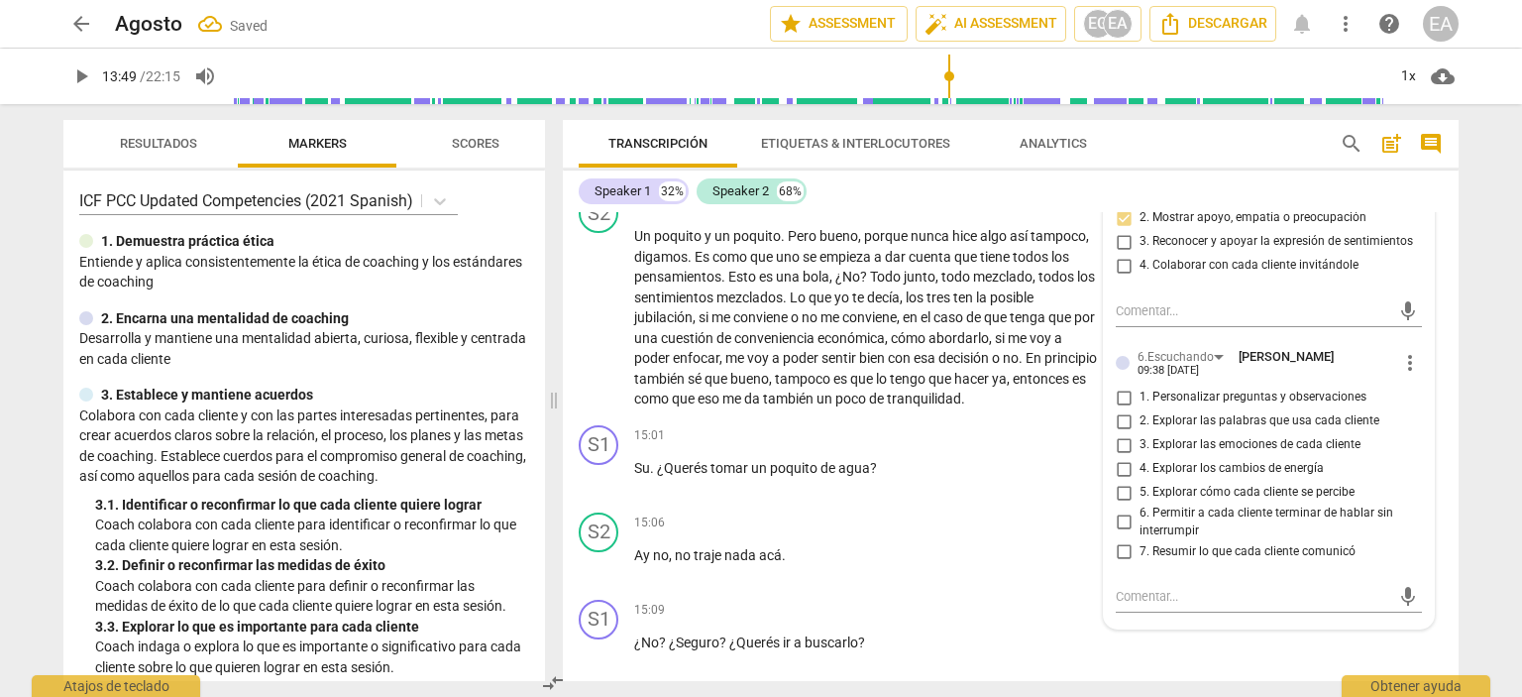
scroll to position [4323, 0]
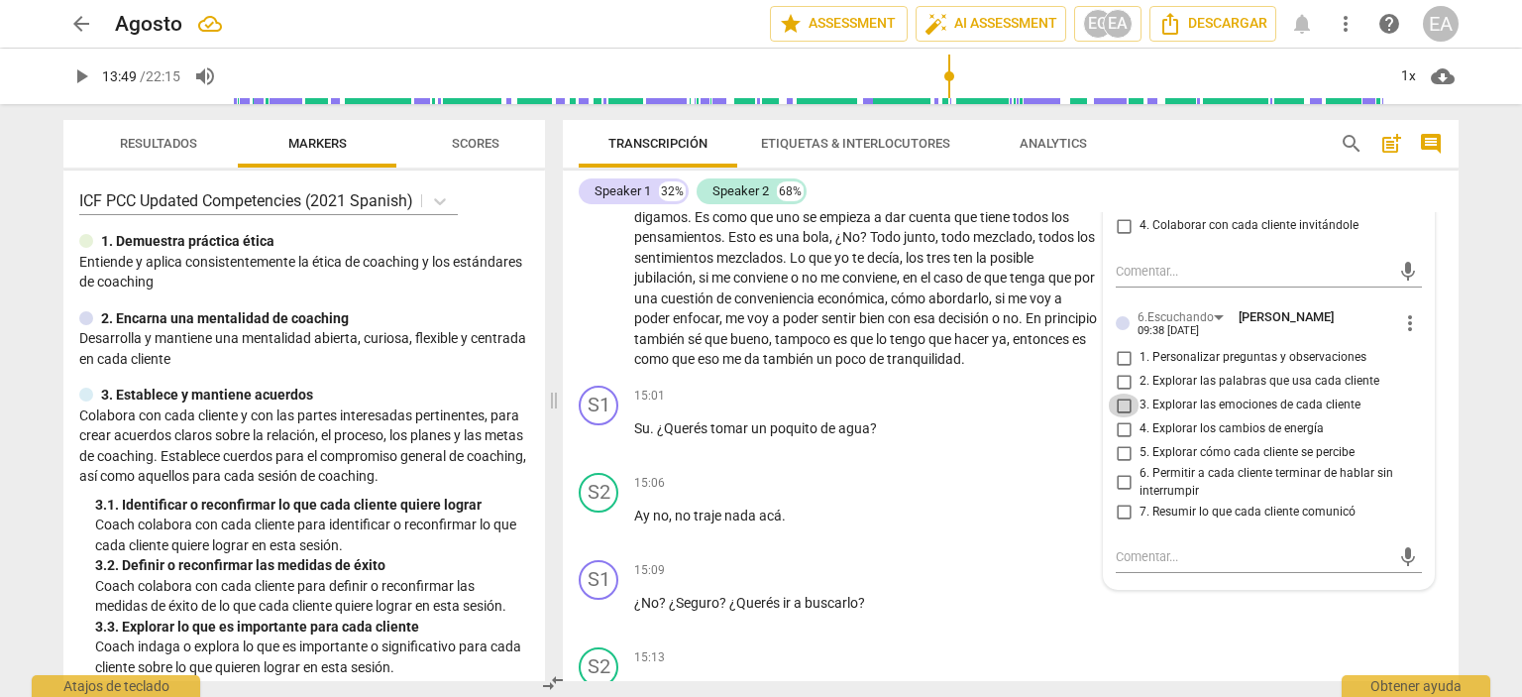
click at [1121, 417] on input "3. Explorar las emociones de cada cliente" at bounding box center [1124, 405] width 32 height 24
checkbox input "true"
click at [1450, 343] on div "S2 play_arrow pause 13:59 + Add competency keyboard_arrow_right Un poquito y un…" at bounding box center [1011, 262] width 896 height 232
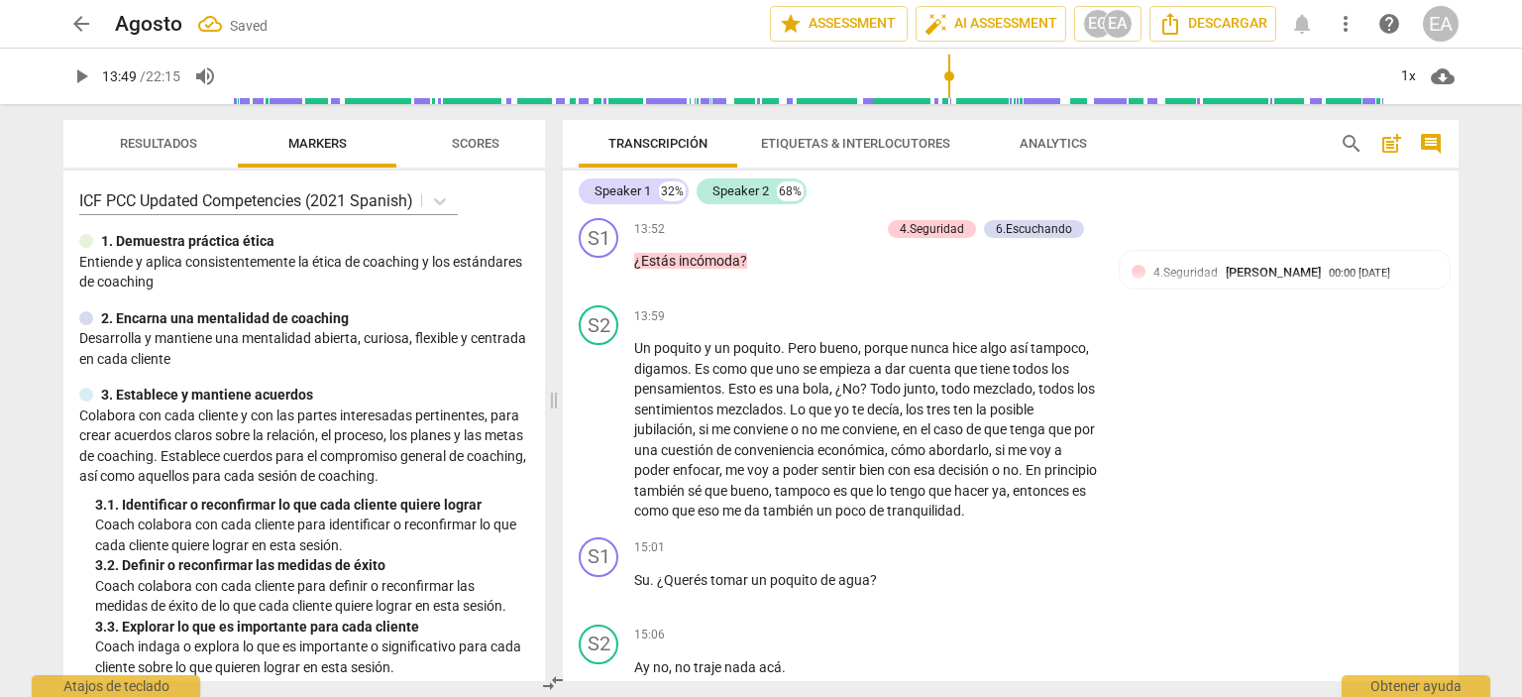
scroll to position [4149, 0]
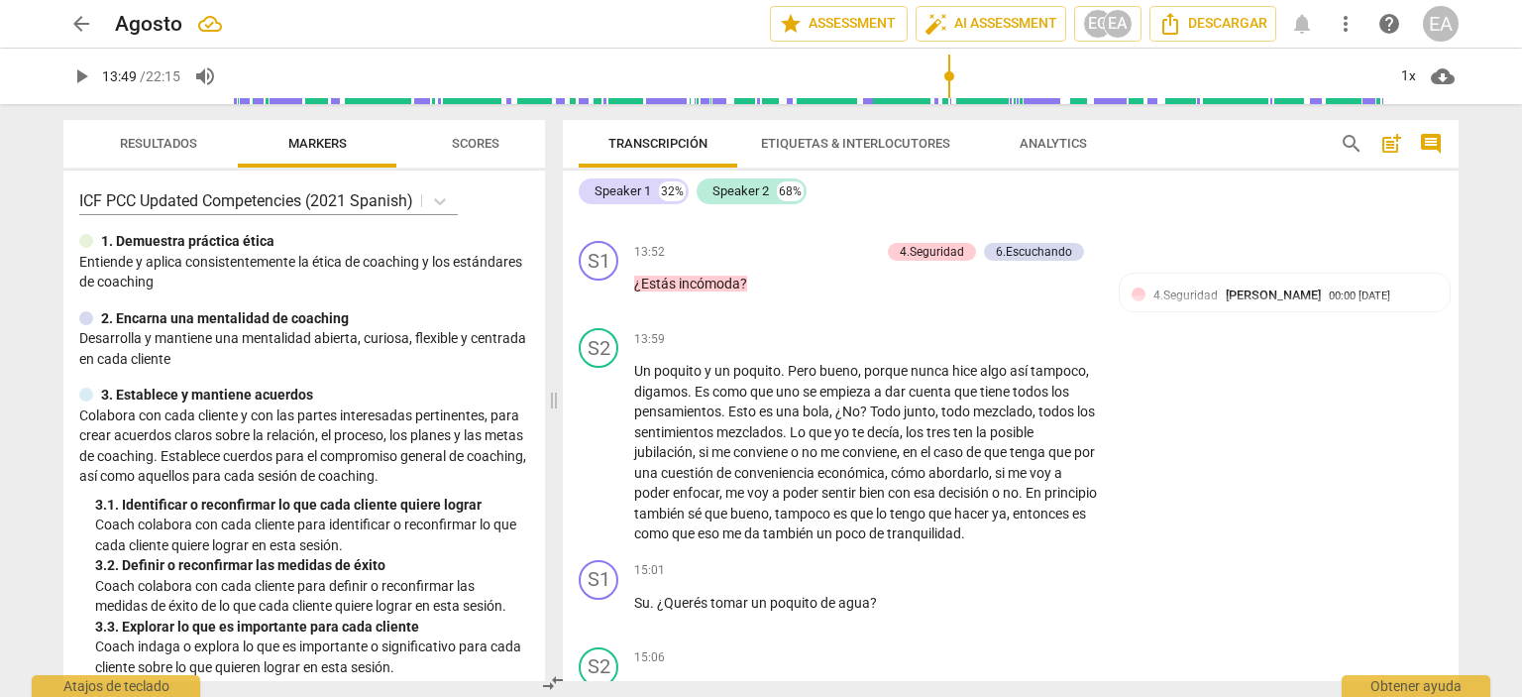
click at [82, 76] on span "play_arrow" at bounding box center [81, 76] width 24 height 24
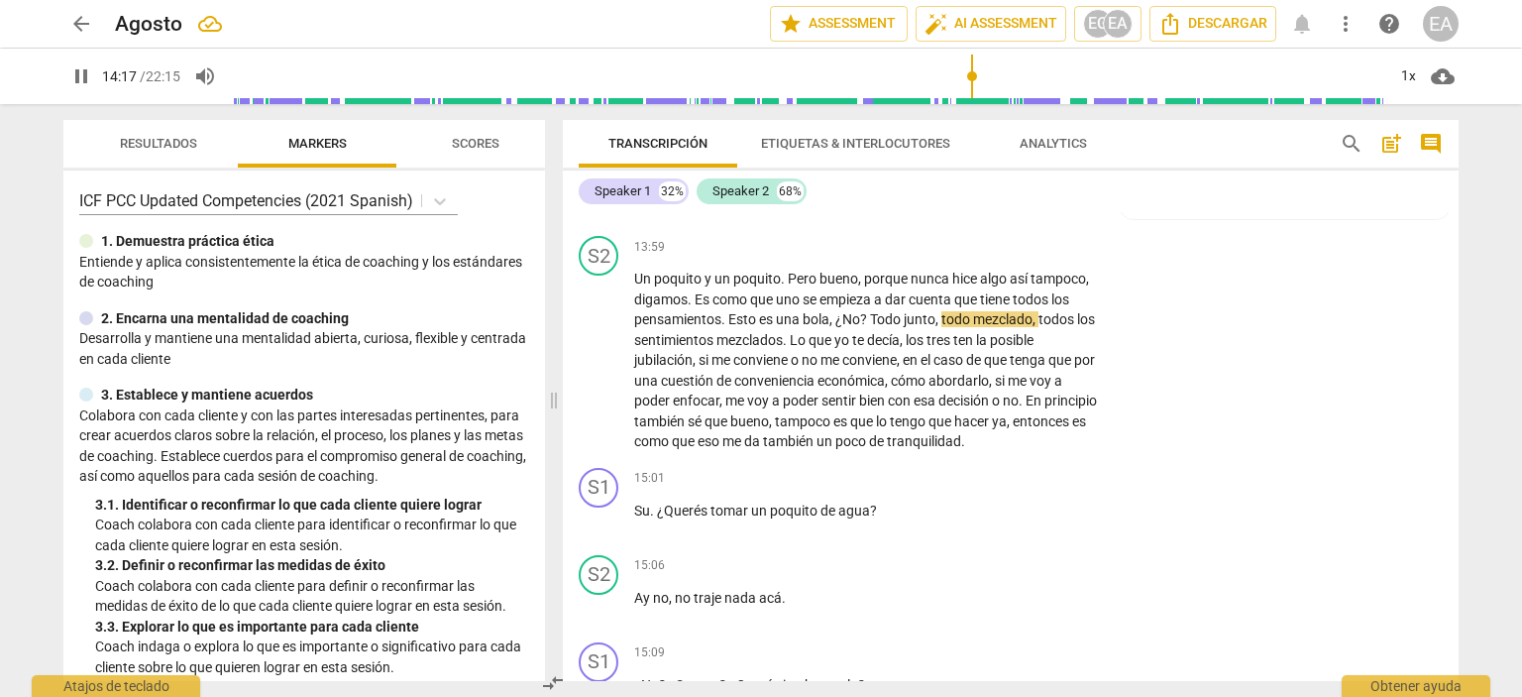
scroll to position [4242, 0]
click at [77, 74] on span "pause" at bounding box center [81, 76] width 24 height 24
click at [71, 68] on span "play_arrow" at bounding box center [81, 76] width 24 height 24
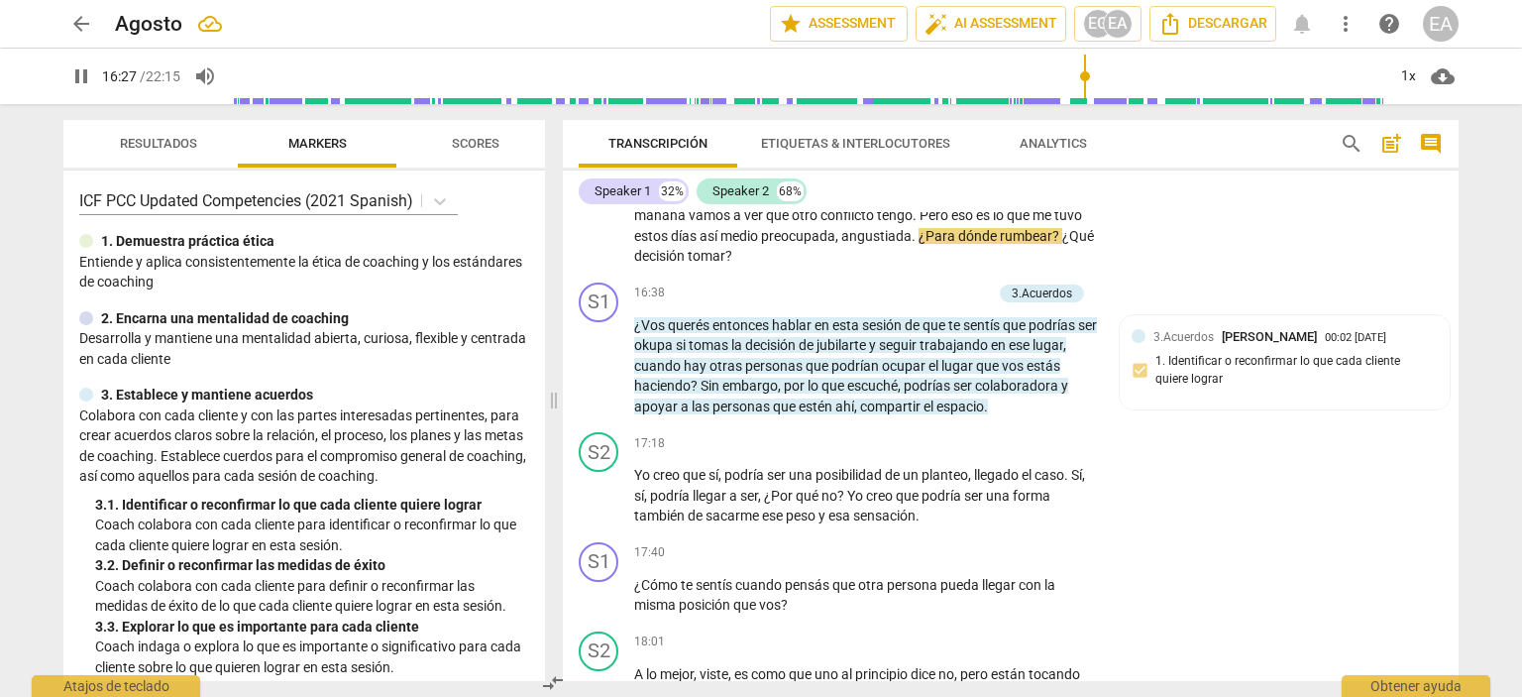
scroll to position [5046, 0]
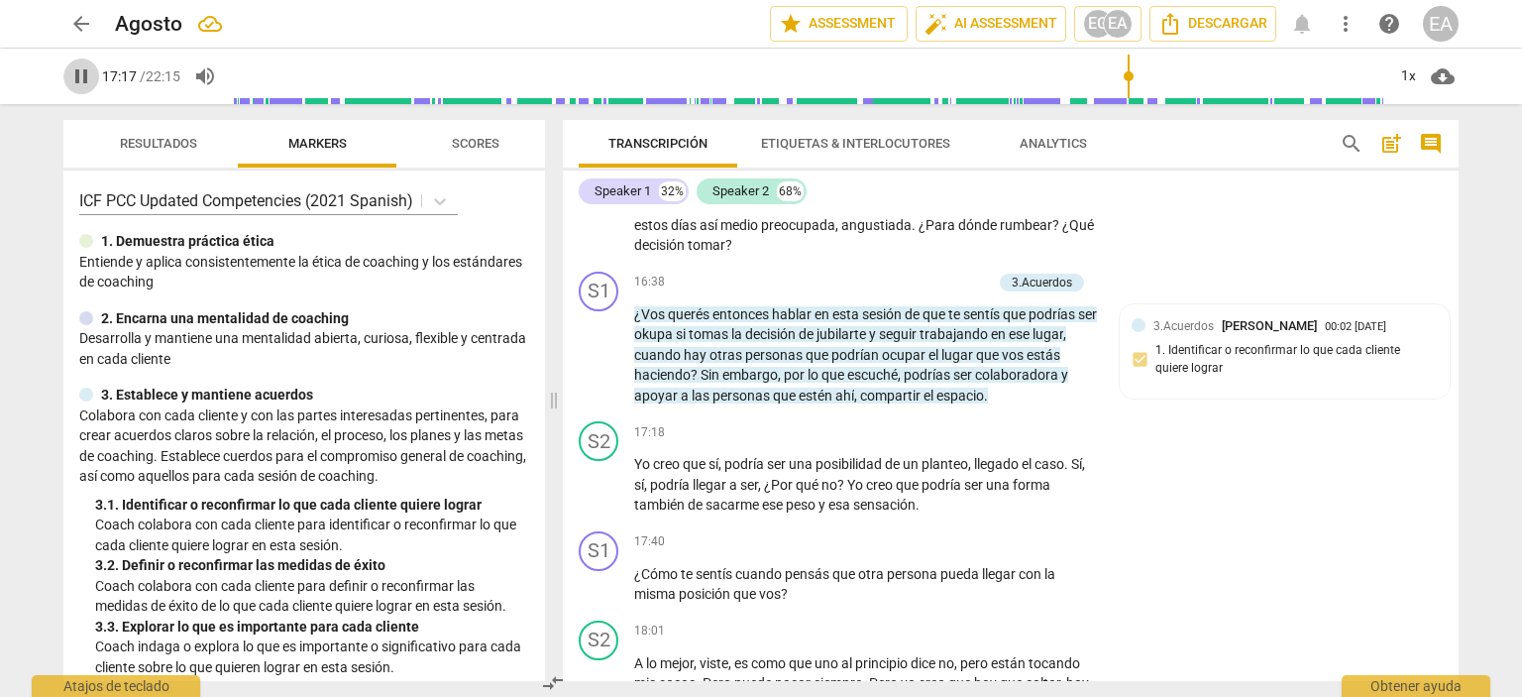
click at [79, 79] on span "pause" at bounding box center [81, 76] width 24 height 24
type input "1038"
click at [953, 291] on p "Add competency" at bounding box center [945, 282] width 94 height 18
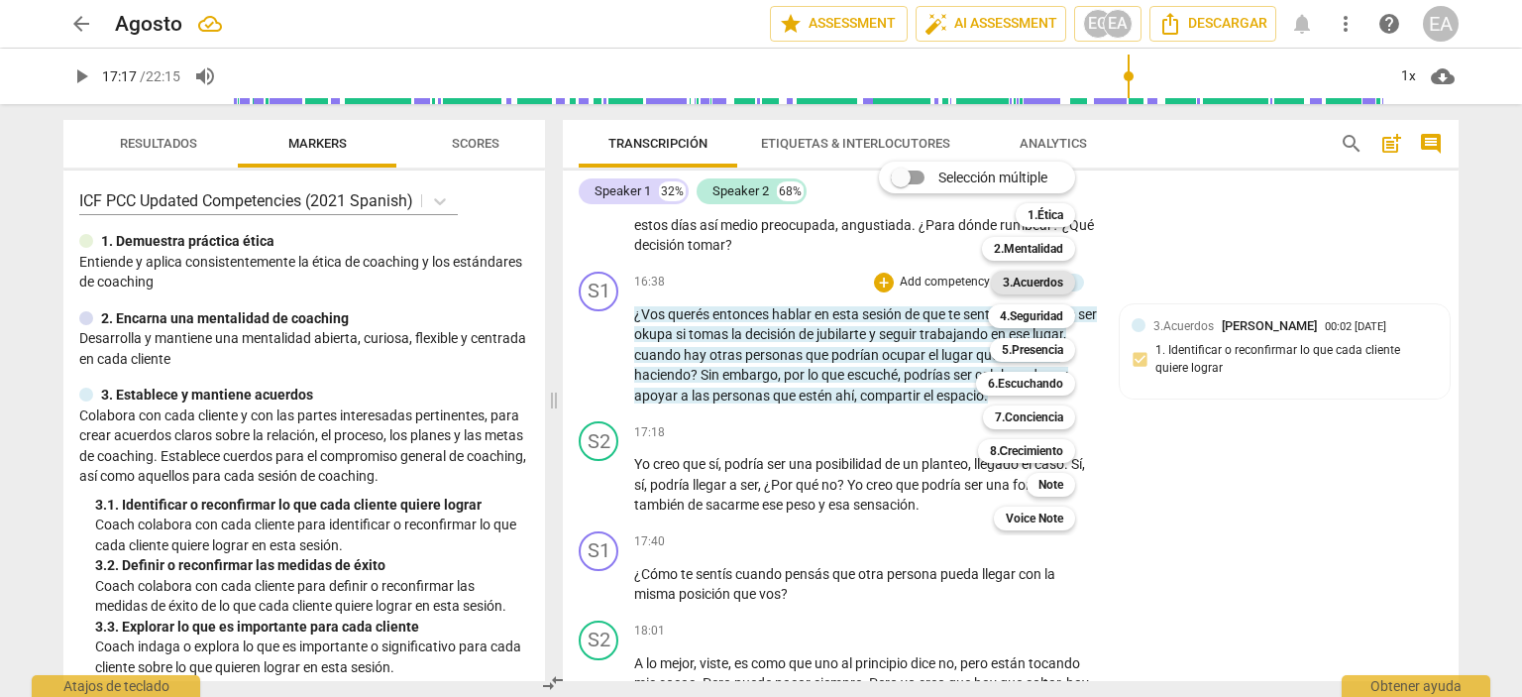
click at [1048, 282] on b "3.Acuerdos" at bounding box center [1033, 283] width 60 height 24
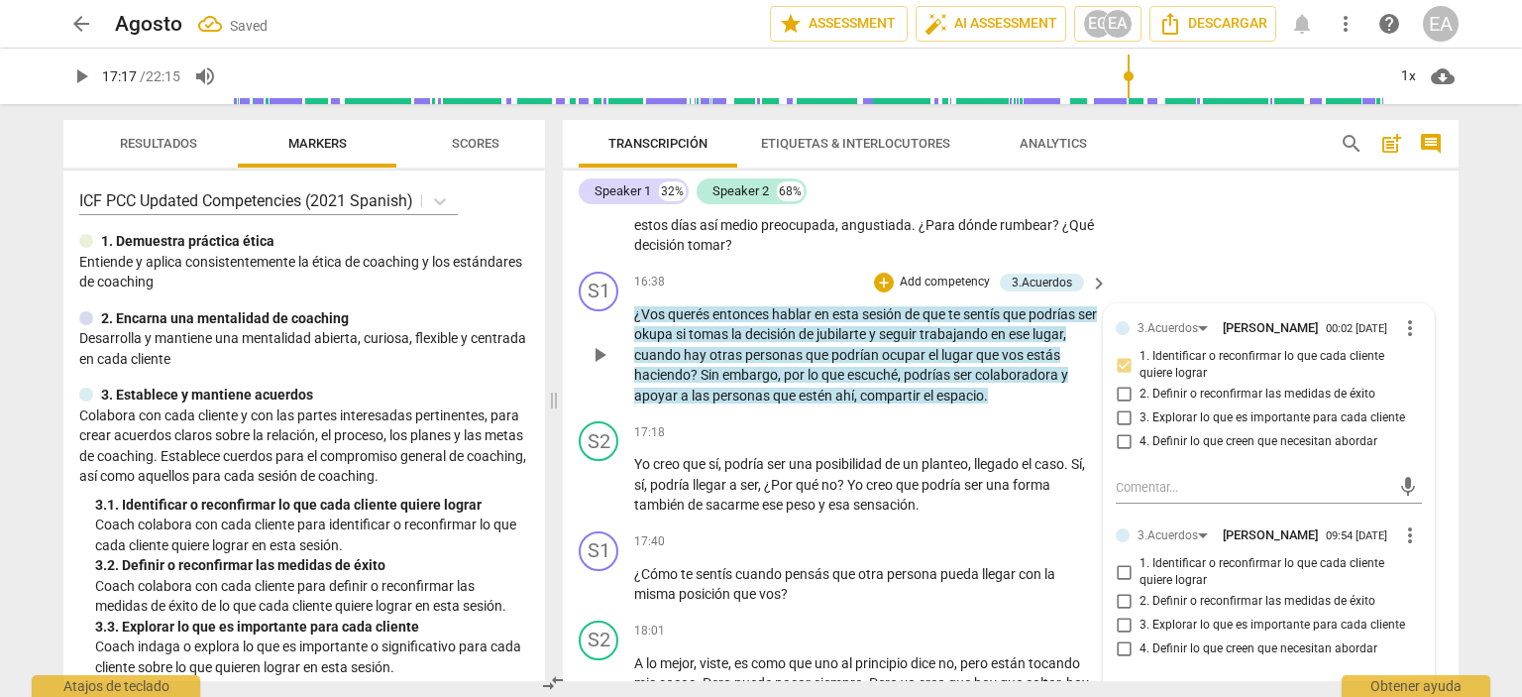
click at [1416, 502] on div "3.Acuerdos [PERSON_NAME] 00:02 [DATE] more_vert 1. Identificar o reconfirmar lo…" at bounding box center [1269, 515] width 330 height 422
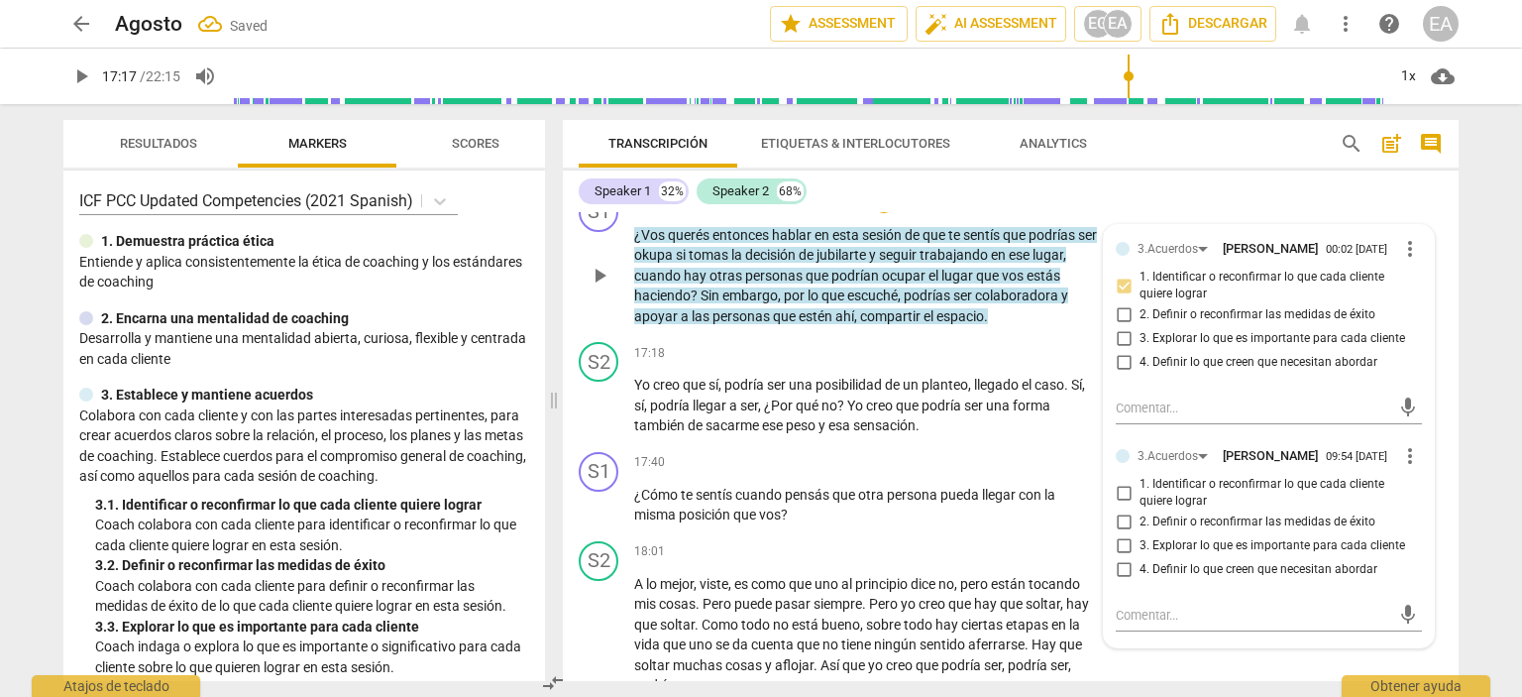
scroll to position [5204, 0]
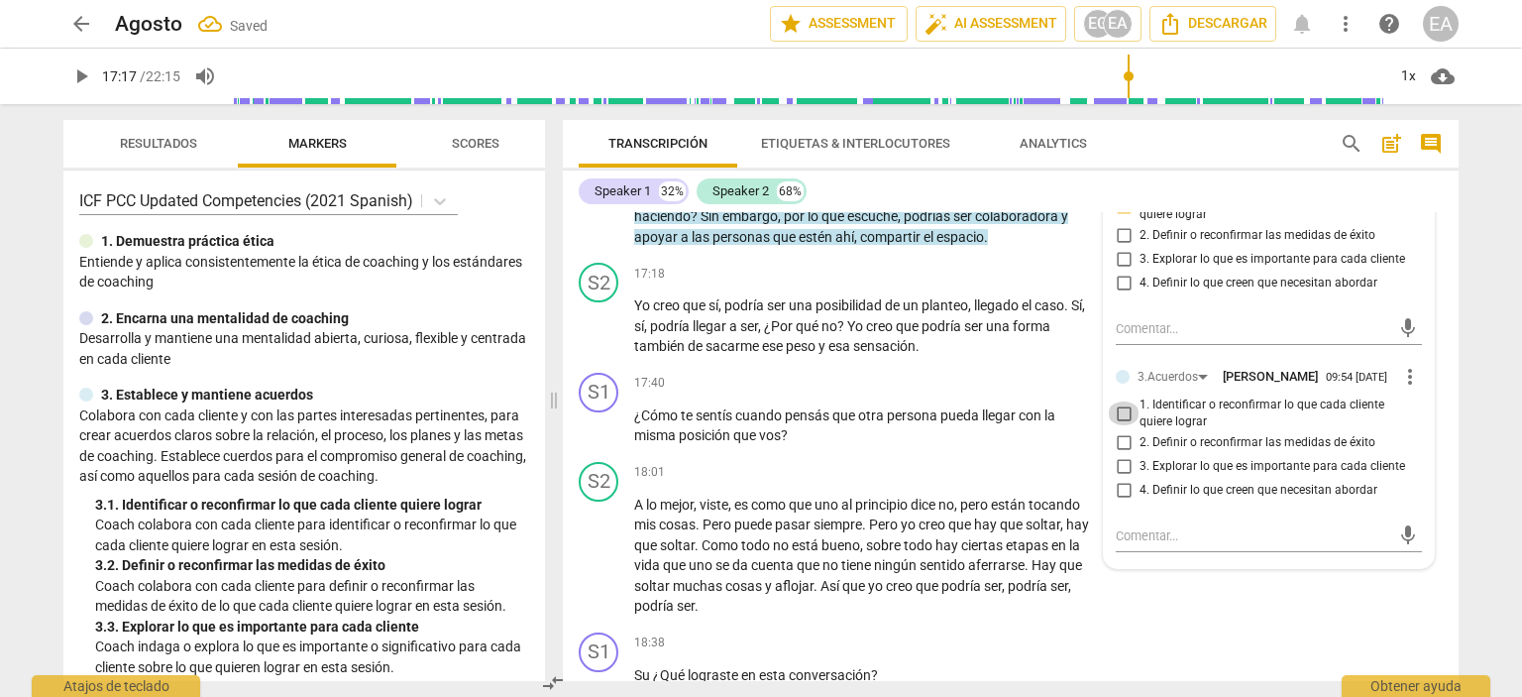
click at [1116, 425] on input "1. Identificar o reconfirmar lo que cada cliente quiere lograr" at bounding box center [1124, 413] width 32 height 24
checkbox input "true"
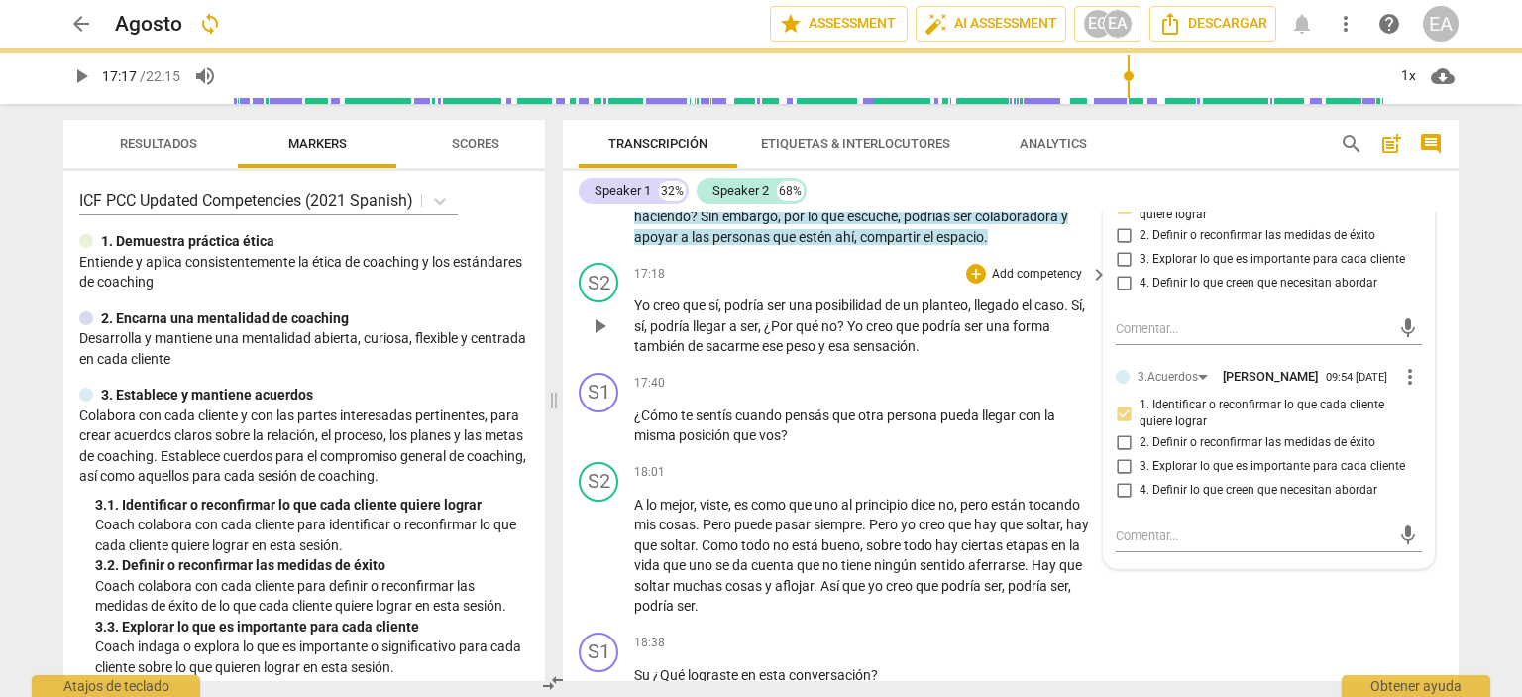
click at [1441, 365] on div "S2 play_arrow pause 17:18 + Add competency keyboard_arrow_right Yo creo que sí …" at bounding box center [1011, 310] width 896 height 110
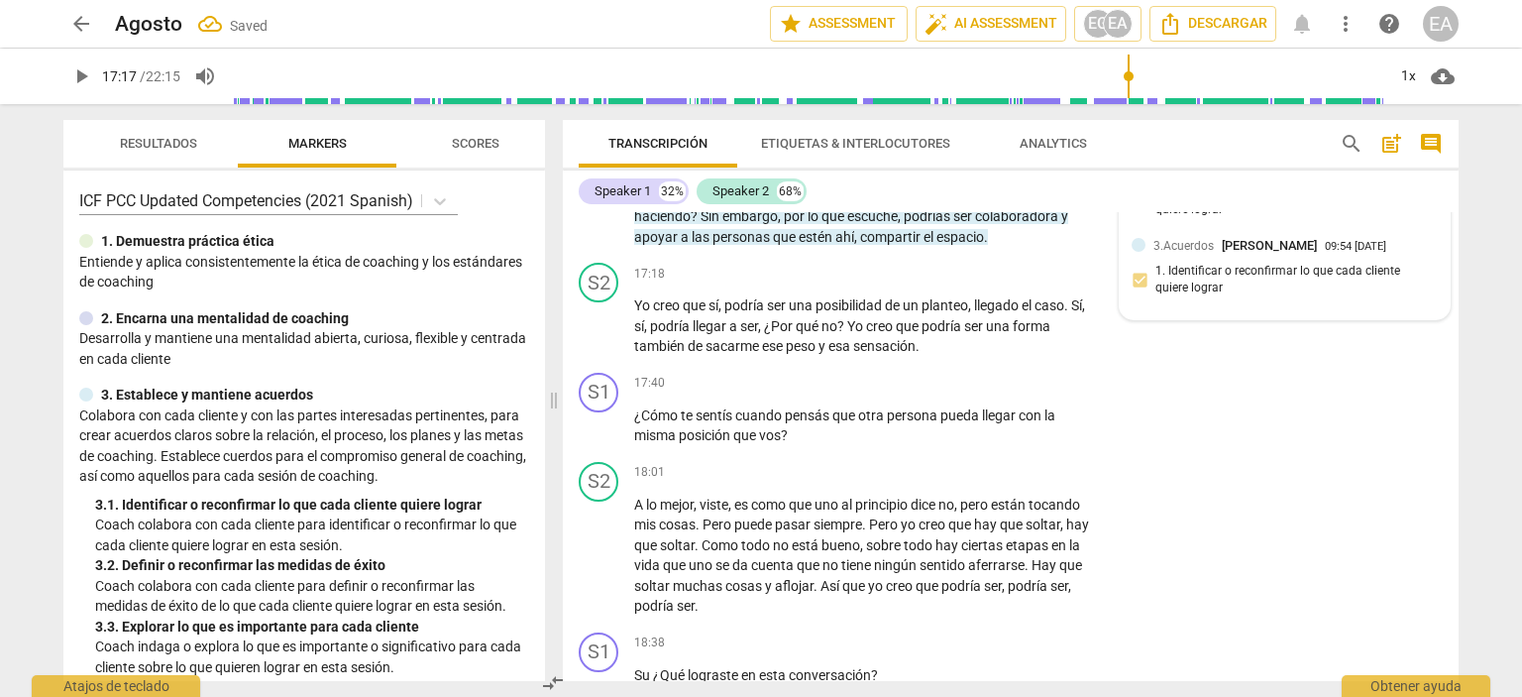
scroll to position [5164, 0]
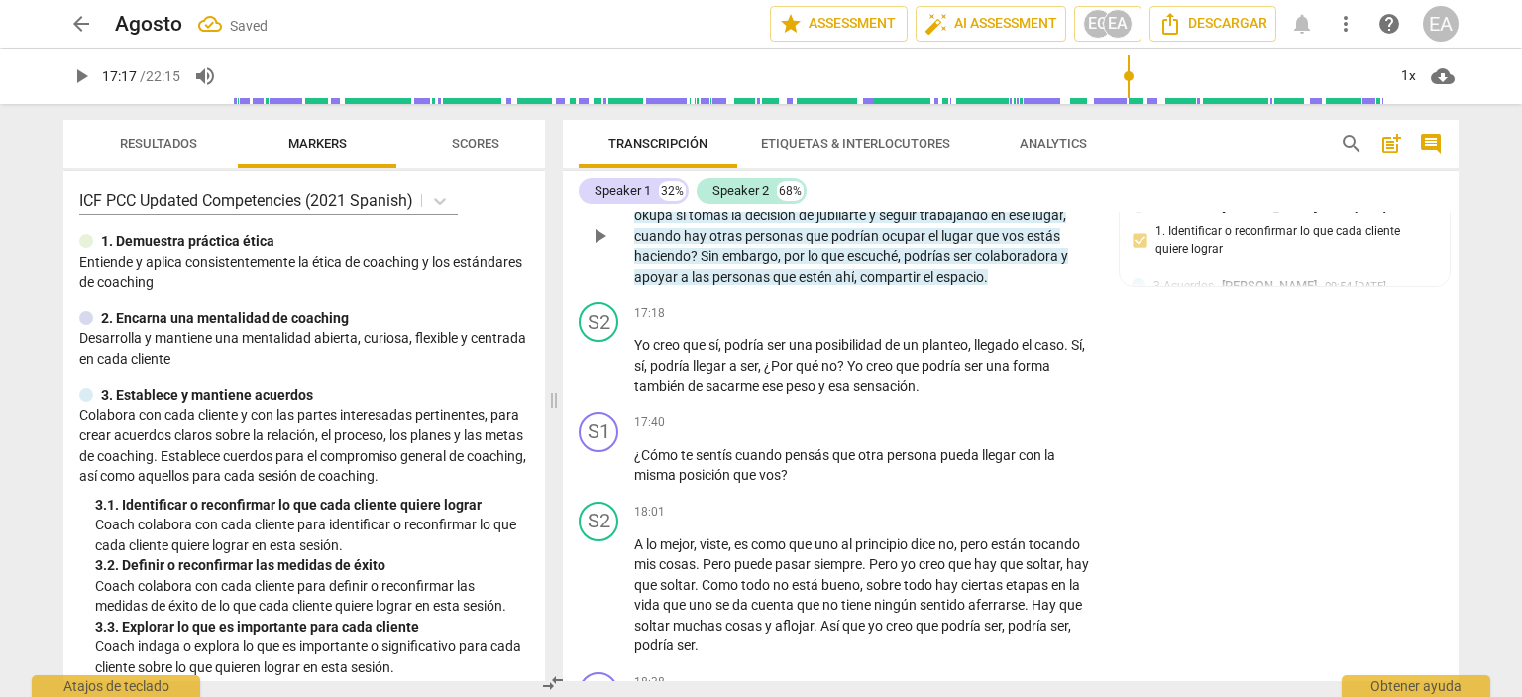
click at [931, 172] on p "Add competency" at bounding box center [945, 164] width 94 height 18
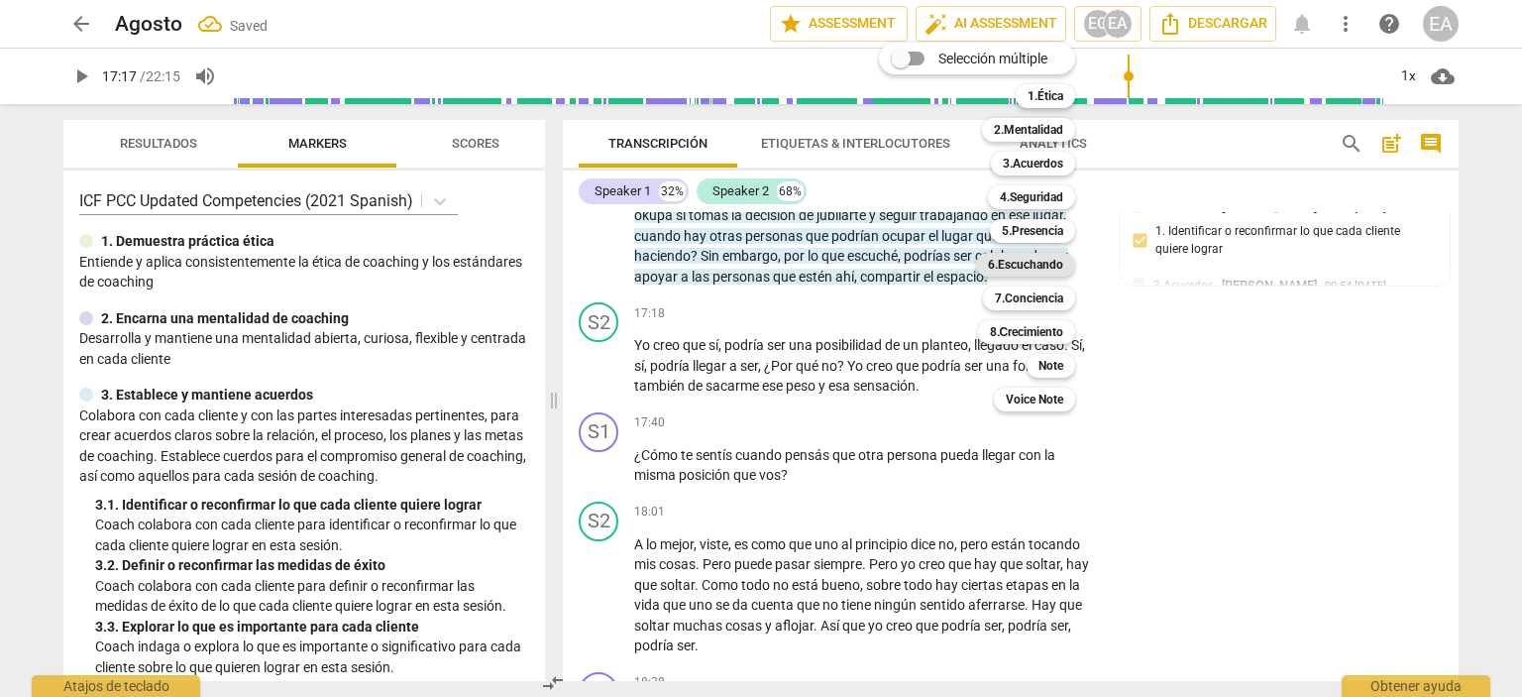
click at [1018, 264] on b "6.Escuchando" at bounding box center [1025, 265] width 75 height 24
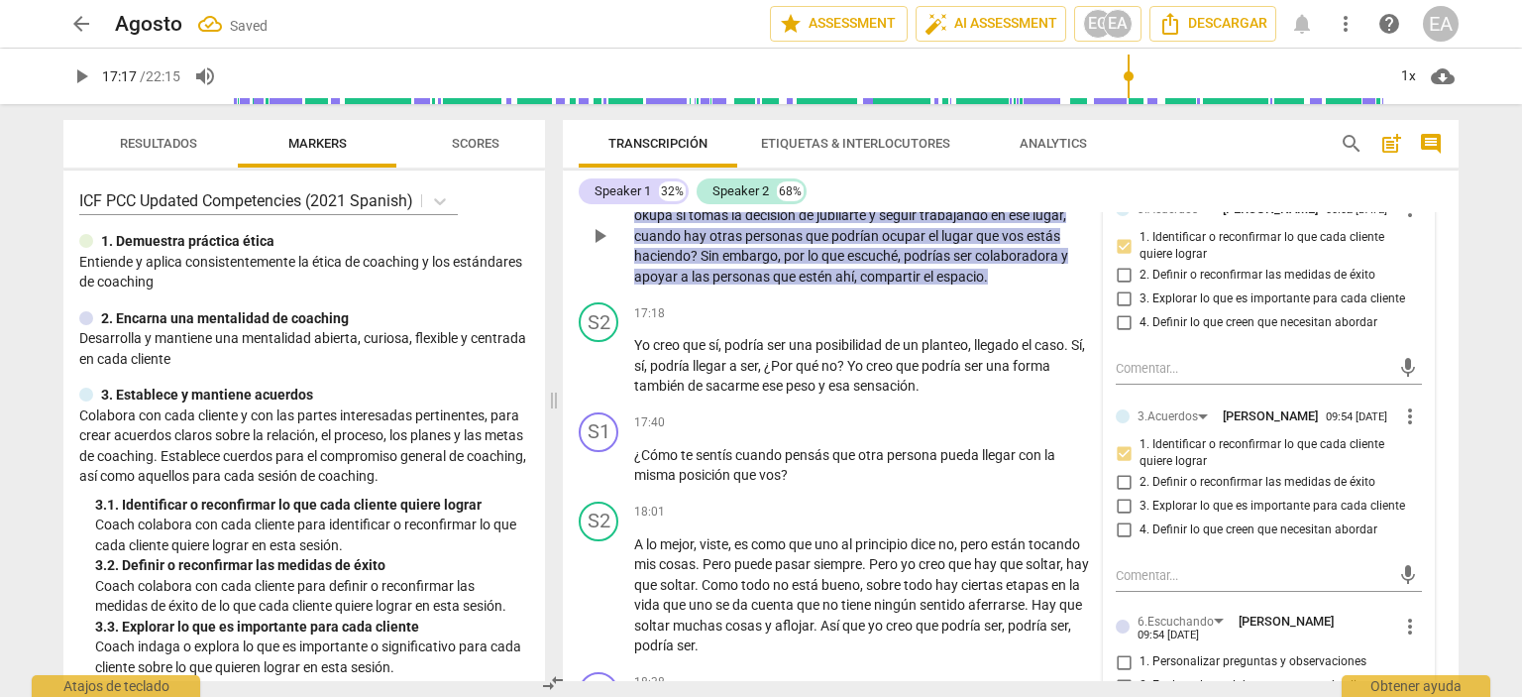
click at [1418, 500] on div "3.Acuerdos [PERSON_NAME] 00:02 [DATE] more_vert 1. Identificar o reconfirmar lo…" at bounding box center [1269, 539] width 330 height 708
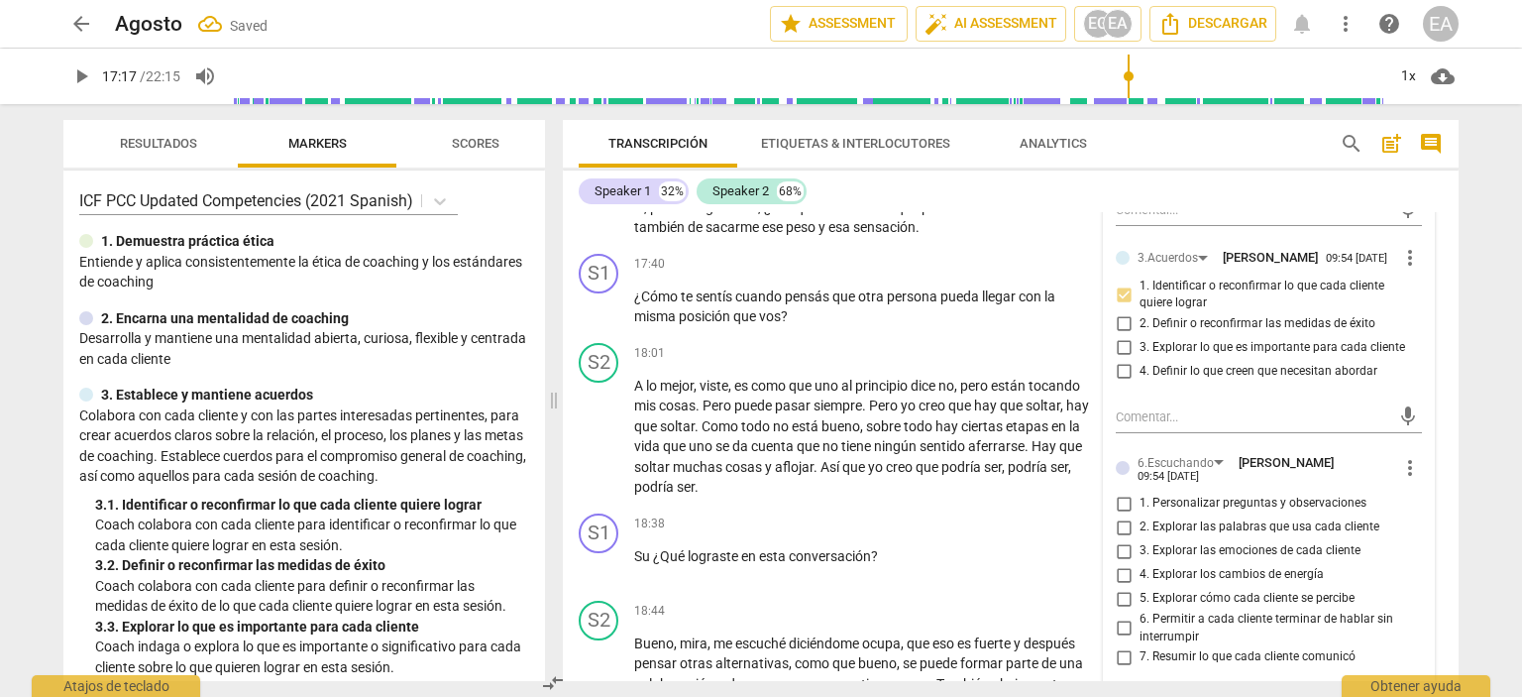
scroll to position [5402, 0]
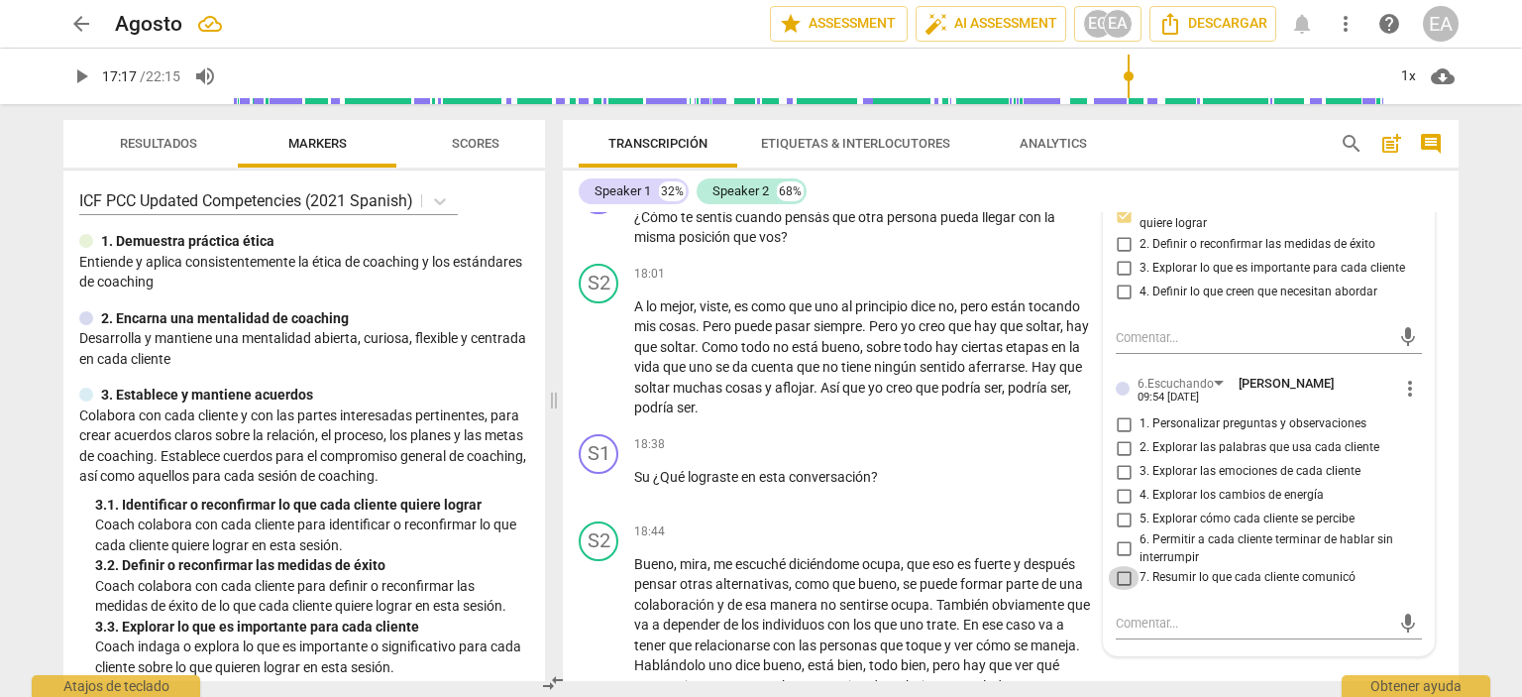
click at [1116, 590] on input "7. Resumir lo que cada cliente comunicó" at bounding box center [1124, 578] width 32 height 24
checkbox input "true"
click at [1447, 426] on div "S2 play_arrow pause 18:01 + Add competency keyboard_arrow_right A lo mejor , vi…" at bounding box center [1011, 341] width 896 height 170
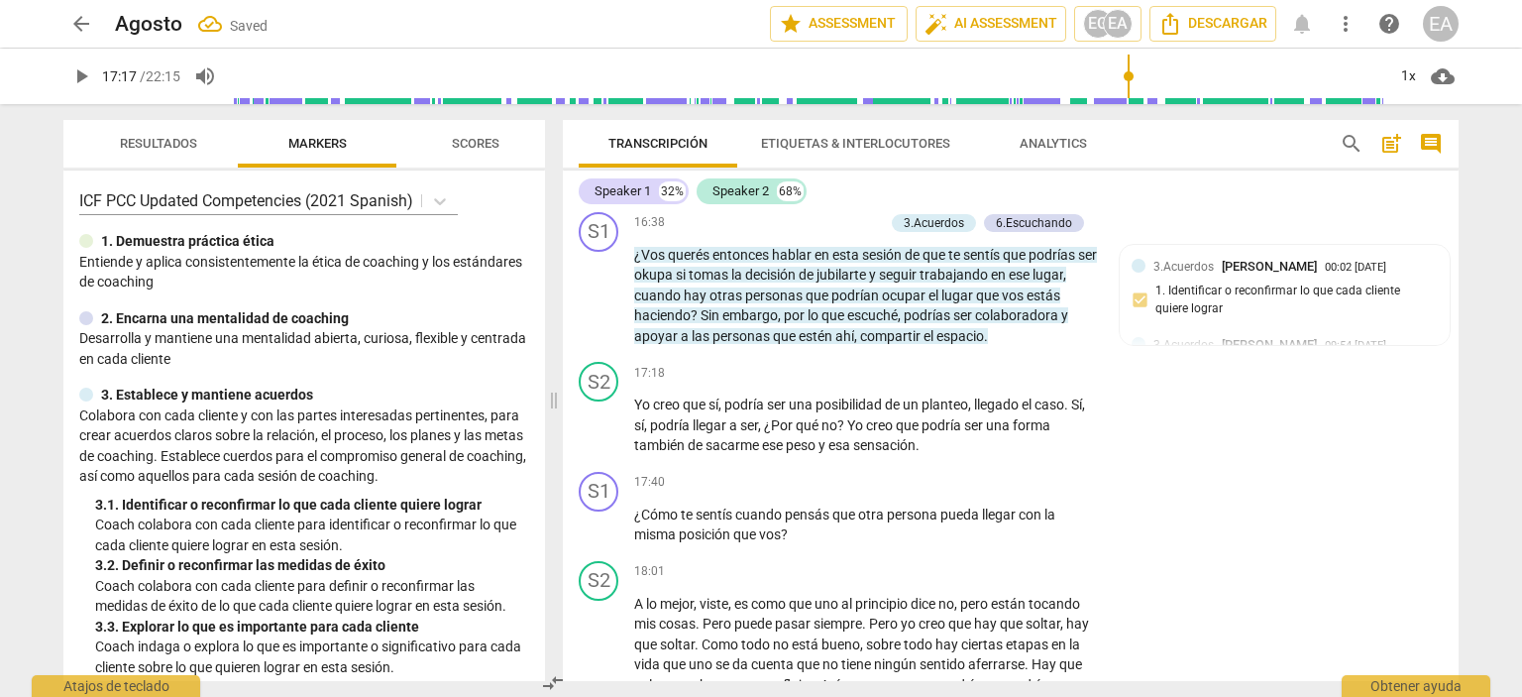
scroll to position [5116, 0]
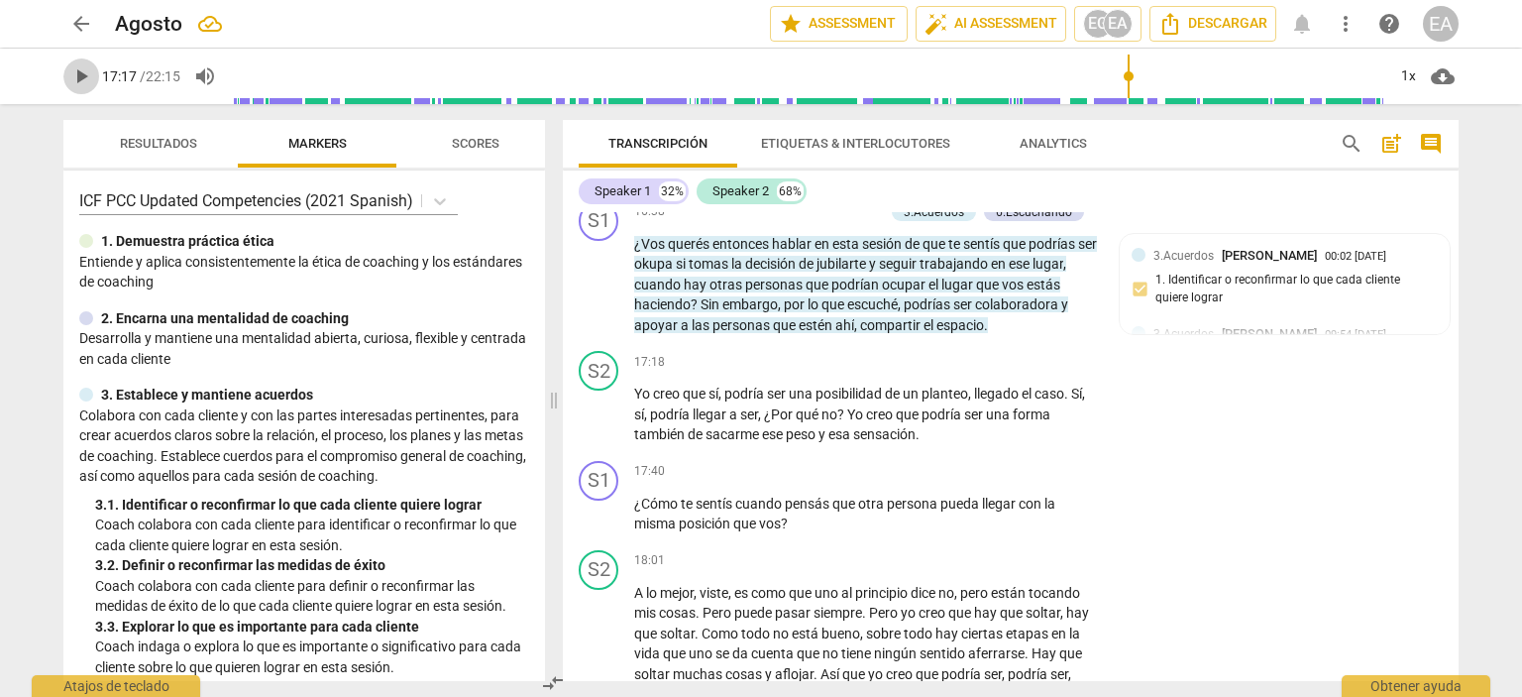
click at [79, 77] on span "play_arrow" at bounding box center [81, 76] width 24 height 24
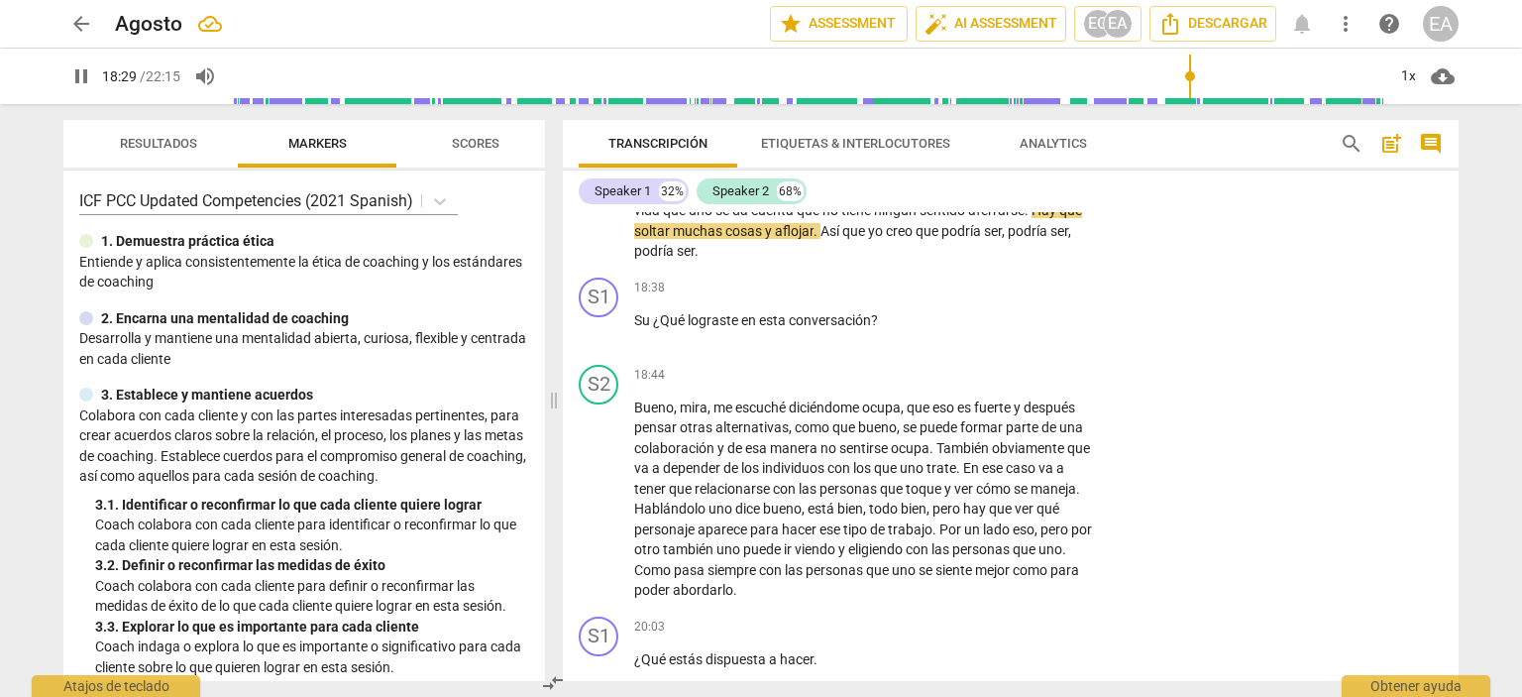
scroll to position [5571, 0]
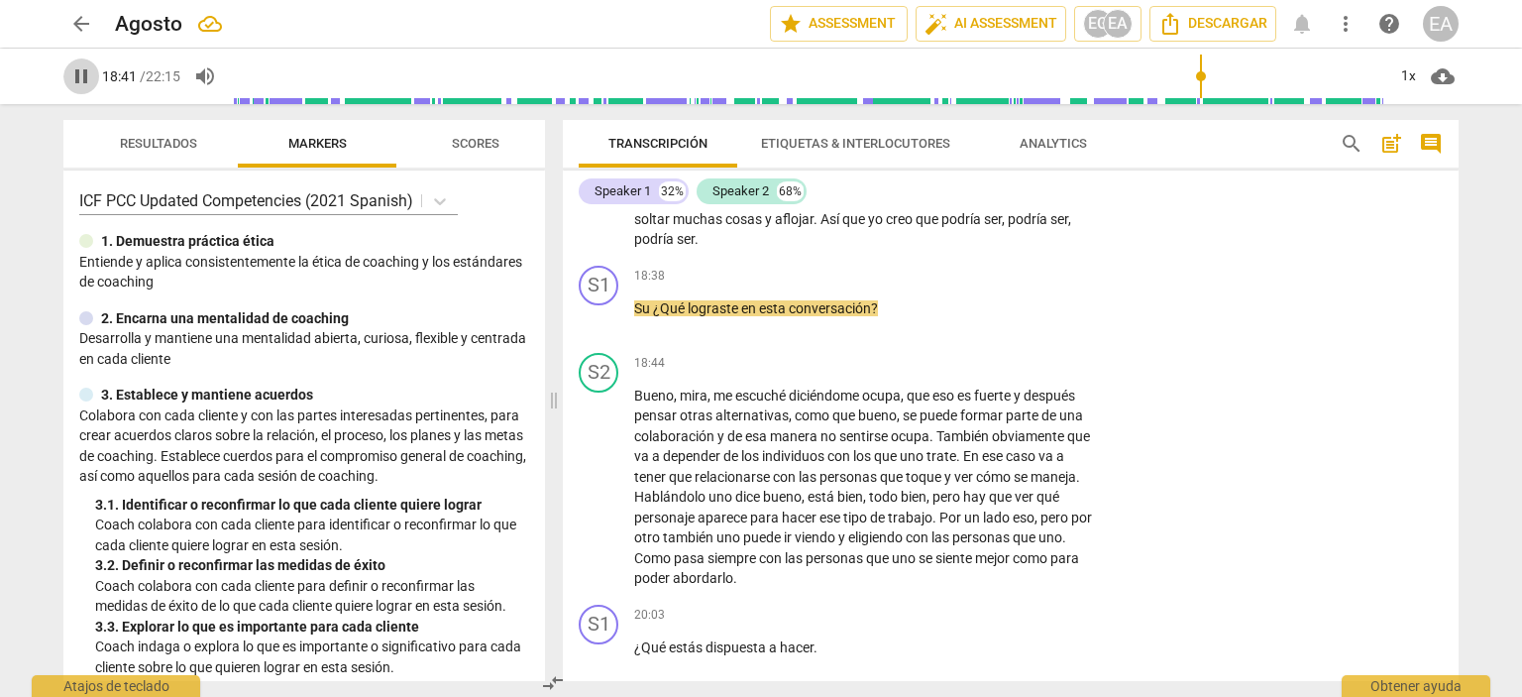
click at [75, 81] on span "pause" at bounding box center [81, 76] width 24 height 24
type input "1122"
click at [1004, 285] on p "Add competency" at bounding box center [1037, 277] width 94 height 18
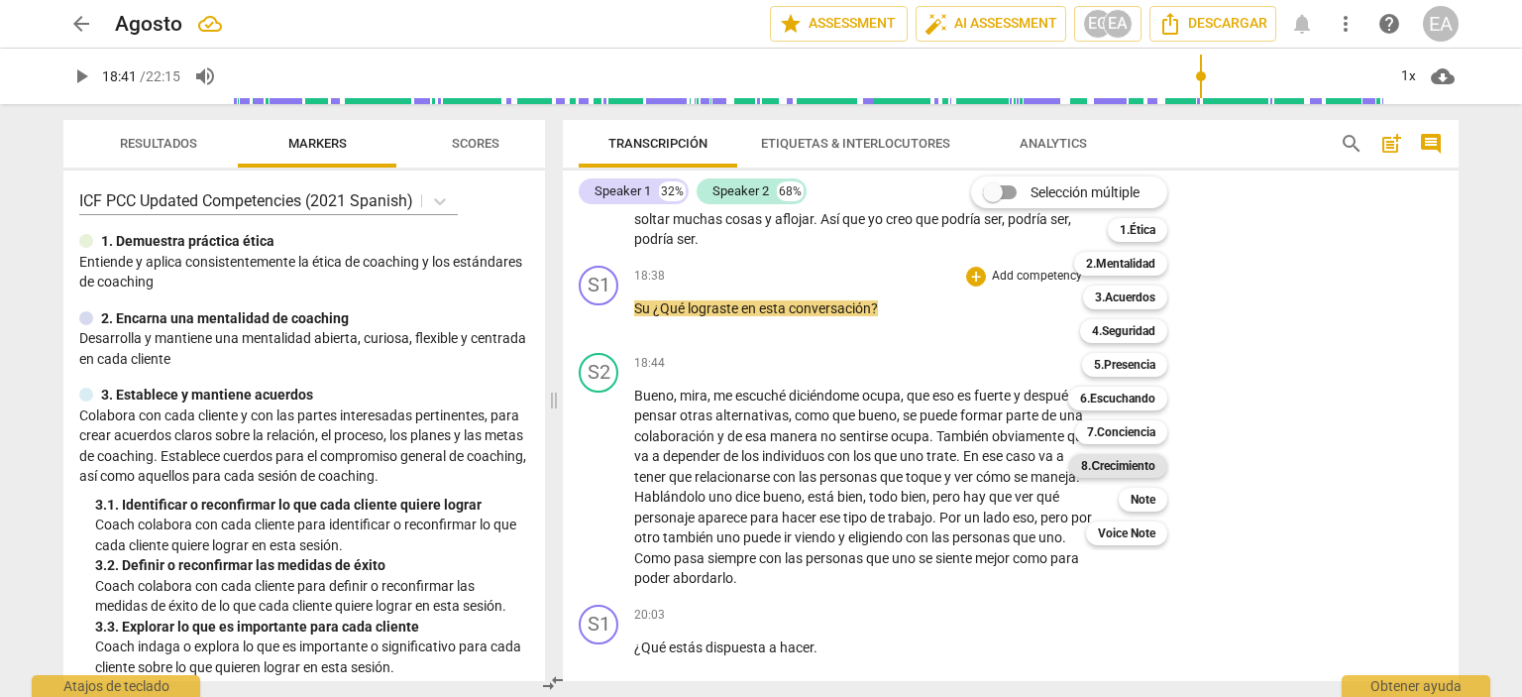
click at [1129, 467] on b "8.Сrecimiento" at bounding box center [1118, 466] width 74 height 24
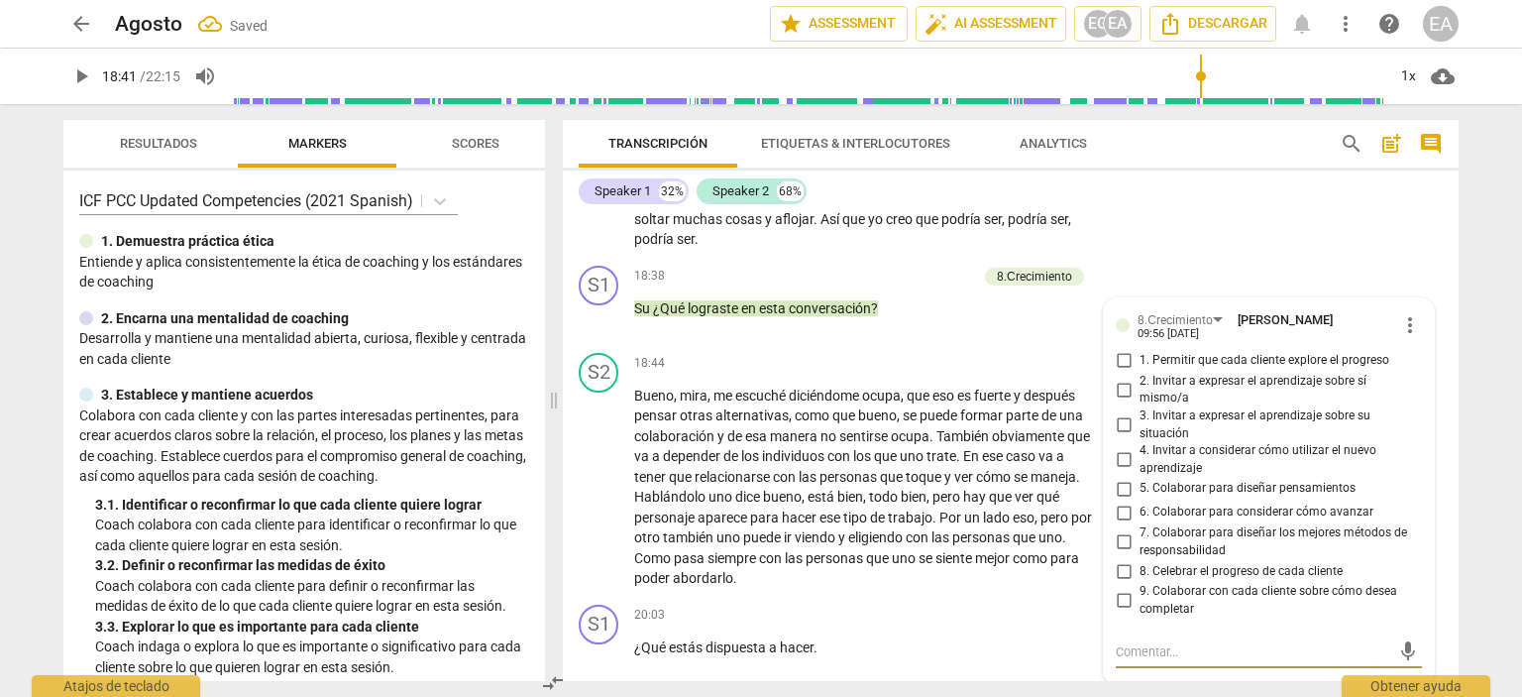
scroll to position [5860, 0]
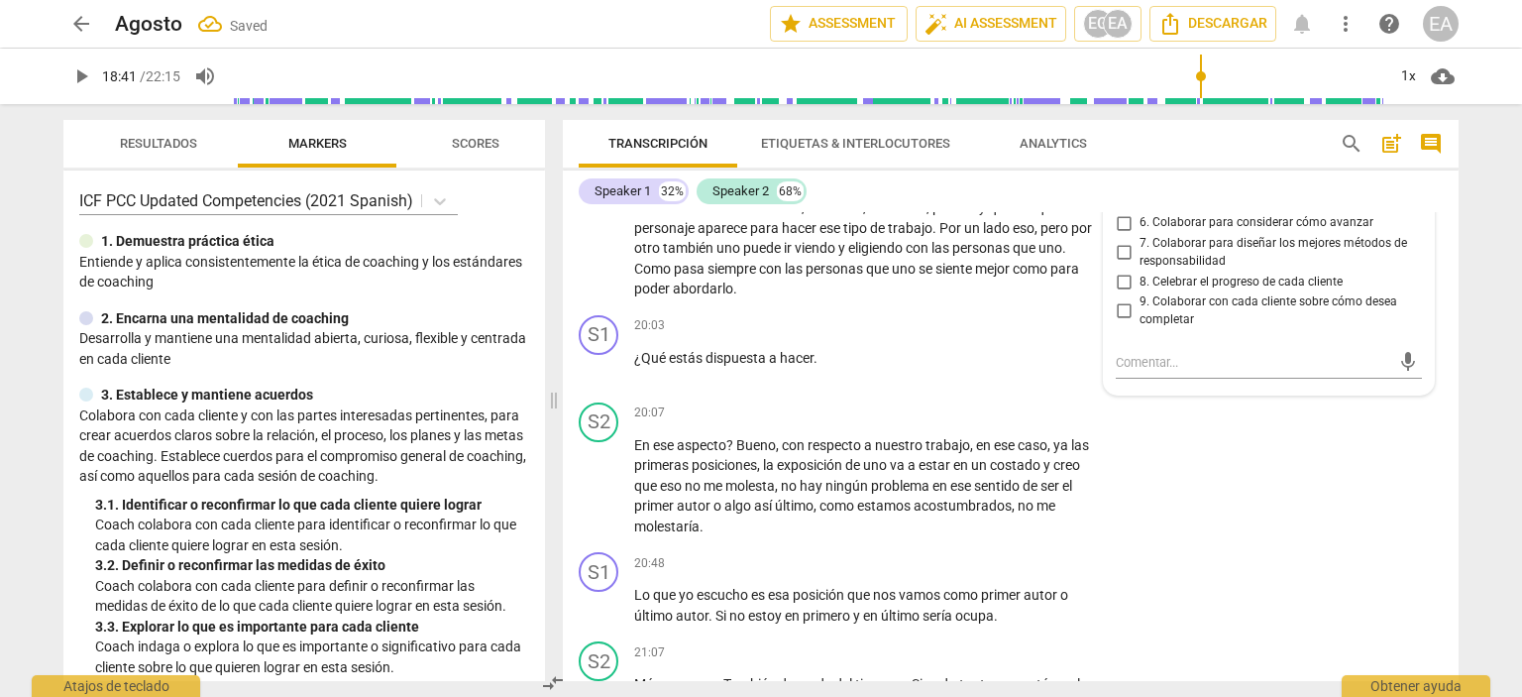
click at [1411, 235] on div "6. Colaborar para considerar cómo avanzar" at bounding box center [1269, 223] width 306 height 24
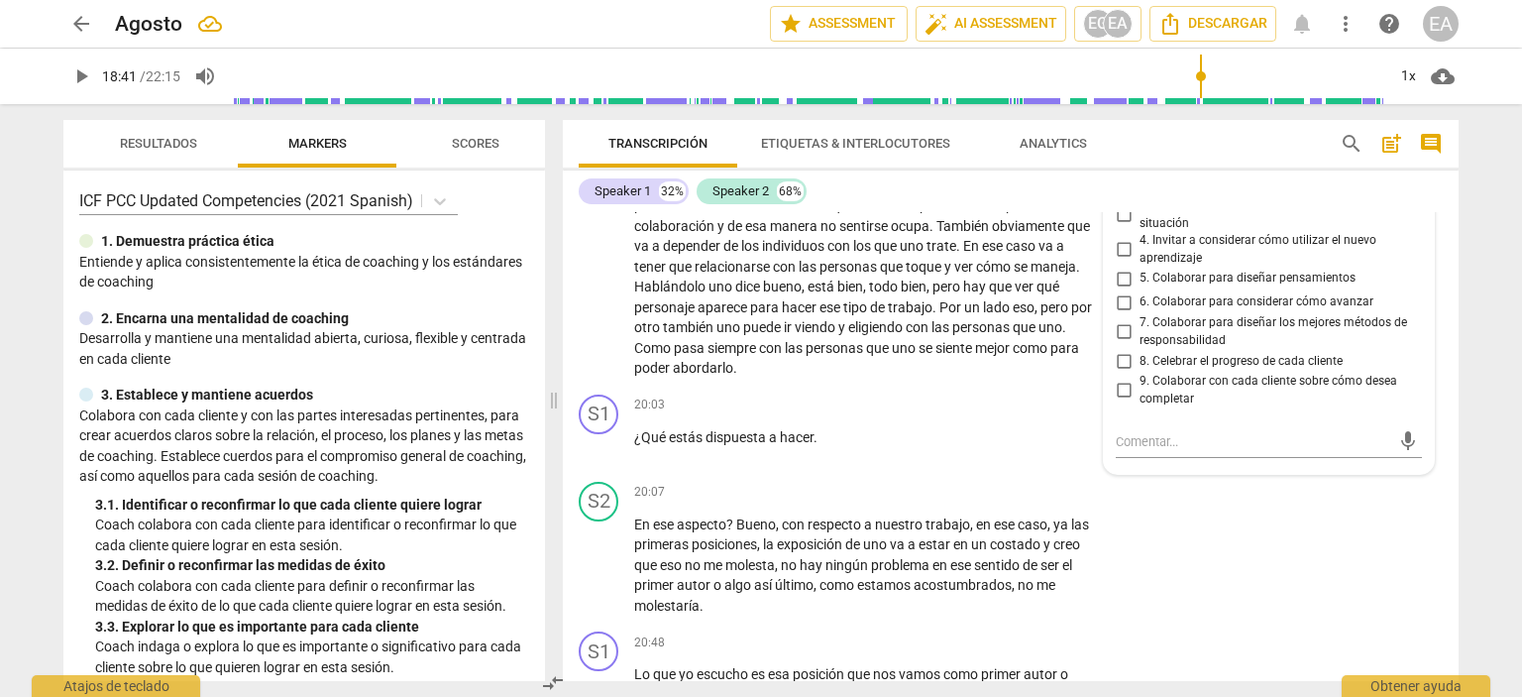
scroll to position [5741, 0]
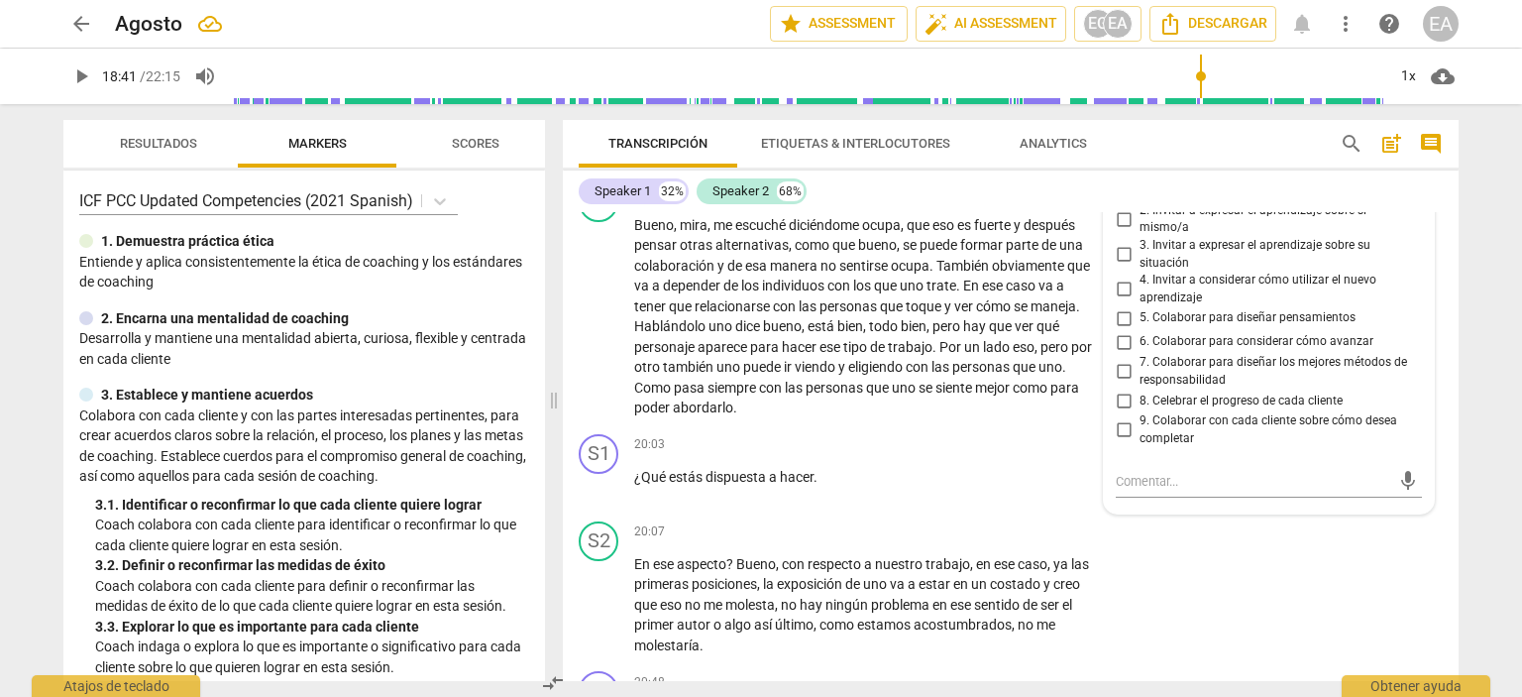
click at [1123, 202] on input "1. Permitir que cada cliente explore el progreso" at bounding box center [1124, 190] width 32 height 24
checkbox input "true"
click at [1449, 339] on div "S2 play_arrow pause 18:44 + Add competency keyboard_arrow_right Bueno , mira , …" at bounding box center [1011, 300] width 896 height 252
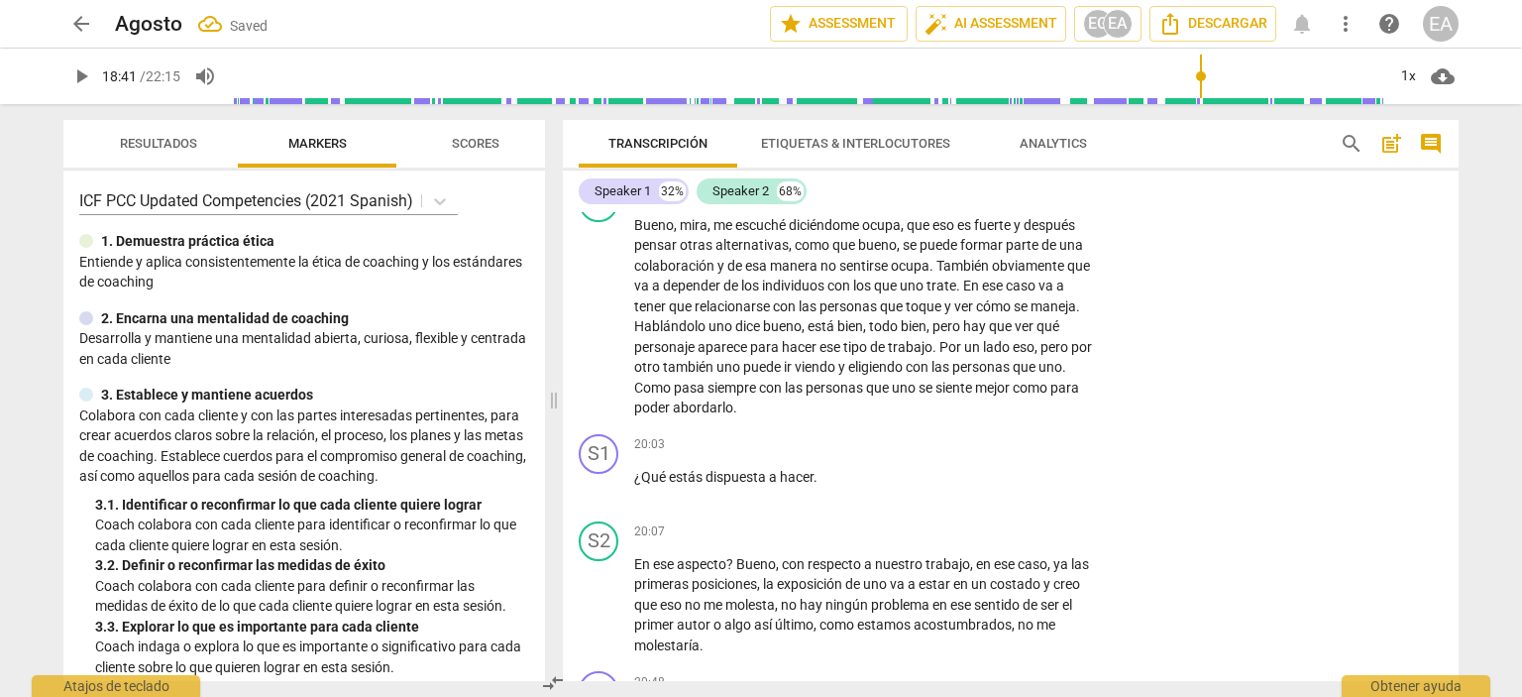
click at [79, 78] on span "play_arrow" at bounding box center [81, 76] width 24 height 24
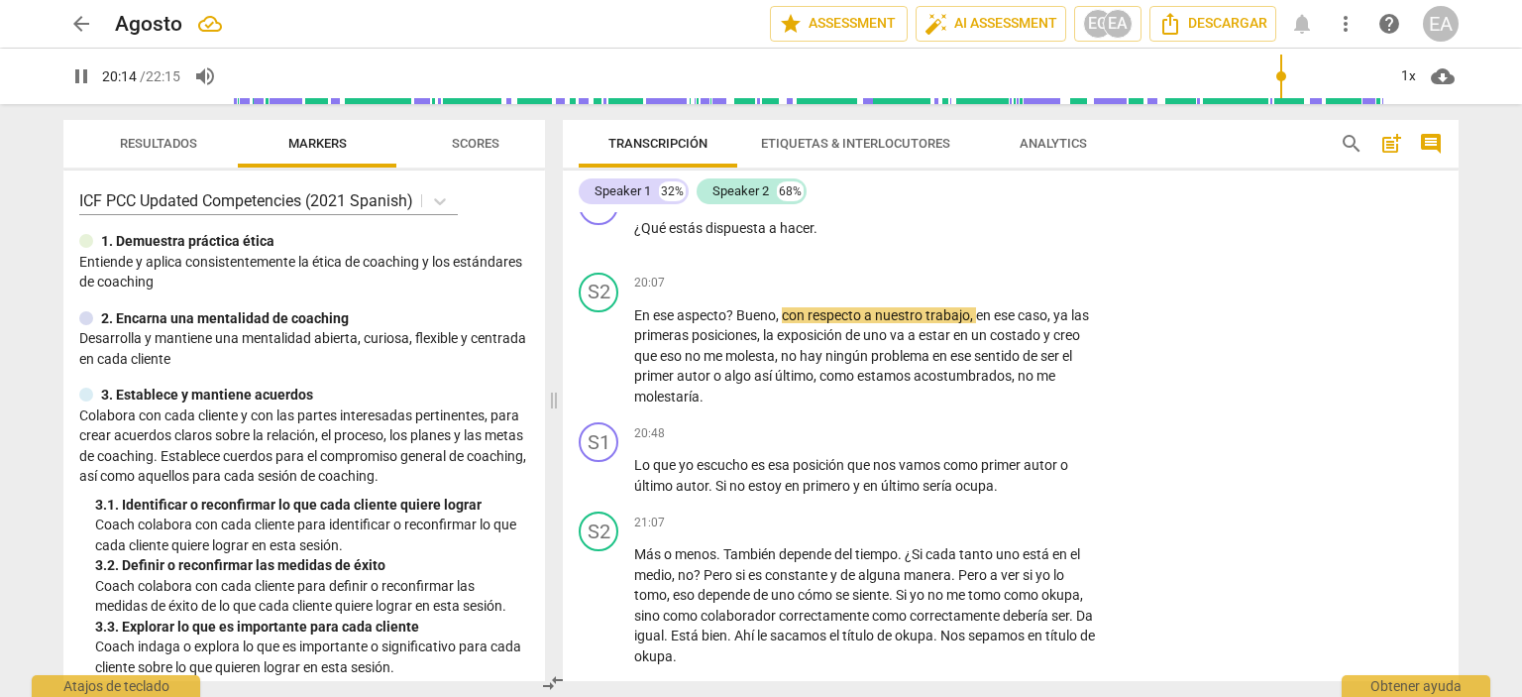
scroll to position [5943, 0]
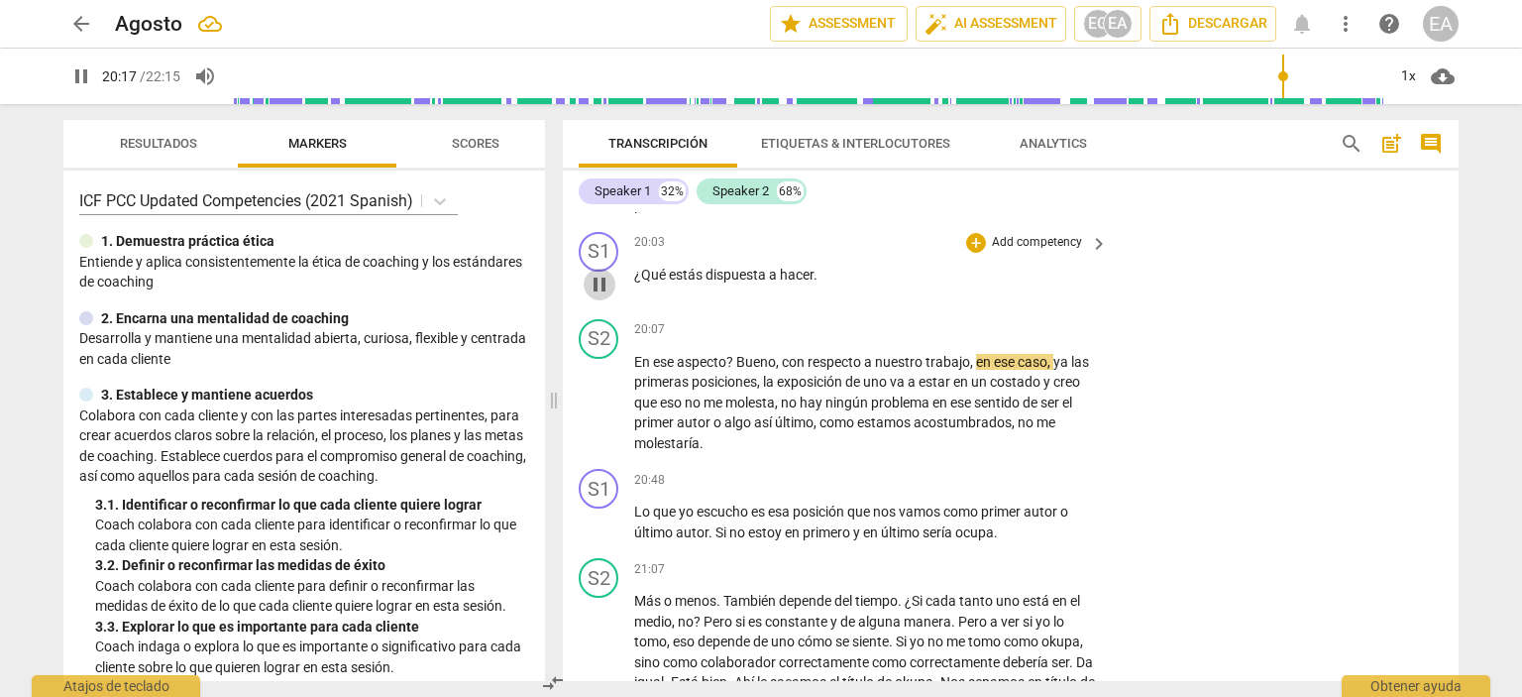
click at [595, 296] on span "pause" at bounding box center [600, 284] width 24 height 24
type input "1217"
click at [1023, 252] on p "Add competency" at bounding box center [1037, 243] width 94 height 18
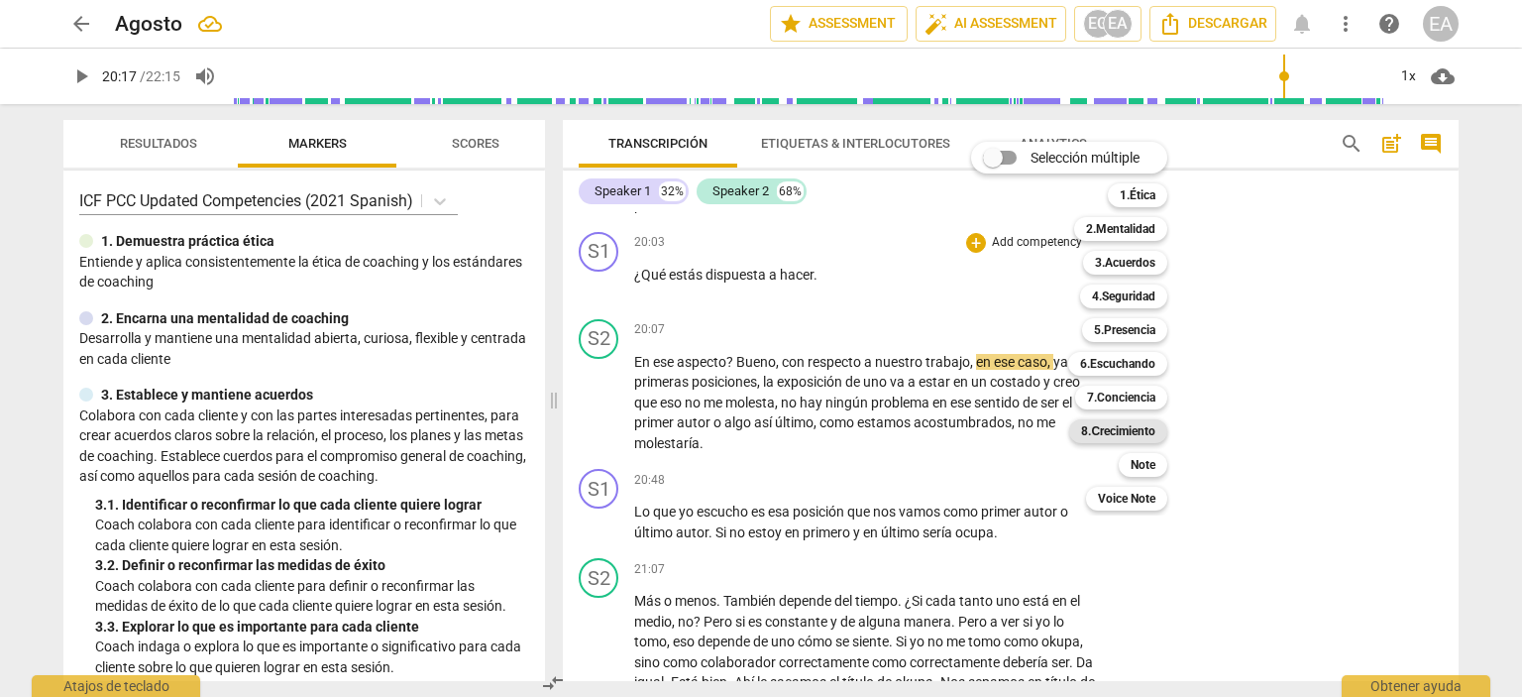
click at [1118, 432] on b "8.Сrecimiento" at bounding box center [1118, 431] width 74 height 24
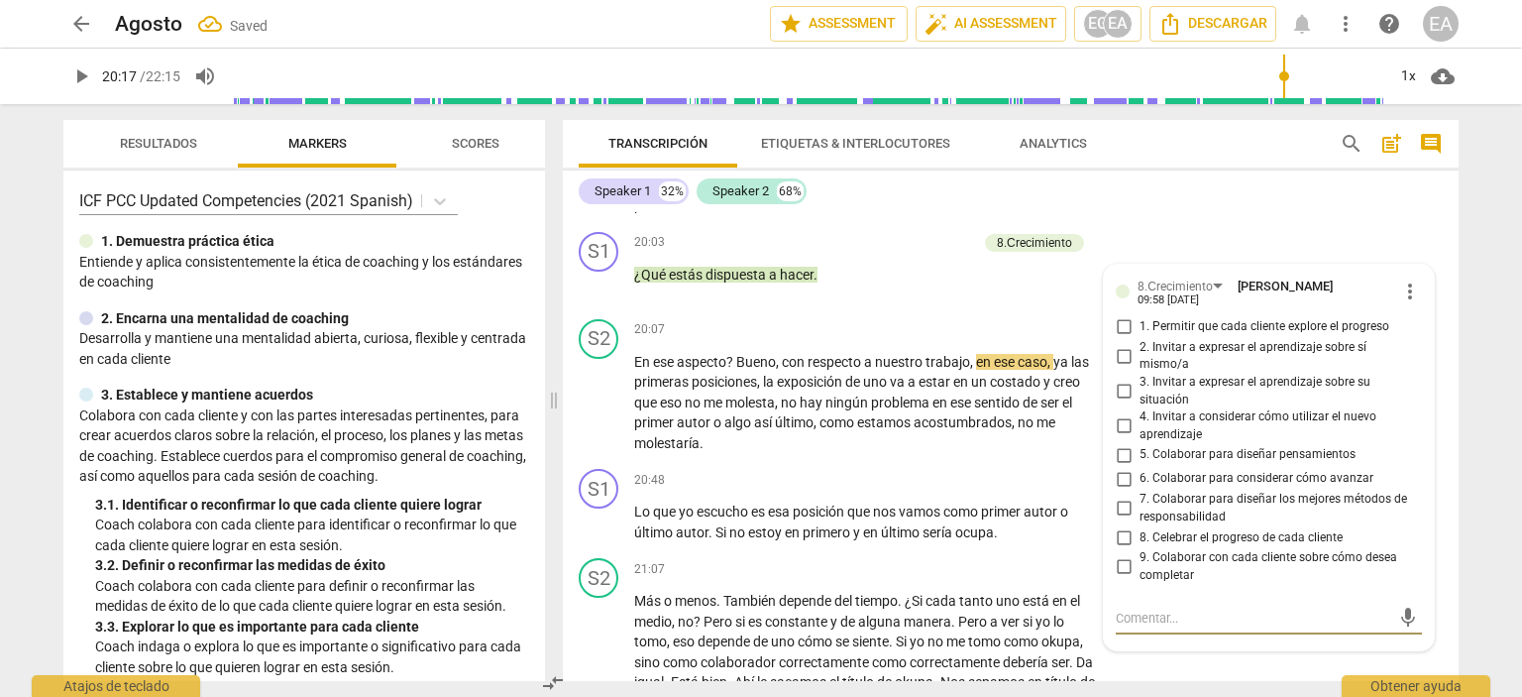
scroll to position [6199, 0]
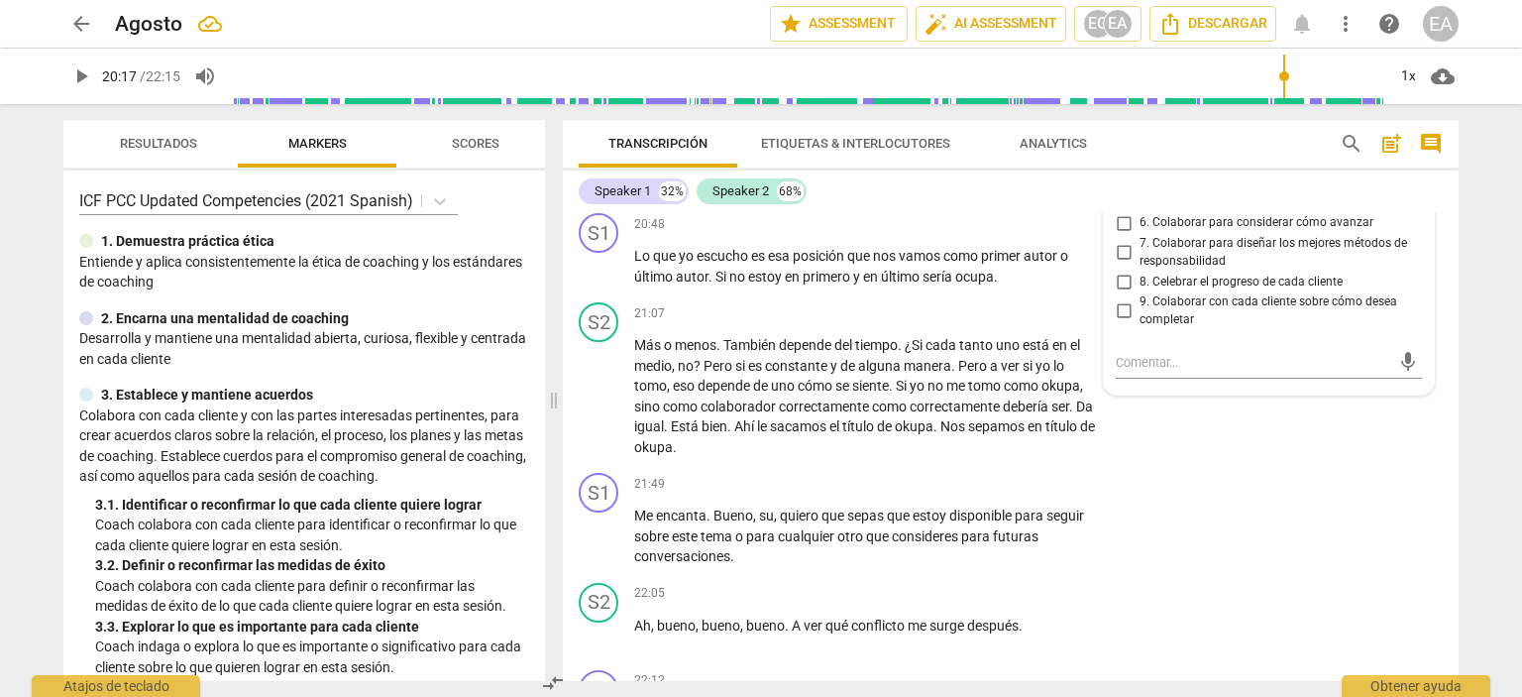
click at [1119, 182] on input "4. Invitar a considerar cómo utilizar el nuevo aprendizaje" at bounding box center [1124, 171] width 32 height 24
checkbox input "true"
click at [1447, 294] on div "S1 play_arrow pause 20:48 + Add competency keyboard_arrow_right Lo que yo escuc…" at bounding box center [1011, 249] width 896 height 89
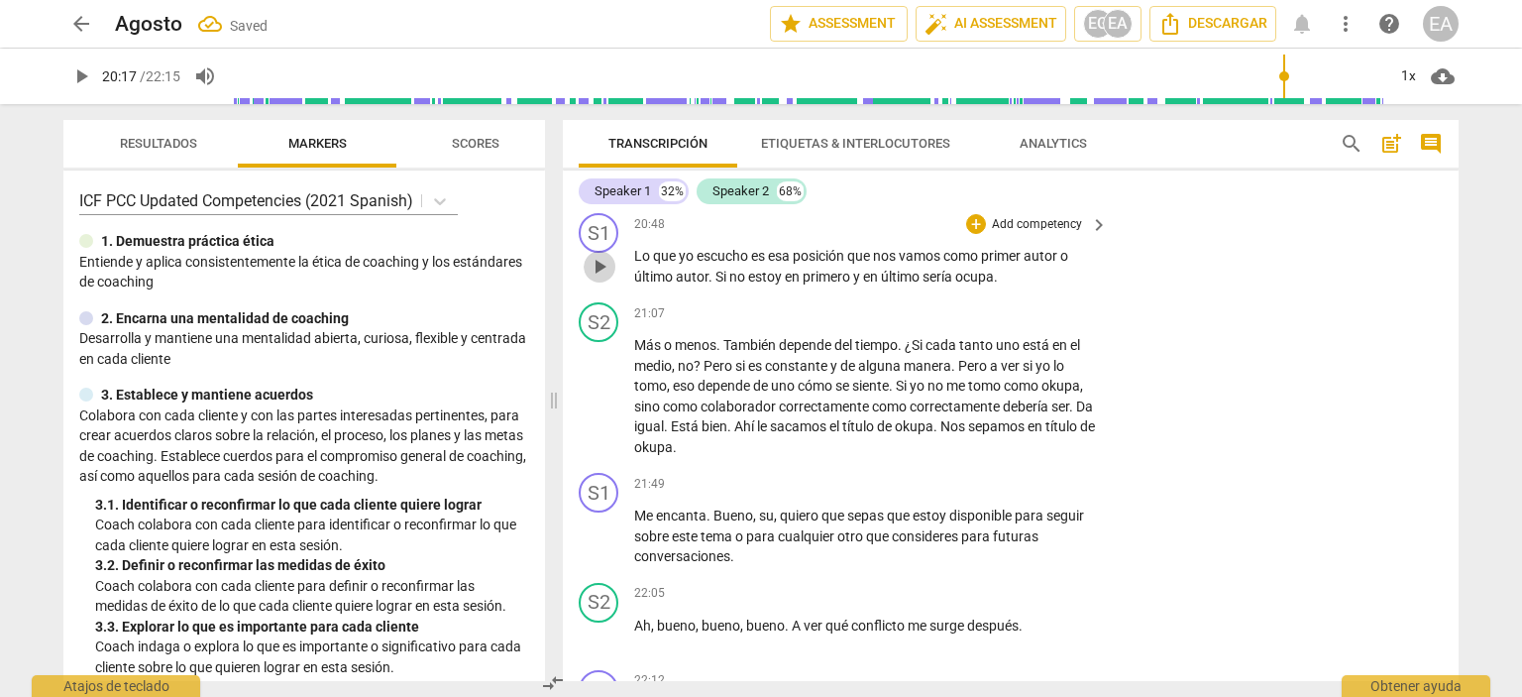
click at [595, 278] on span "play_arrow" at bounding box center [600, 267] width 24 height 24
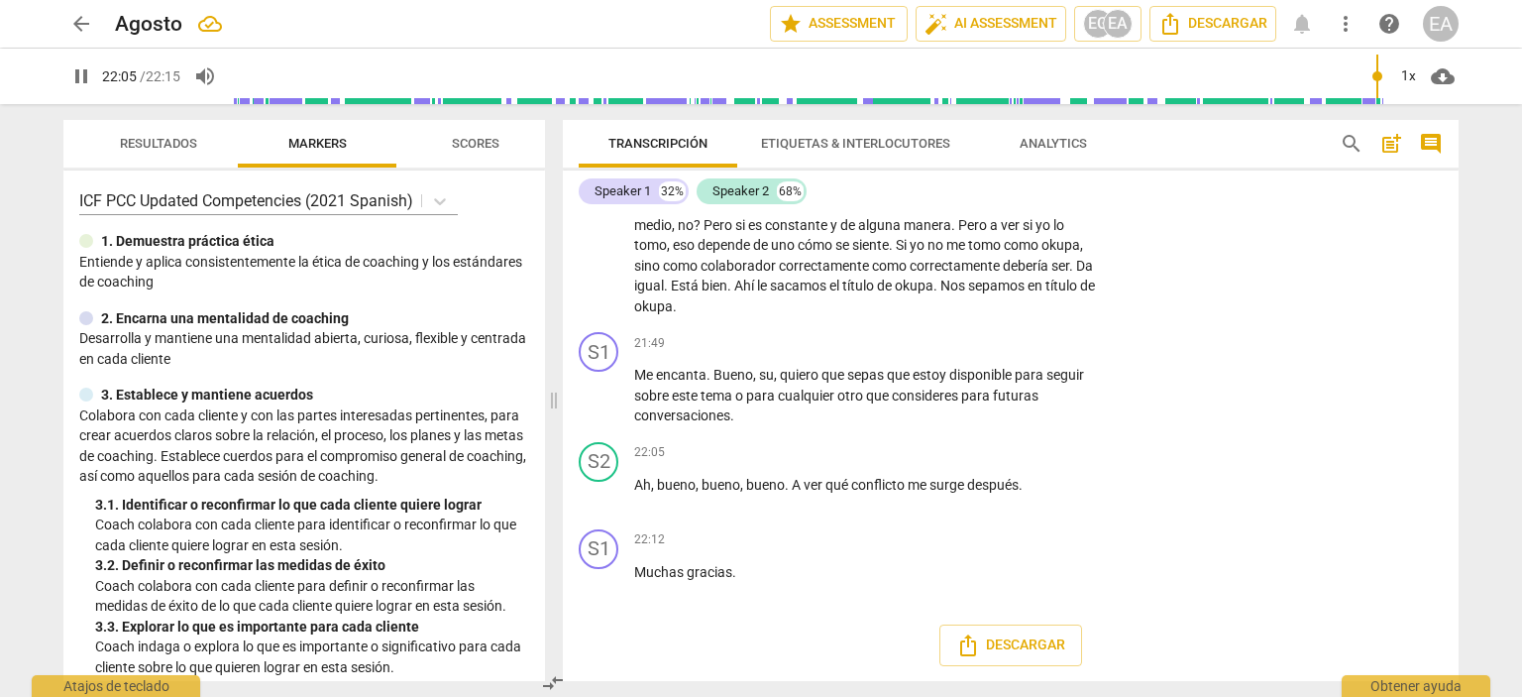
scroll to position [6421, 0]
click at [85, 82] on span "pause" at bounding box center [81, 76] width 24 height 24
click at [85, 82] on span "play_arrow" at bounding box center [81, 76] width 24 height 24
type input "1335"
click at [79, 27] on span "arrow_back" at bounding box center [81, 24] width 24 height 24
